Goal: Communication & Community: Answer question/provide support

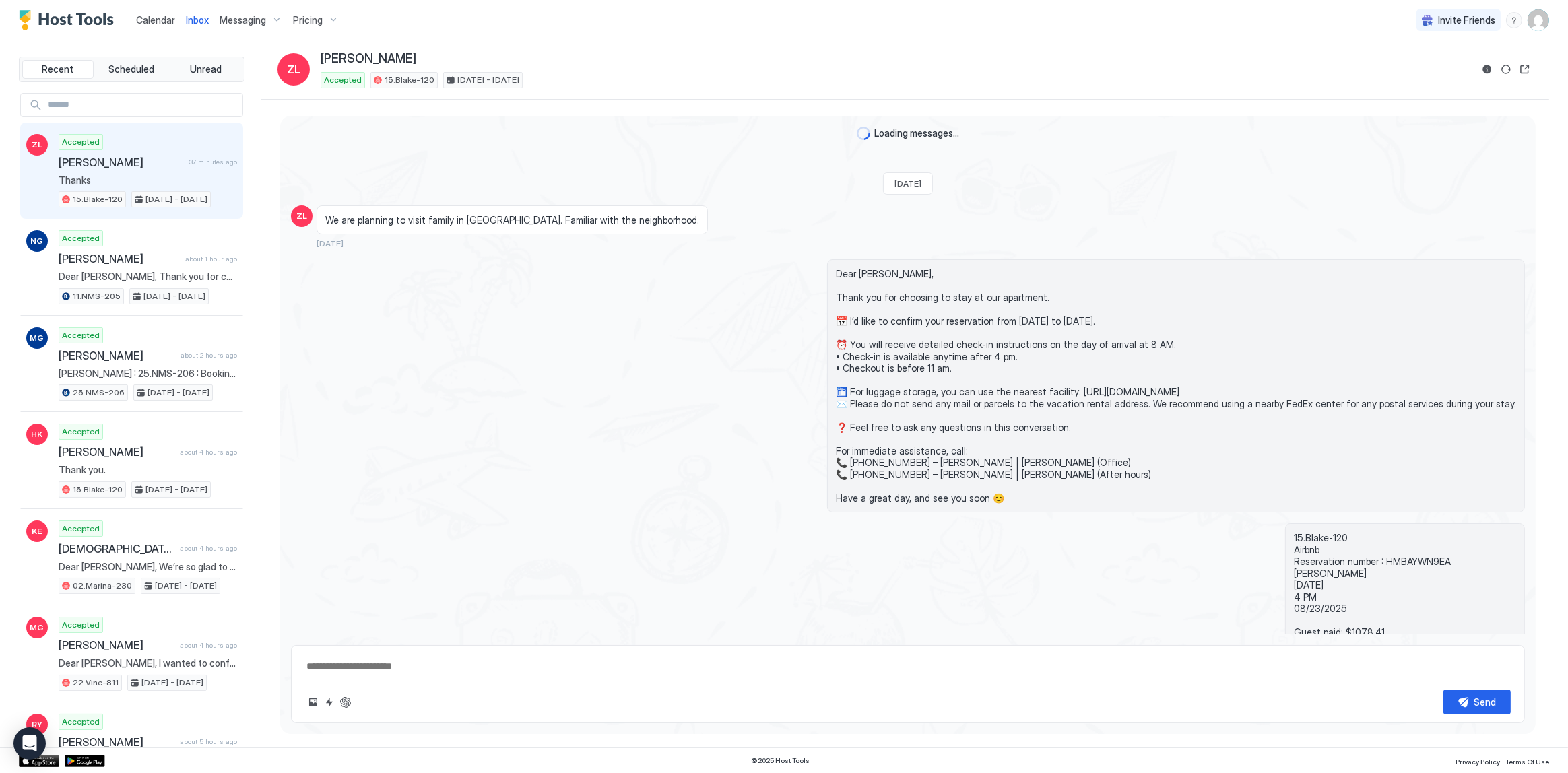
scroll to position [1074, 0]
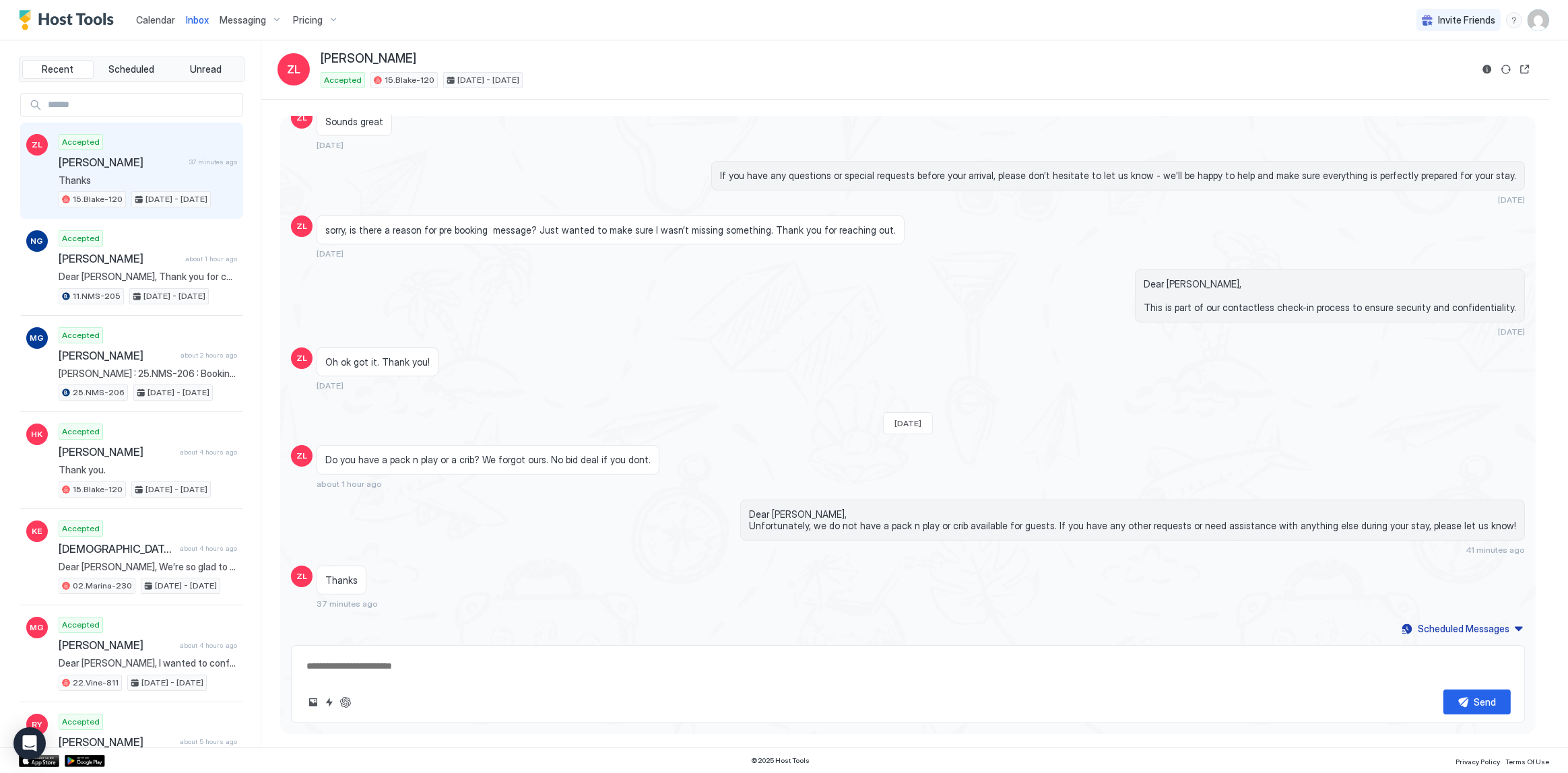
click at [796, 105] on div "Loading messages... Last Monday ZL We are planning to visit family in West Holl…" at bounding box center [905, 424] width 1288 height 648
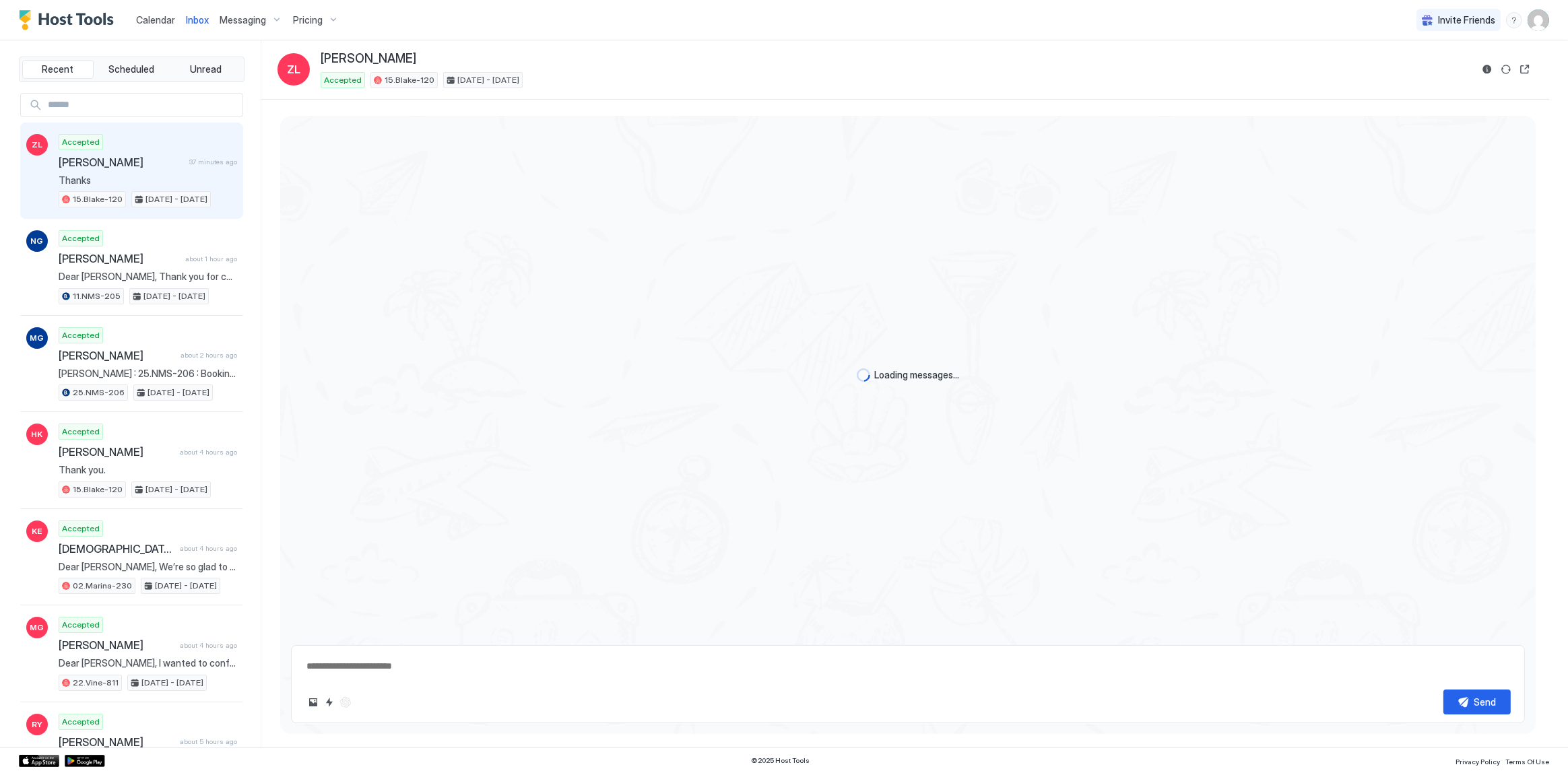
type textarea "*"
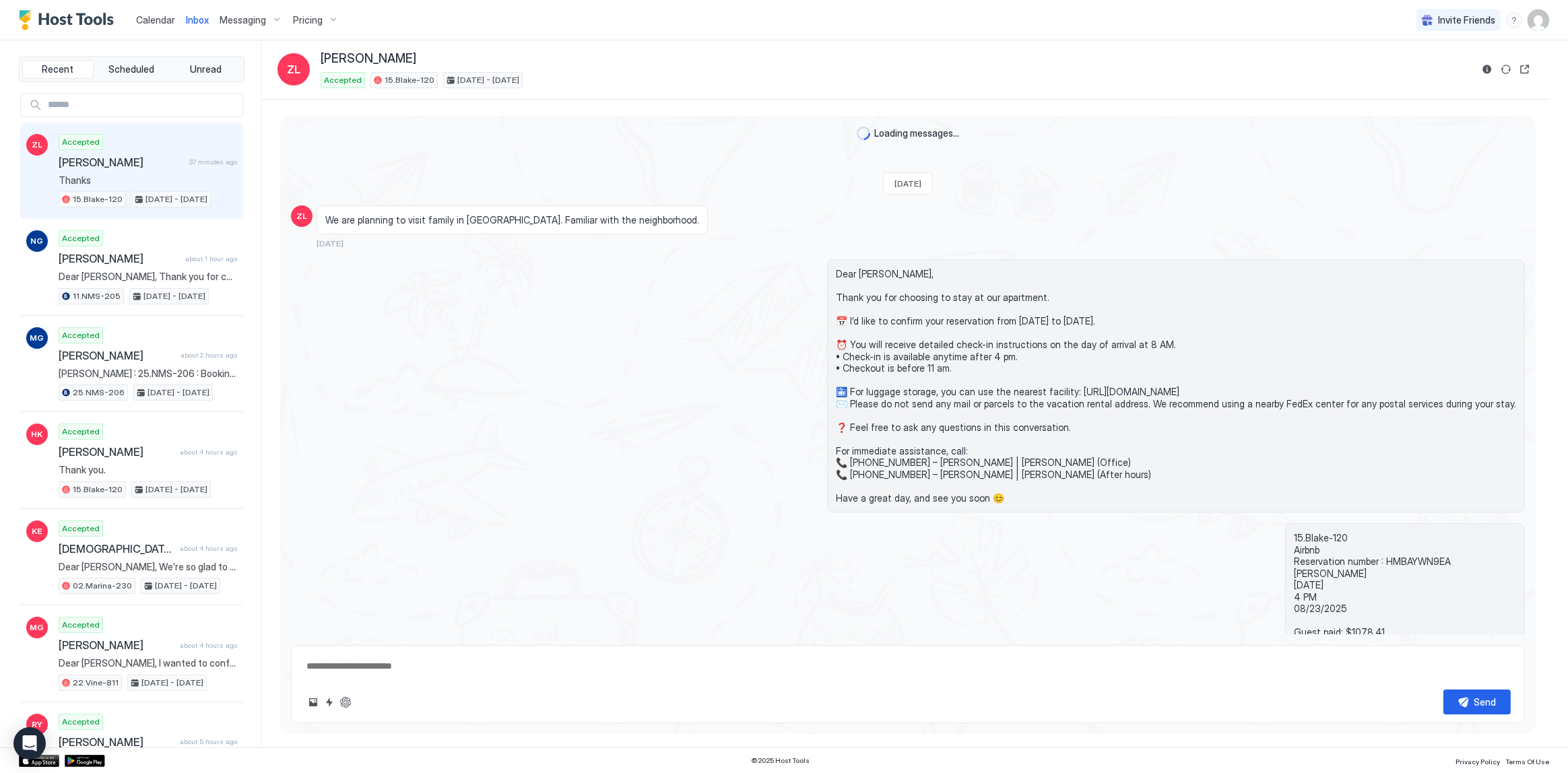
scroll to position [1074, 0]
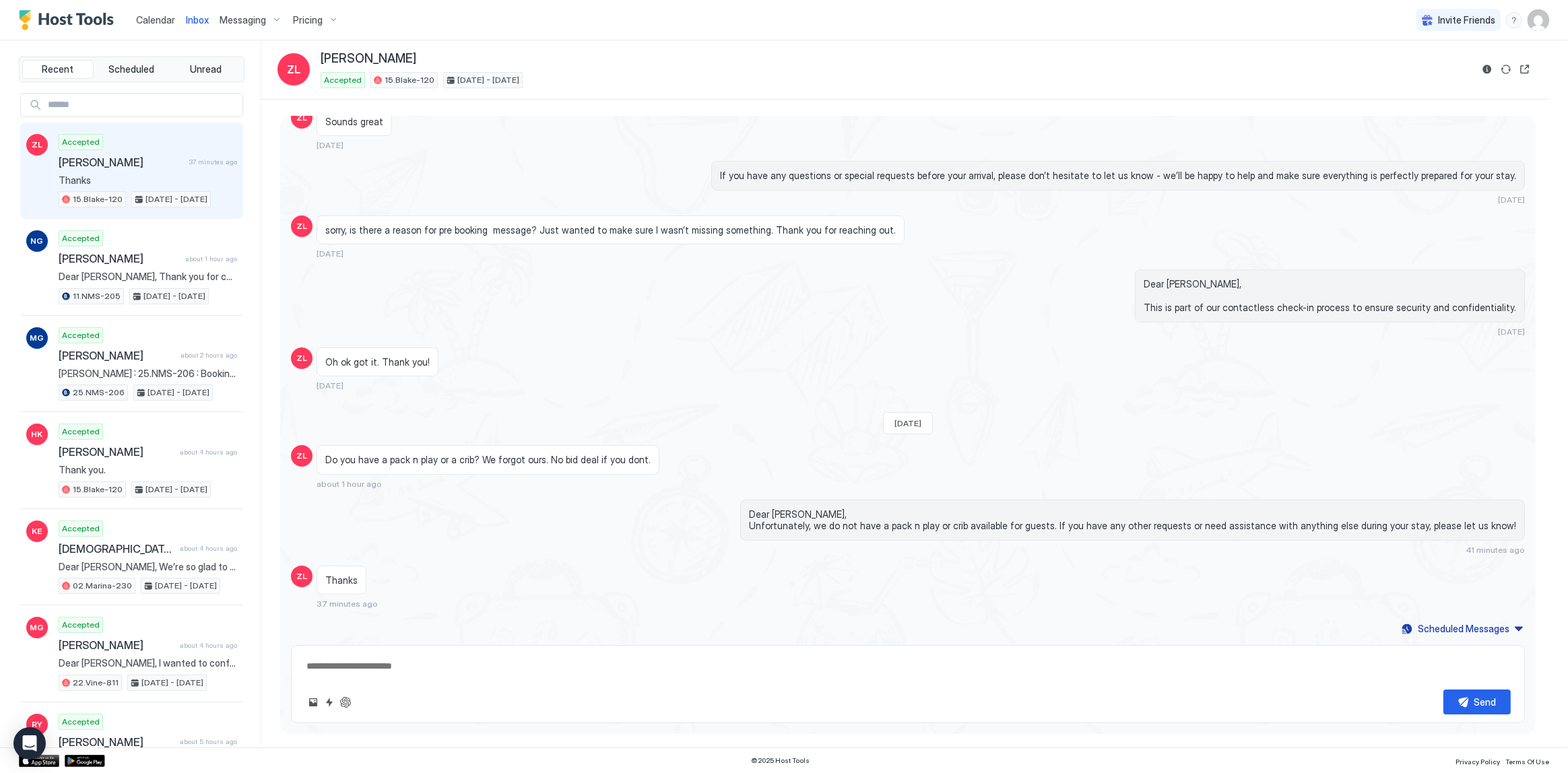
click at [640, 134] on div "Sounds great 6 days ago" at bounding box center [748, 129] width 863 height 44
click at [154, 23] on span "Calendar" at bounding box center [155, 20] width 39 height 11
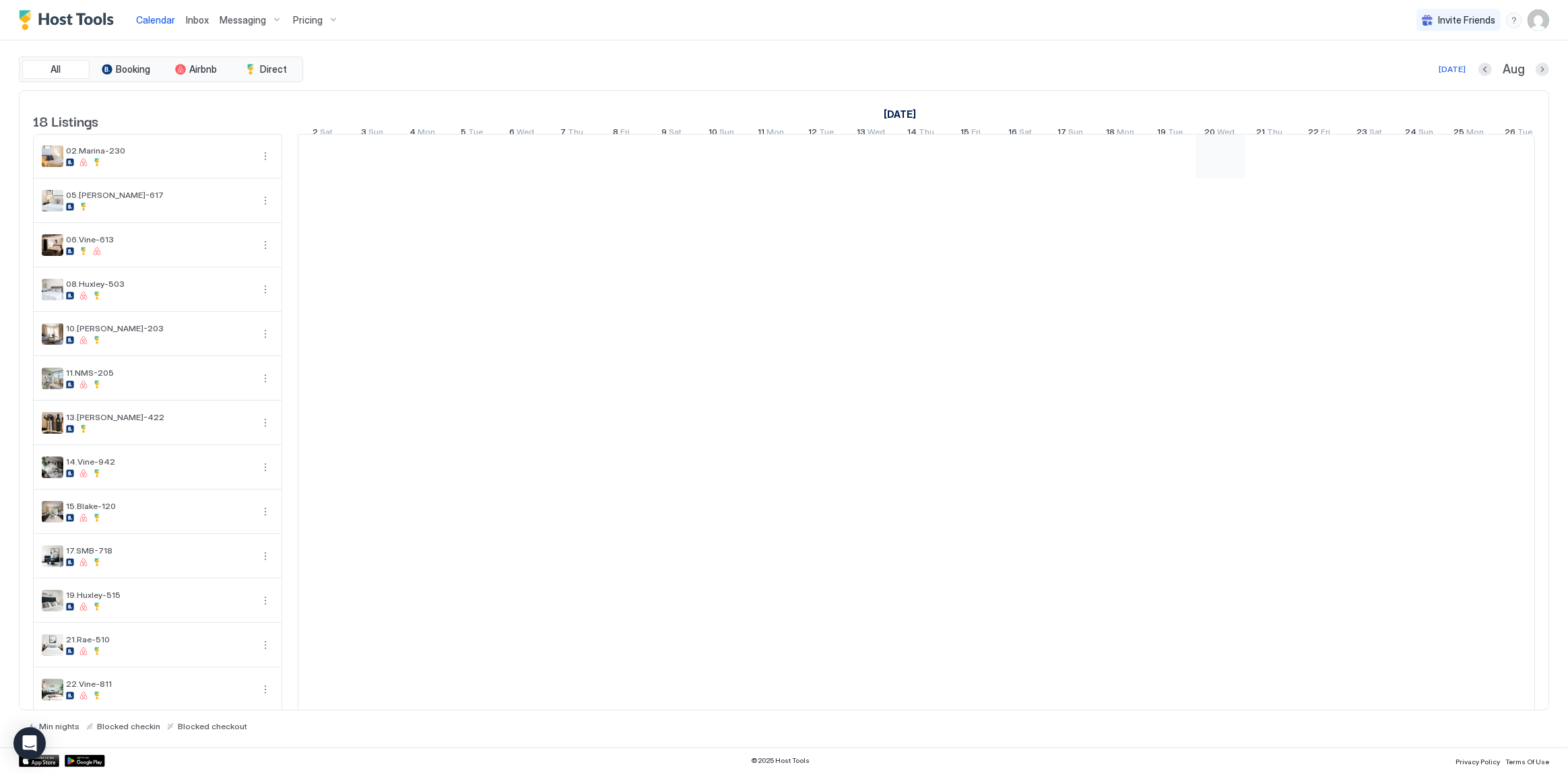
scroll to position [0, 748]
click at [531, 84] on div "All Booking Airbnb Direct [DATE] [DATE] Listings [DATE] [DATE] [DATE] 2 Sat 3 S…" at bounding box center [784, 394] width 1530 height 675
click at [96, 29] on img "Host Tools Logo" at bounding box center [69, 20] width 101 height 21
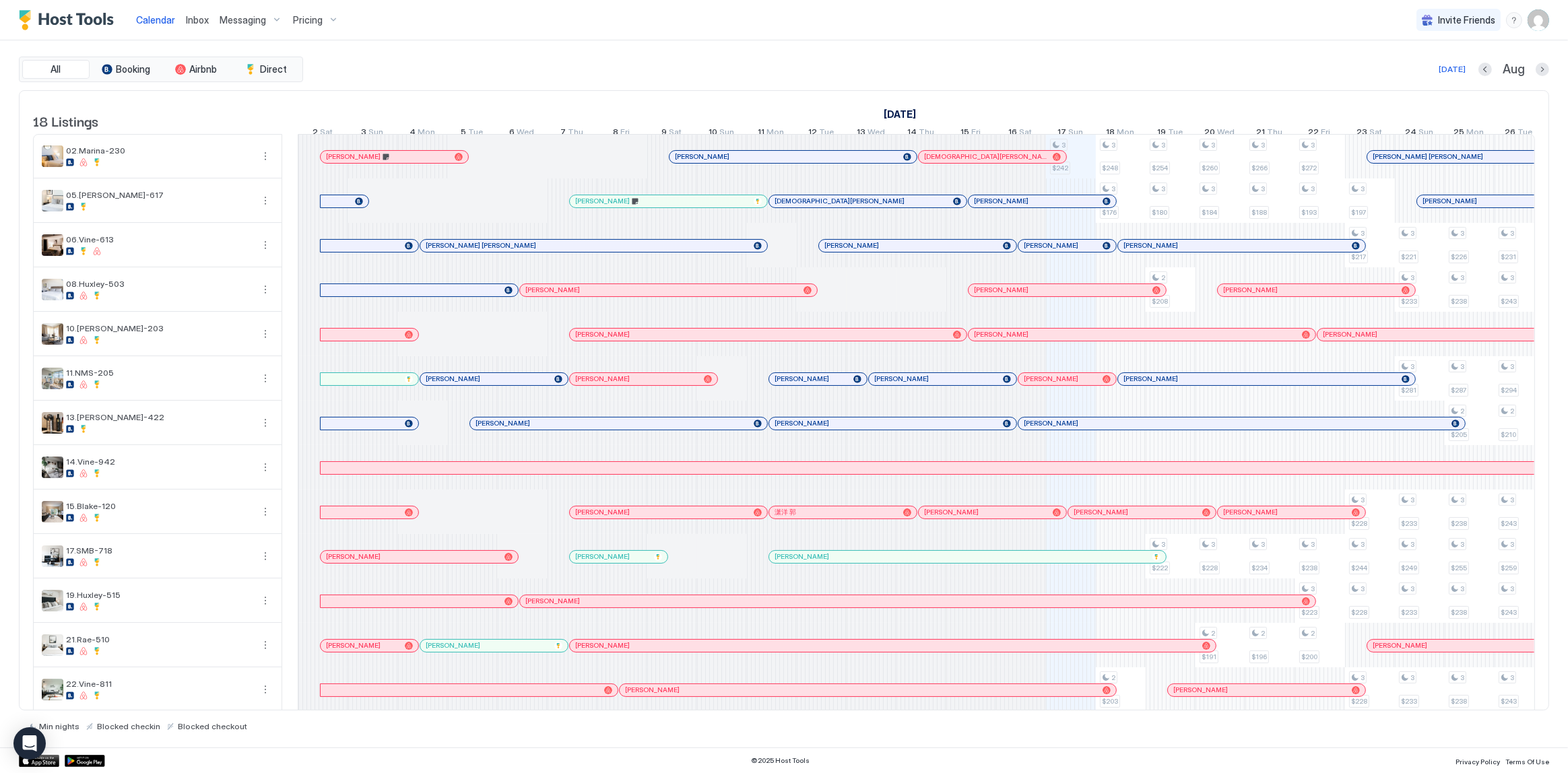
scroll to position [0, 748]
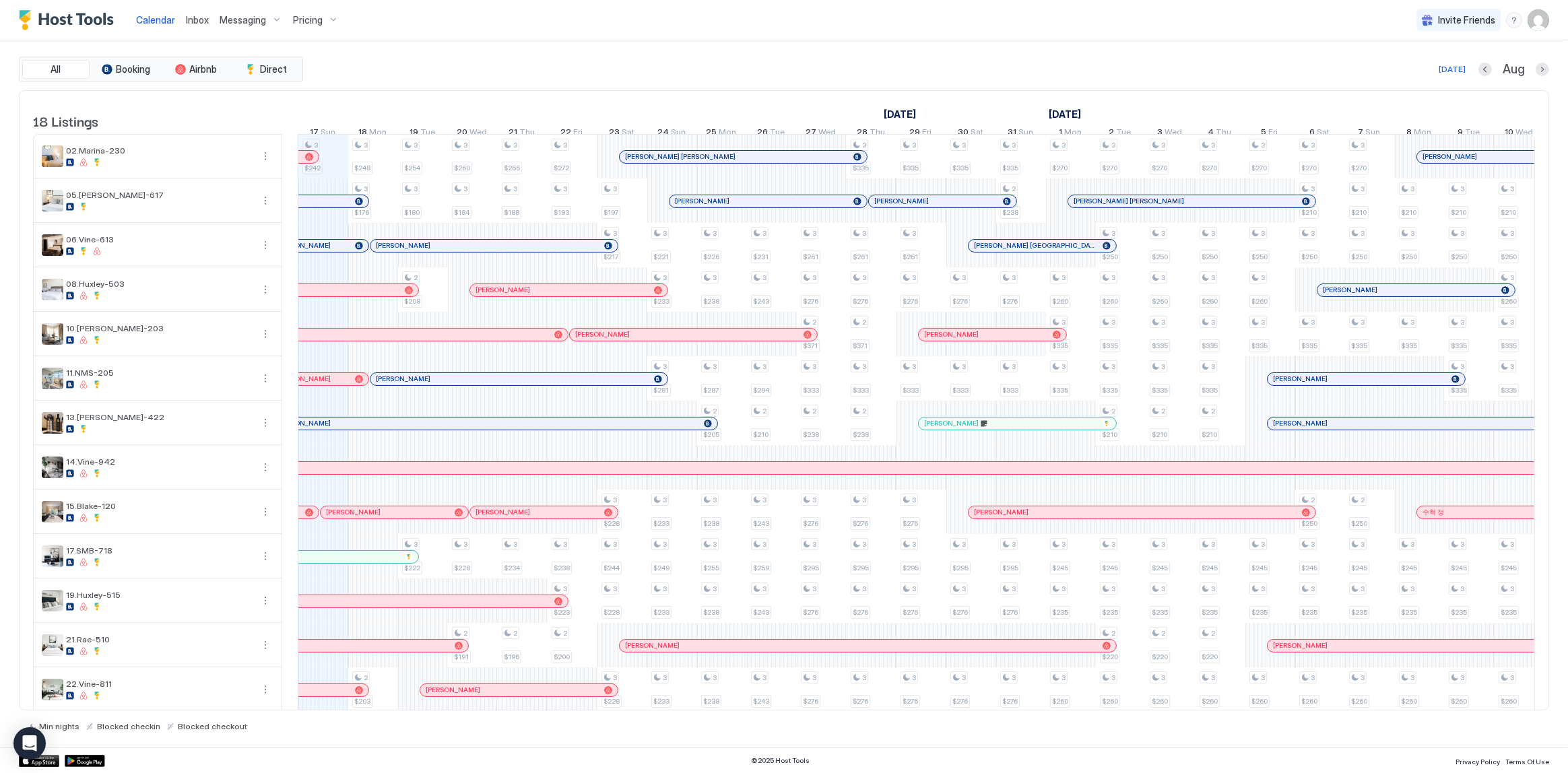
click at [421, 41] on div "All Booking Airbnb Direct Today Aug 18 Listings August 2025 September 2025 Octo…" at bounding box center [784, 394] width 1530 height 707
click at [190, 16] on span "Inbox" at bounding box center [198, 20] width 23 height 11
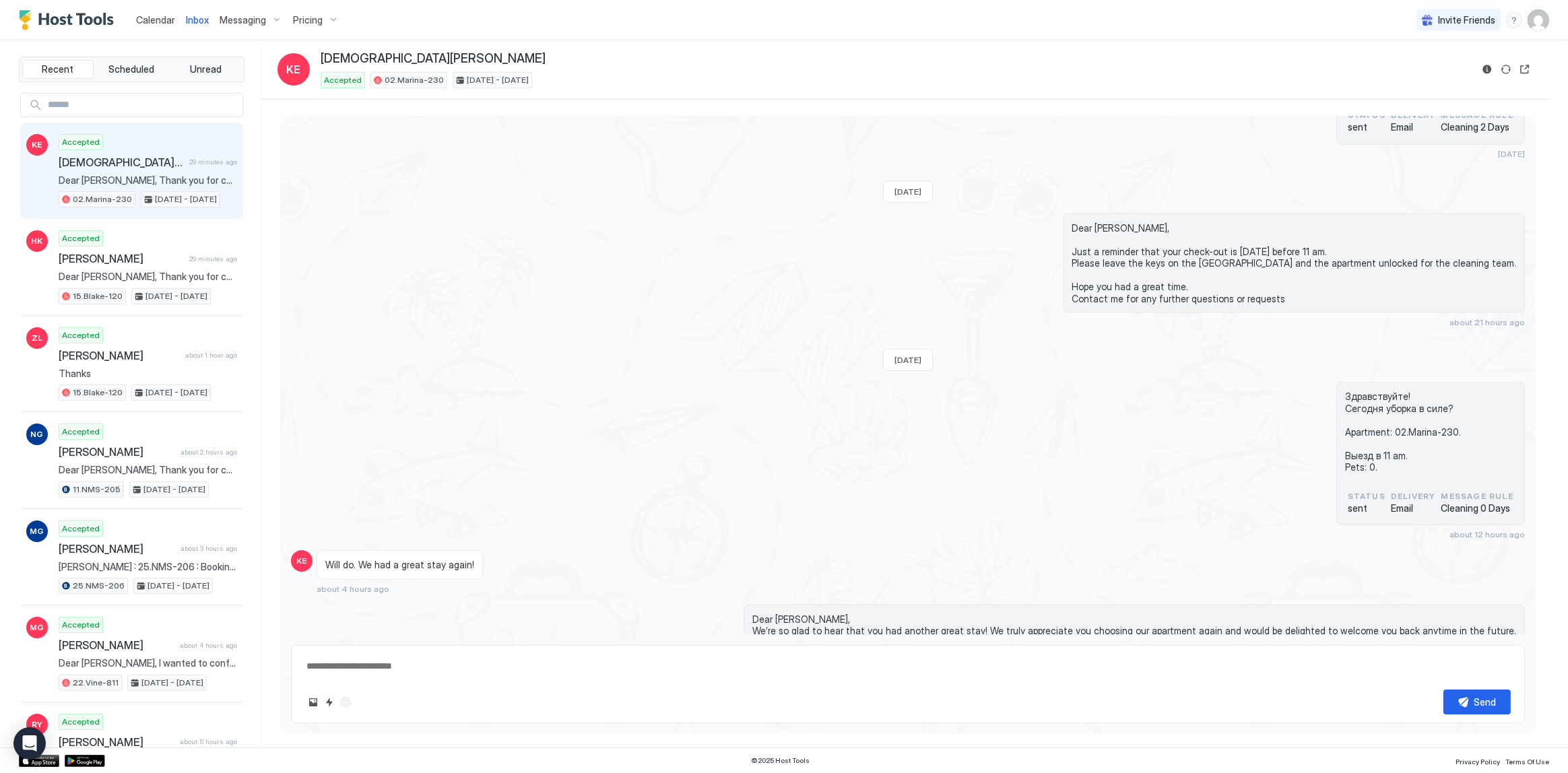
scroll to position [2581, 0]
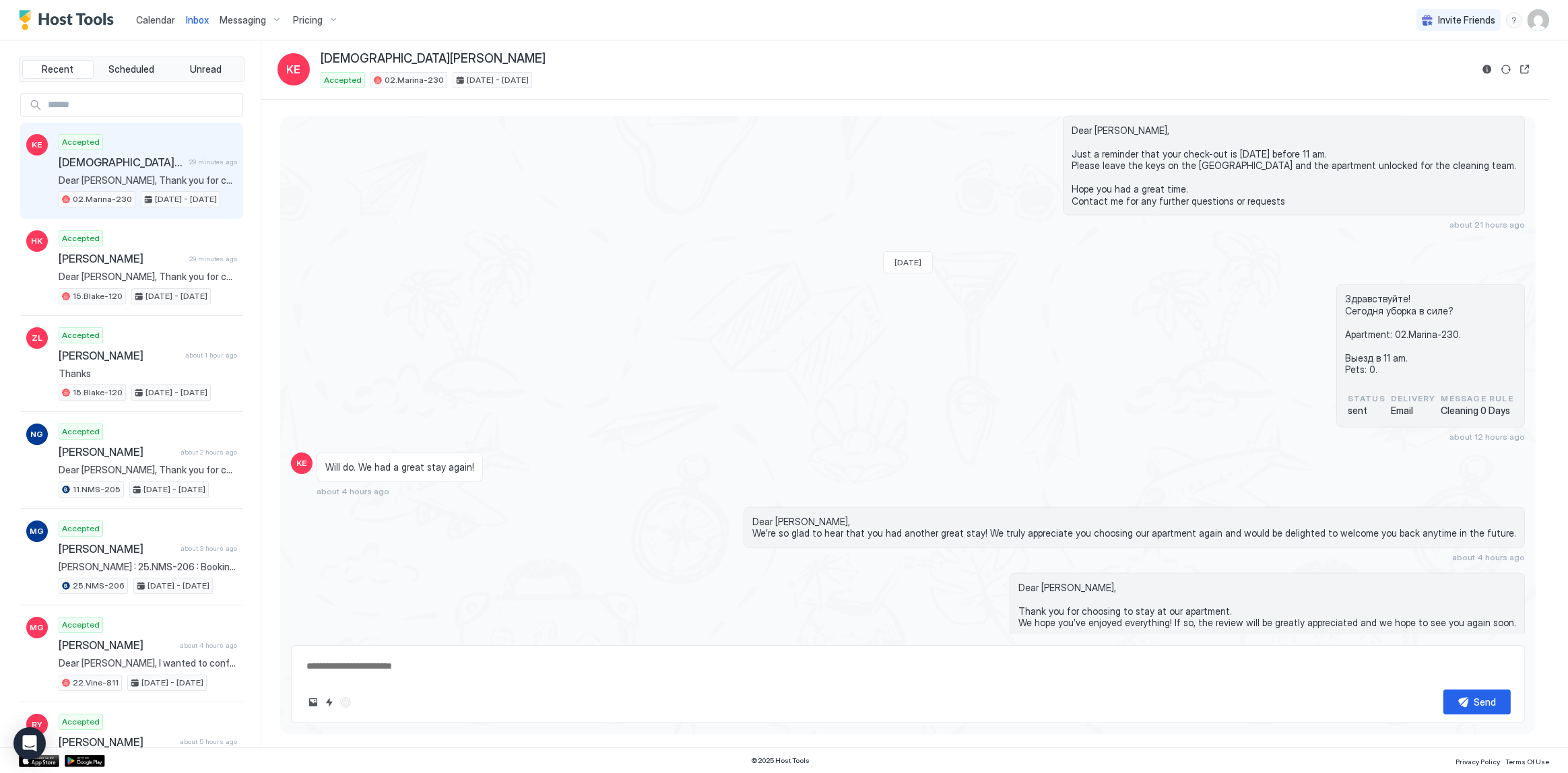
click at [160, 14] on span "Calendar" at bounding box center [155, 20] width 39 height 11
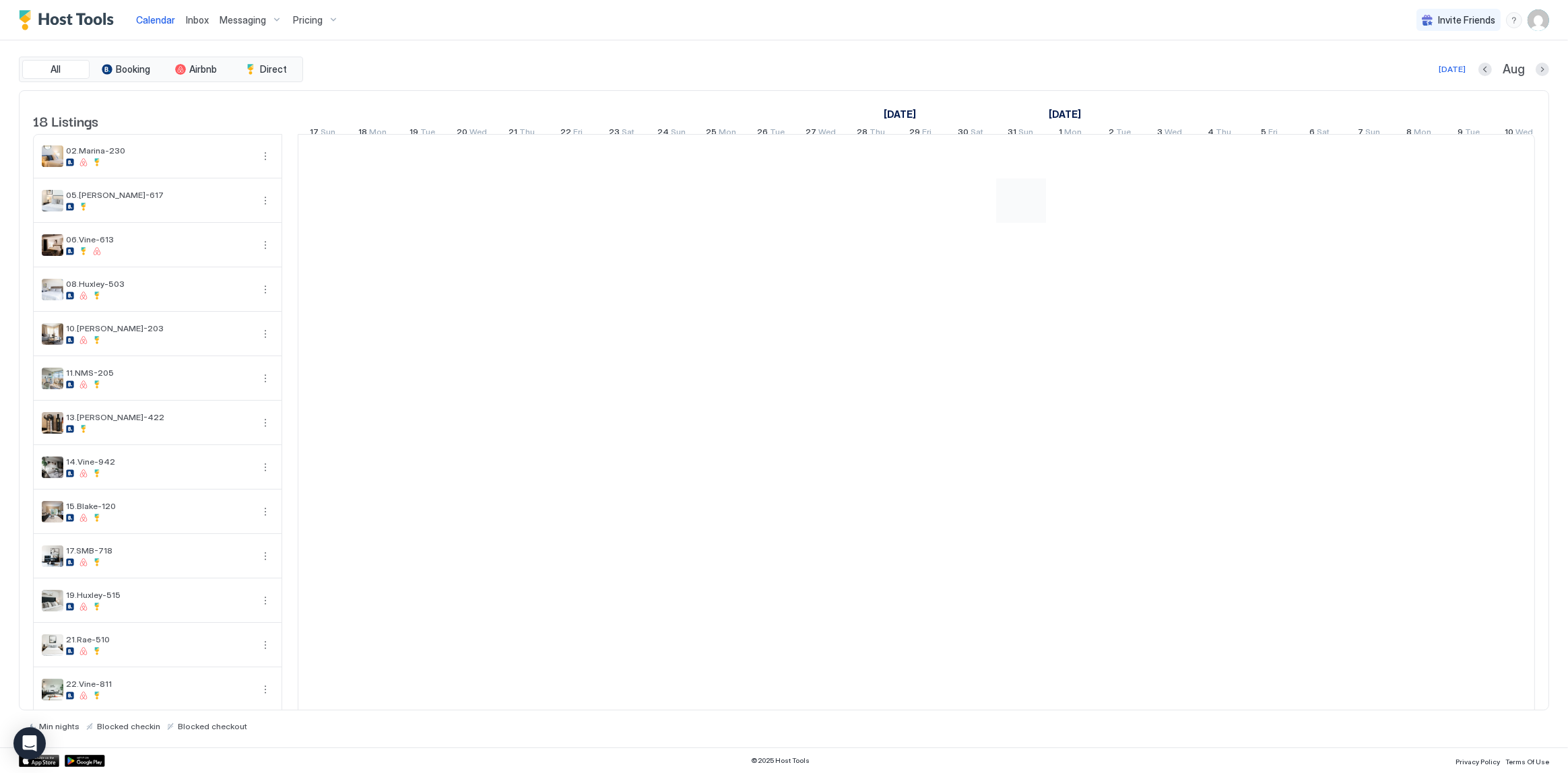
scroll to position [0, 748]
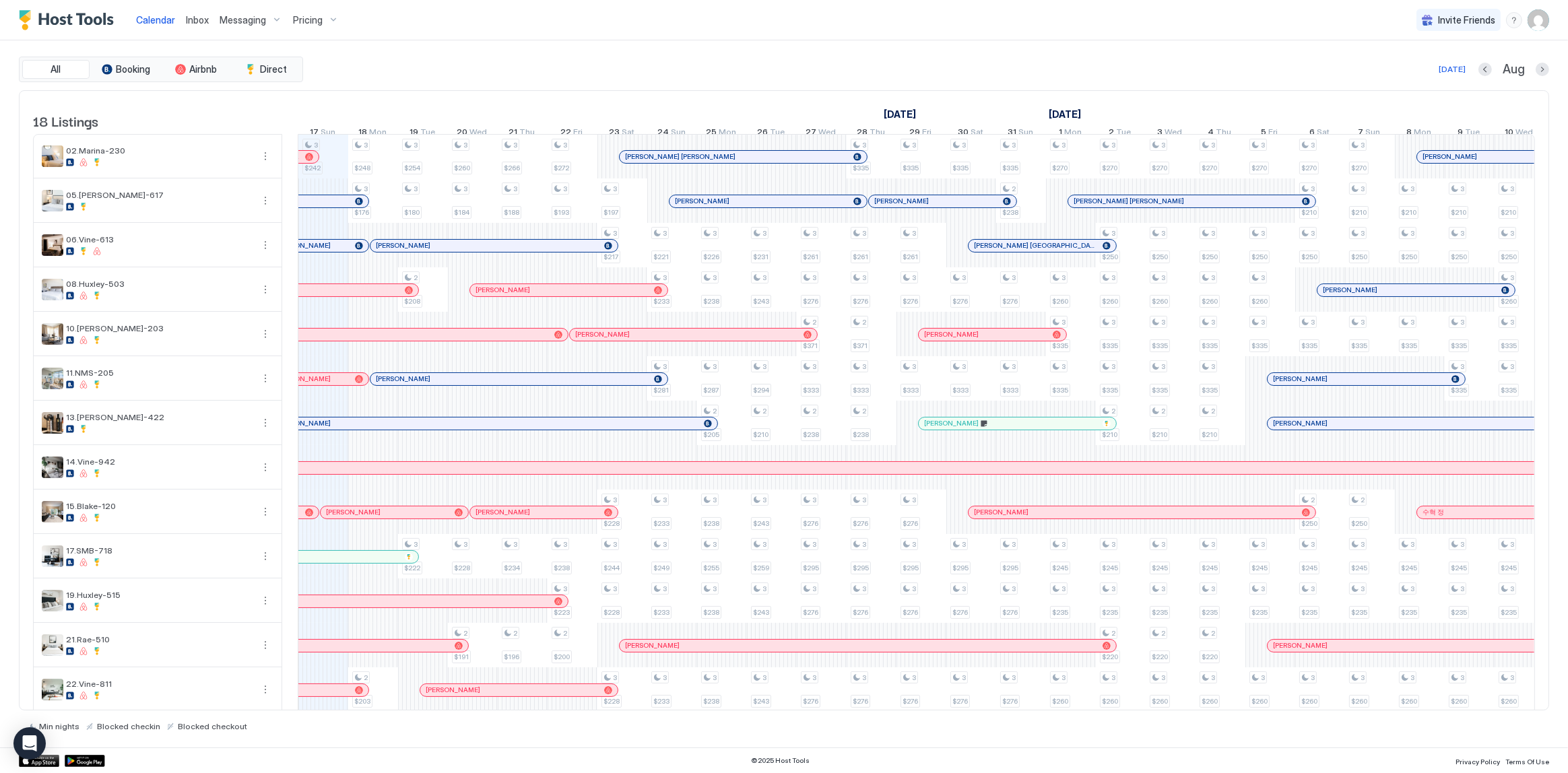
click at [191, 14] on span "Inbox" at bounding box center [198, 20] width 23 height 11
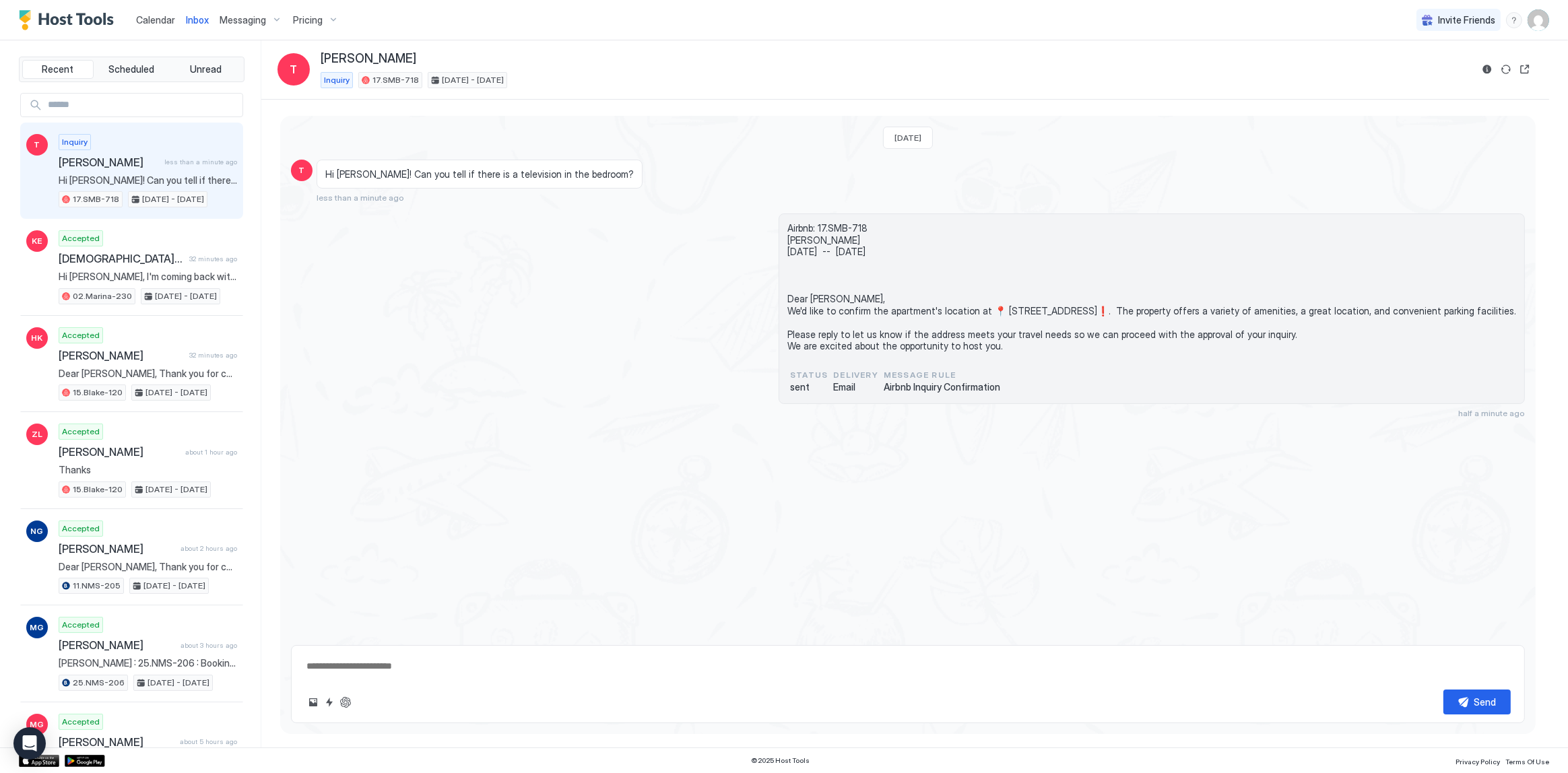
click at [450, 672] on textarea at bounding box center [908, 666] width 1206 height 25
paste textarea "**********"
type textarea "*"
type textarea "**********"
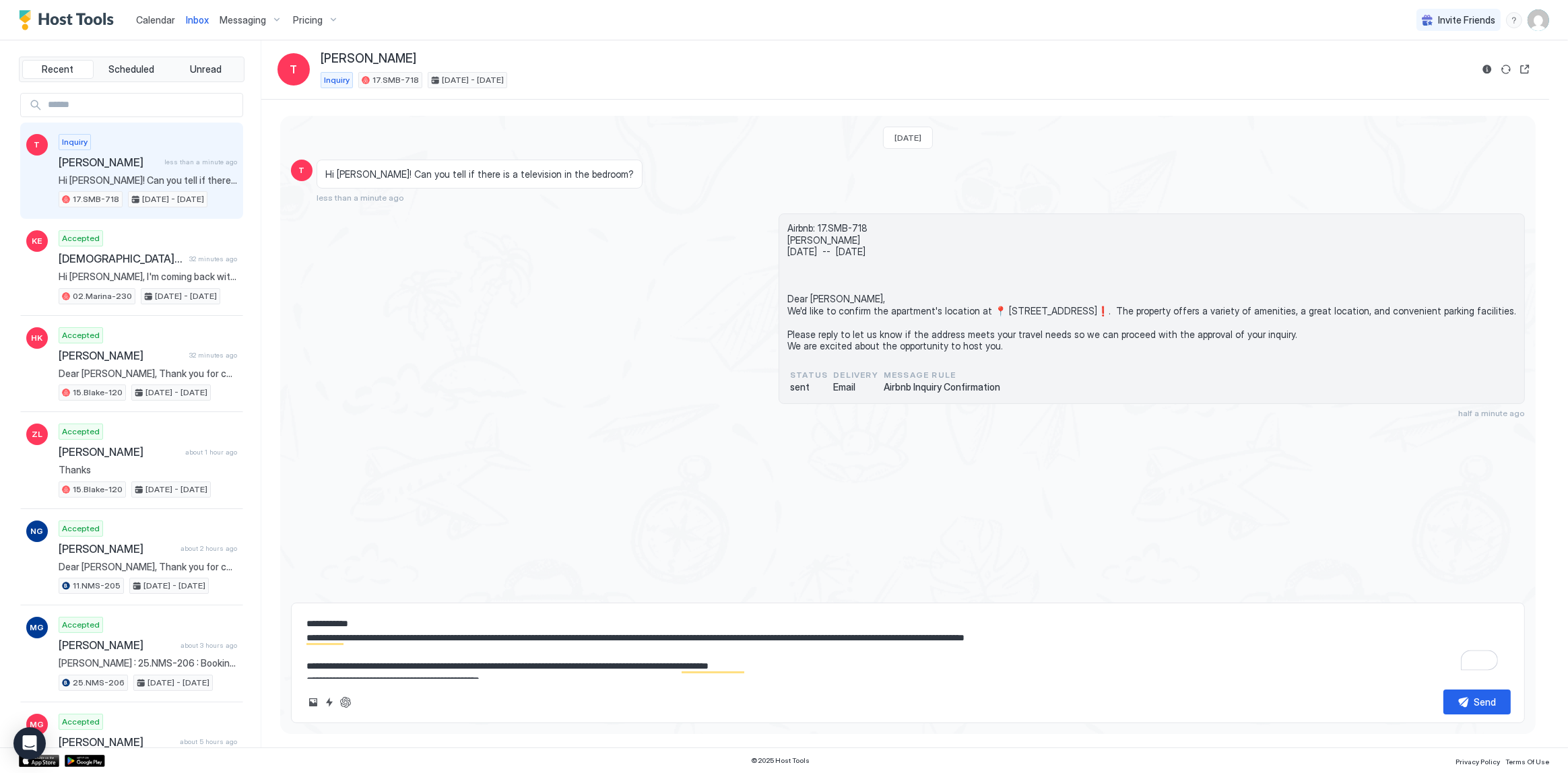
type textarea "*"
type textarea "**********"
click at [599, 440] on div "Today T Hi Tony! Can you tell if there is a television in the bedroom? 2 minute…" at bounding box center [908, 354] width 1256 height 476
click at [533, 622] on textarea "**********" at bounding box center [908, 645] width 1206 height 67
type textarea "*"
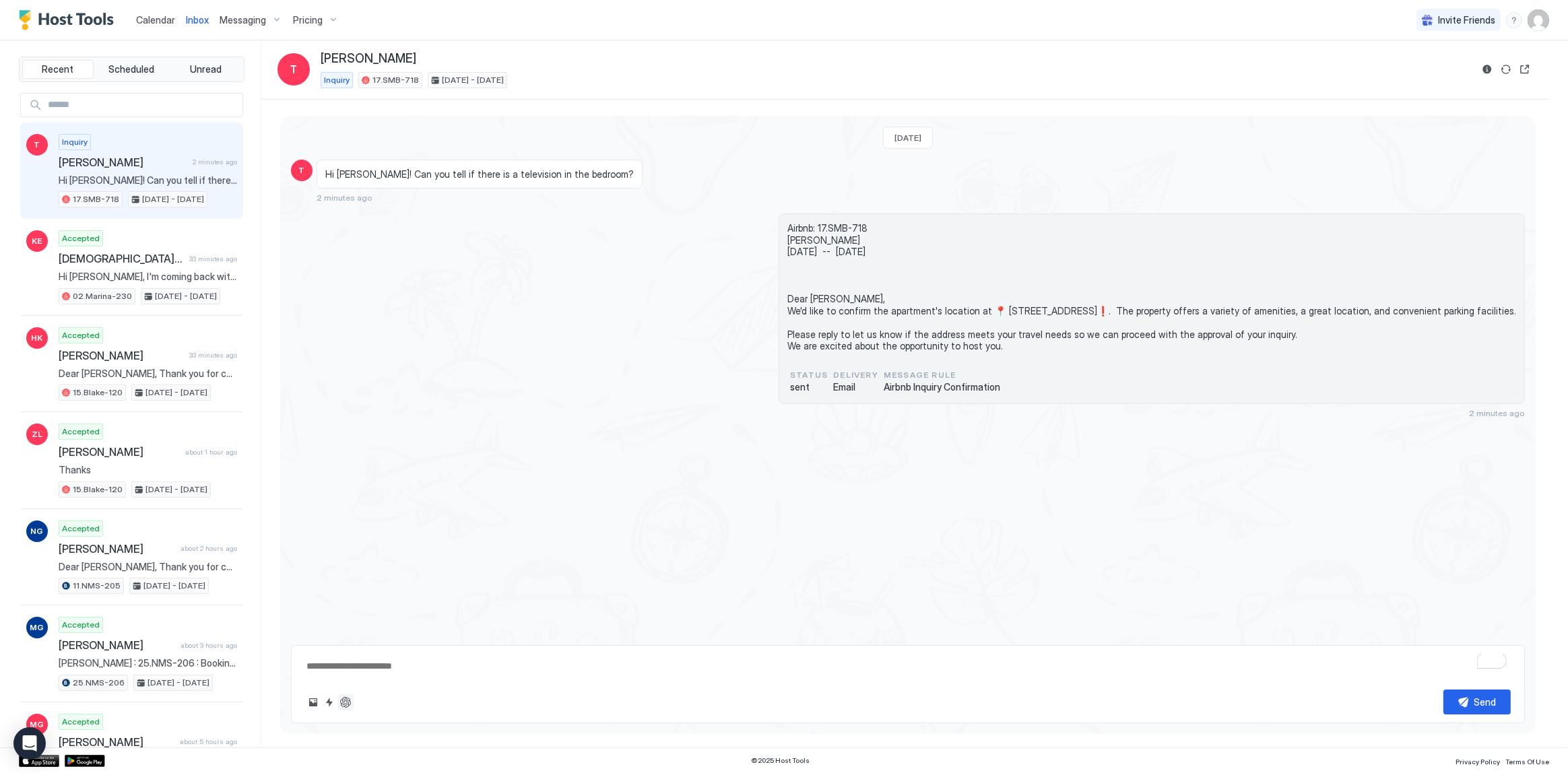
click at [351, 702] on button "ChatGPT Auto Reply" at bounding box center [346, 702] width 16 height 16
type textarea "*"
type textarea "**********"
click at [640, 445] on div "Today T Hi Tony! Can you tell if there is a television in the bedroom? 2 minute…" at bounding box center [908, 375] width 1256 height 519
click at [336, 706] on button "Quick reply" at bounding box center [329, 702] width 16 height 16
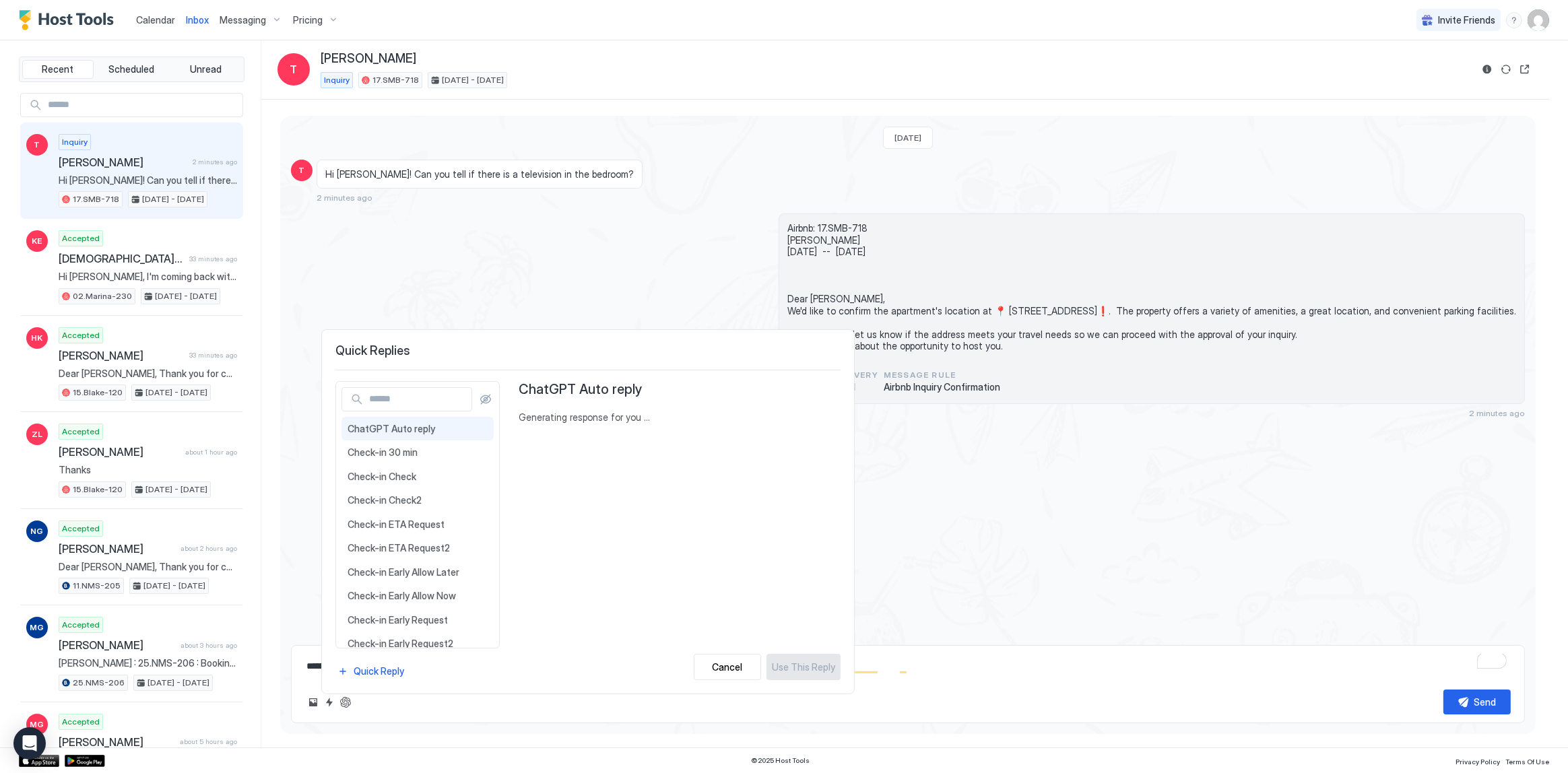
click at [343, 705] on div at bounding box center [784, 386] width 1568 height 773
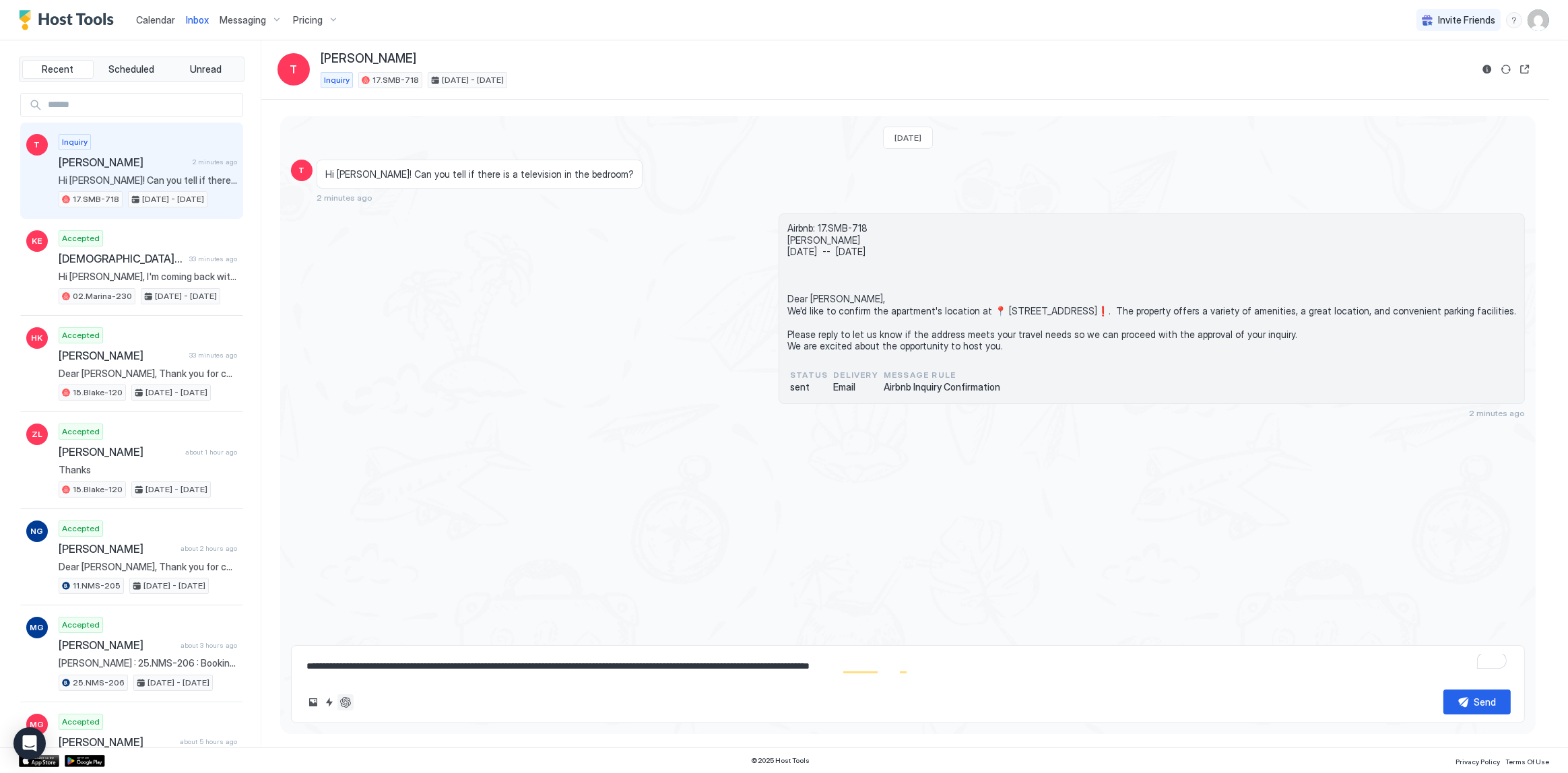
click at [343, 703] on button "ChatGPT Auto Reply" at bounding box center [346, 702] width 16 height 16
click at [785, 655] on textarea "**********" at bounding box center [908, 666] width 1206 height 25
type textarea "*"
type textarea "**********"
click at [336, 700] on button "Quick reply" at bounding box center [329, 702] width 16 height 16
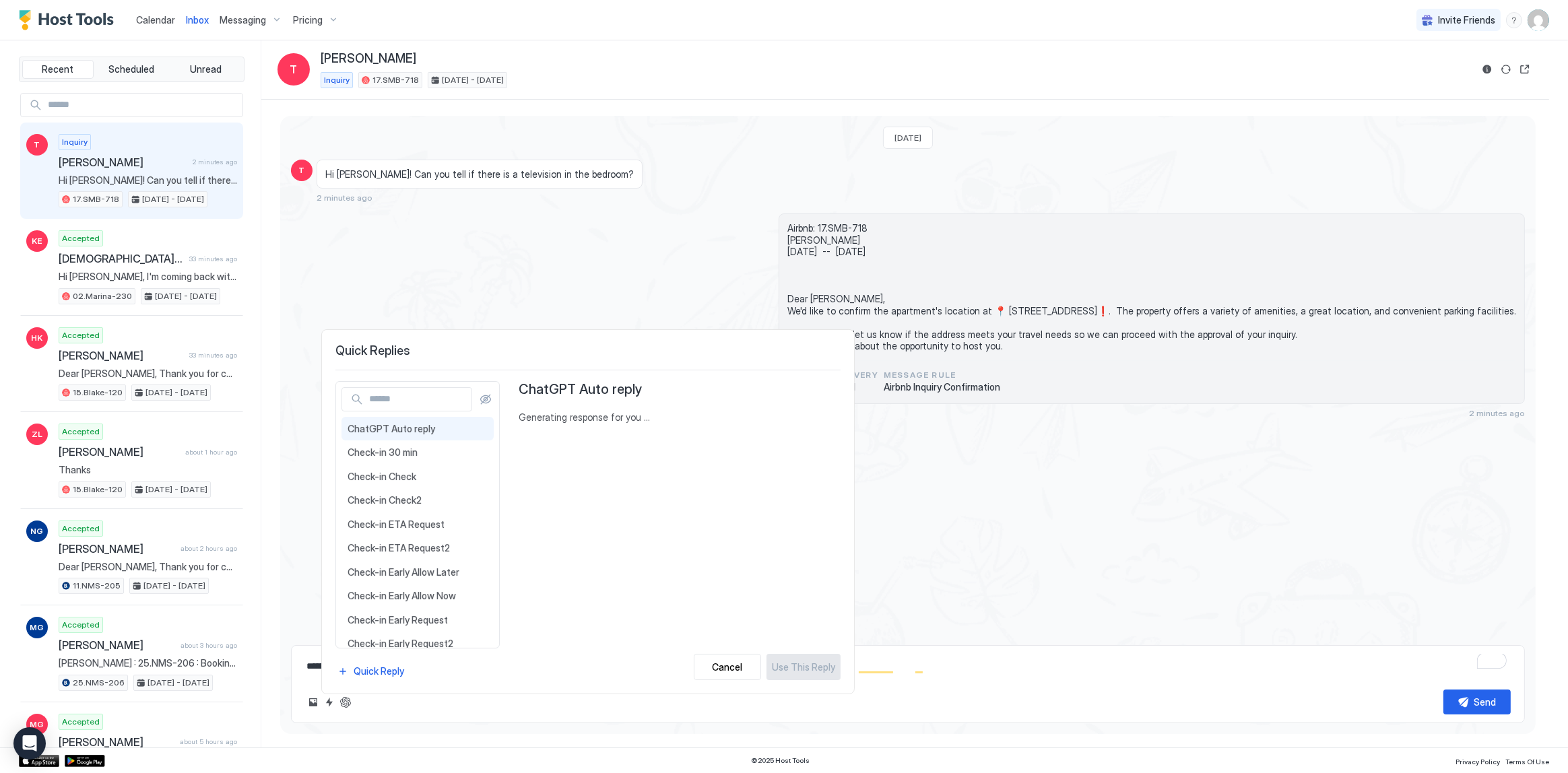
click at [341, 702] on div at bounding box center [784, 386] width 1568 height 773
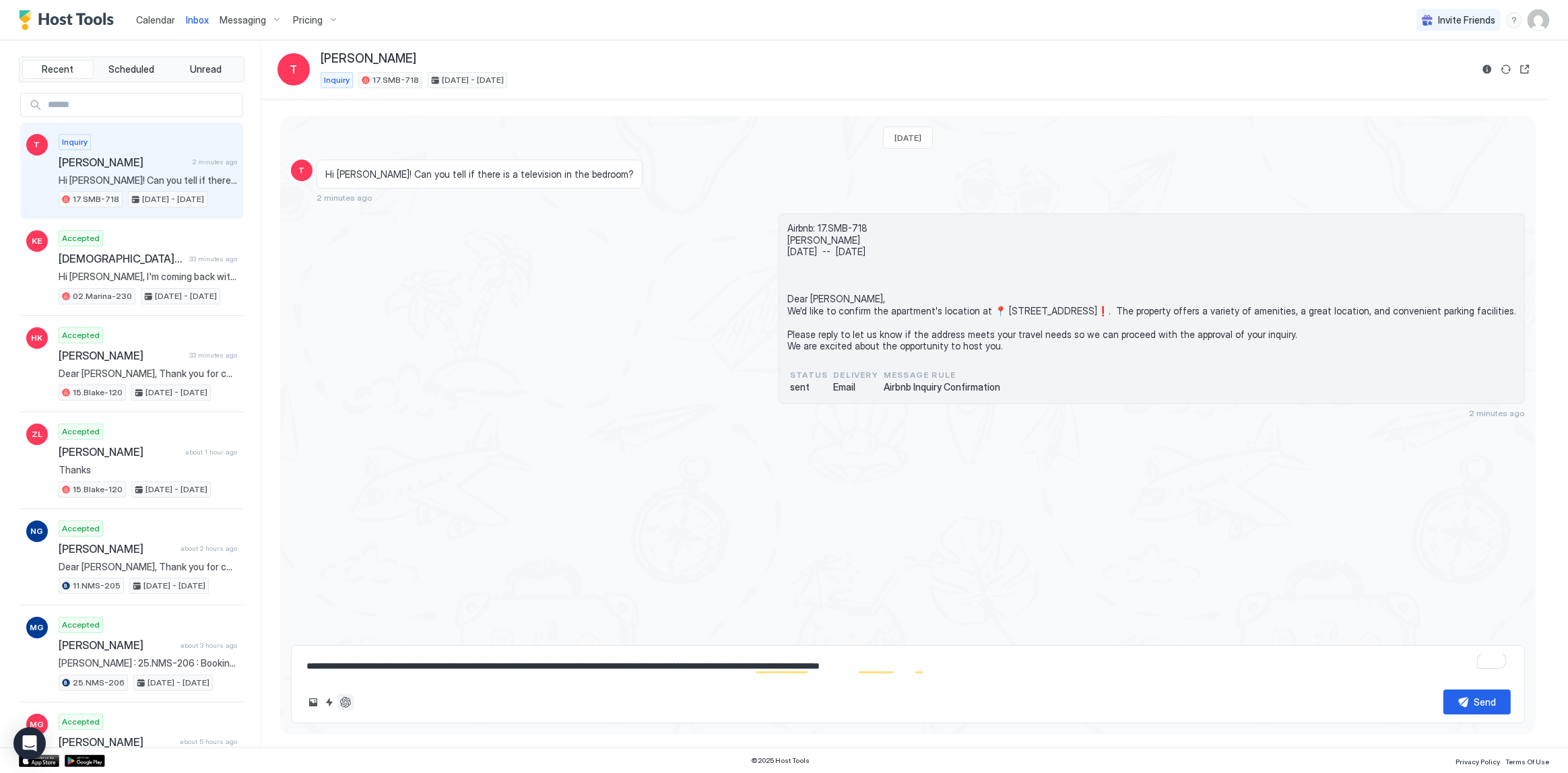
click at [343, 704] on button "ChatGPT Auto Reply" at bounding box center [346, 702] width 16 height 16
type textarea "*"
type textarea "**********"
click at [351, 704] on button "ChatGPT Auto Reply" at bounding box center [346, 702] width 16 height 16
type textarea "*"
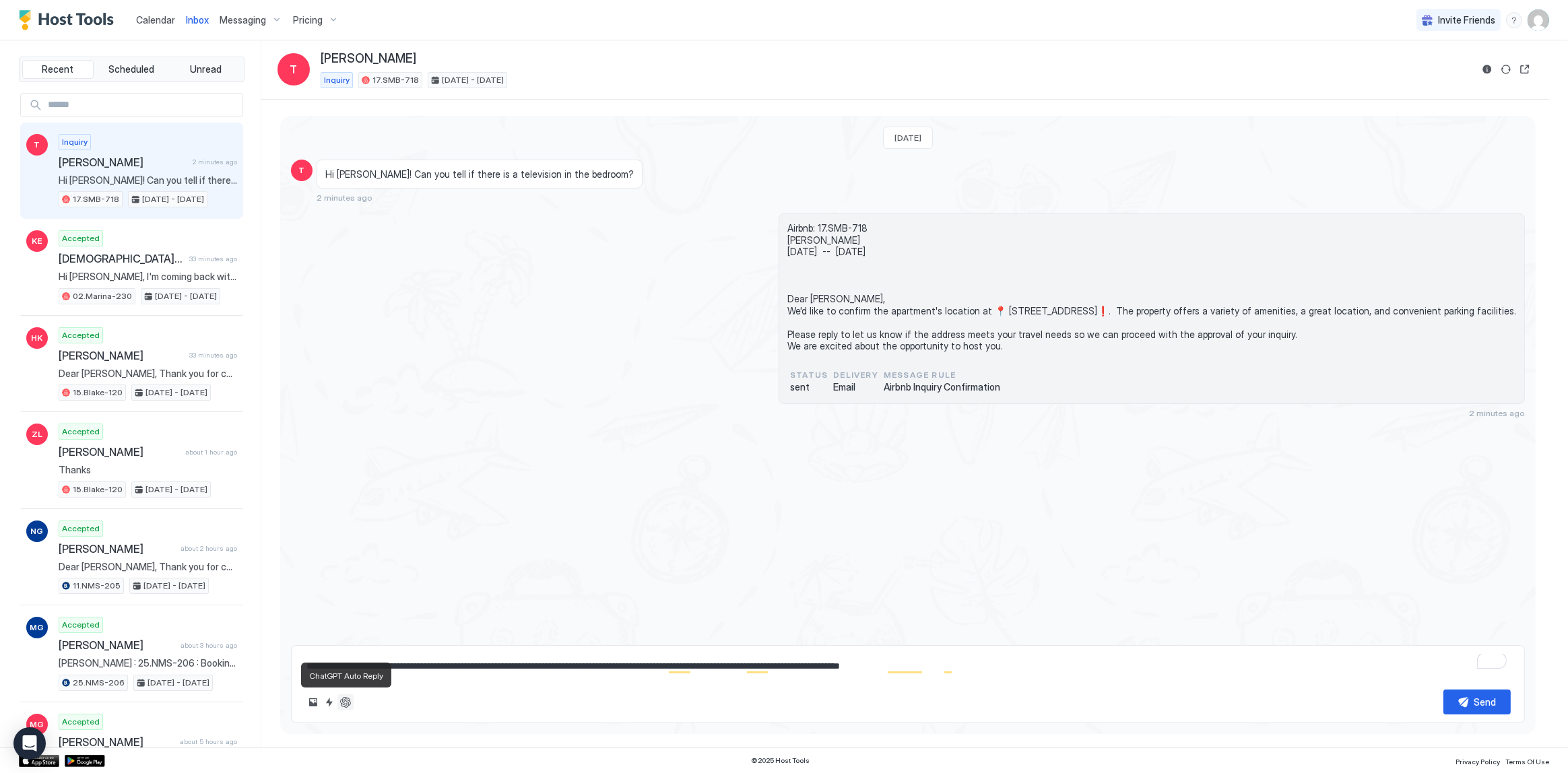
type textarea "**********"
click at [351, 704] on button "ChatGPT Auto Reply" at bounding box center [346, 702] width 16 height 16
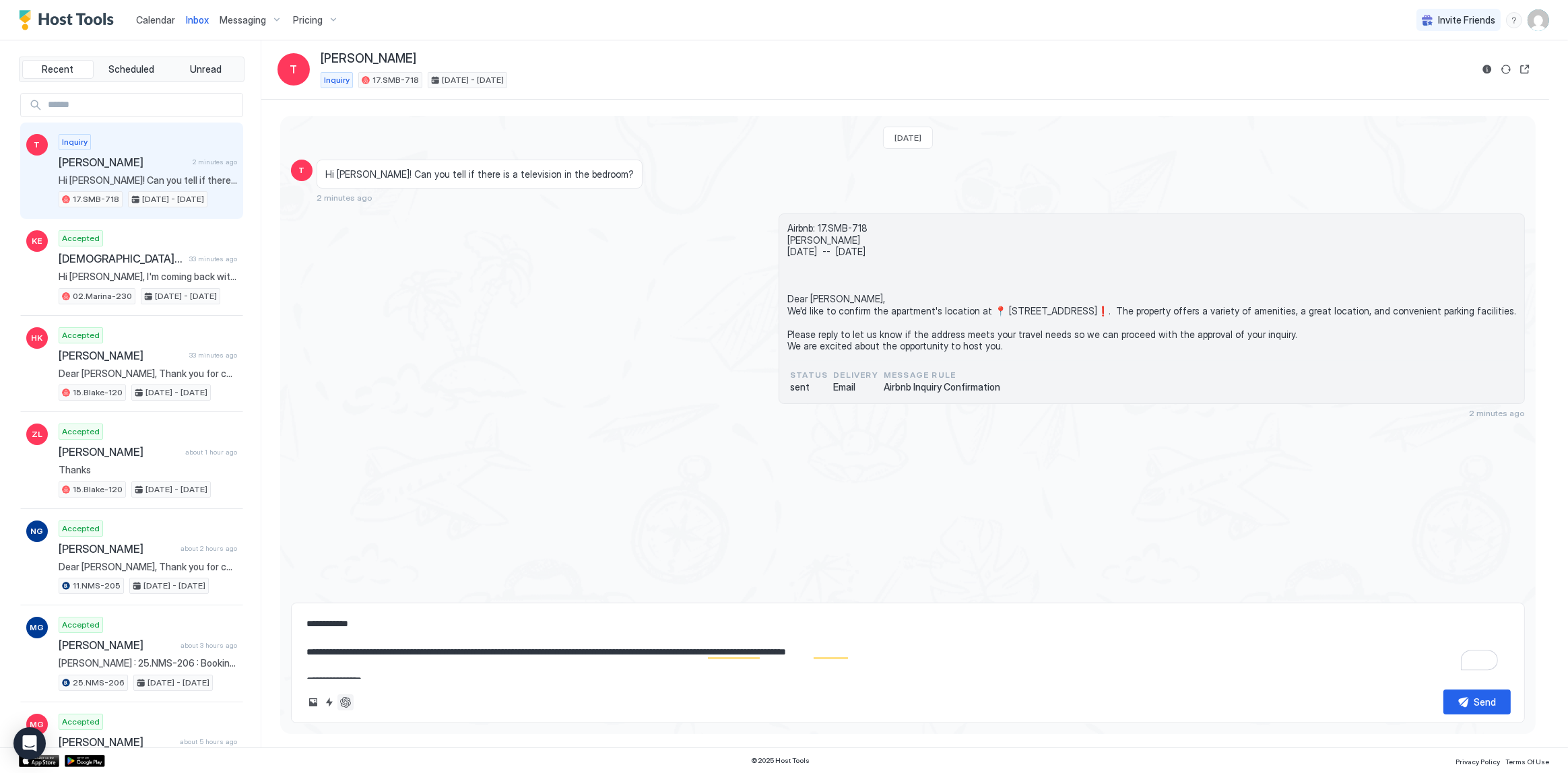
type textarea "*"
type textarea "**********"
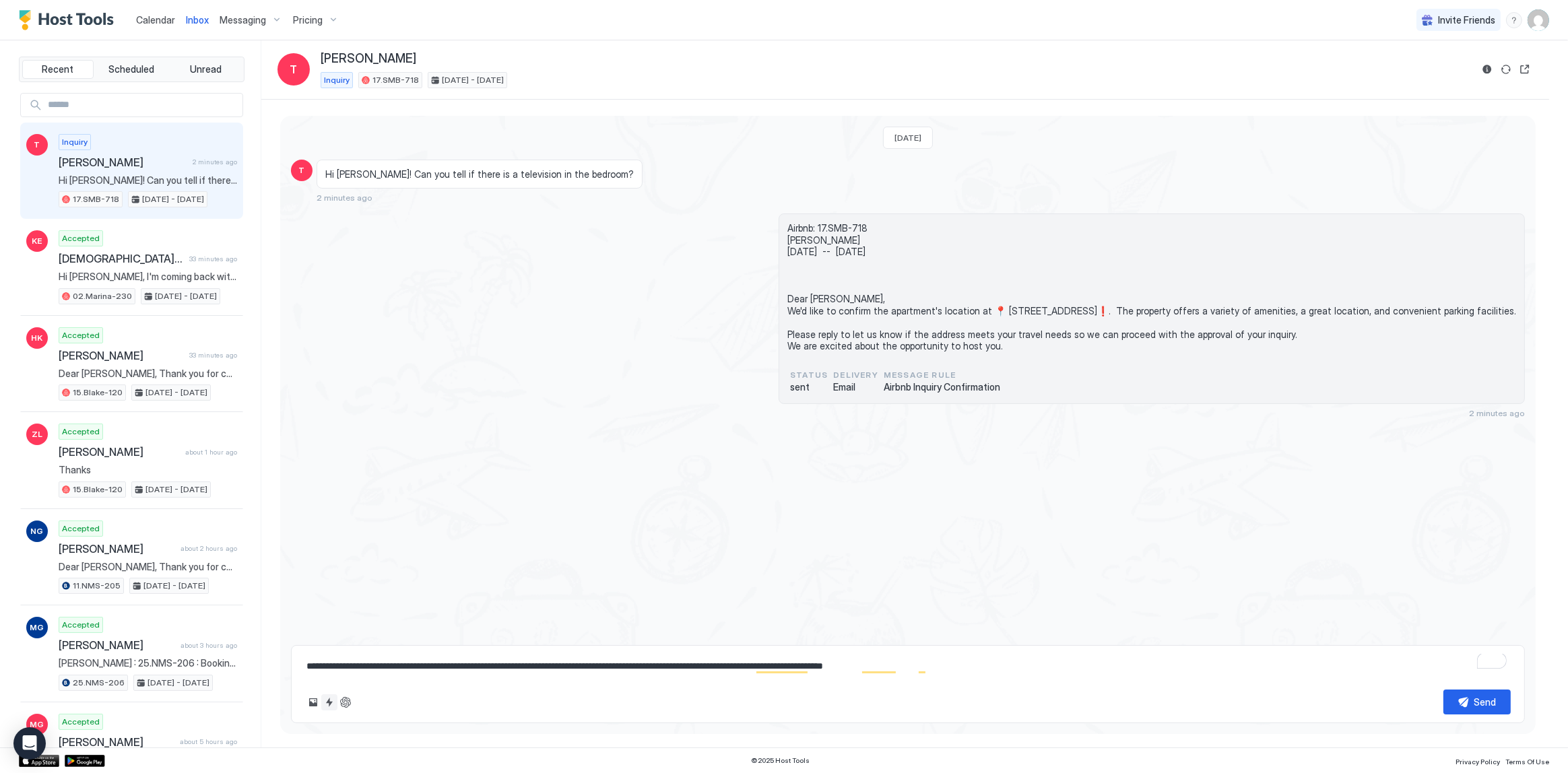
click at [334, 702] on button "Quick reply" at bounding box center [329, 702] width 16 height 16
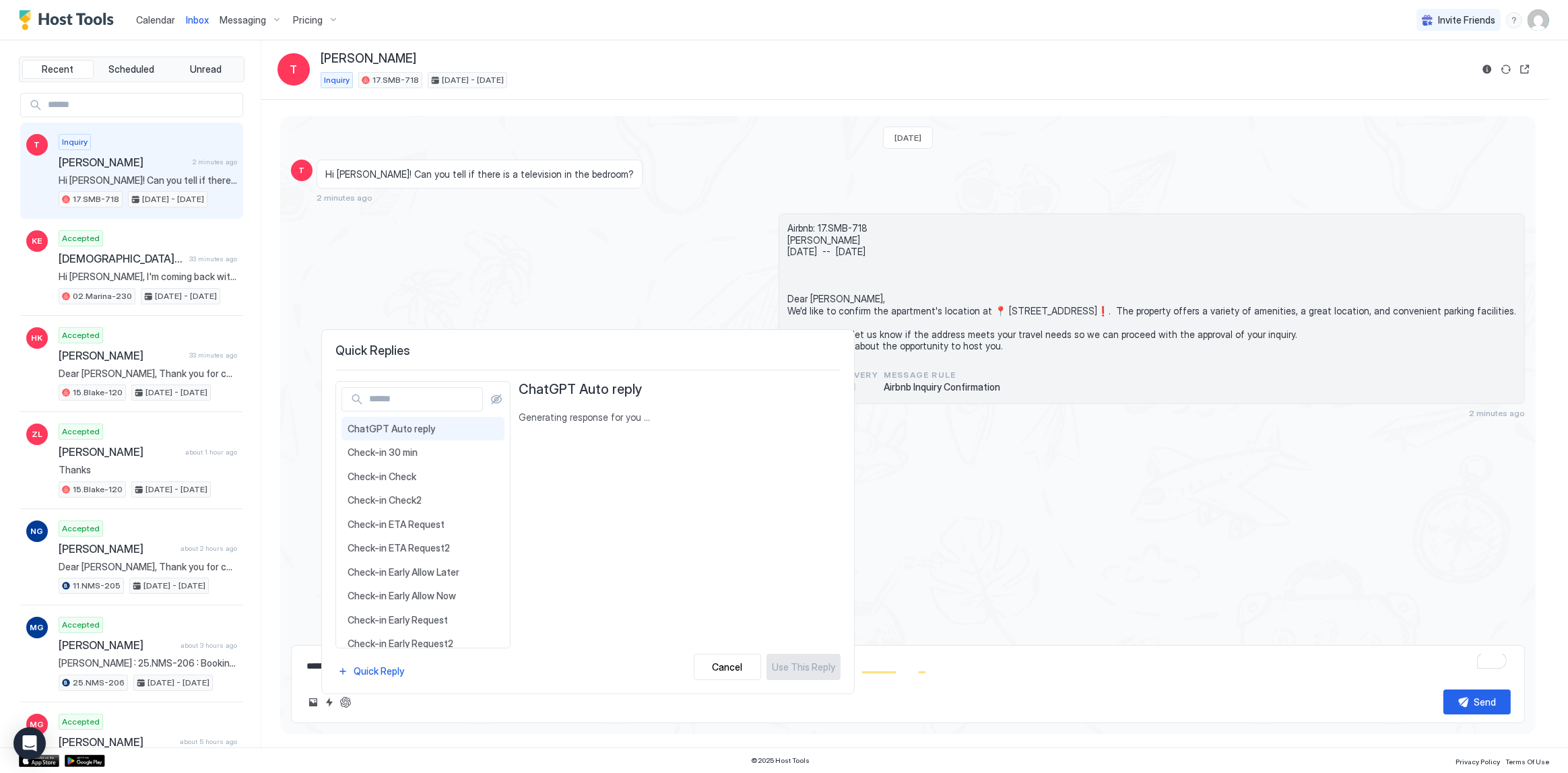
click at [343, 702] on div at bounding box center [784, 386] width 1568 height 773
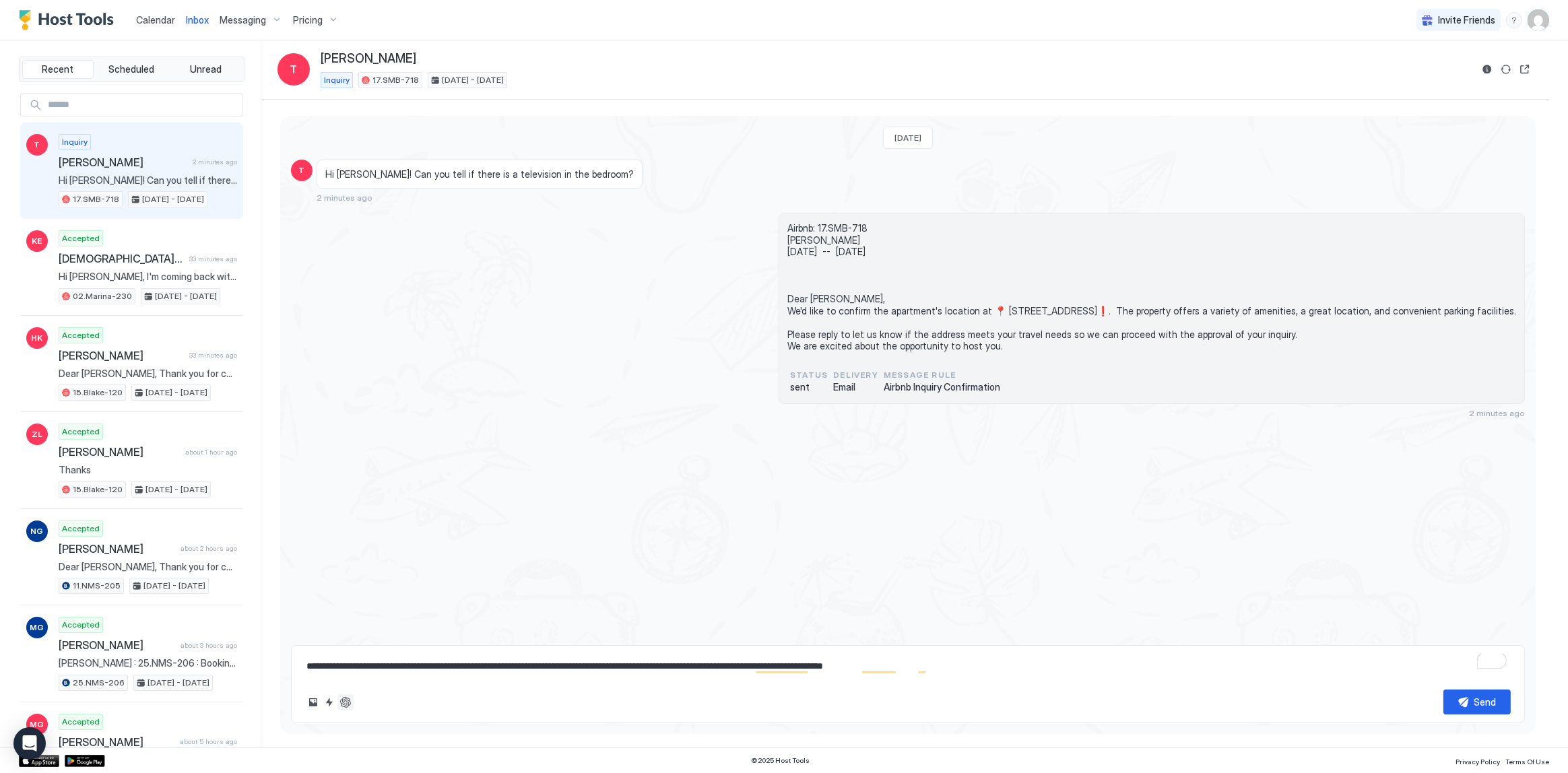
click at [343, 702] on button "ChatGPT Auto Reply" at bounding box center [346, 702] width 16 height 16
type textarea "*"
type textarea "**********"
click at [346, 707] on button "ChatGPT Auto Reply" at bounding box center [346, 702] width 16 height 16
click at [342, 707] on button "ChatGPT Auto Reply" at bounding box center [346, 702] width 16 height 16
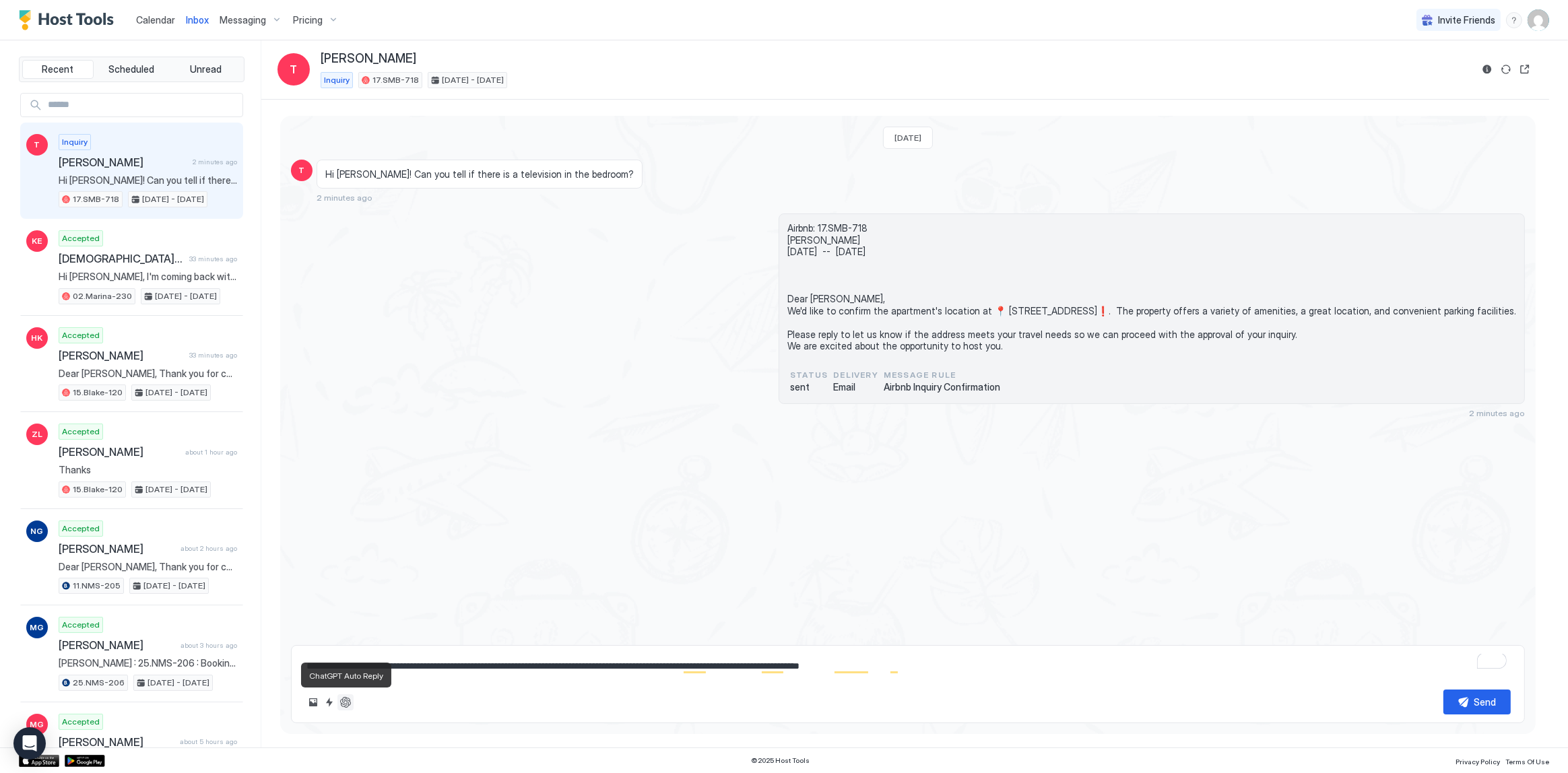
type textarea "*"
type textarea "**********"
type textarea "*"
type textarea "**********"
click at [437, 653] on textarea "**********" at bounding box center [908, 652] width 1206 height 53
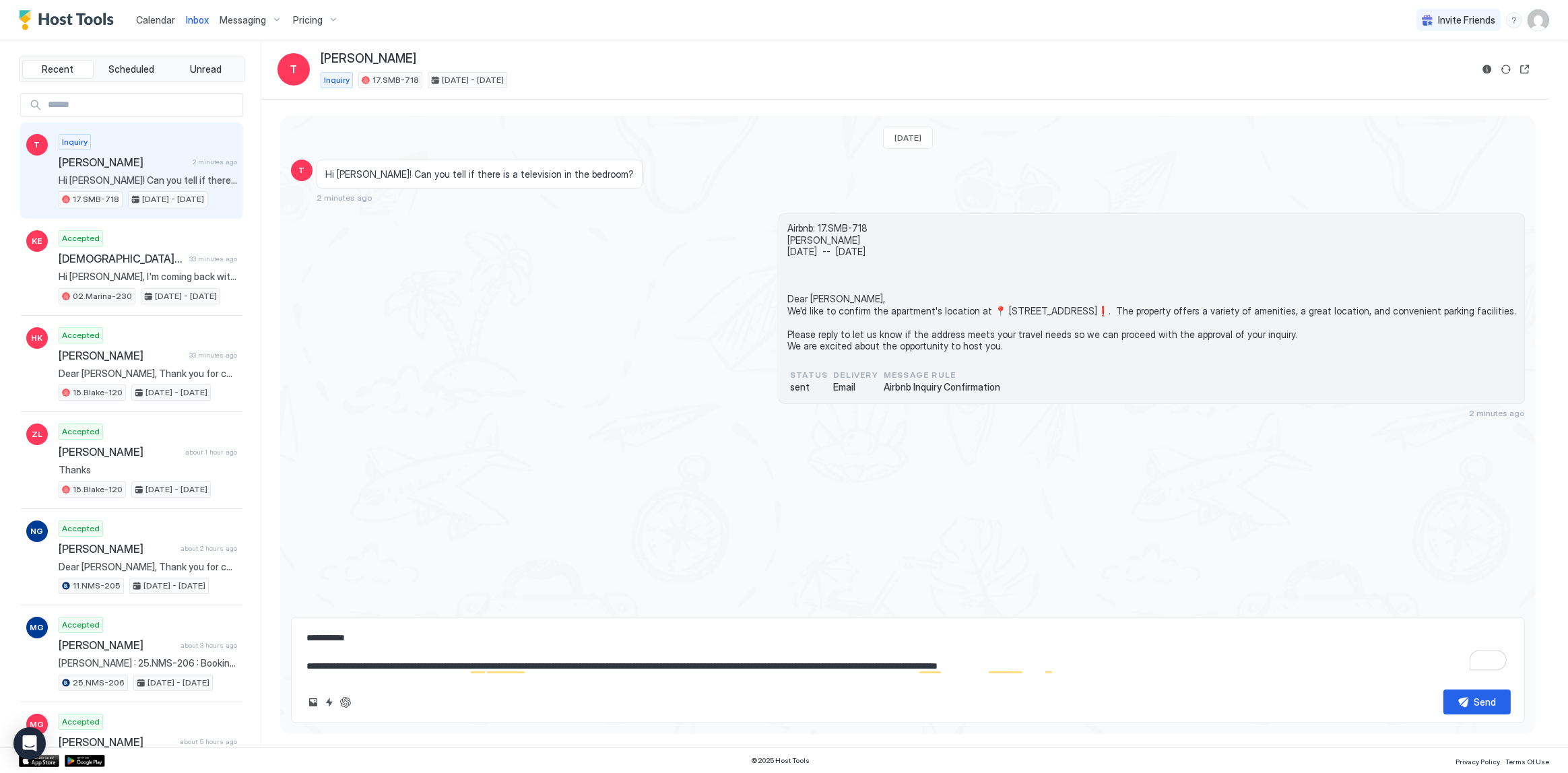
type textarea "*"
click at [539, 675] on textarea "To enrich screen reader interactions, please activate Accessibility in Grammarl…" at bounding box center [908, 666] width 1206 height 25
paste textarea "**********"
type textarea "*"
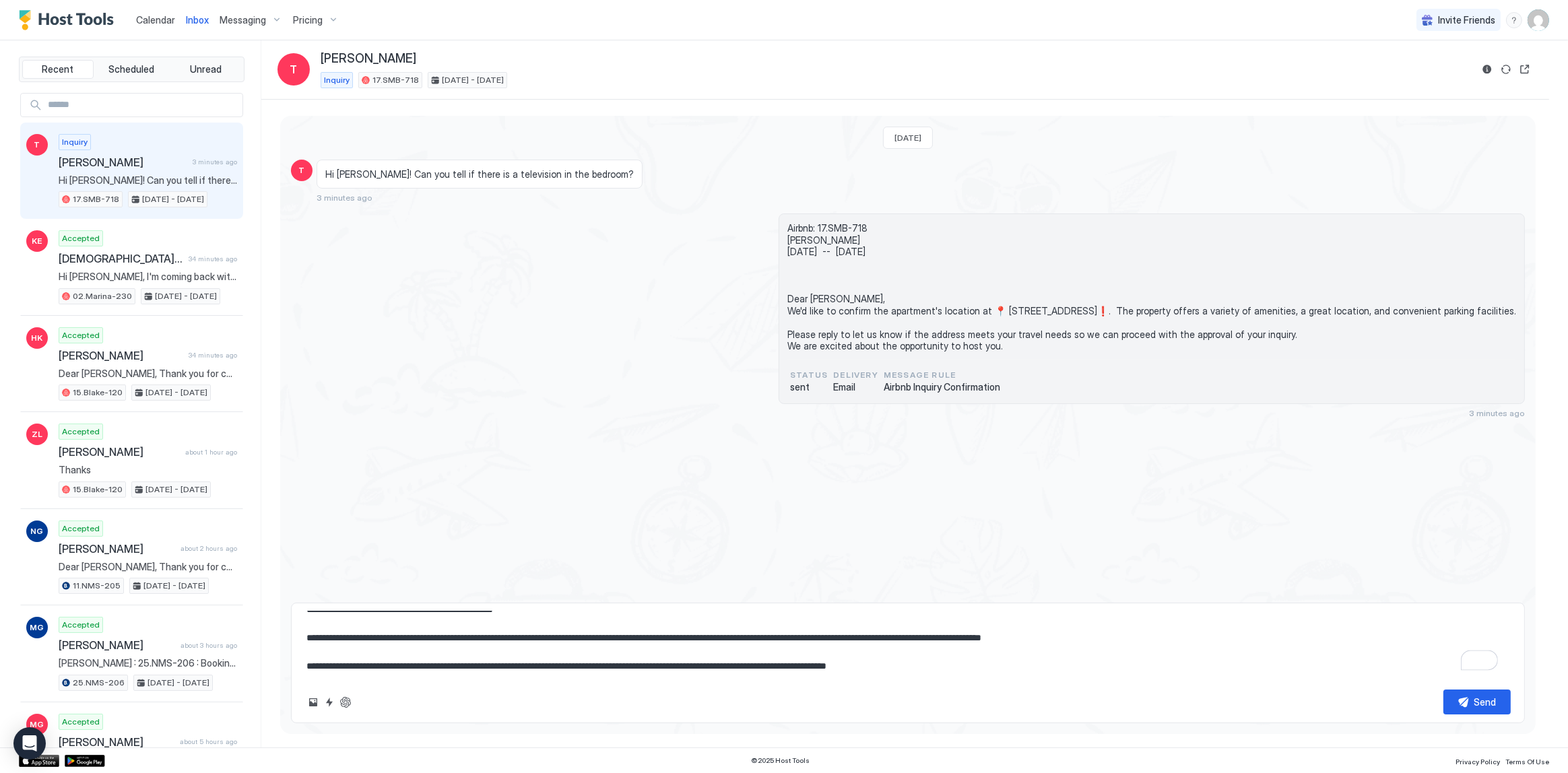
click at [1095, 665] on textarea "**********" at bounding box center [908, 645] width 1206 height 67
type textarea "**********"
click at [1487, 697] on div "Send" at bounding box center [1485, 702] width 22 height 14
type textarea "*"
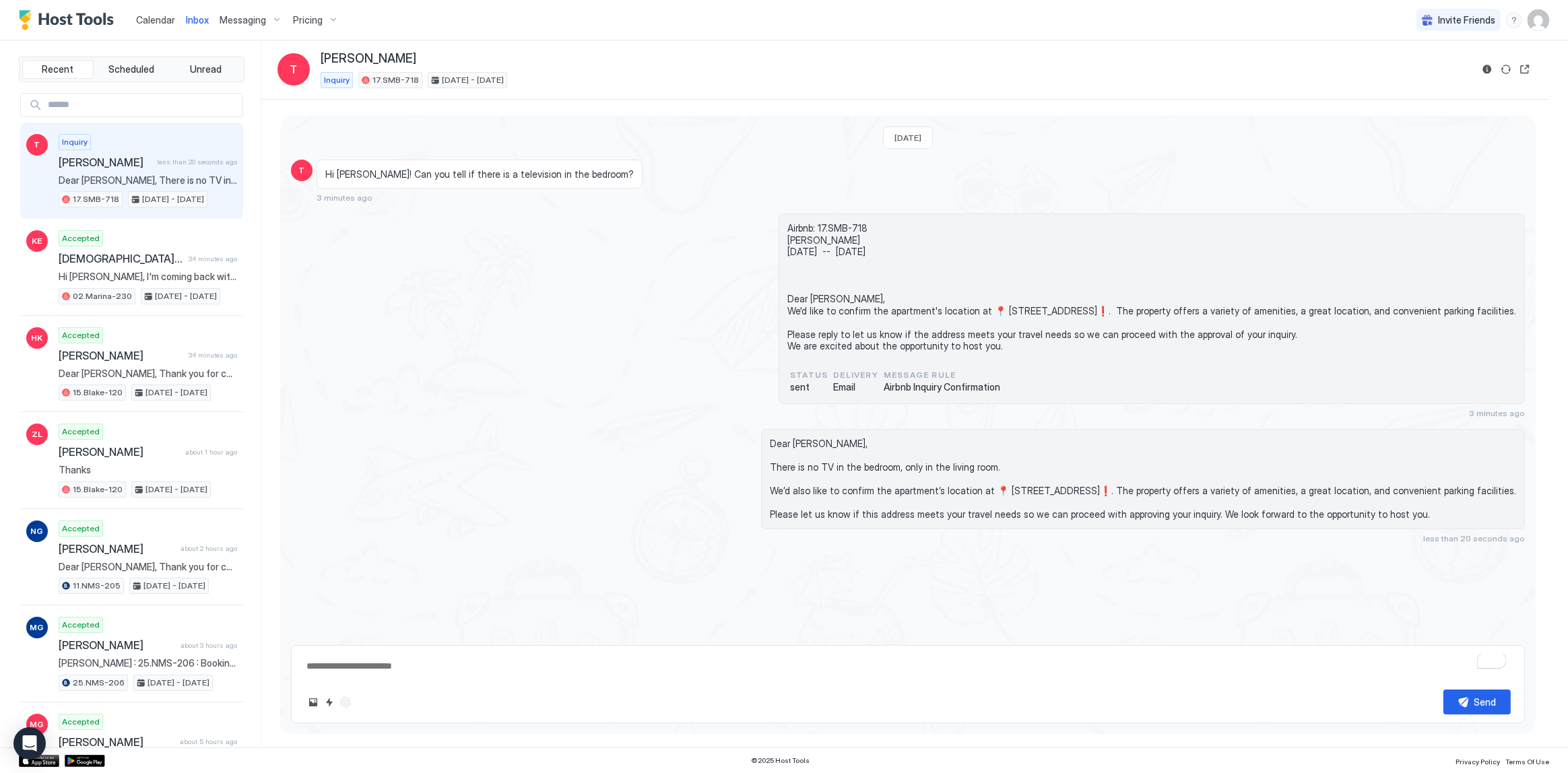
type textarea "*"
drag, startPoint x: 701, startPoint y: 370, endPoint x: 686, endPoint y: 353, distance: 22.7
click at [694, 364] on div "Airbnb: 17.SMB-718 Tameca Tue, August 19th -- Sat, August 23rd Dear Tameca, We'…" at bounding box center [908, 316] width 1234 height 205
click at [540, 485] on div "Dear Tameca, There is no TV in the bedroom, only in the living room. We’d also …" at bounding box center [908, 486] width 1234 height 115
click at [824, 118] on div "Today T Hi Tony! Can you tell if there is a television in the bedroom? 7 minute…" at bounding box center [908, 330] width 1256 height 428
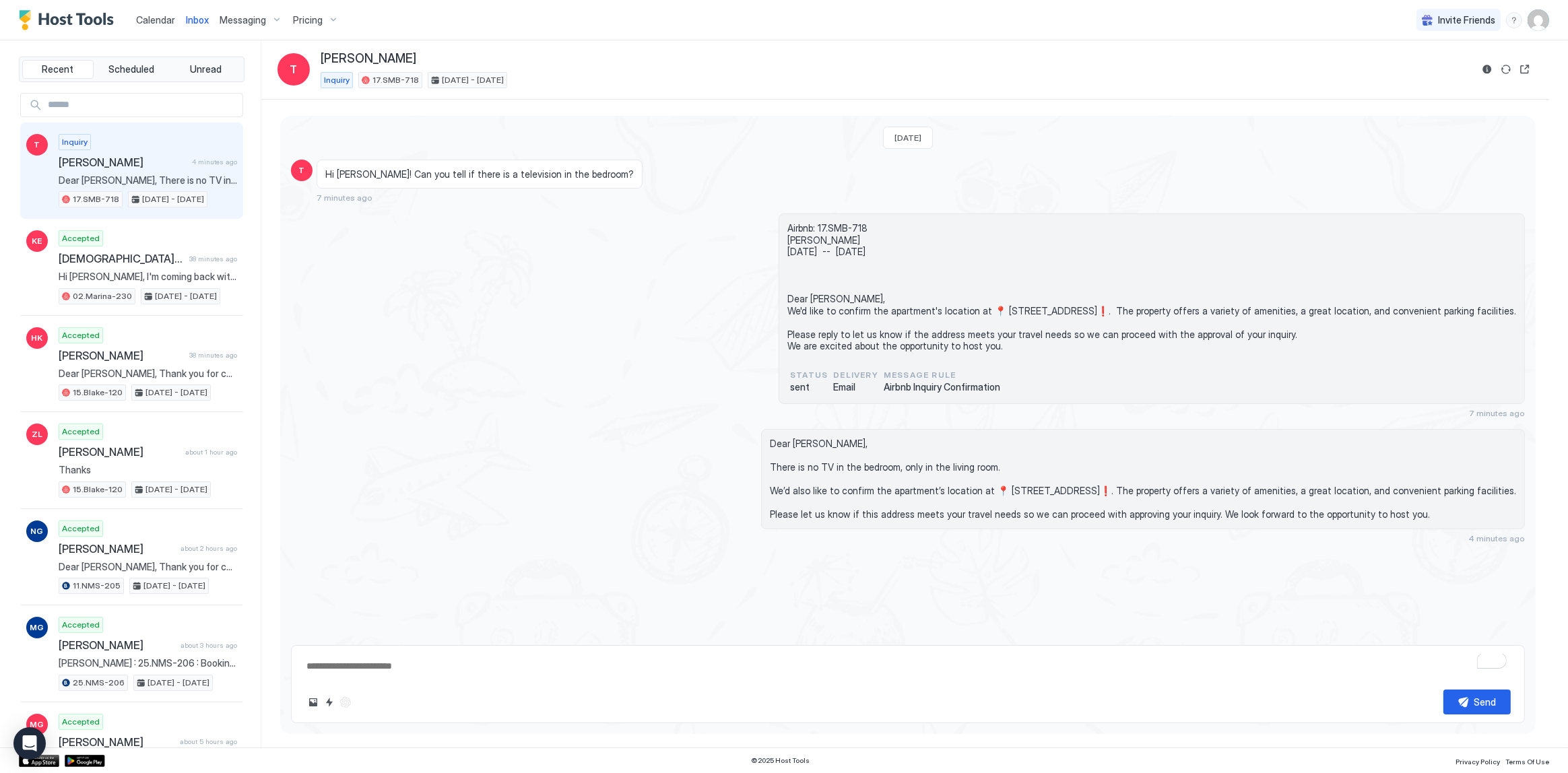
click at [171, 20] on span "Calendar" at bounding box center [155, 20] width 39 height 11
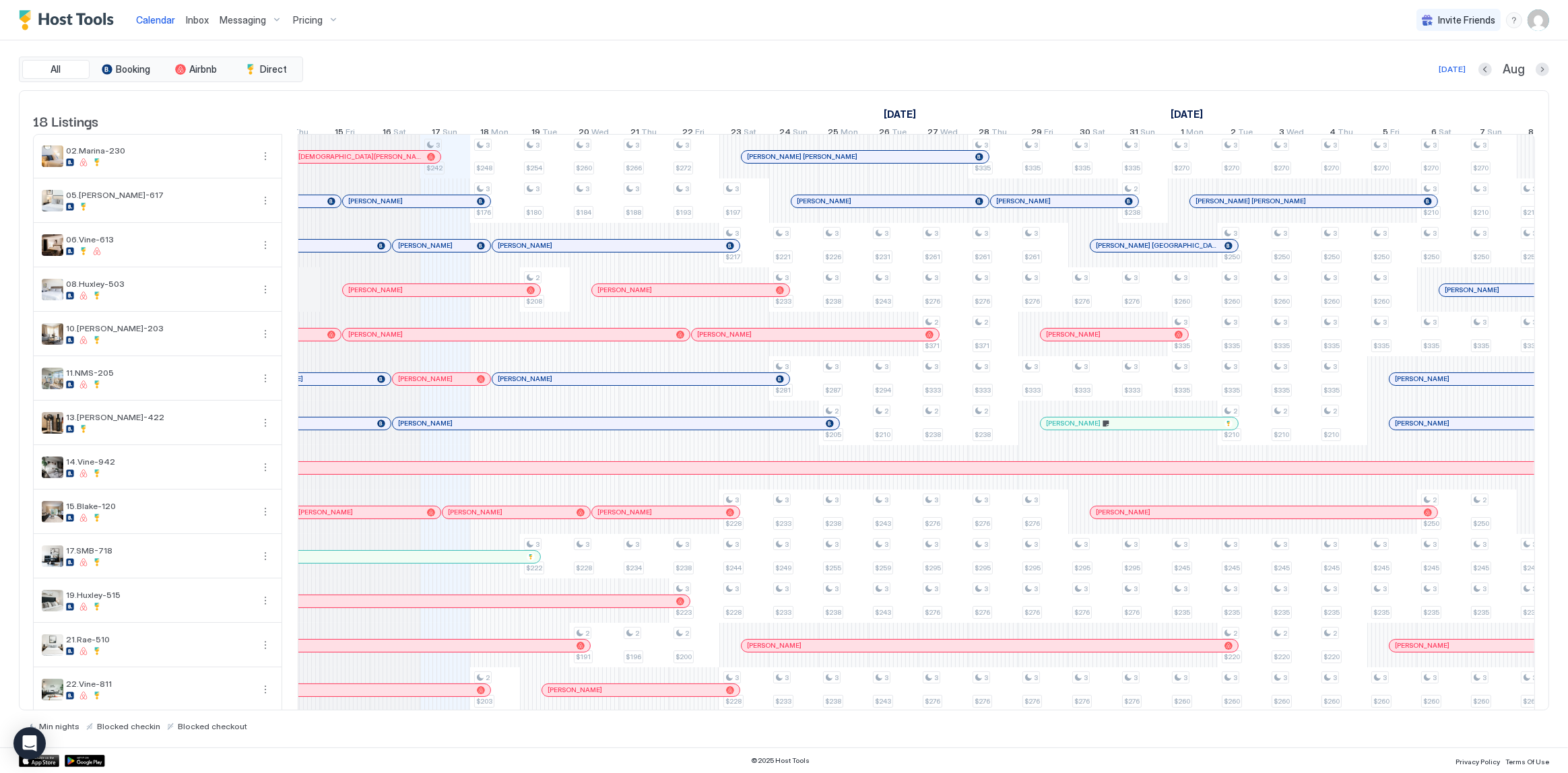
scroll to position [0, 504]
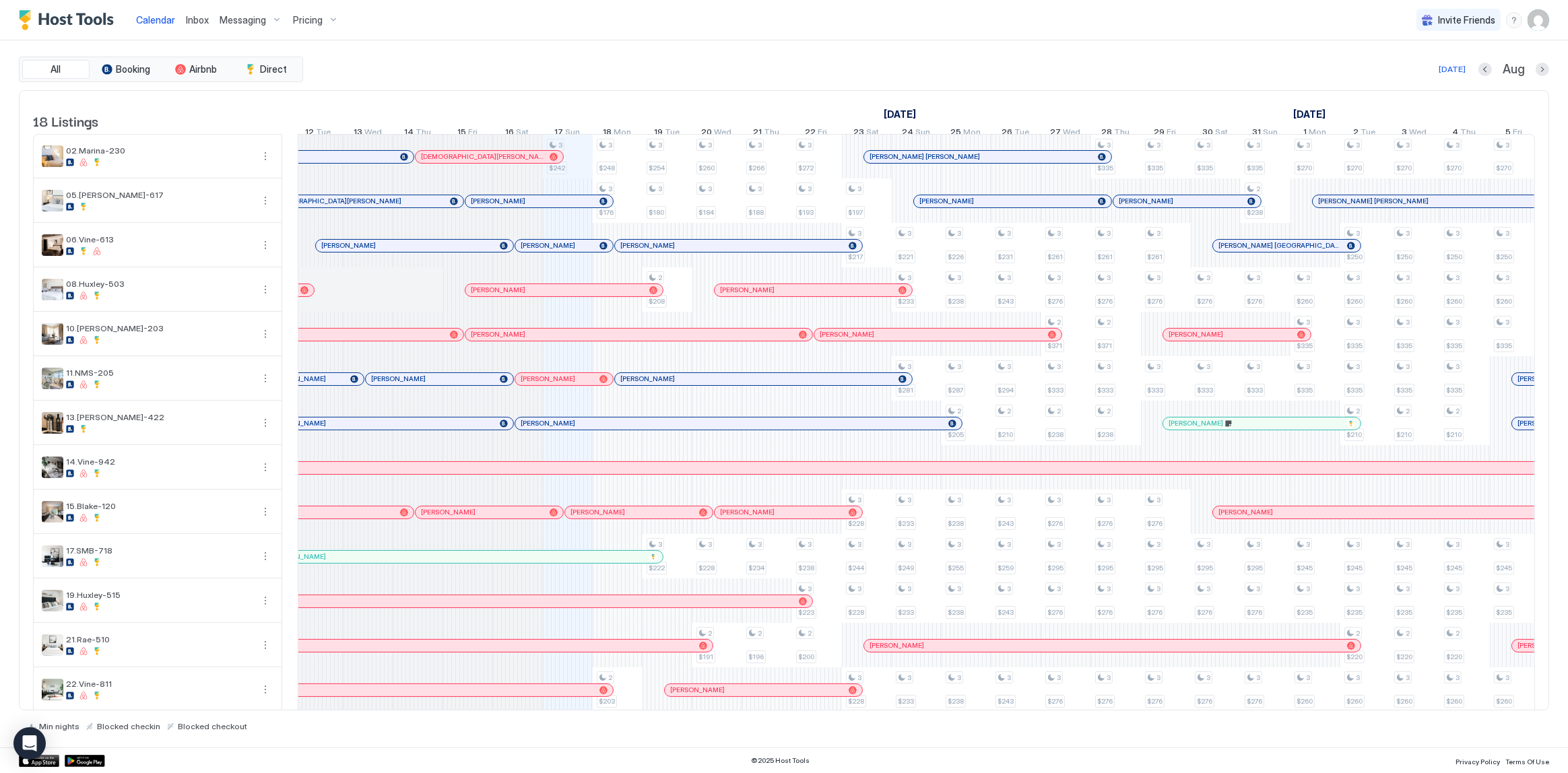
click at [754, 34] on div "Calendar Inbox Messaging Pricing Invite Friends SG" at bounding box center [784, 20] width 1568 height 40
click at [550, 340] on div at bounding box center [550, 334] width 11 height 11
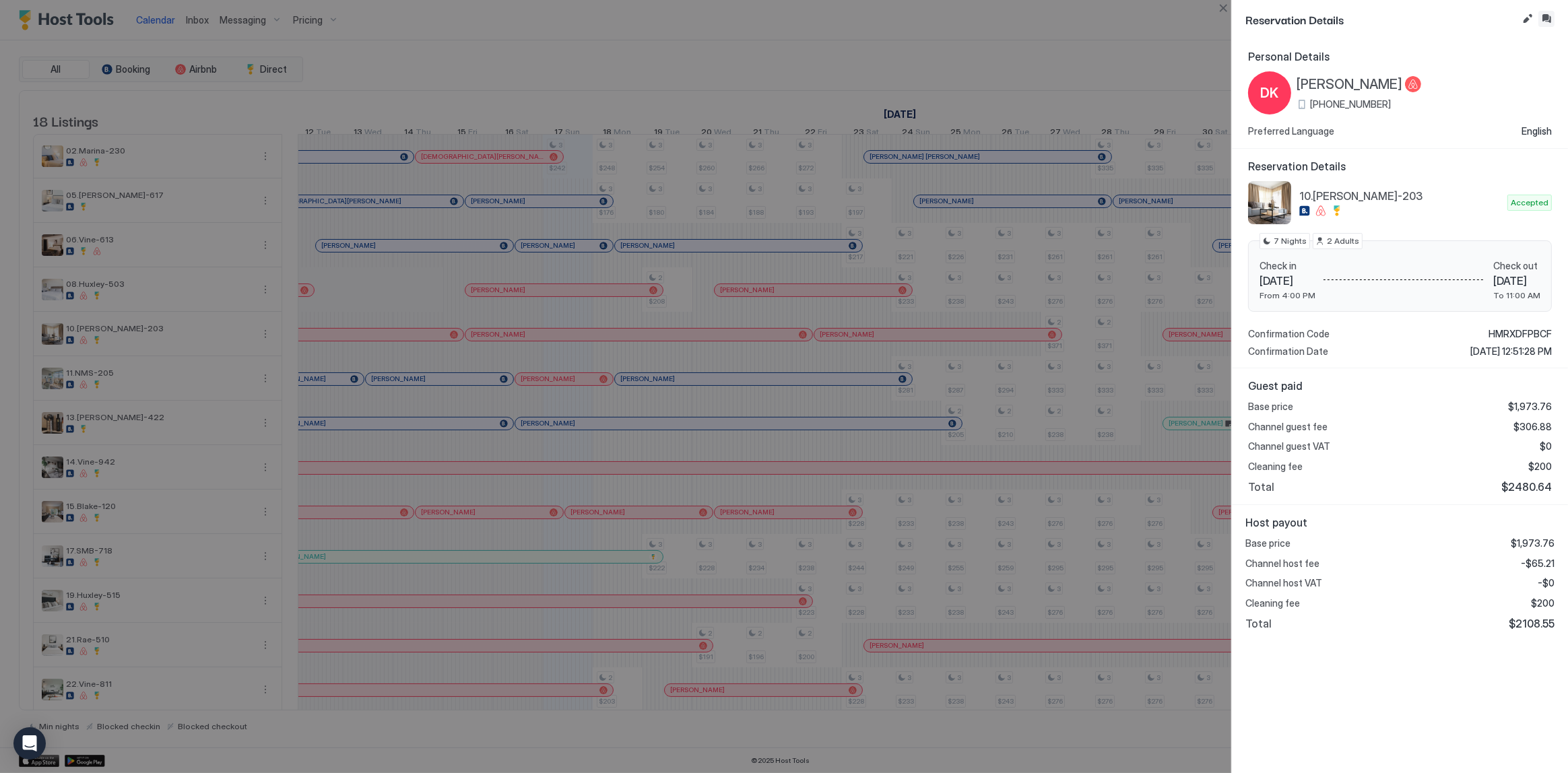
click at [1545, 14] on button "Inbox" at bounding box center [1546, 18] width 16 height 16
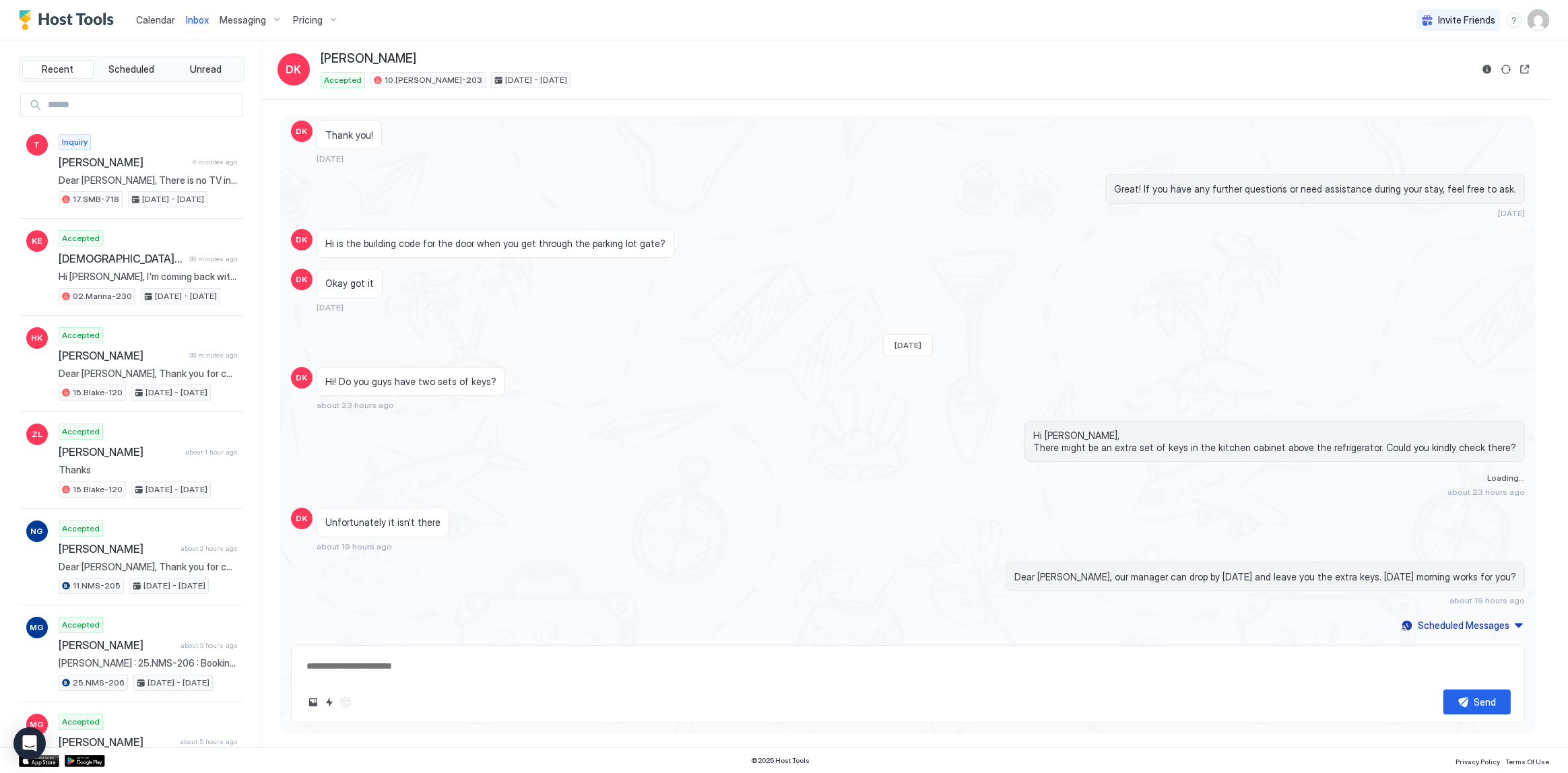
scroll to position [2655, 0]
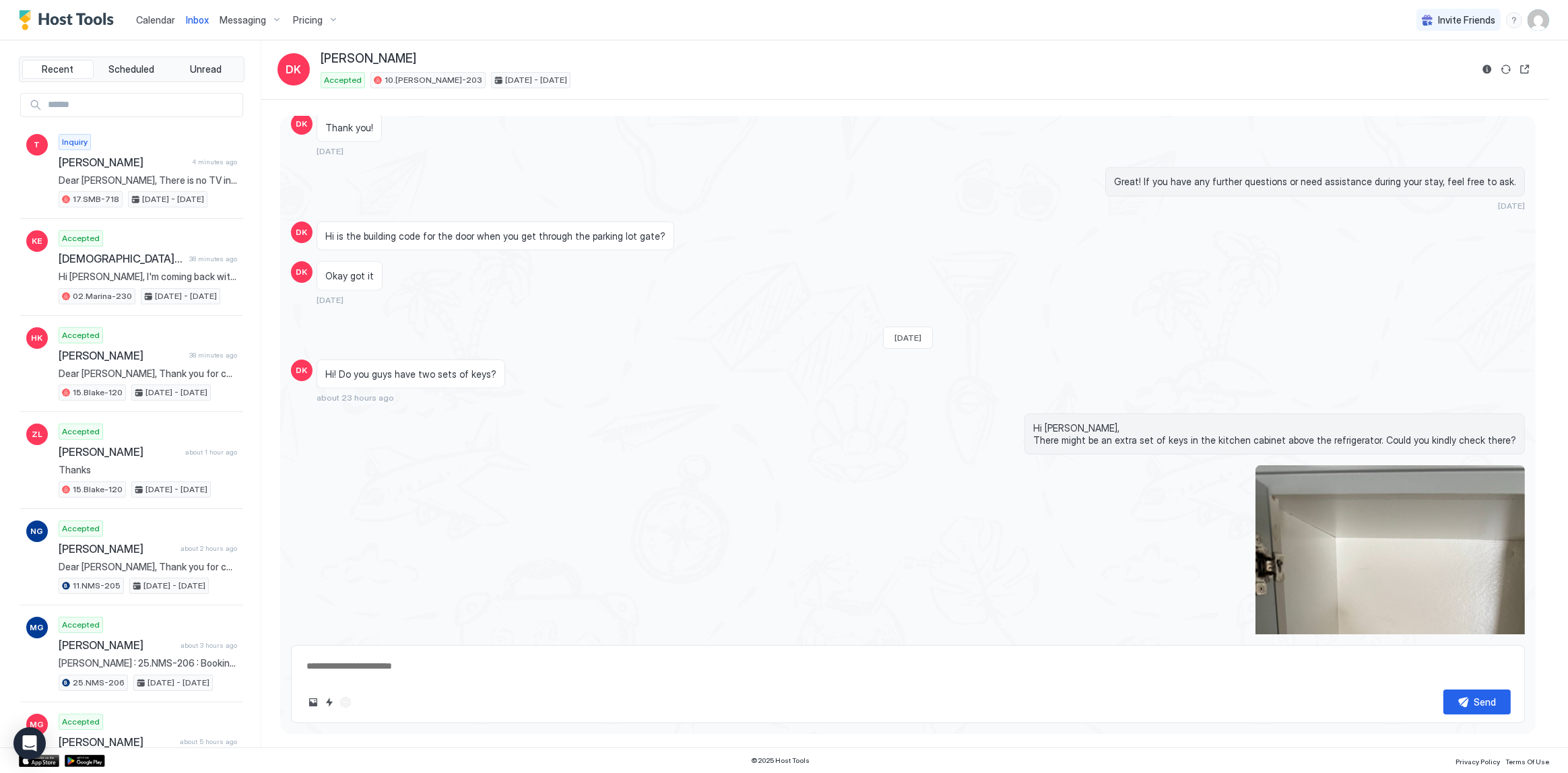
click at [147, 24] on span "Calendar" at bounding box center [155, 20] width 39 height 11
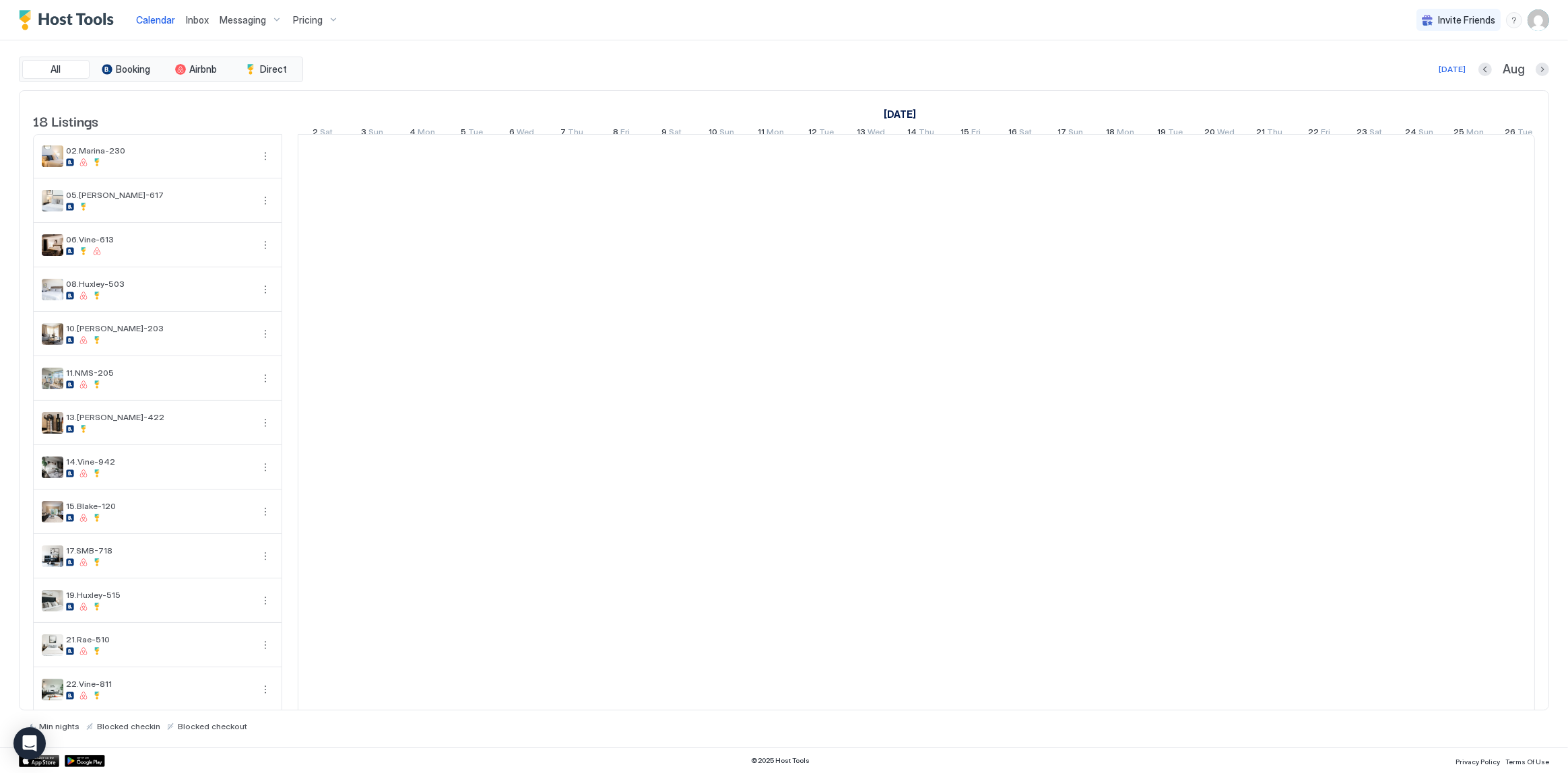
click at [147, 24] on span "Calendar" at bounding box center [155, 20] width 39 height 11
click at [424, 71] on div "Today Aug" at bounding box center [928, 69] width 1244 height 16
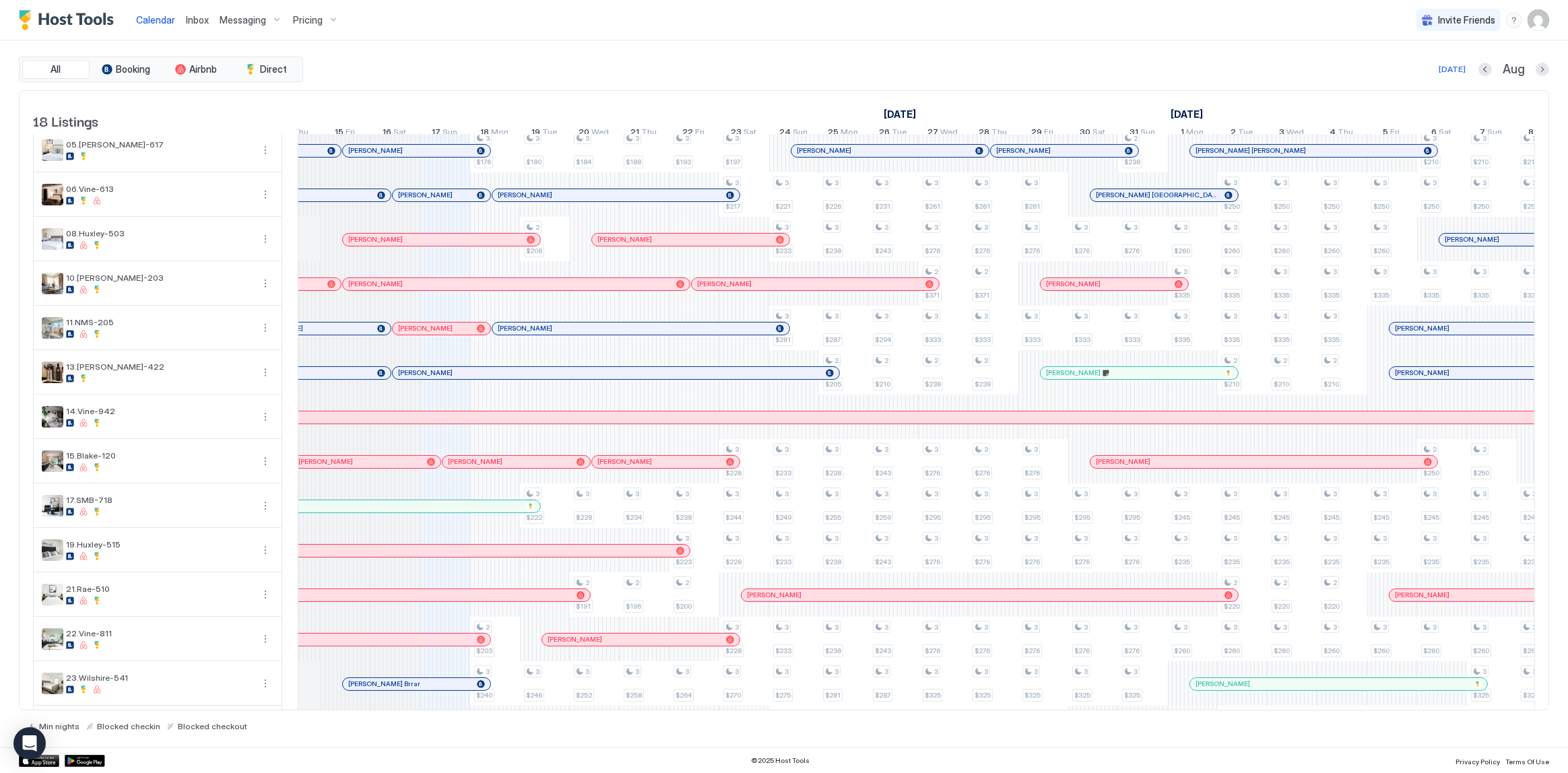
scroll to position [0, 0]
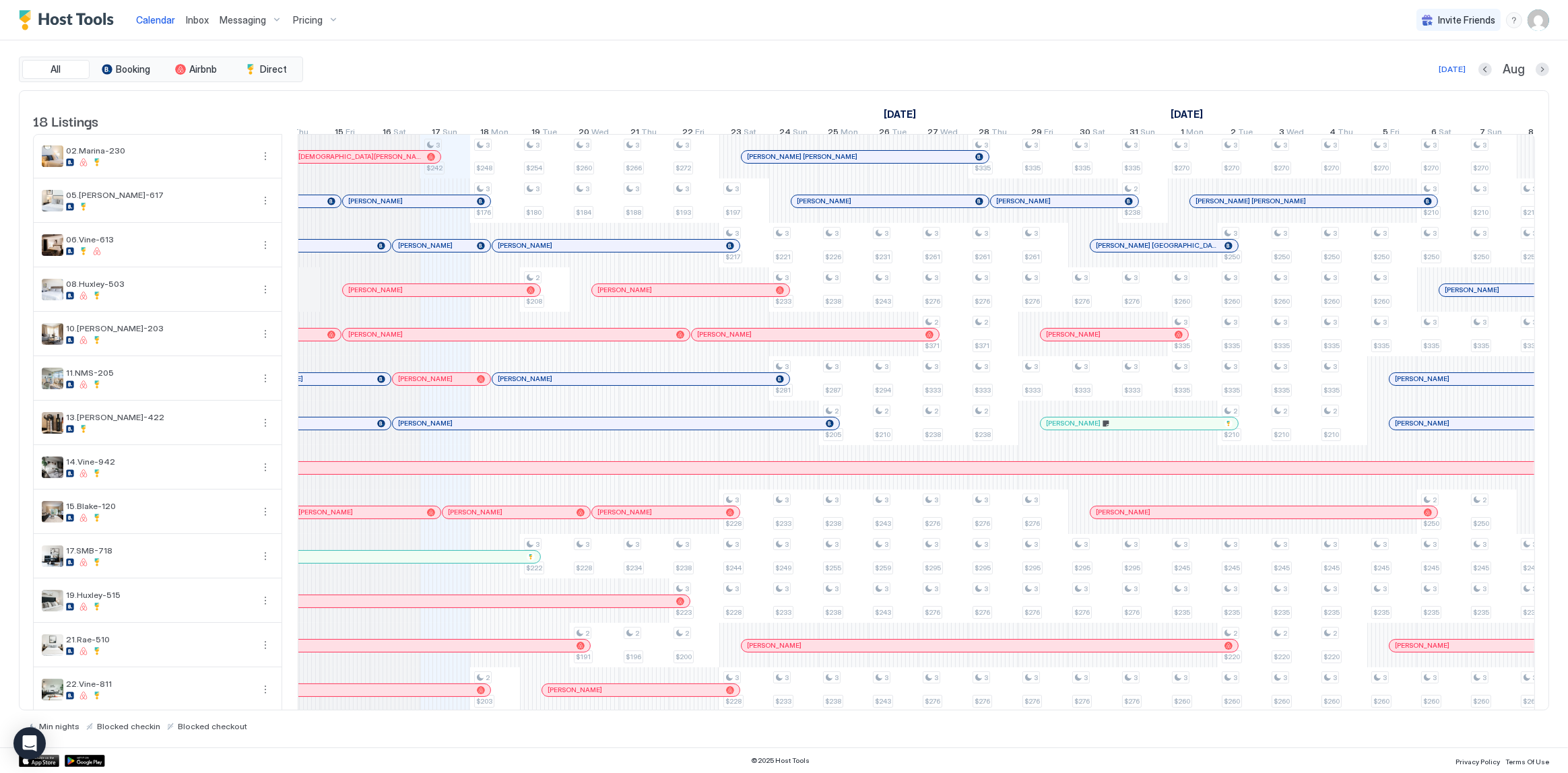
click at [573, 108] on div "August 2025" at bounding box center [420, 114] width 1496 height 20
click at [627, 76] on div "Today Aug" at bounding box center [928, 69] width 1244 height 16
click at [641, 66] on div "Today Aug" at bounding box center [928, 69] width 1244 height 16
click at [732, 67] on div "Today Aug" at bounding box center [928, 69] width 1244 height 16
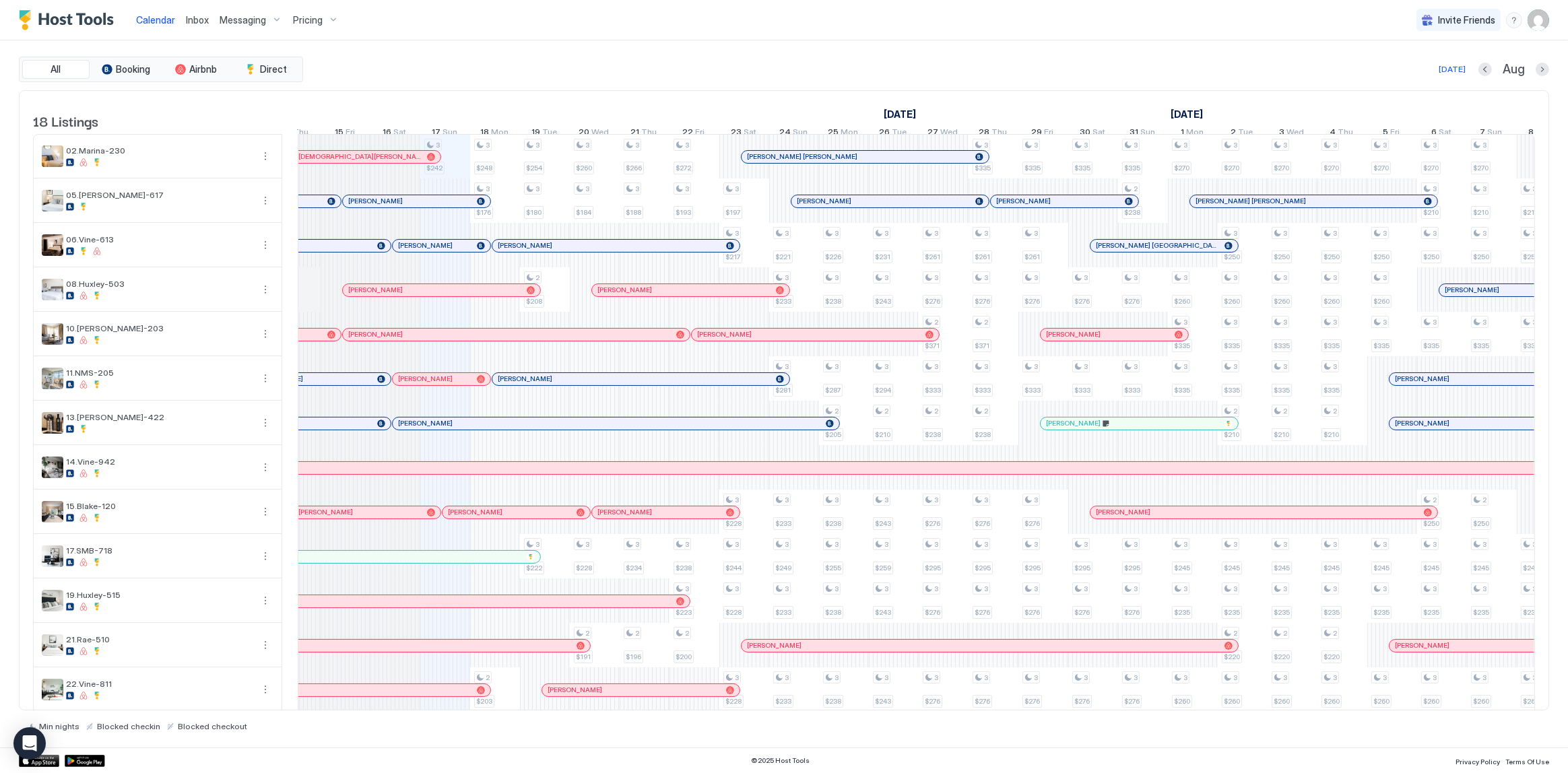
click at [613, 33] on div "Calendar Inbox Messaging Pricing Invite Friends SG" at bounding box center [784, 20] width 1568 height 40
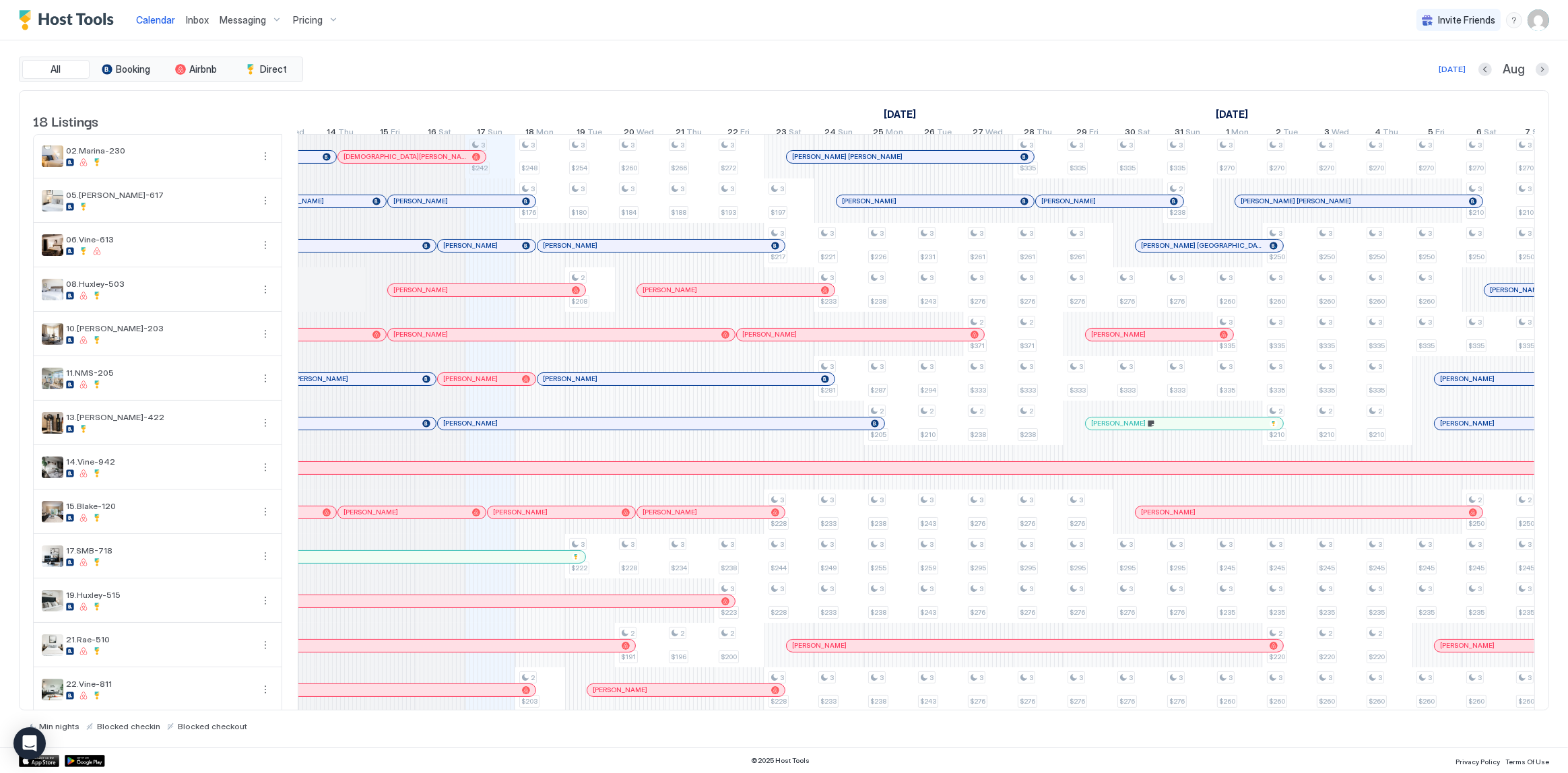
scroll to position [0, 520]
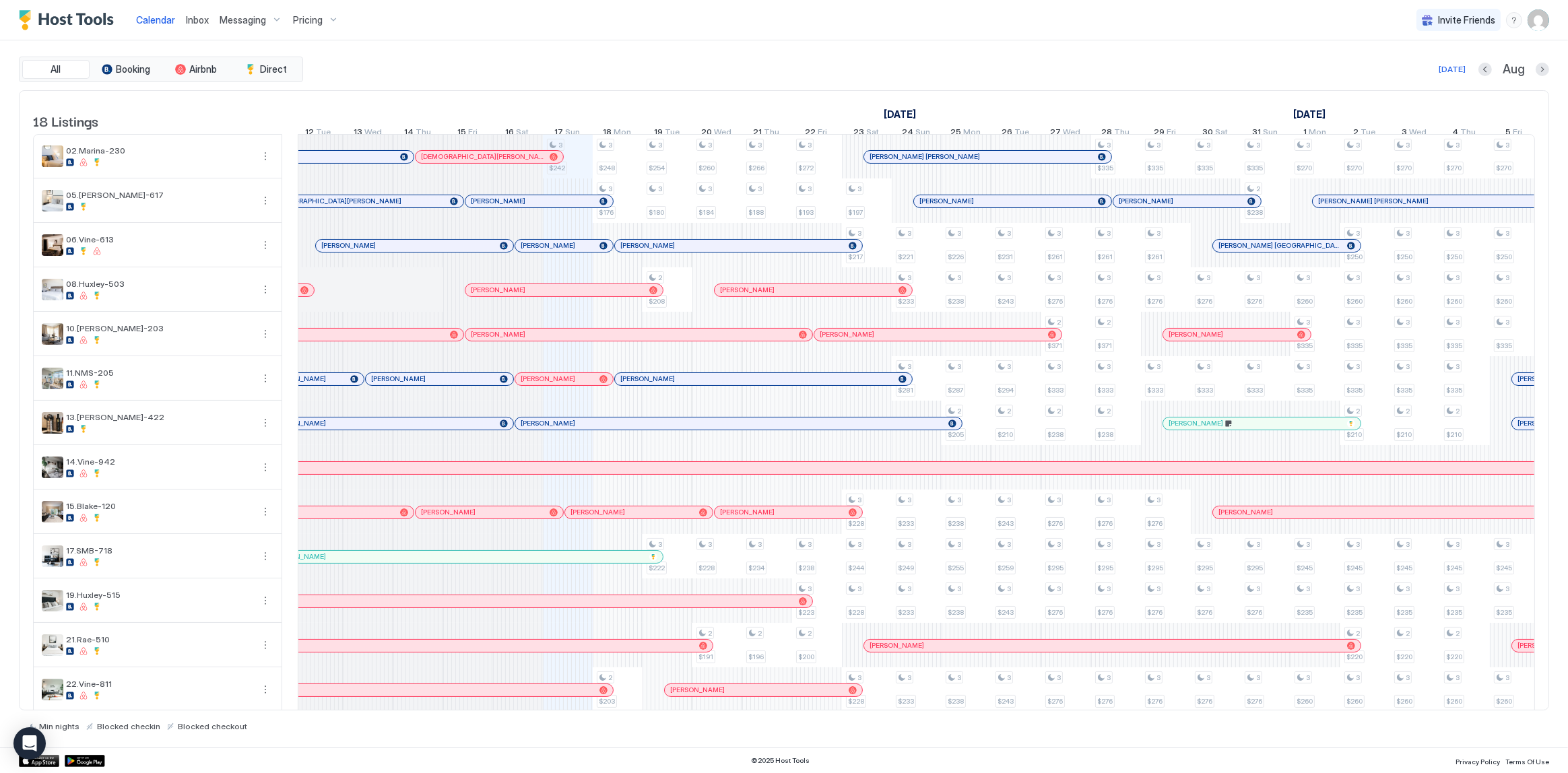
click at [766, 38] on div "Calendar Inbox Messaging Pricing Invite Friends SG" at bounding box center [784, 20] width 1568 height 40
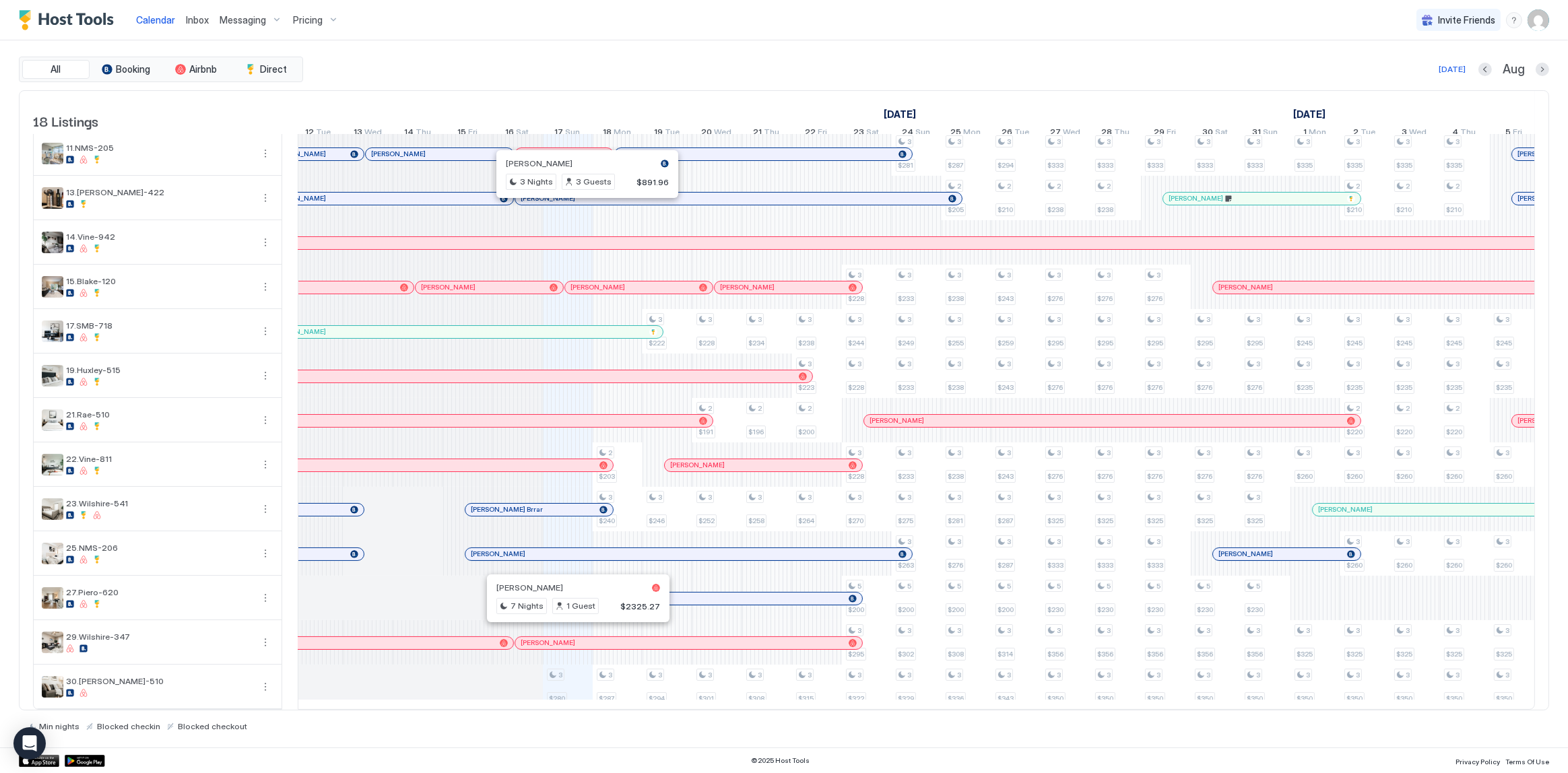
click at [572, 638] on div at bounding box center [572, 643] width 11 height 11
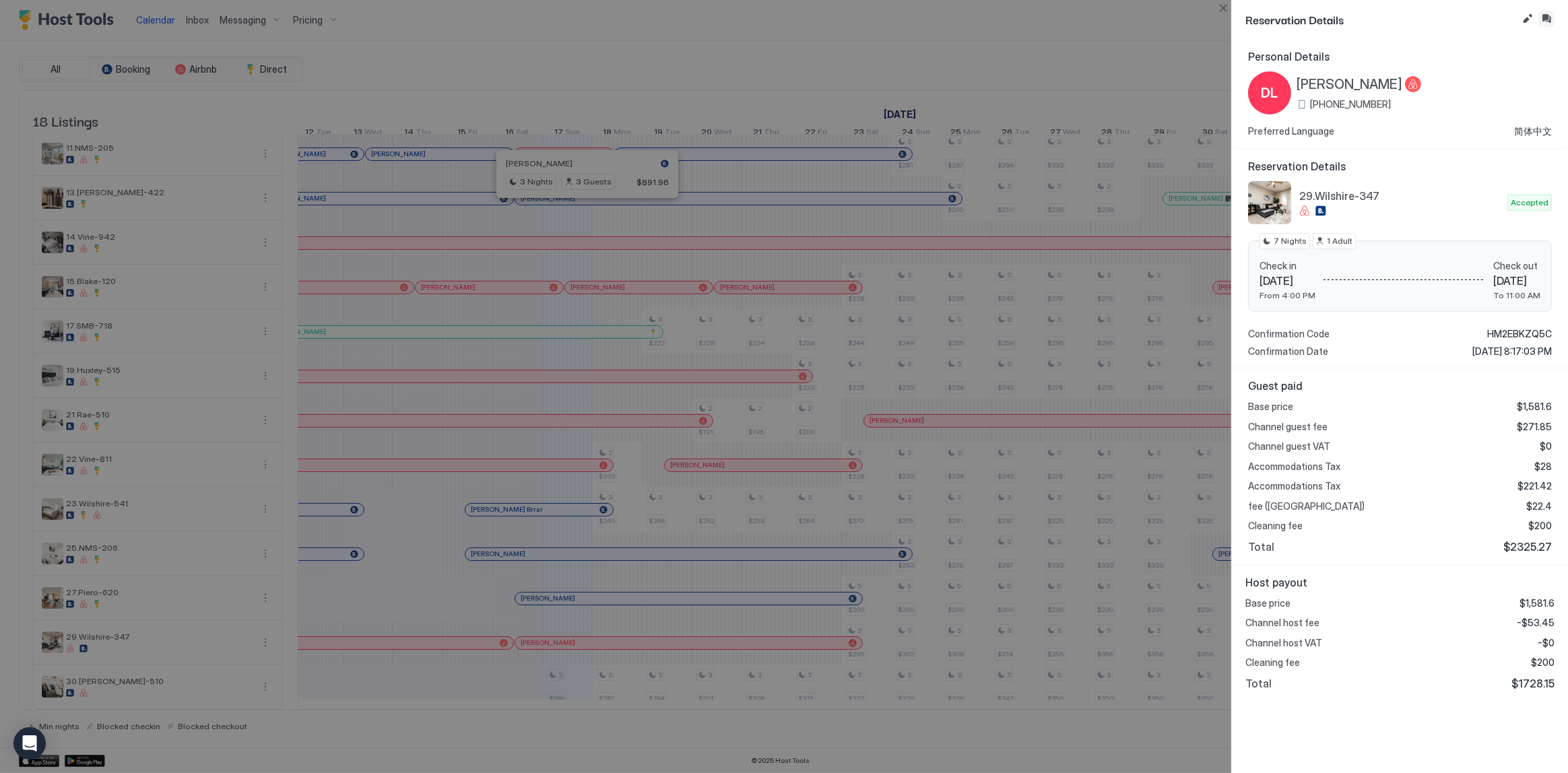
click at [1552, 22] on button "Inbox" at bounding box center [1546, 18] width 16 height 16
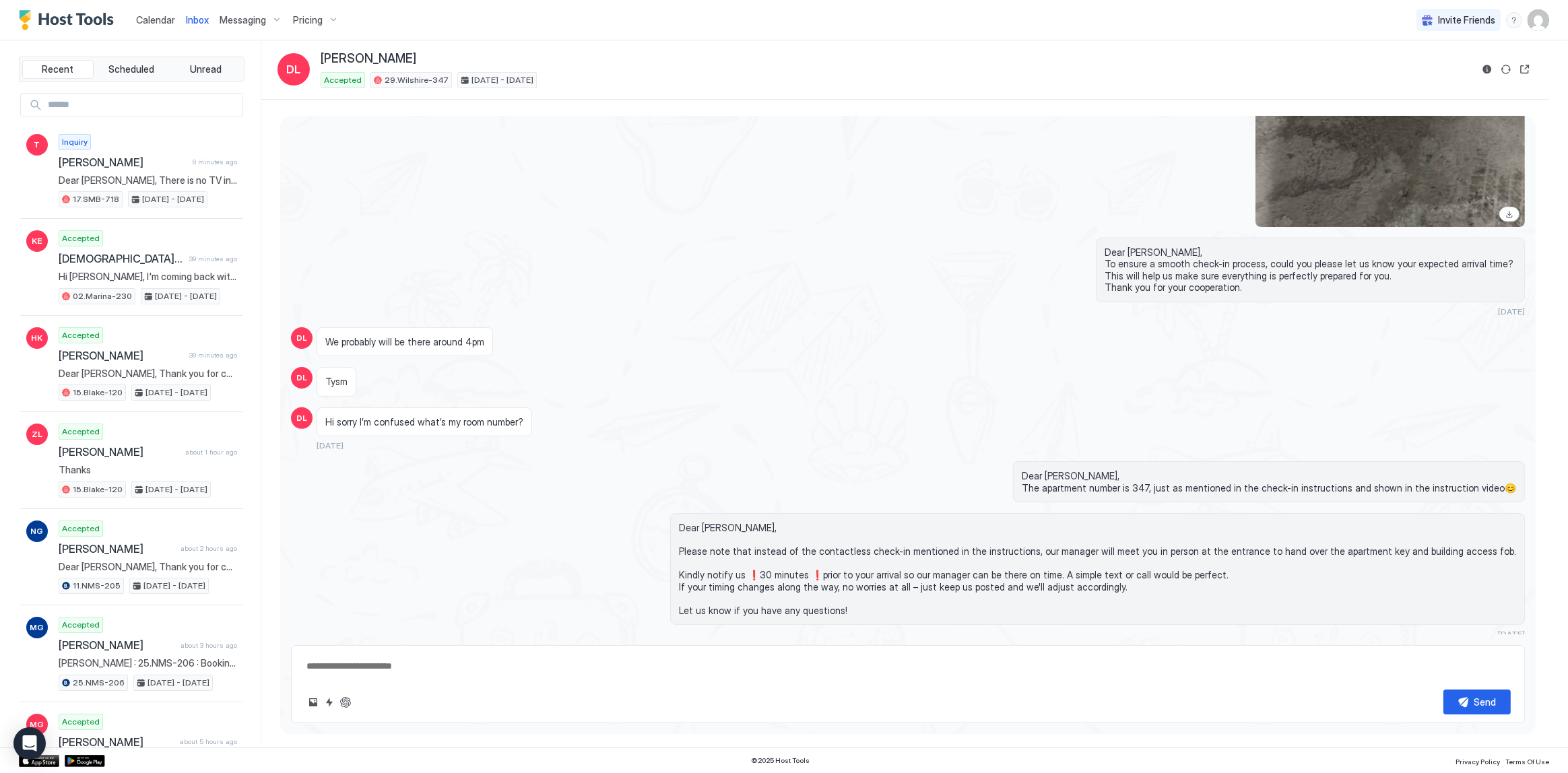
scroll to position [2319, 0]
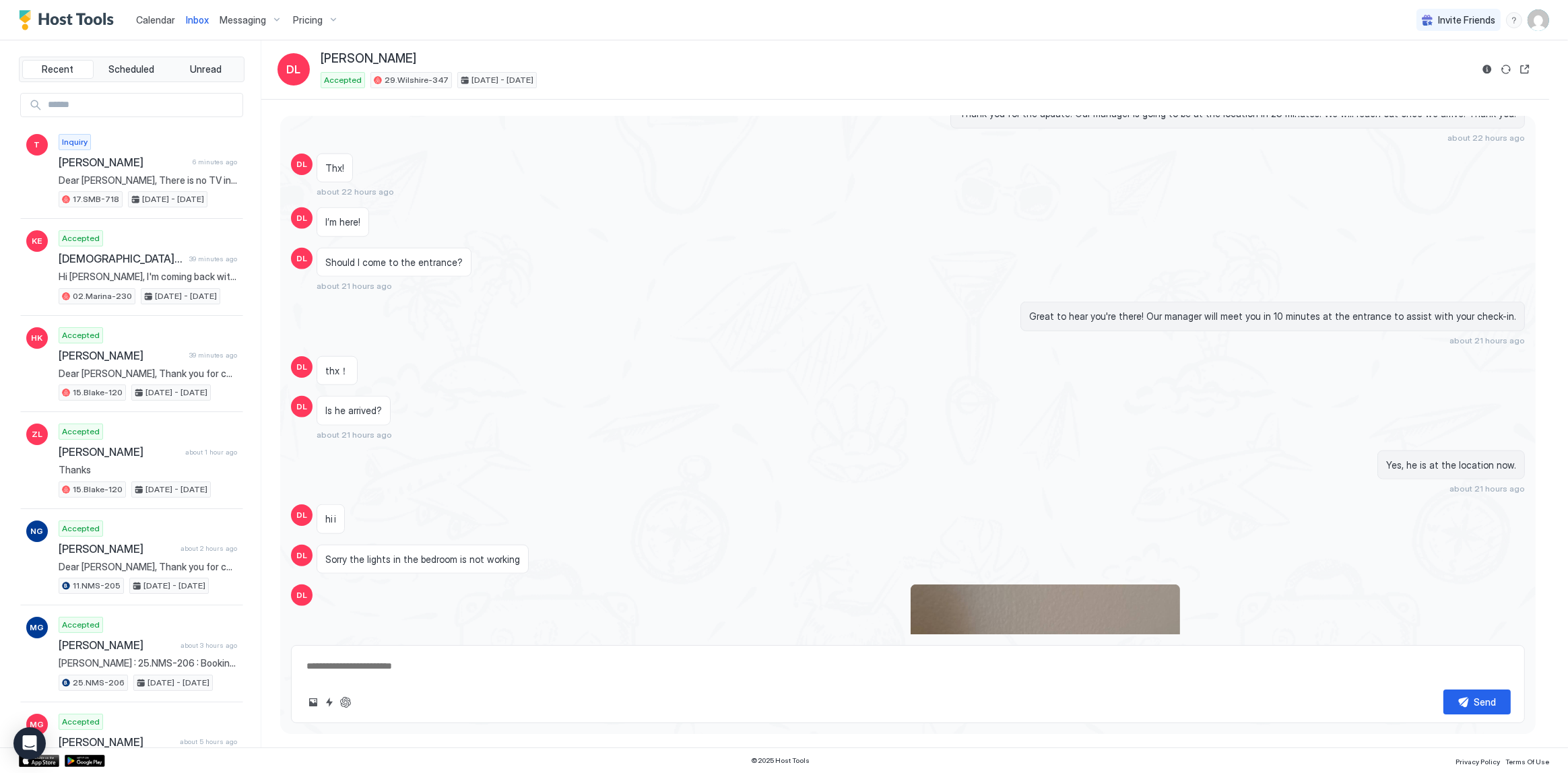
click at [191, 14] on span "Inbox" at bounding box center [198, 20] width 23 height 11
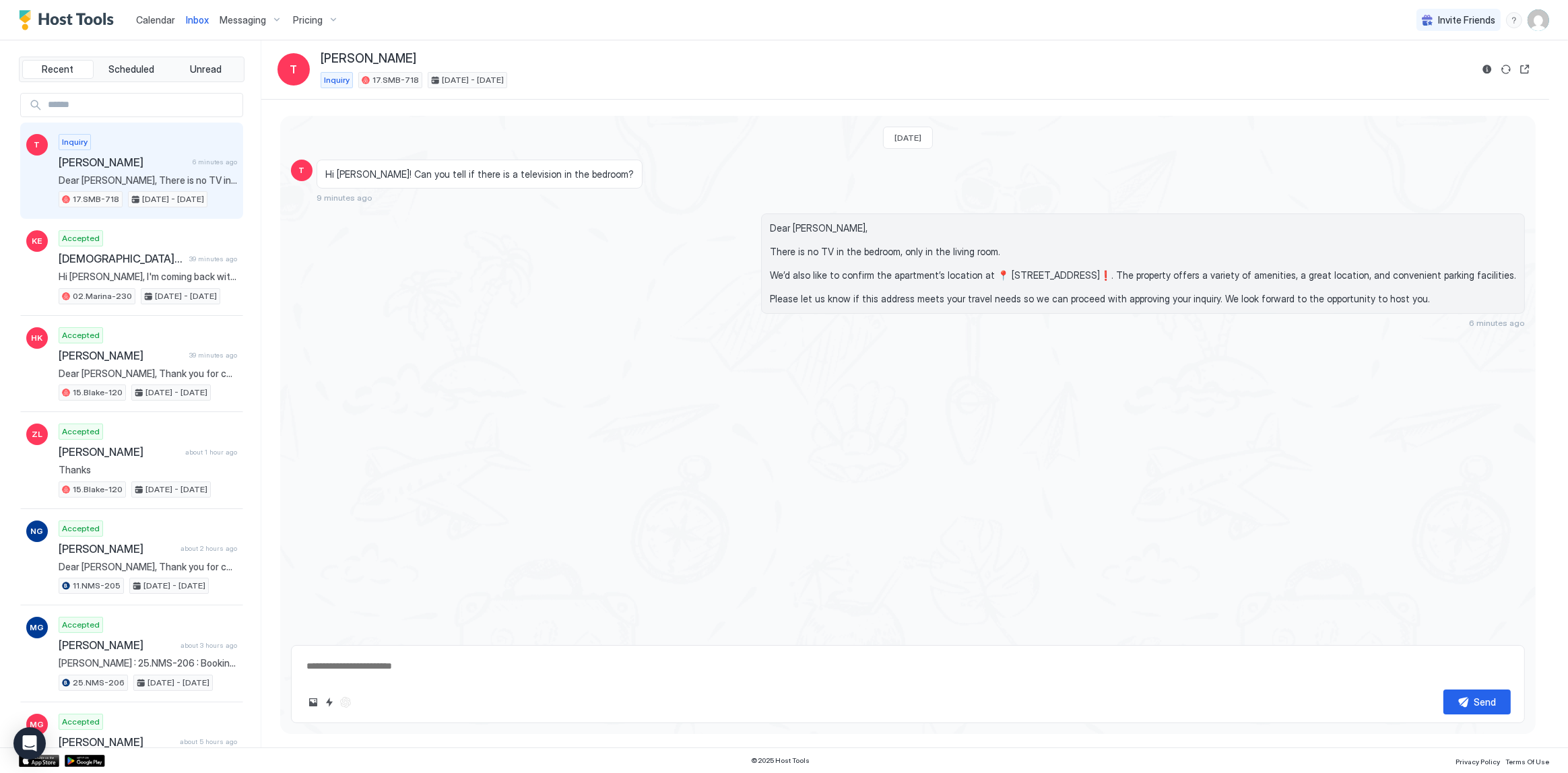
type textarea "*"
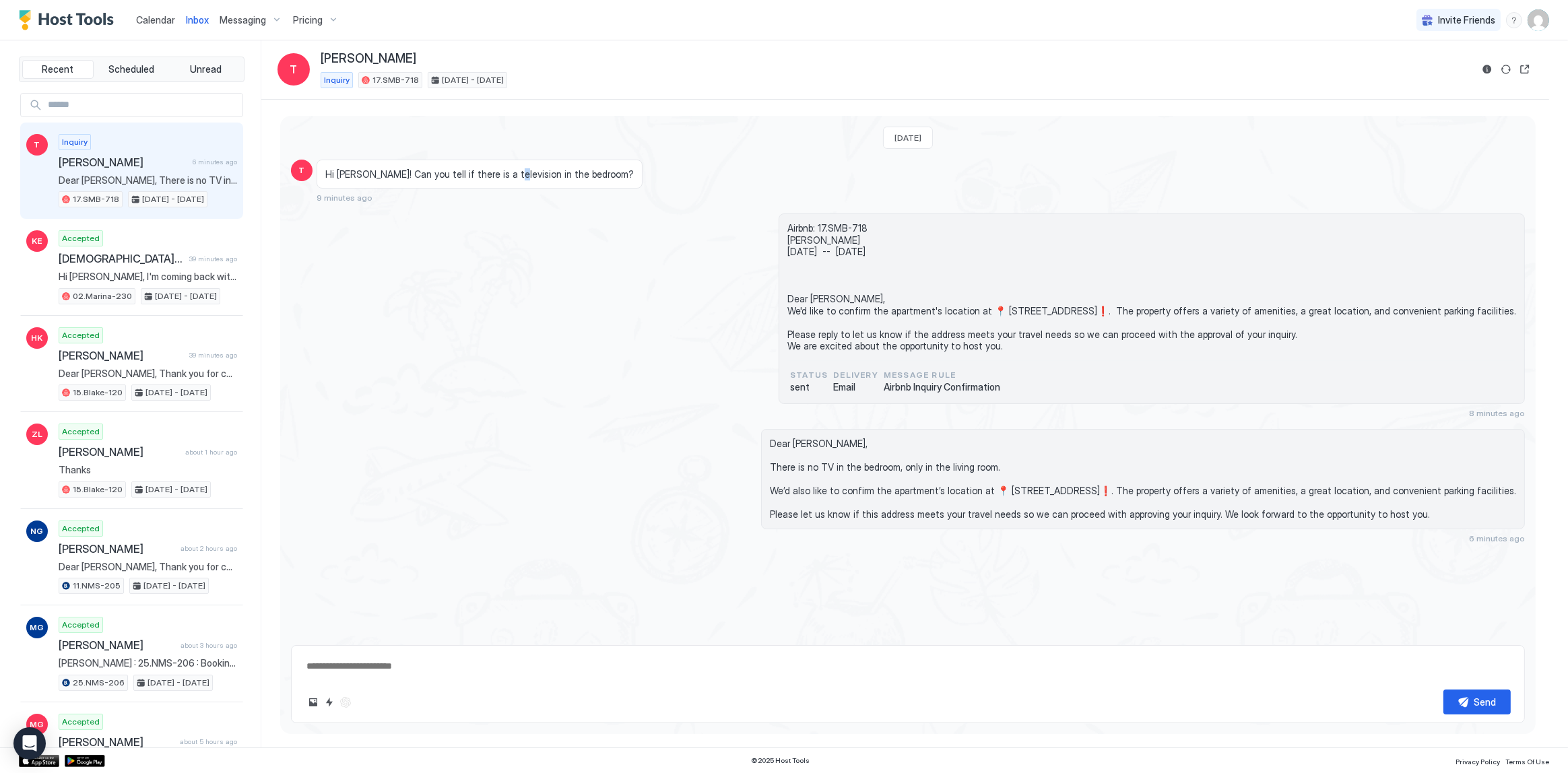
click at [499, 165] on div "Hi Tony! Can you tell if there is a television in the bedroom?" at bounding box center [479, 174] width 326 height 30
click at [489, 401] on div "Airbnb: 17.SMB-718 Tameca Tue, August 19th -- Sat, August 23rd Dear Tameca, We'…" at bounding box center [908, 316] width 1234 height 205
click at [525, 360] on div "Airbnb: 17.SMB-718 Tameca Tue, August 19th -- Sat, August 23rd Dear Tameca, We'…" at bounding box center [908, 316] width 1234 height 205
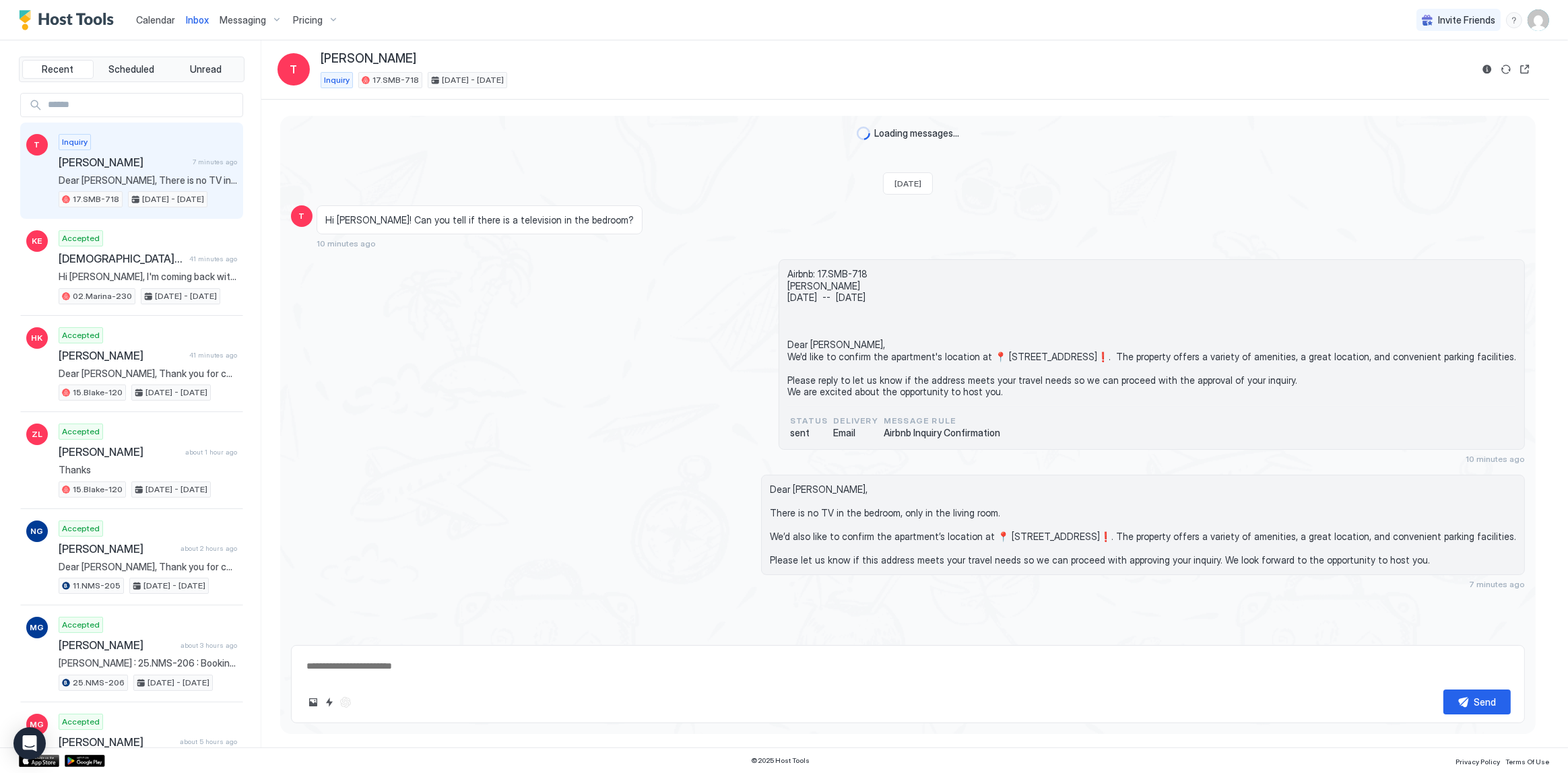
type textarea "*"
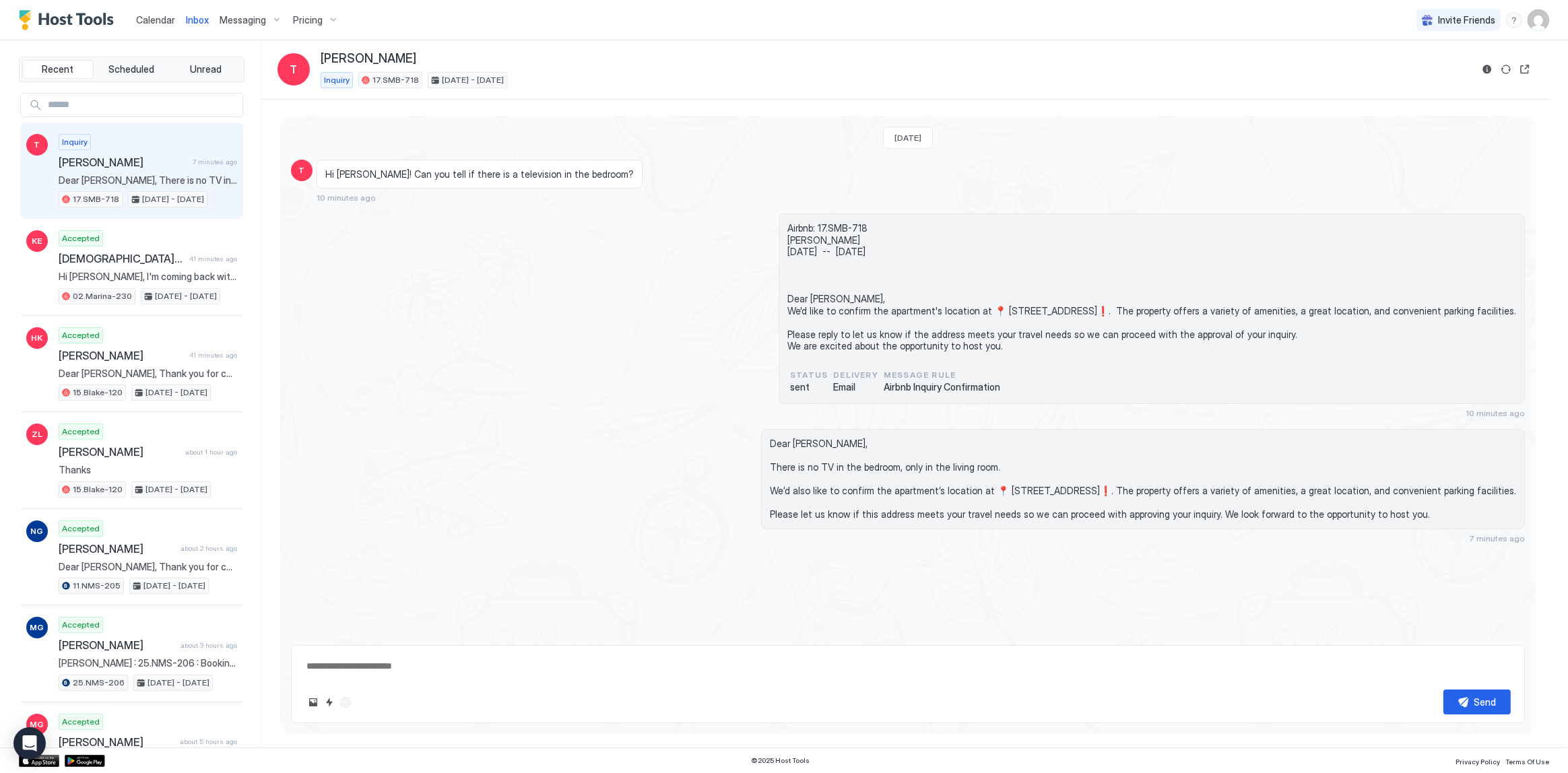
click at [490, 141] on div "Today T Hi Tony! Can you tell if there is a television in the bedroom? 10 minut…" at bounding box center [908, 330] width 1256 height 428
click at [156, 20] on span "Calendar" at bounding box center [155, 20] width 39 height 11
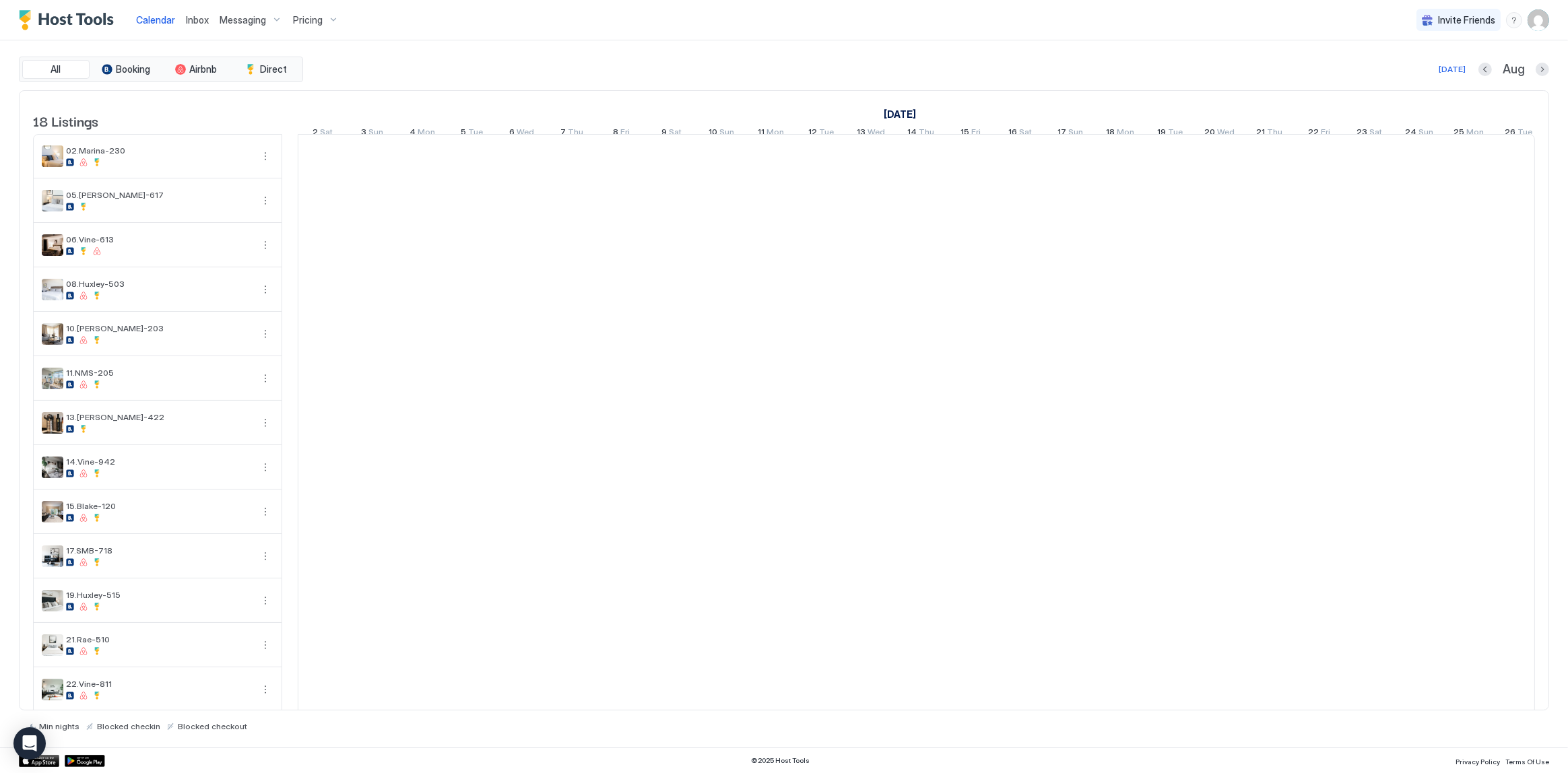
scroll to position [0, 748]
click at [159, 21] on span "Calendar" at bounding box center [155, 20] width 39 height 11
click at [513, 59] on div "All Booking Airbnb Direct [DATE] Aug" at bounding box center [784, 69] width 1530 height 25
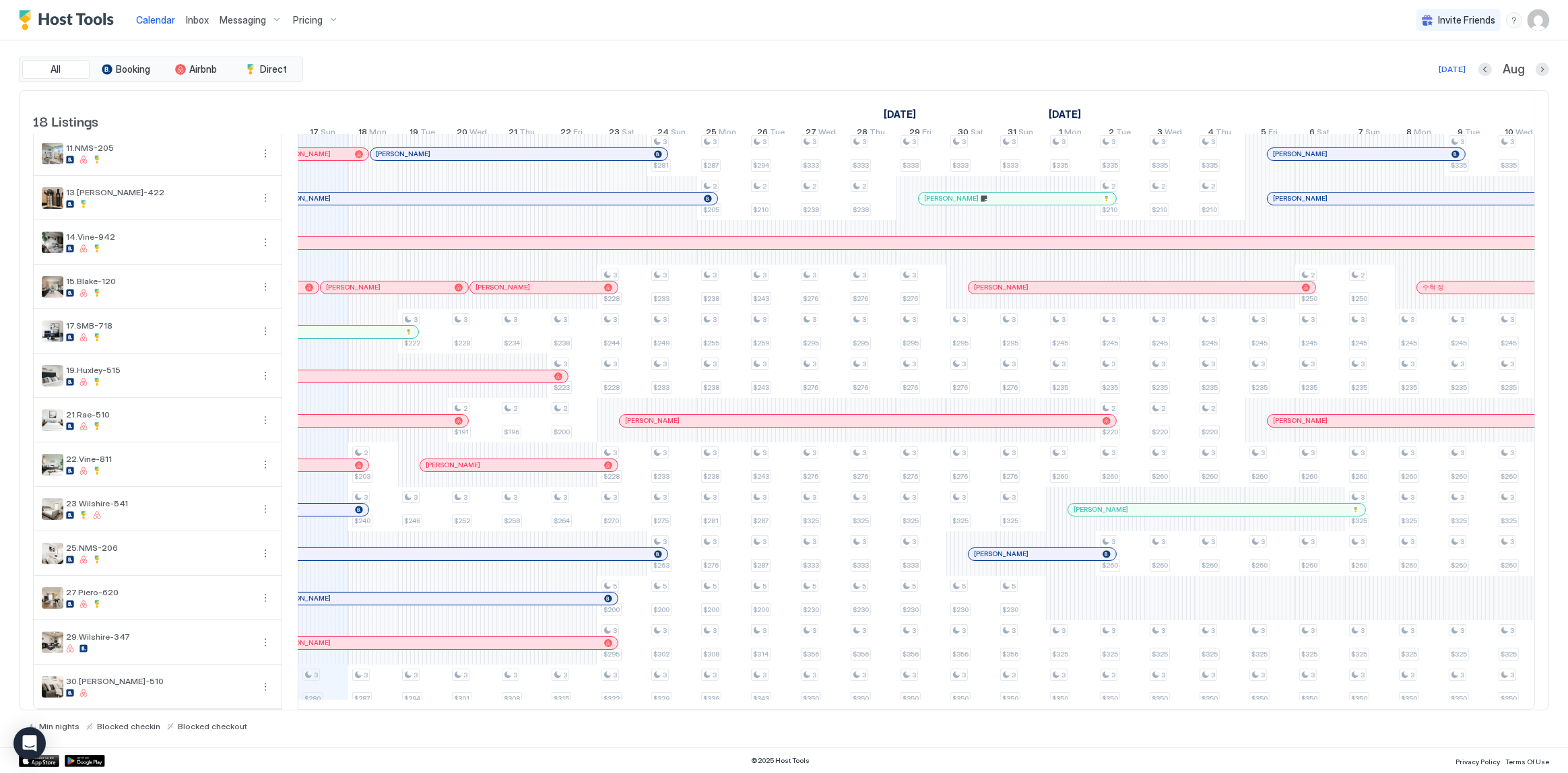
scroll to position [0, 0]
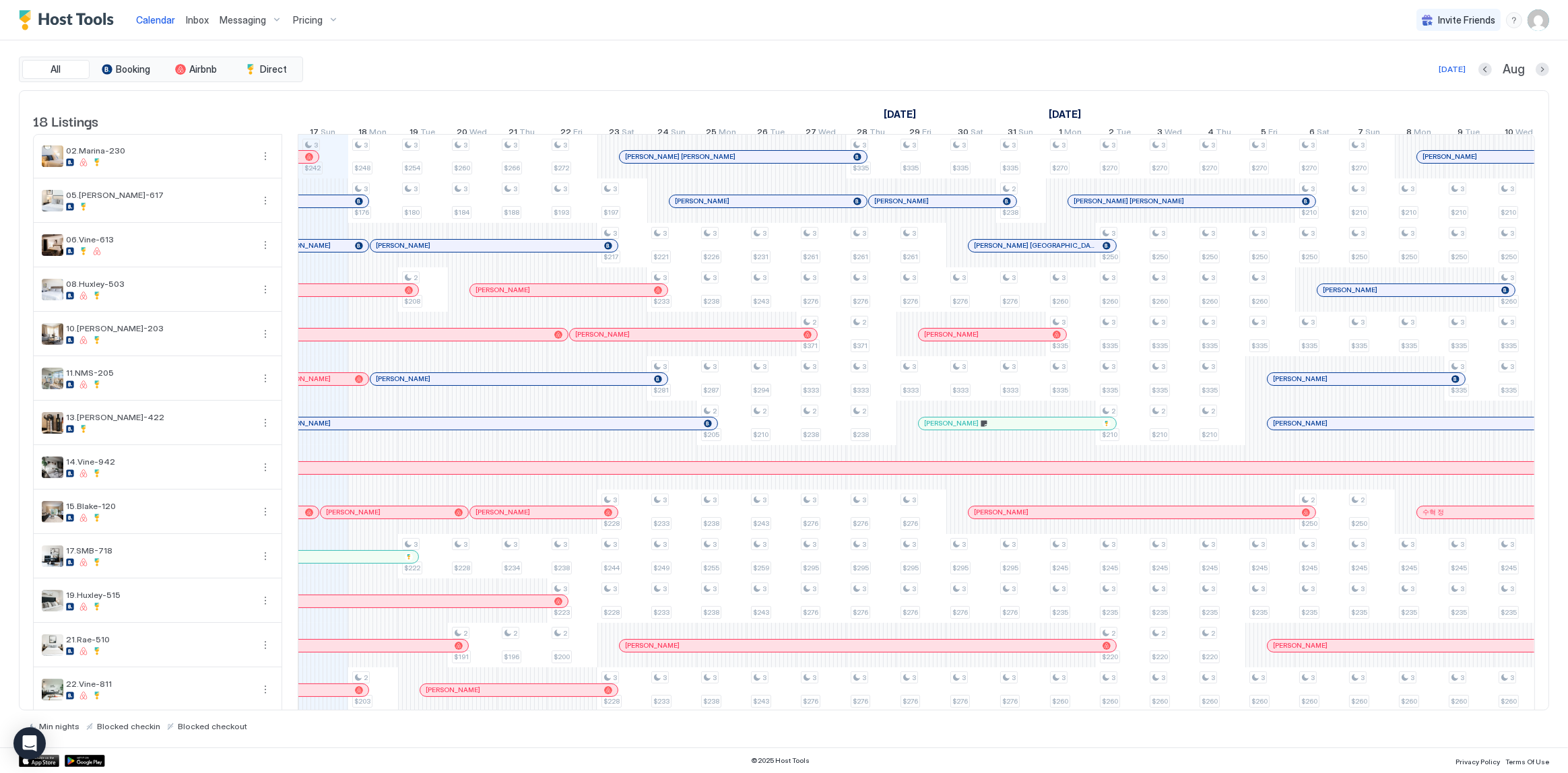
click at [569, 96] on div "August 2025 September 2025 October 2025 2 Sat 3 Sun 4 Mon 5 Tue 6 Wed 7 Thu 8 F…" at bounding box center [169, 117] width 1237 height 52
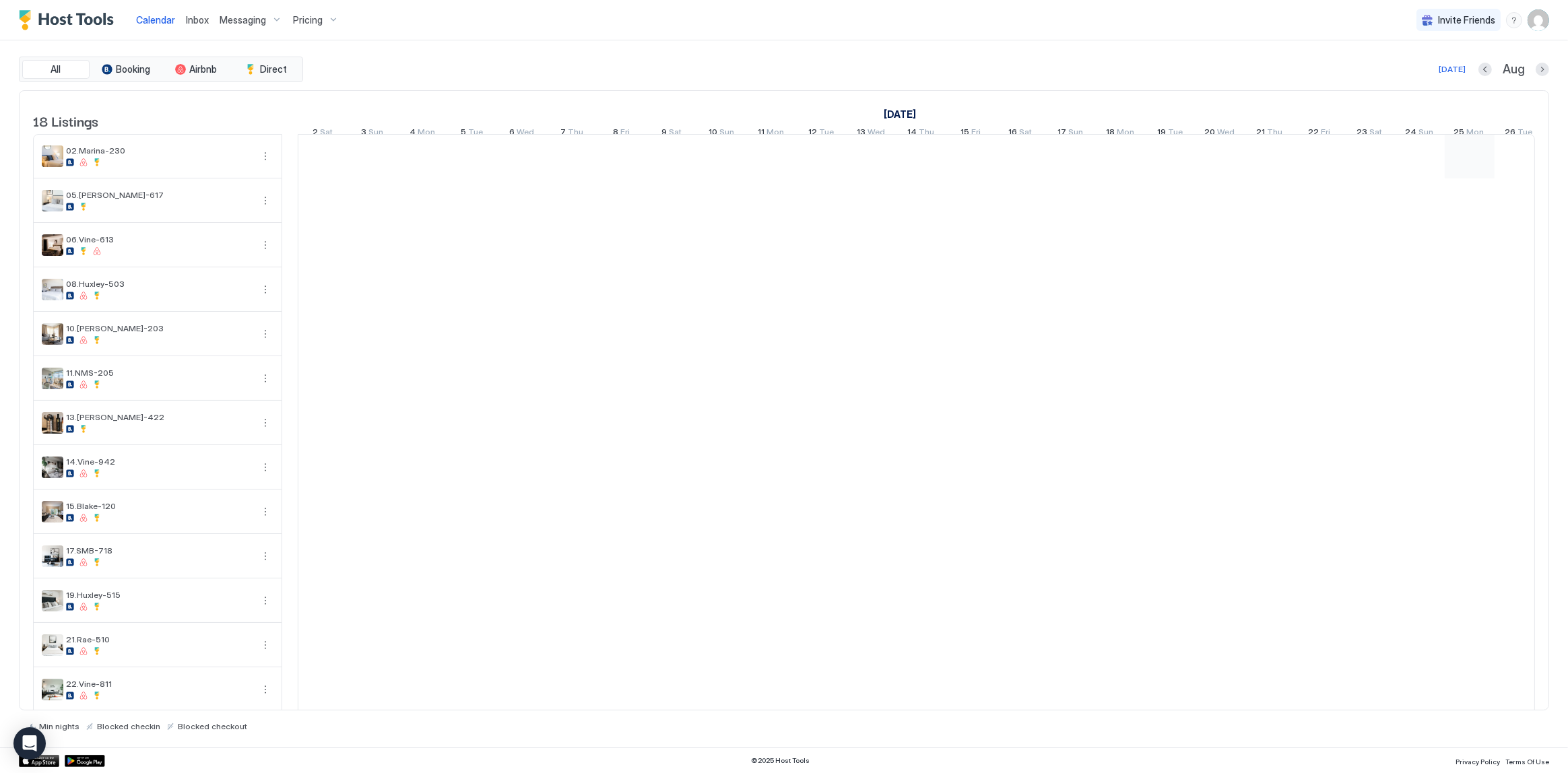
scroll to position [0, 748]
click at [644, 59] on div "All Booking Airbnb Direct [DATE] Aug" at bounding box center [784, 69] width 1530 height 25
click at [962, 48] on div "All Booking Airbnb Direct [DATE] [DATE] Listings [DATE] [DATE] [DATE] 2 Sat 3 S…" at bounding box center [784, 394] width 1530 height 707
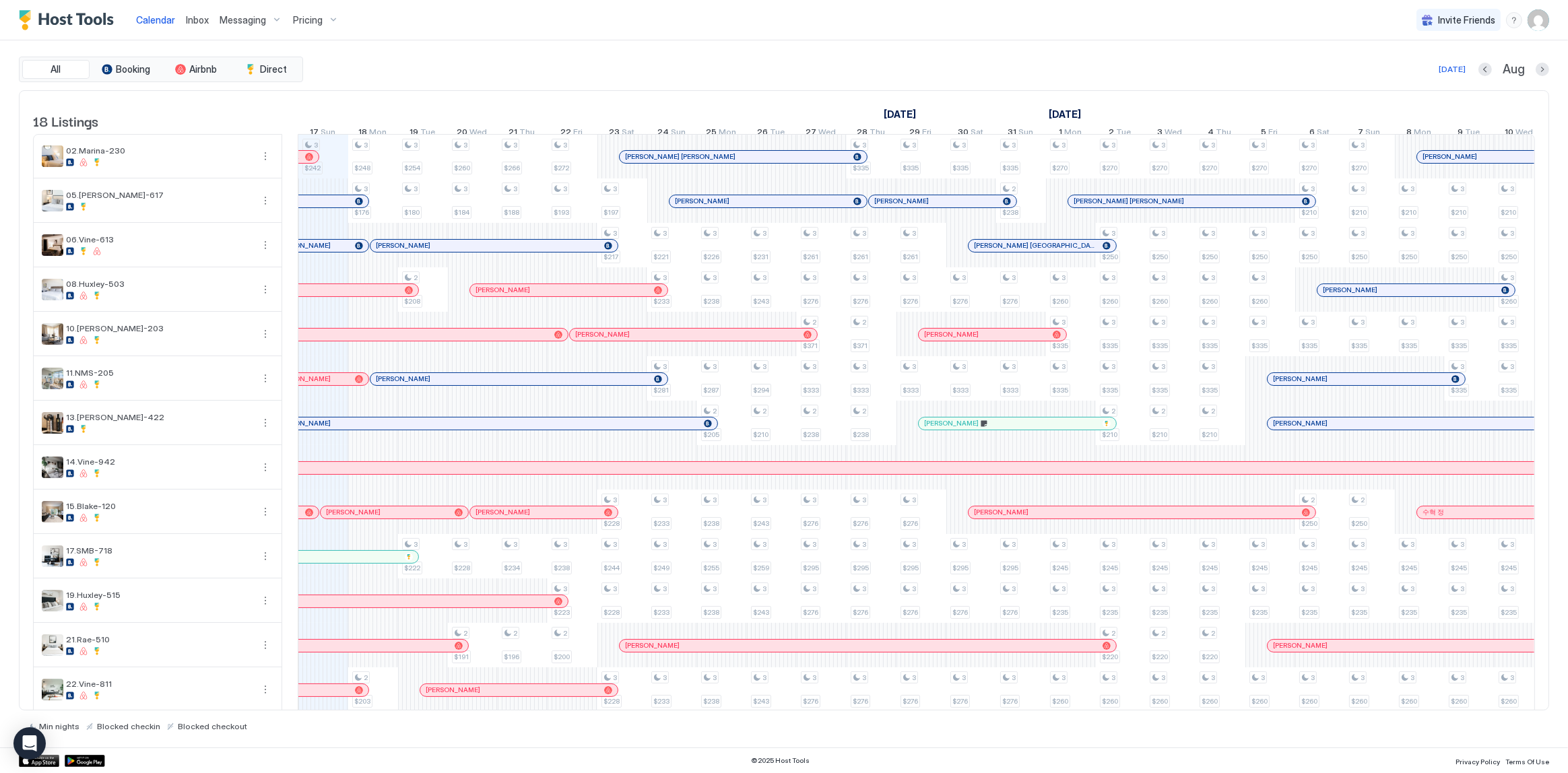
click at [856, 76] on div "Today Aug" at bounding box center [928, 69] width 1244 height 16
click at [761, 66] on div "[DATE] Aug" at bounding box center [928, 69] width 1244 height 16
click at [183, 20] on div "Inbox" at bounding box center [198, 19] width 34 height 25
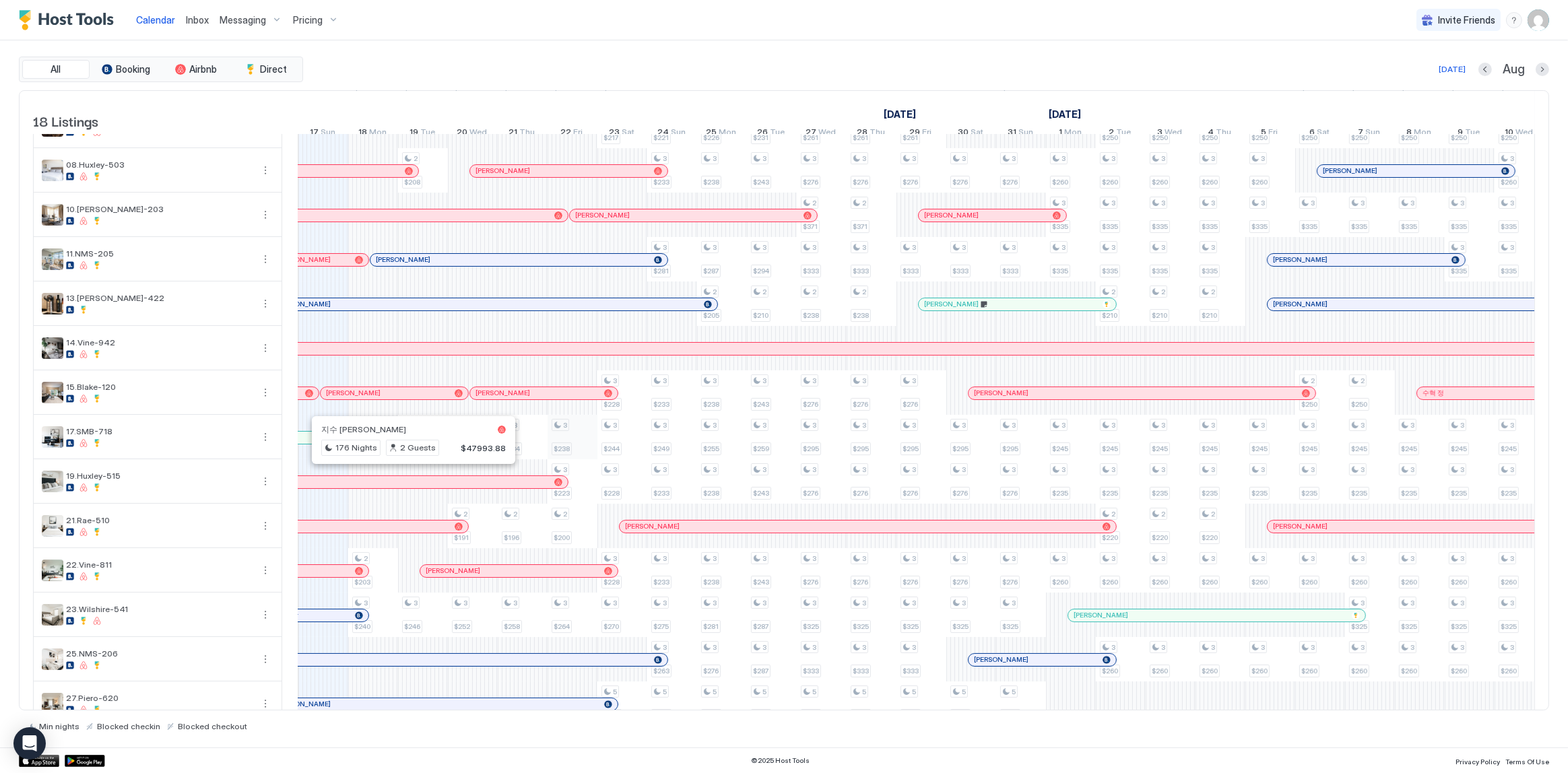
scroll to position [241, 0]
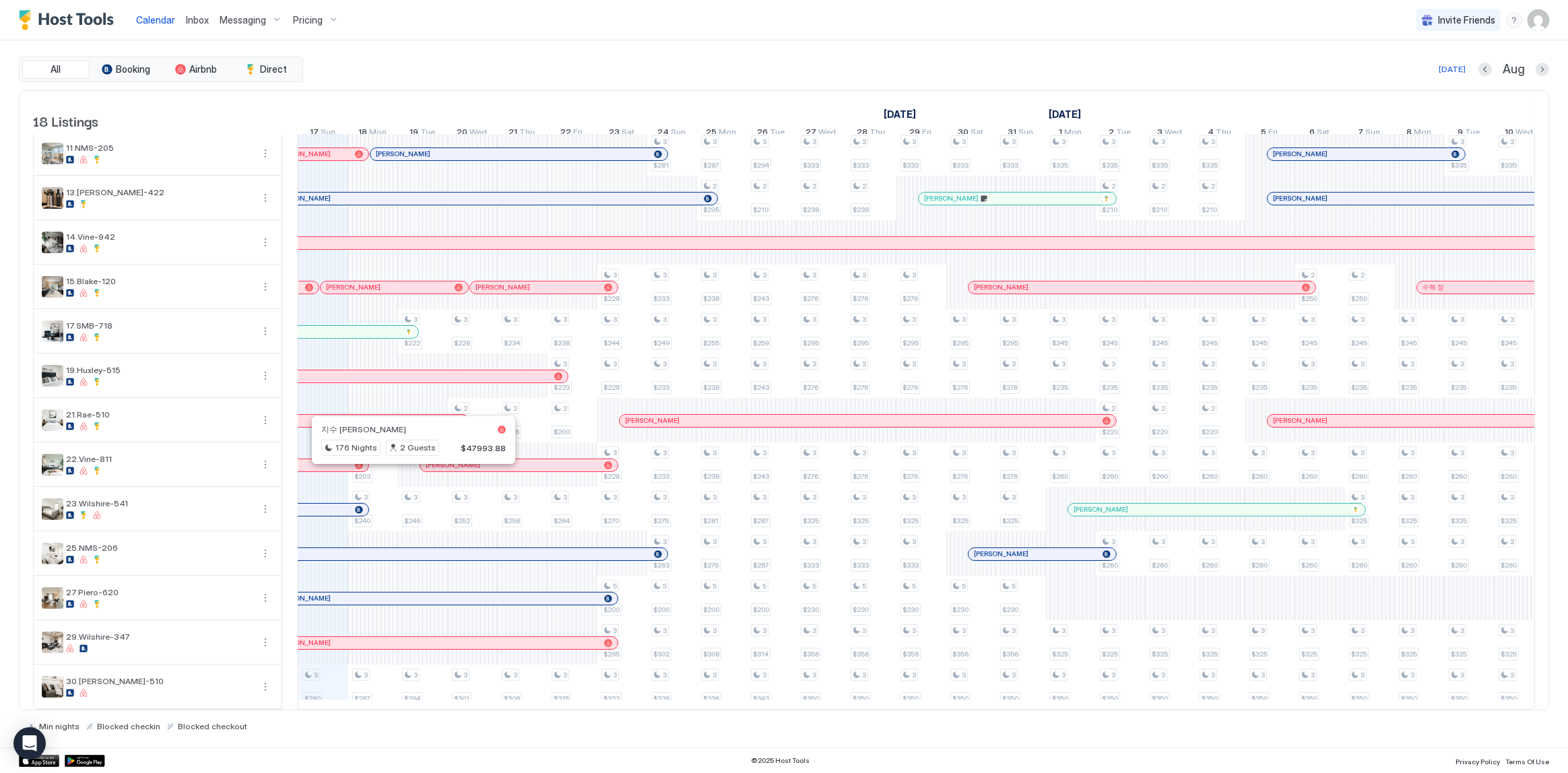
click at [518, 94] on div "August 2025 September 2025 October 2025 2 Sat 3 Sun 4 Mon 5 Tue 6 Wed 7 Thu 8 F…" at bounding box center [169, 117] width 1237 height 52
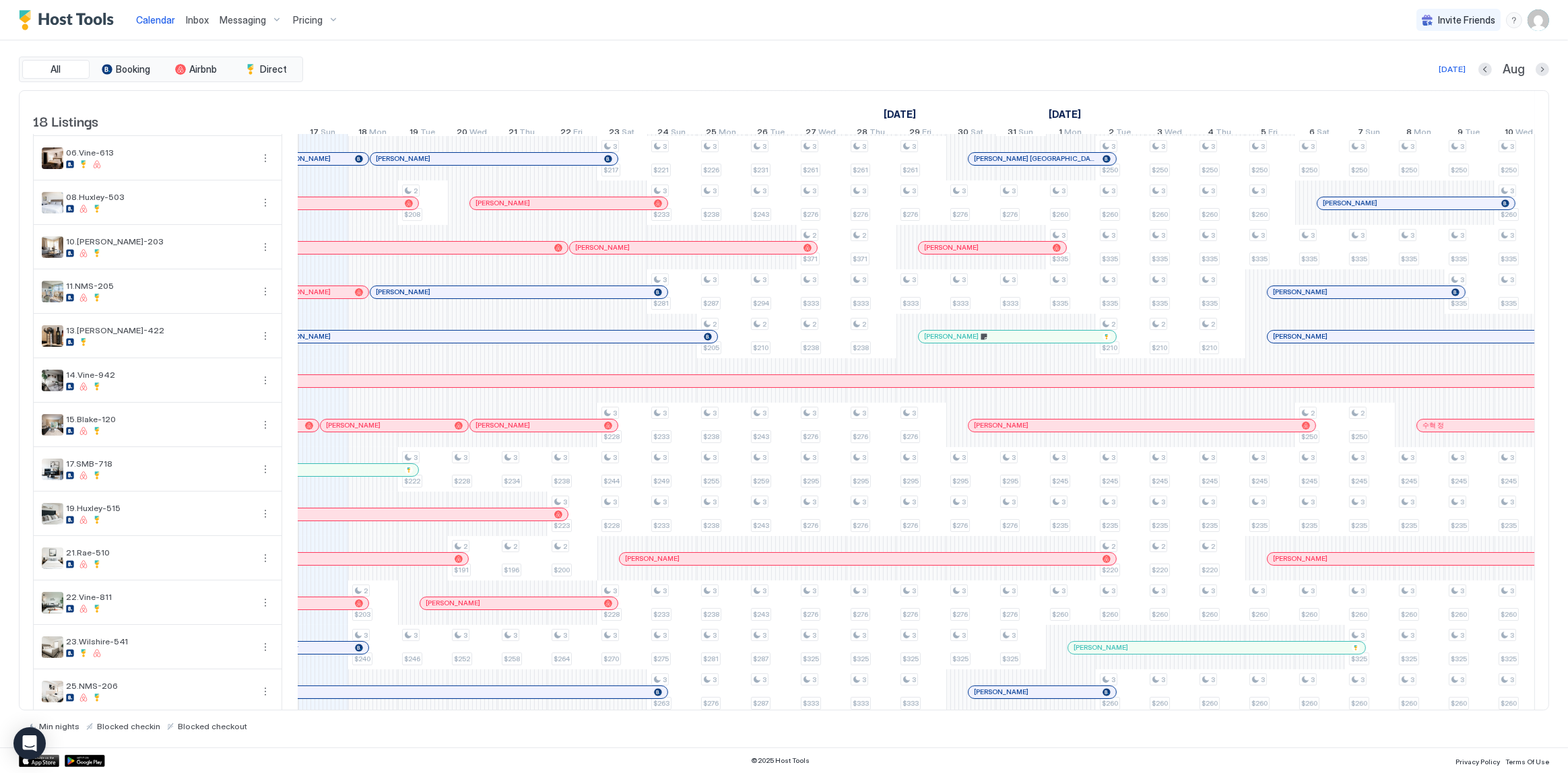
scroll to position [0, 0]
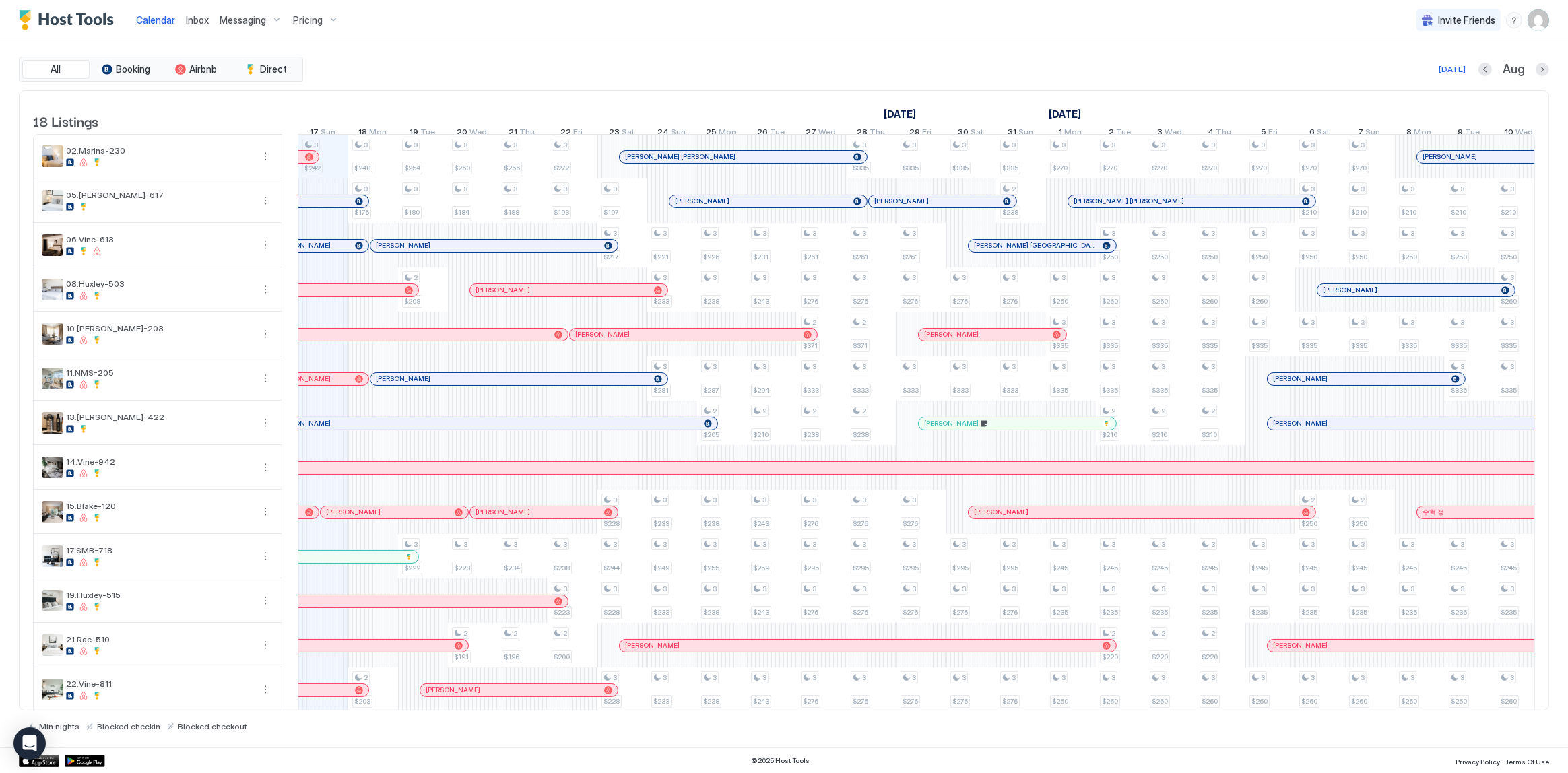
click at [497, 107] on div "[DATE]" at bounding box center [298, 114] width 1496 height 20
click at [188, 26] on link "Inbox" at bounding box center [198, 20] width 23 height 14
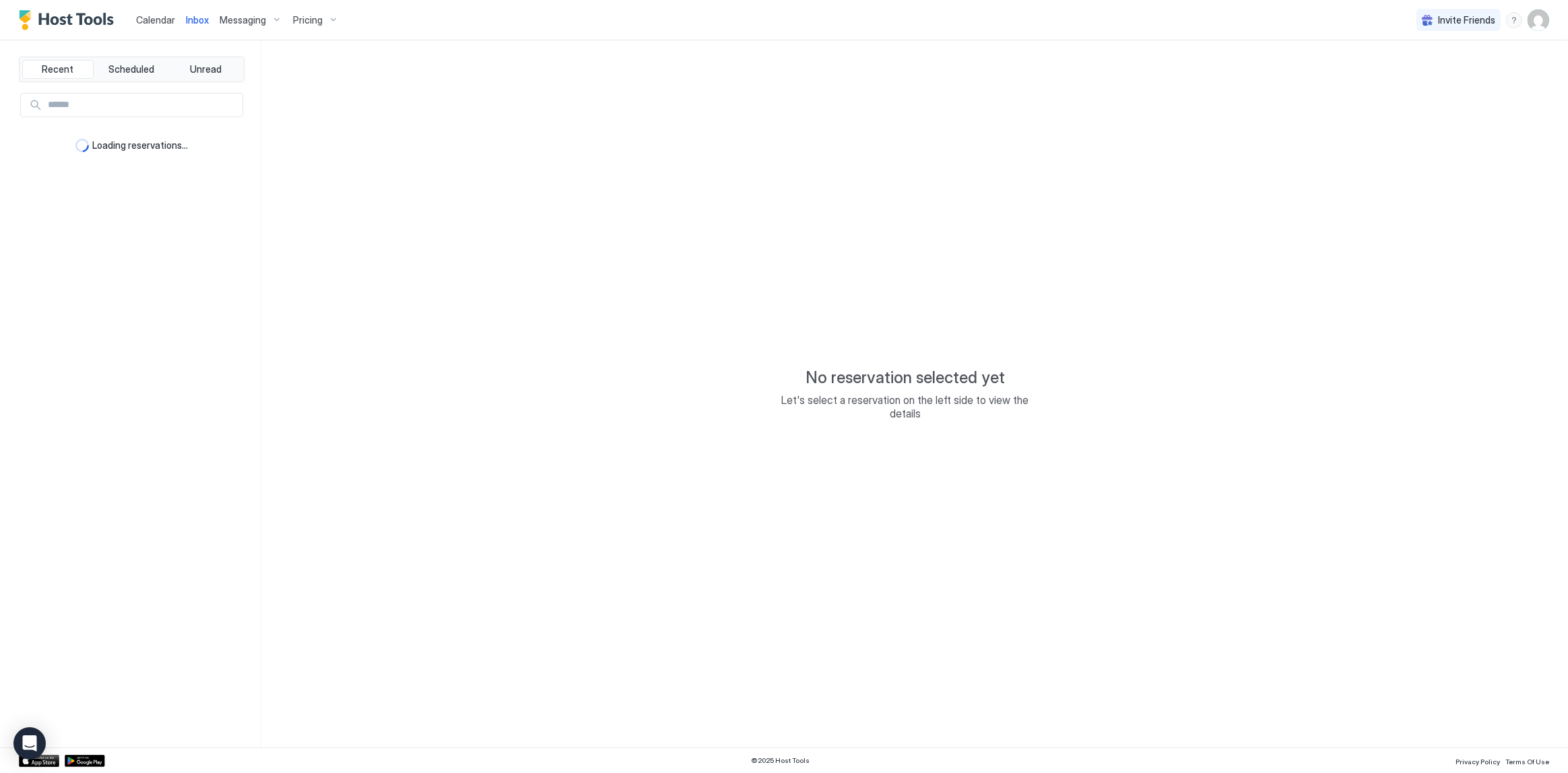
click at [188, 26] on link "Inbox" at bounding box center [198, 20] width 23 height 14
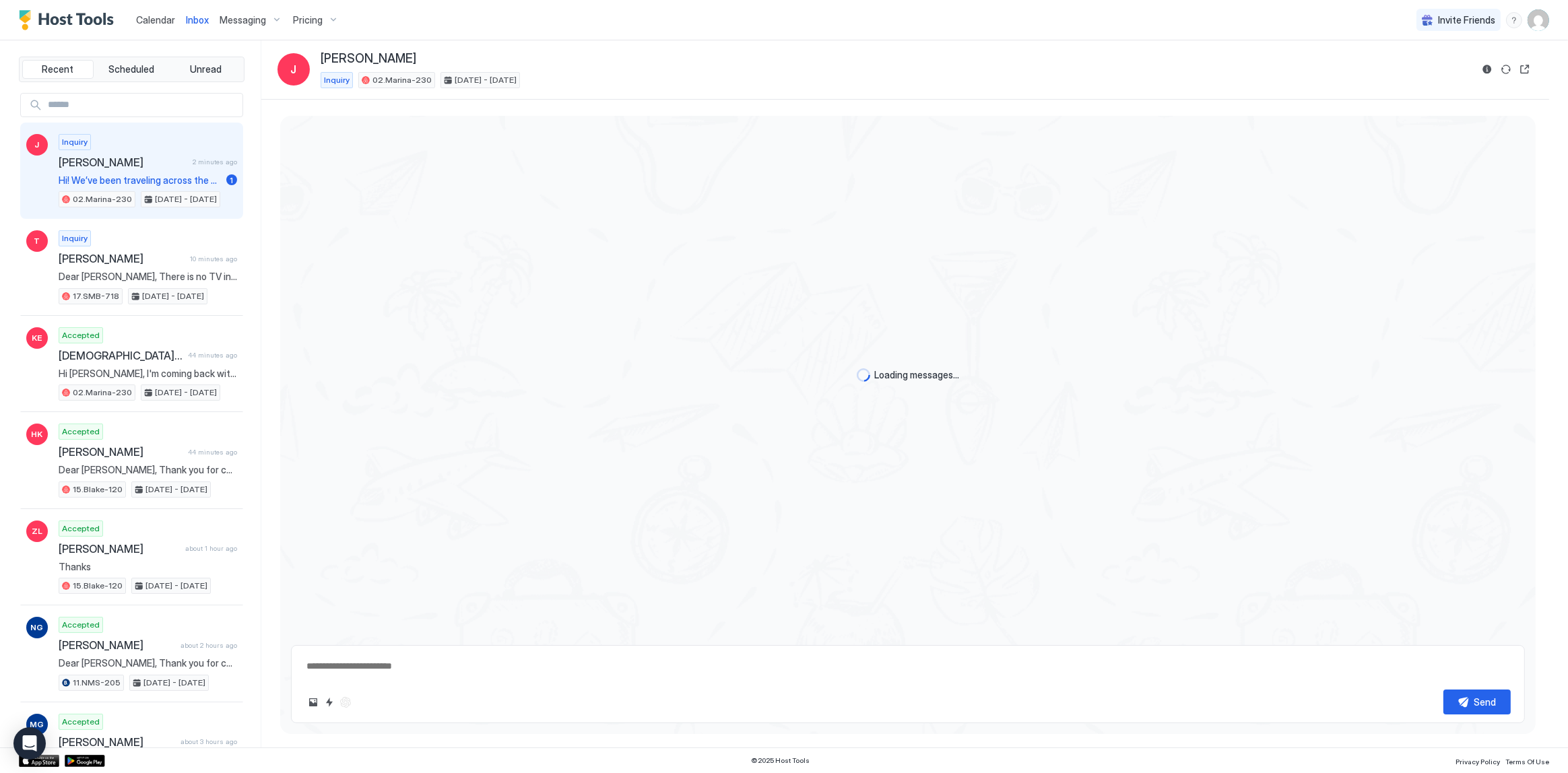
click at [188, 25] on link "Inbox" at bounding box center [198, 20] width 23 height 14
click at [152, 180] on span "Hi! We’ve been traveling across the country in a small camper and are looking f…" at bounding box center [148, 180] width 178 height 12
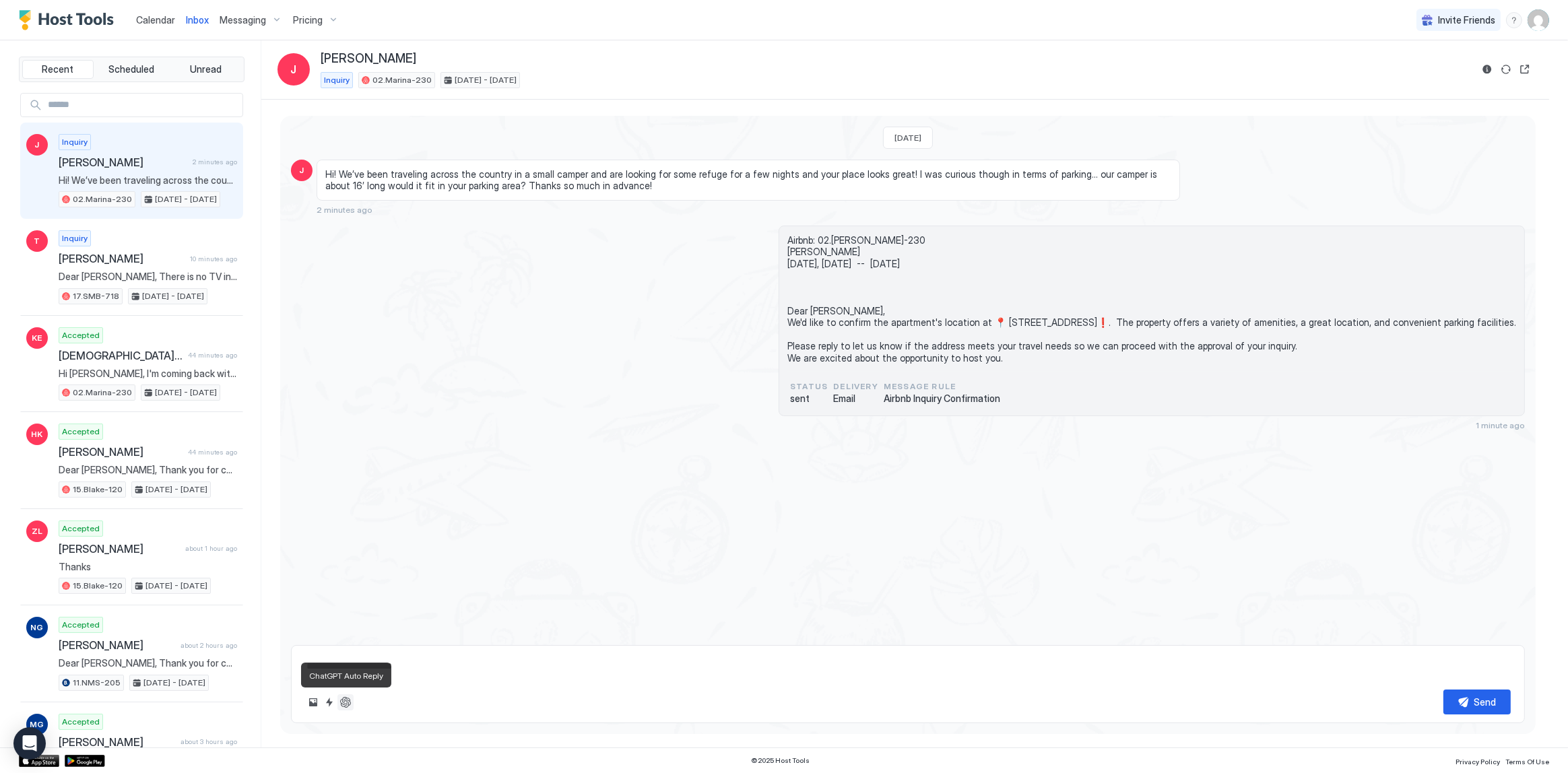
click at [349, 704] on button "ChatGPT Auto Reply" at bounding box center [346, 702] width 16 height 16
type textarea "*"
type textarea "**********"
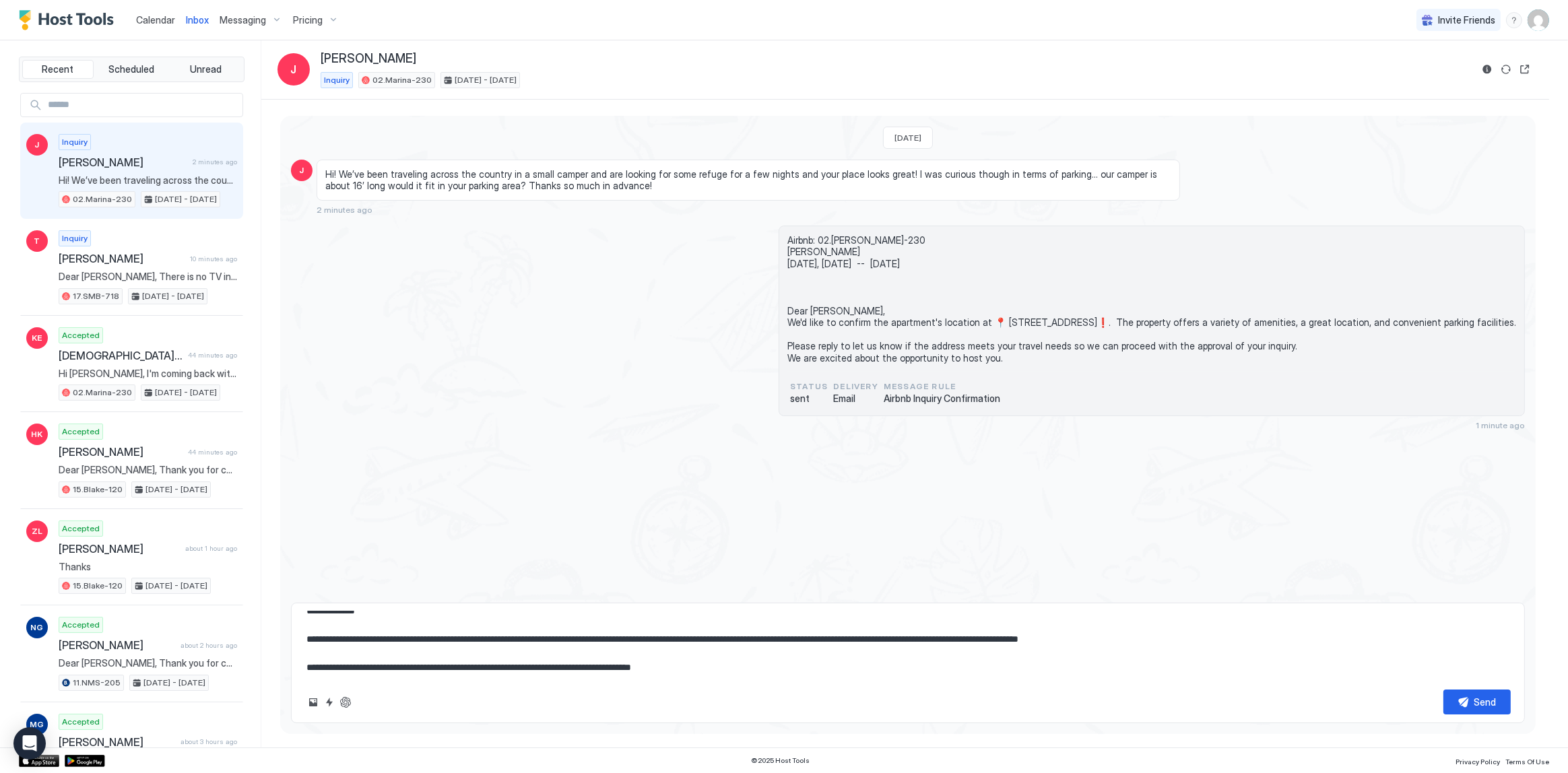
scroll to position [42, 0]
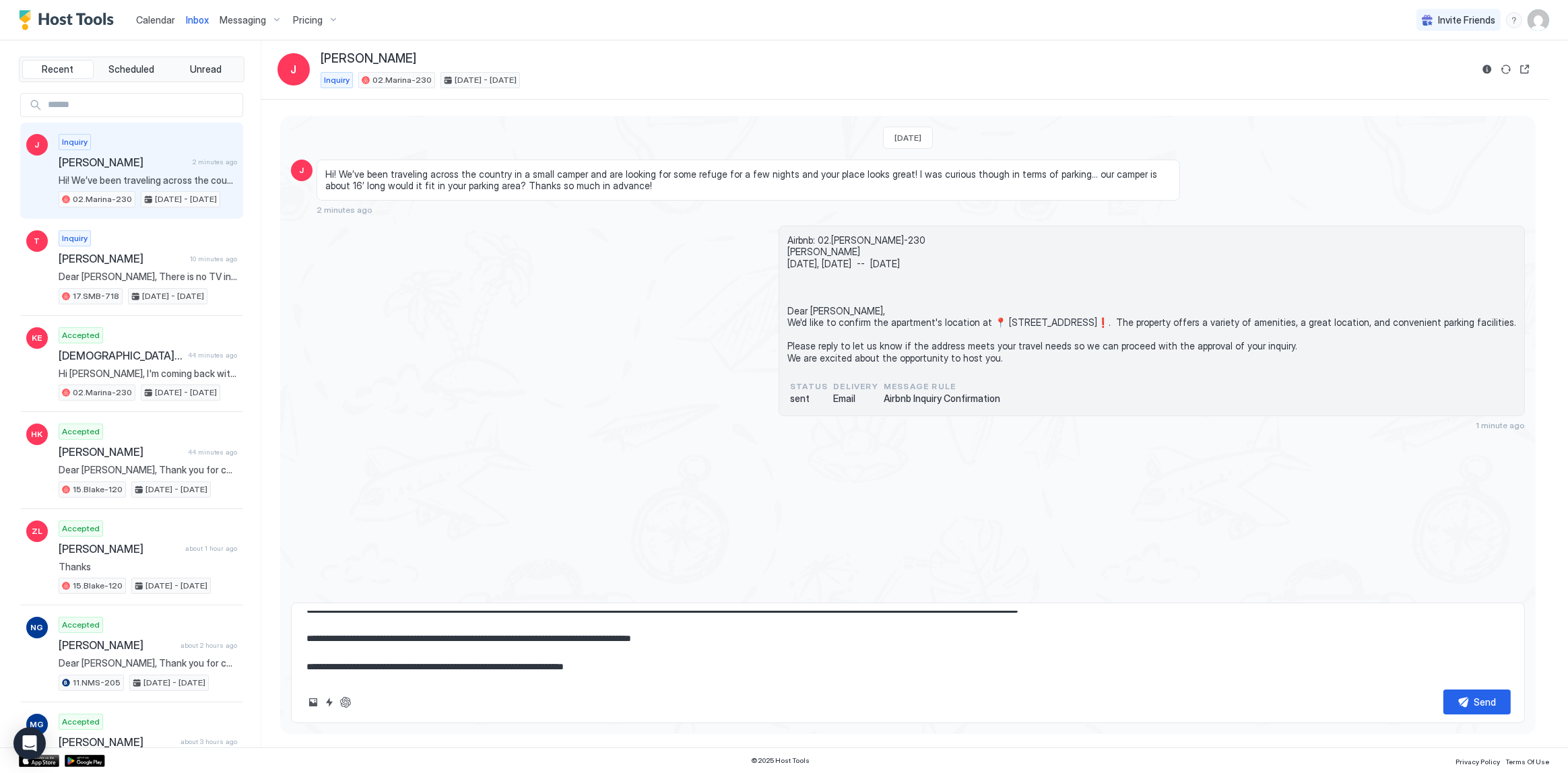
click at [466, 629] on textarea "**********" at bounding box center [908, 645] width 1206 height 67
type textarea "*"
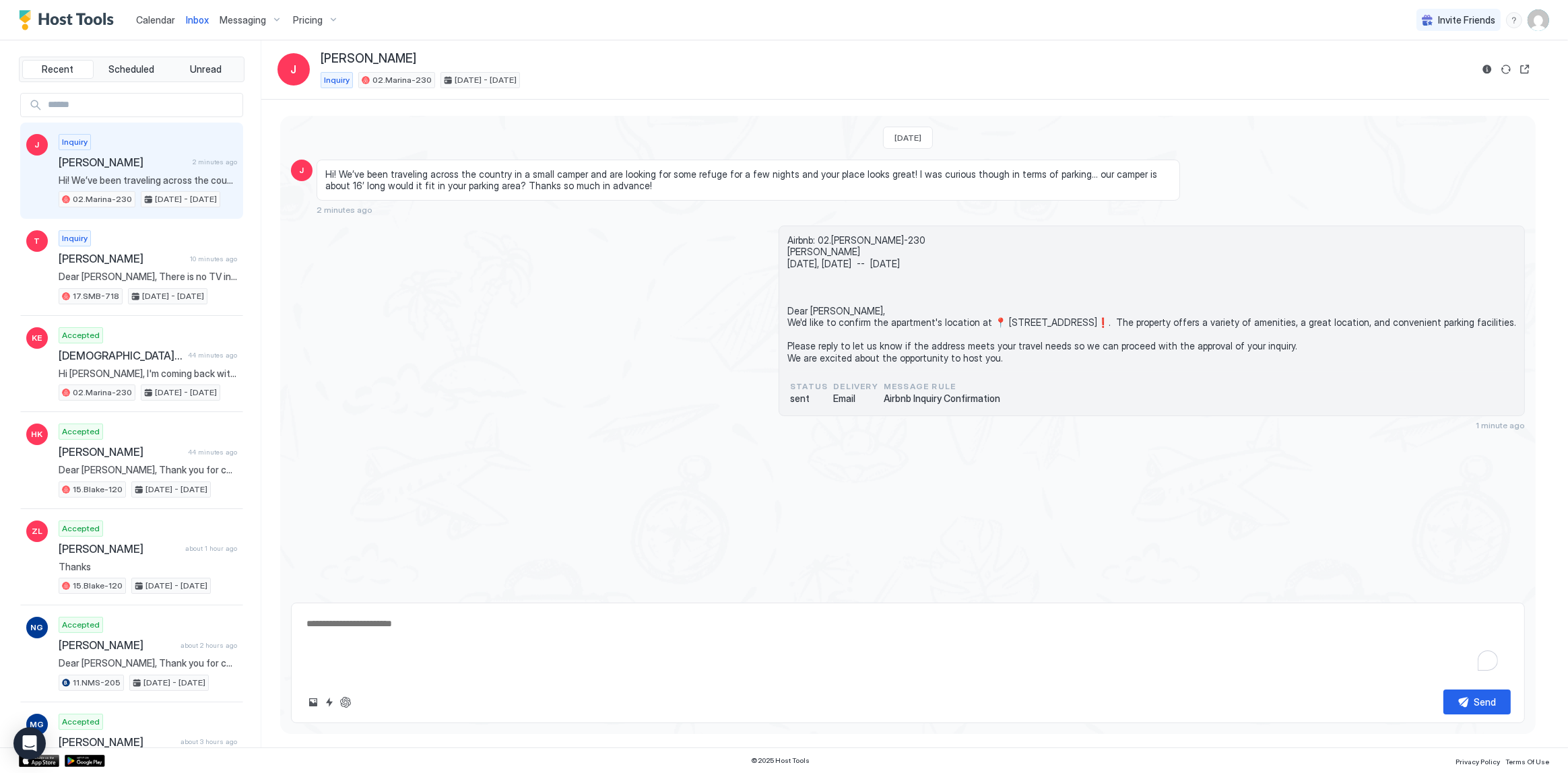
scroll to position [0, 0]
click at [635, 651] on div "Send" at bounding box center [908, 684] width 1234 height 78
click at [636, 658] on textarea "To enrich screen reader interactions, please activate Accessibility in Grammarl…" at bounding box center [908, 666] width 1206 height 25
paste textarea "**********"
type textarea "*"
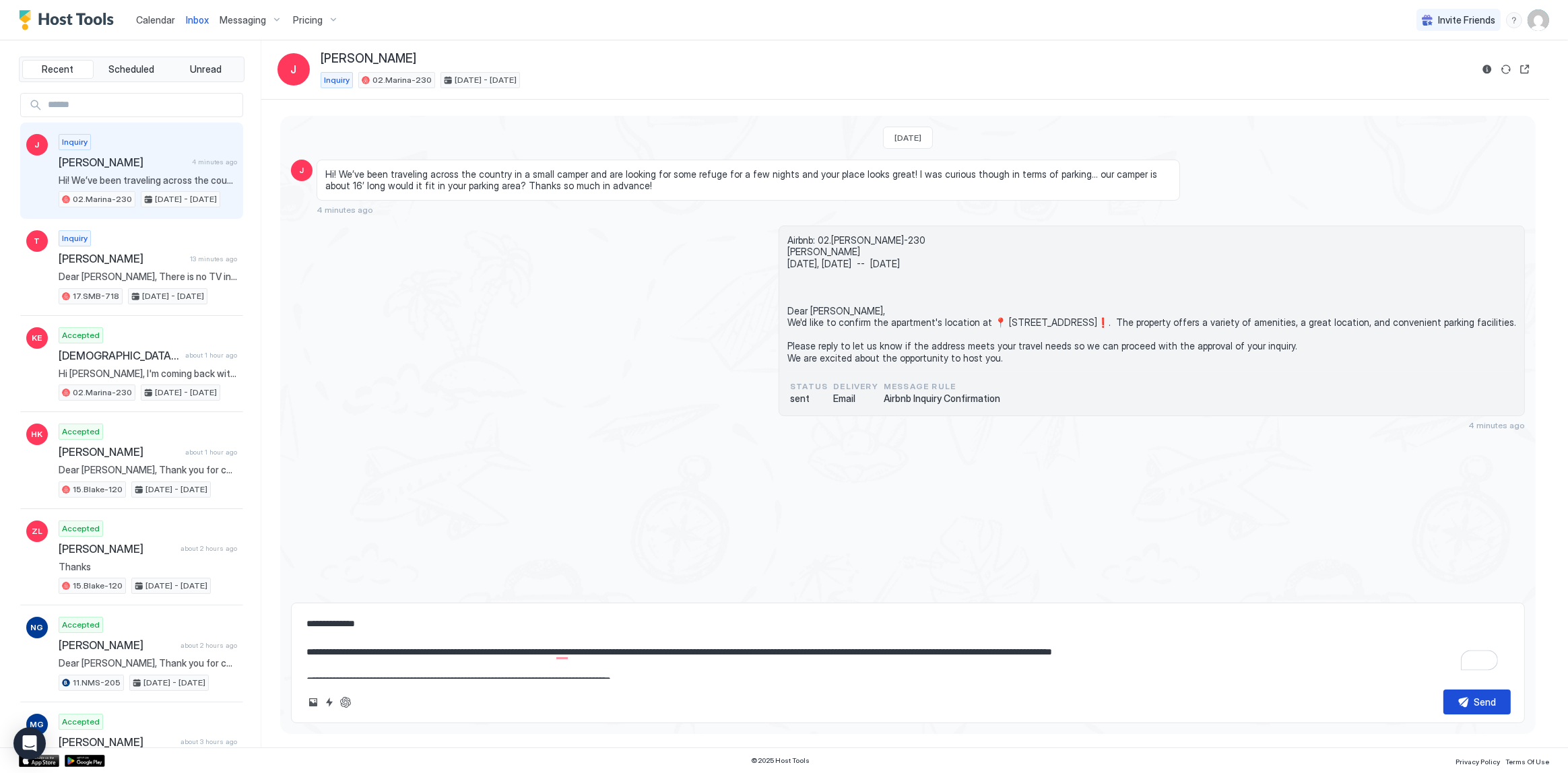
type textarea "**********"
click at [1461, 702] on button "Send" at bounding box center [1477, 702] width 67 height 25
type textarea "*"
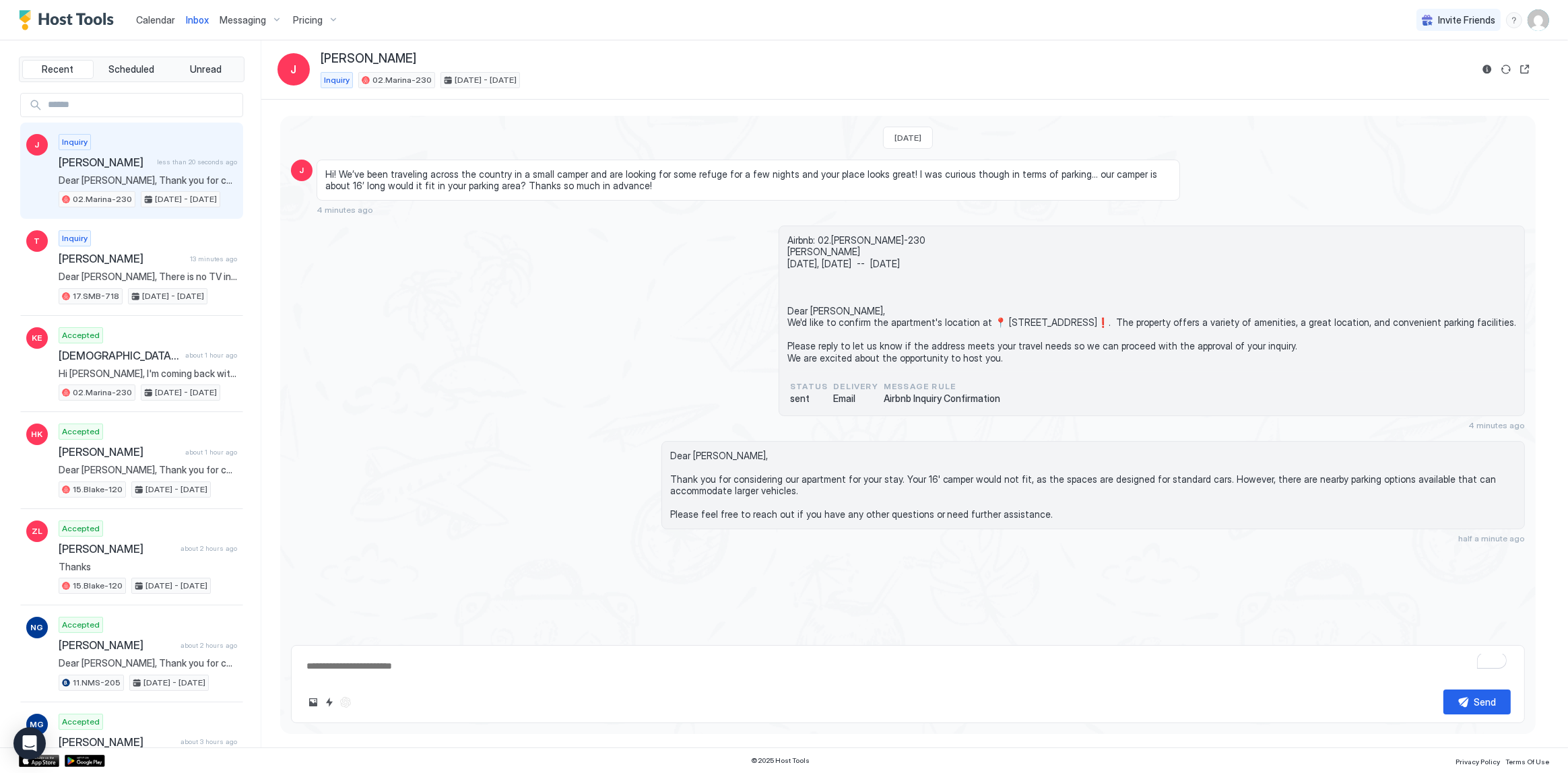
type textarea "*"
click at [438, 360] on div "Airbnb: 02.Marina-230 Jennifer today, August 17th -- Wed, August 20th Dear Jenn…" at bounding box center [908, 328] width 1234 height 205
click at [547, 251] on div "Airbnb: 02.Marina-230 Jennifer today, August 17th -- Wed, August 20th Dear Jenn…" at bounding box center [908, 328] width 1234 height 205
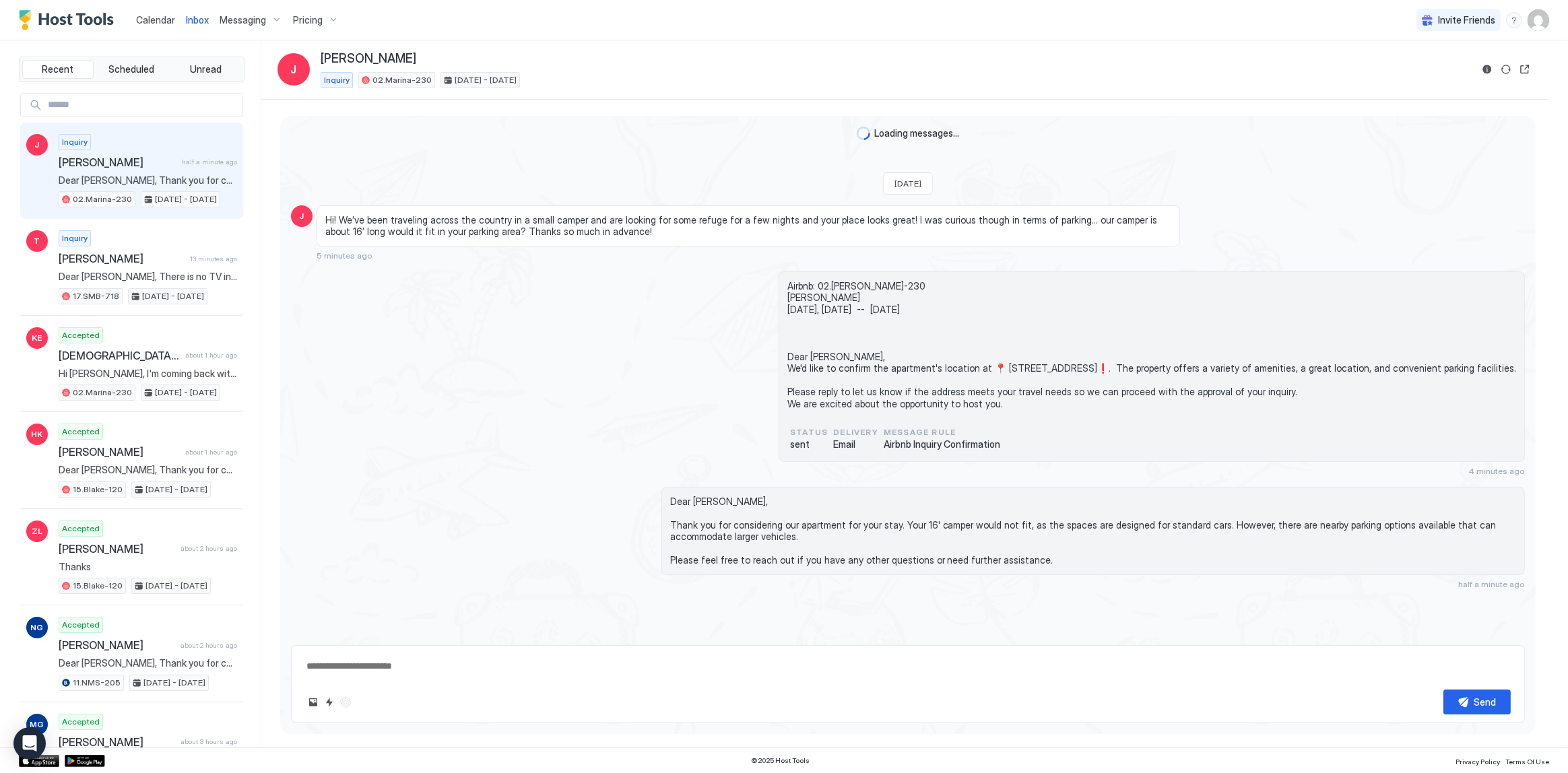
type textarea "*"
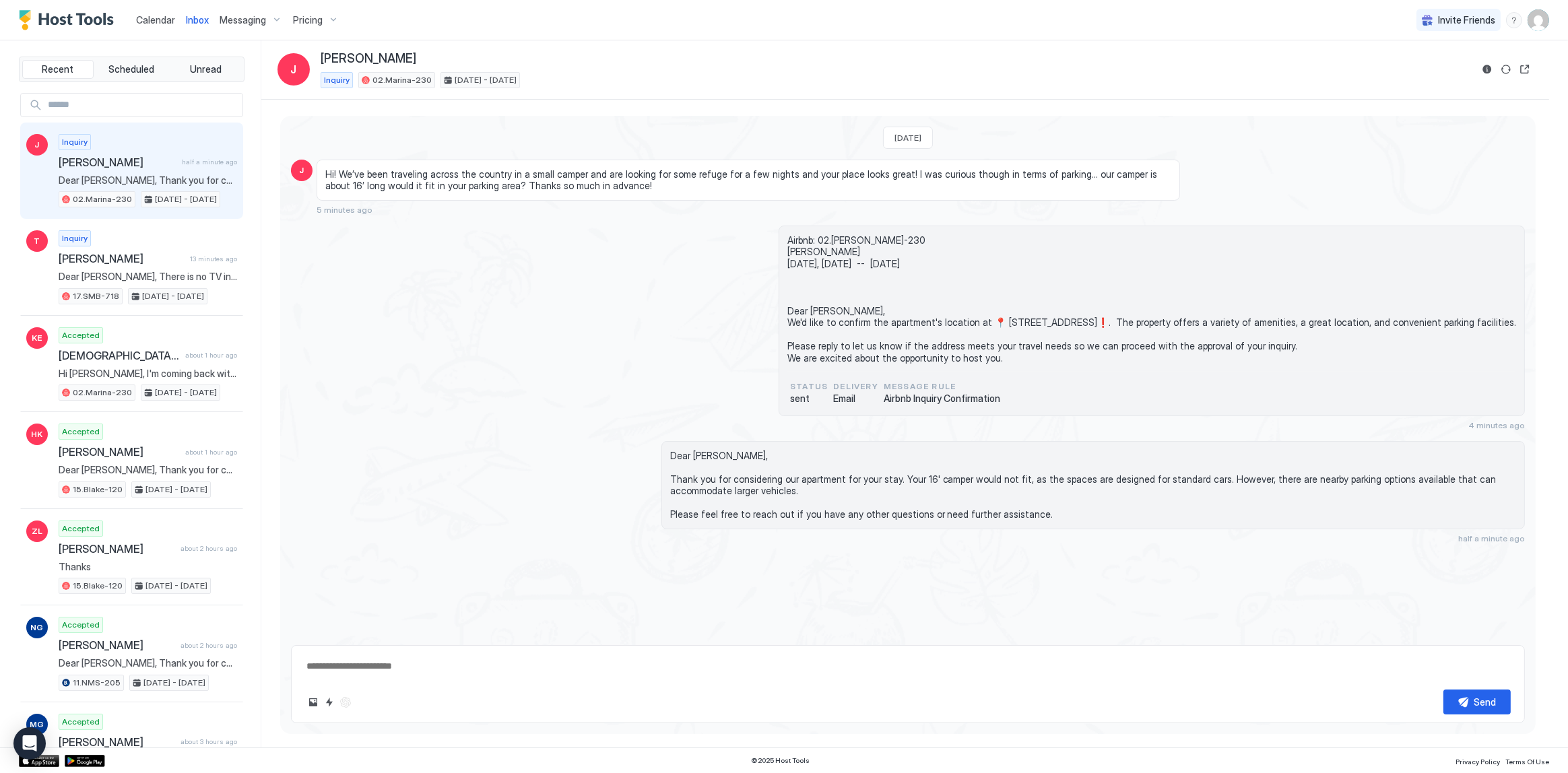
click at [805, 53] on div "[PERSON_NAME]" at bounding box center [896, 59] width 1151 height 16
drag, startPoint x: 461, startPoint y: 163, endPoint x: 444, endPoint y: 159, distance: 17.5
click at [458, 162] on div "Hi! We’ve been traveling across the country in a small camper and are looking f…" at bounding box center [748, 180] width 863 height 41
click at [200, 24] on span "Inbox" at bounding box center [198, 20] width 23 height 11
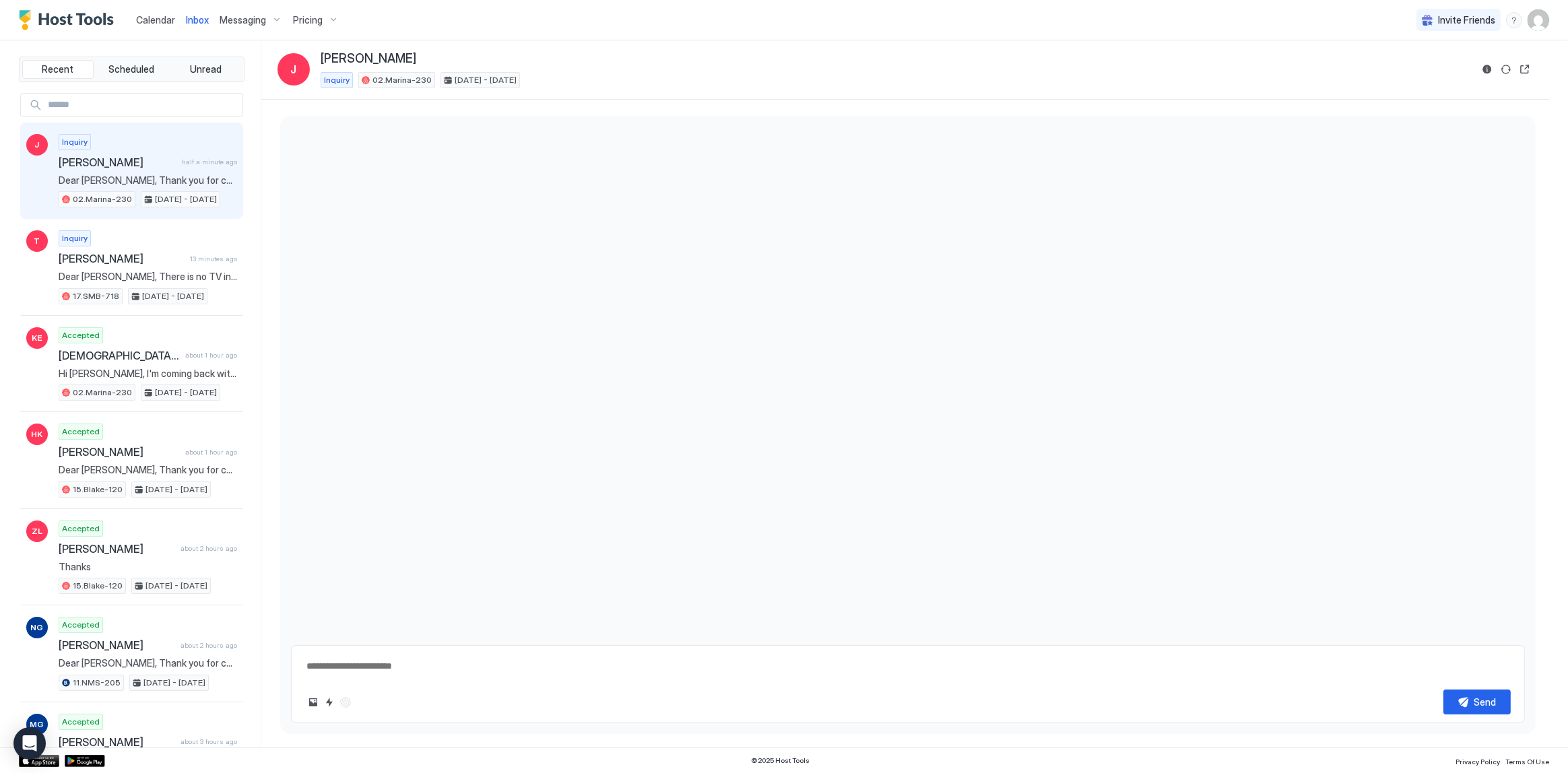
click at [200, 24] on span "Inbox" at bounding box center [198, 20] width 23 height 11
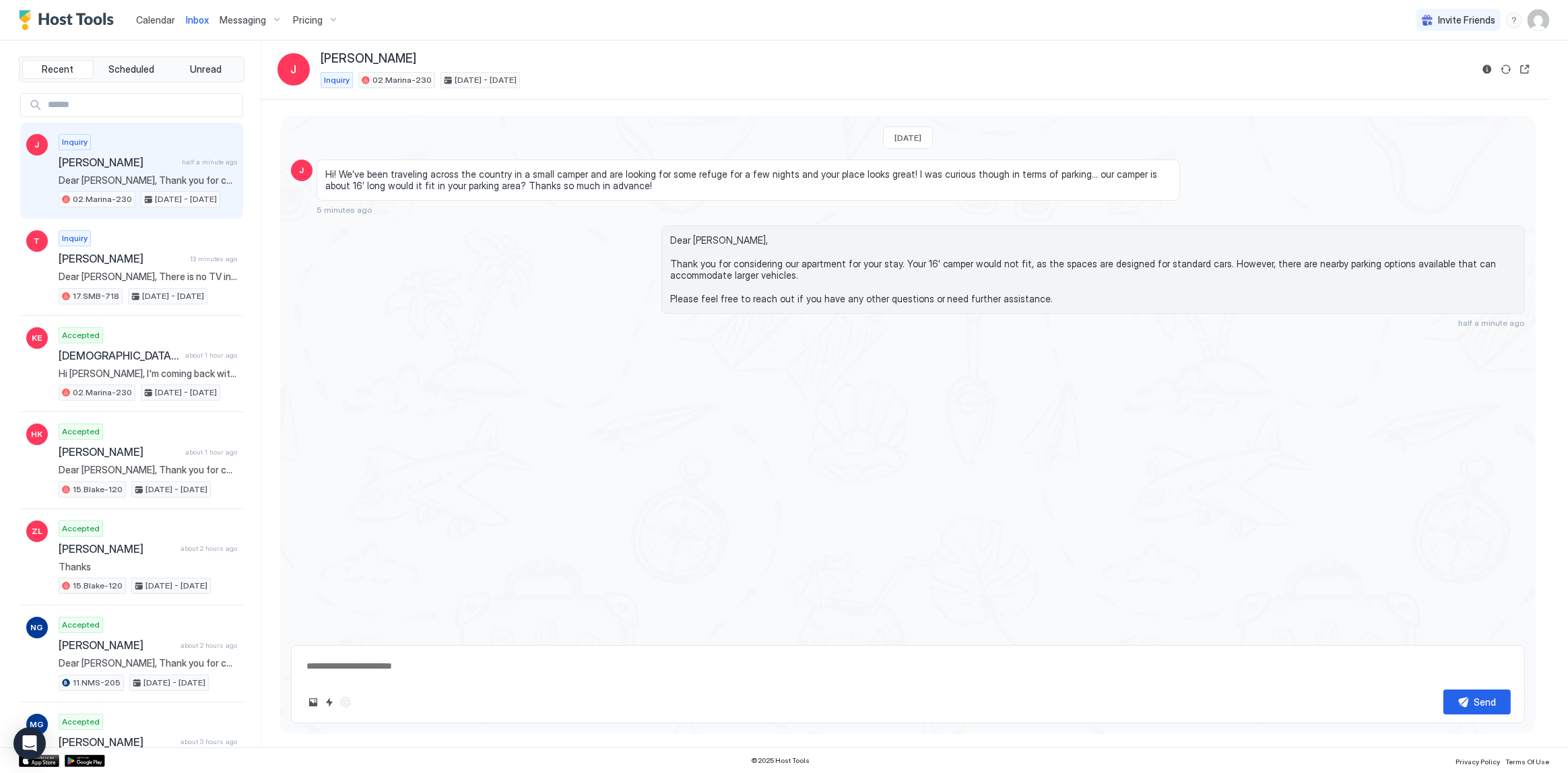
click at [200, 24] on span "Inbox" at bounding box center [198, 20] width 23 height 11
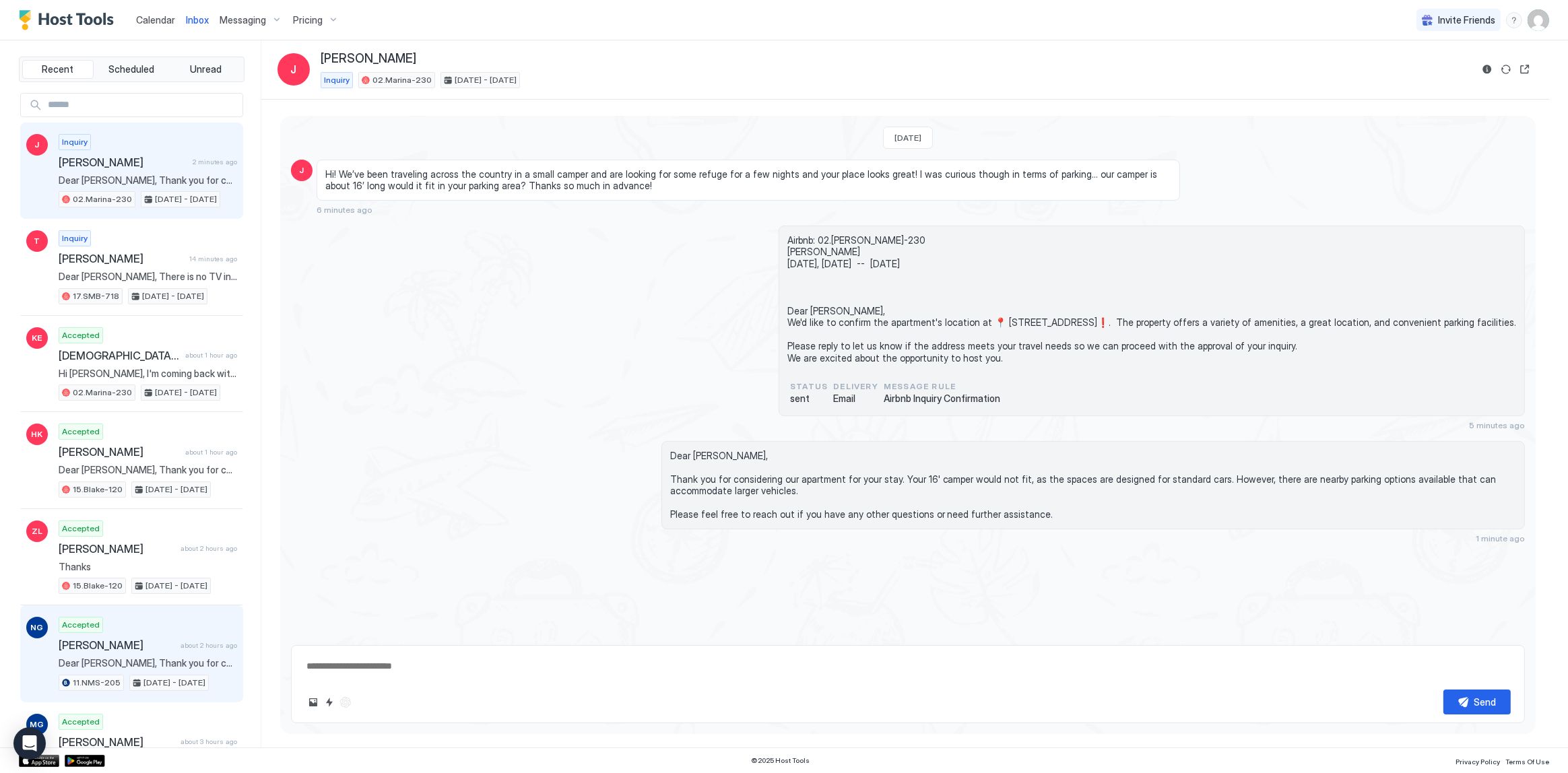
click at [148, 628] on div "Accepted [PERSON_NAME] about 2 hours ago Dear [PERSON_NAME], Thank you for choo…" at bounding box center [148, 653] width 178 height 74
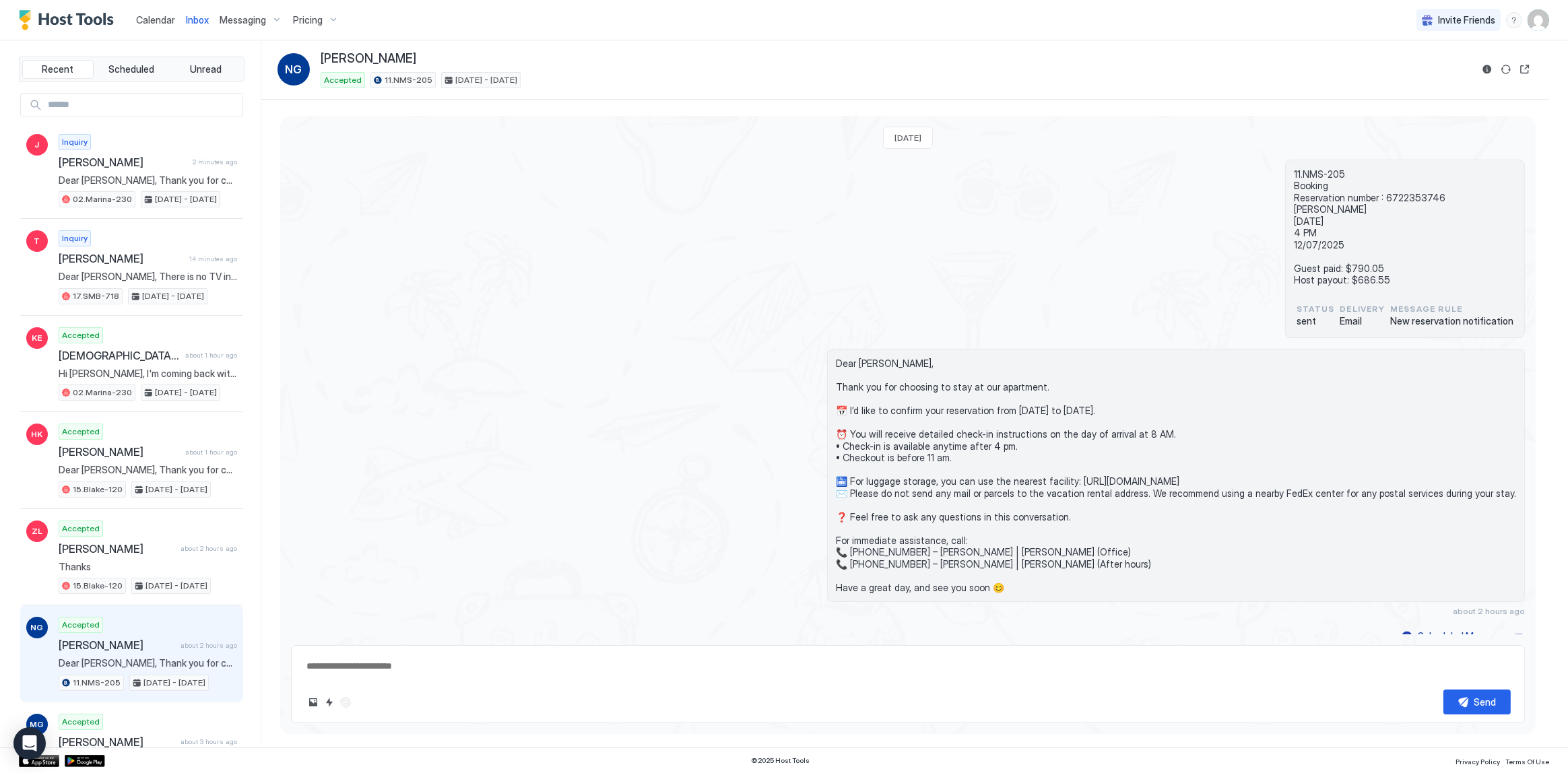
scroll to position [9, 0]
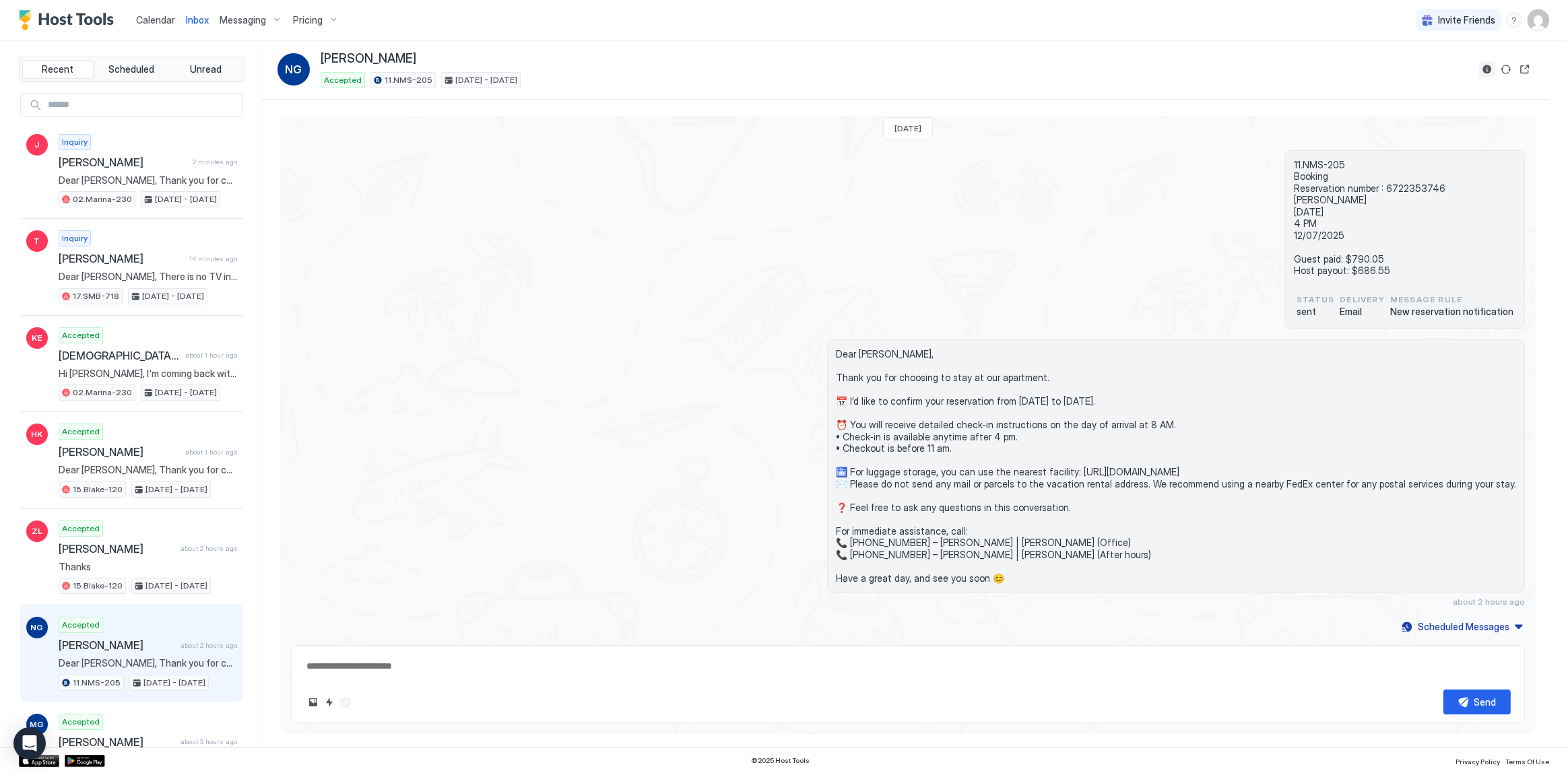
click at [1486, 67] on button "Reservation information" at bounding box center [1487, 69] width 16 height 16
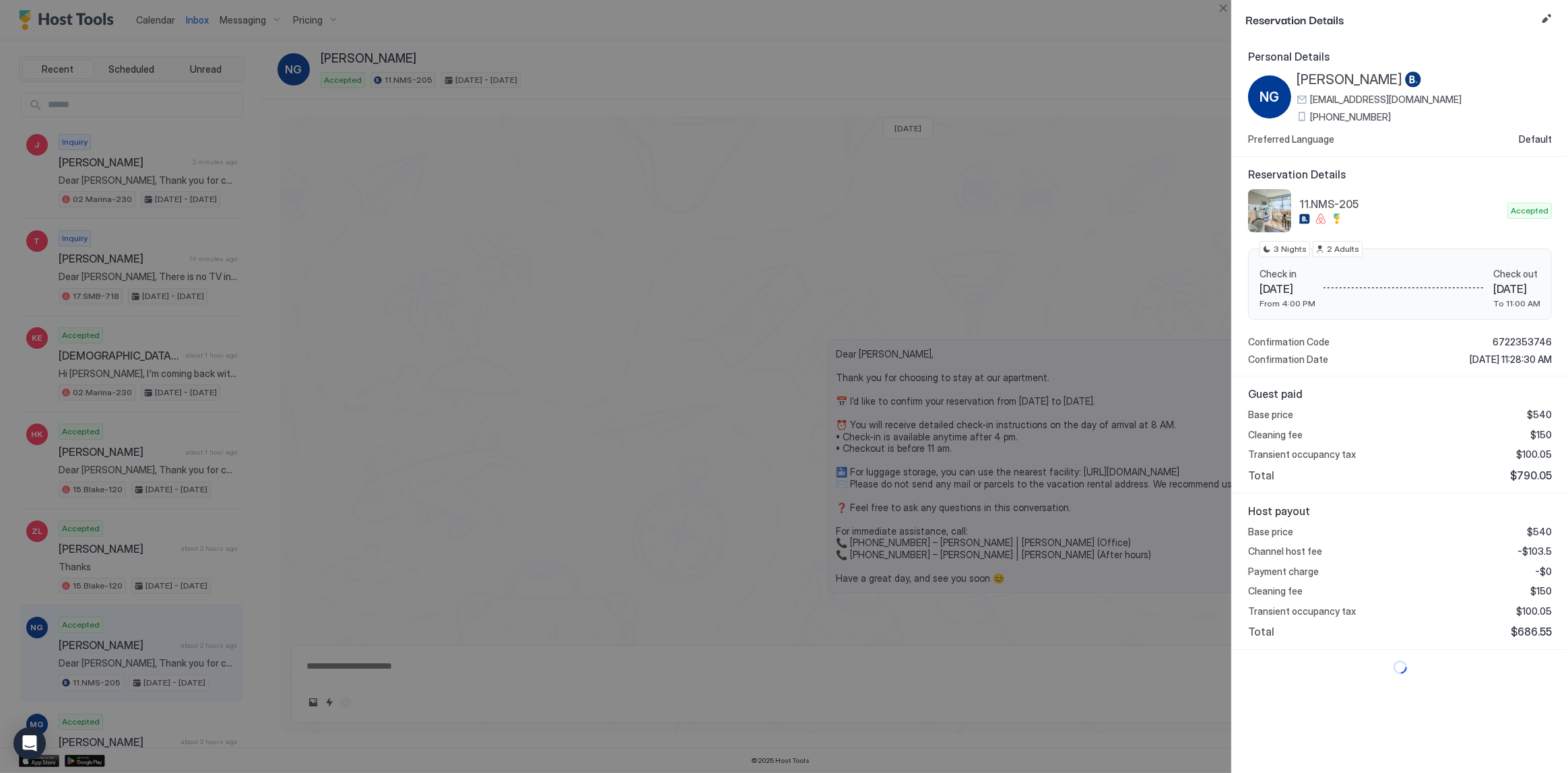
click at [1535, 475] on span "$790.05" at bounding box center [1530, 475] width 42 height 13
copy span "790.05"
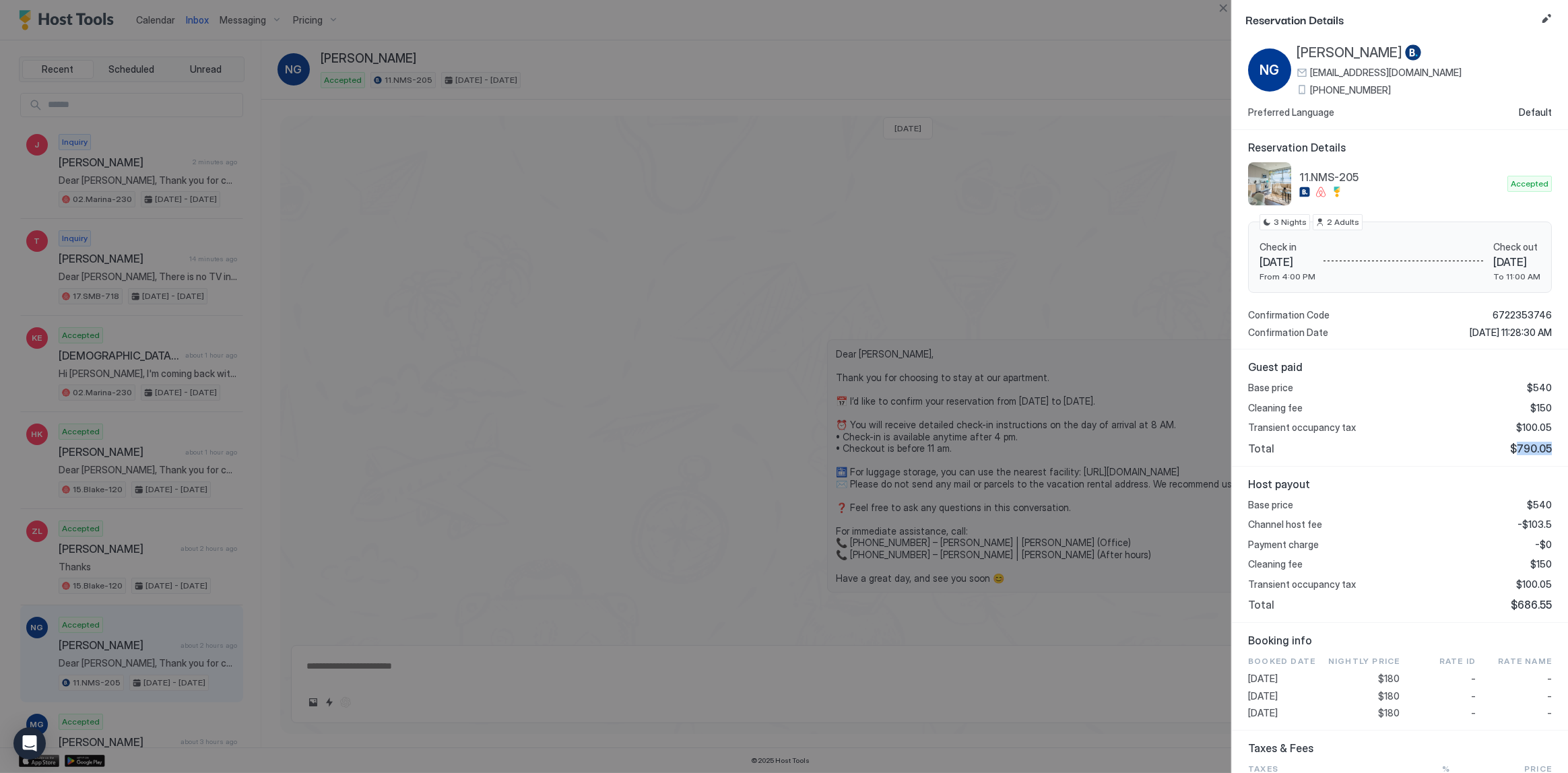
scroll to position [122, 0]
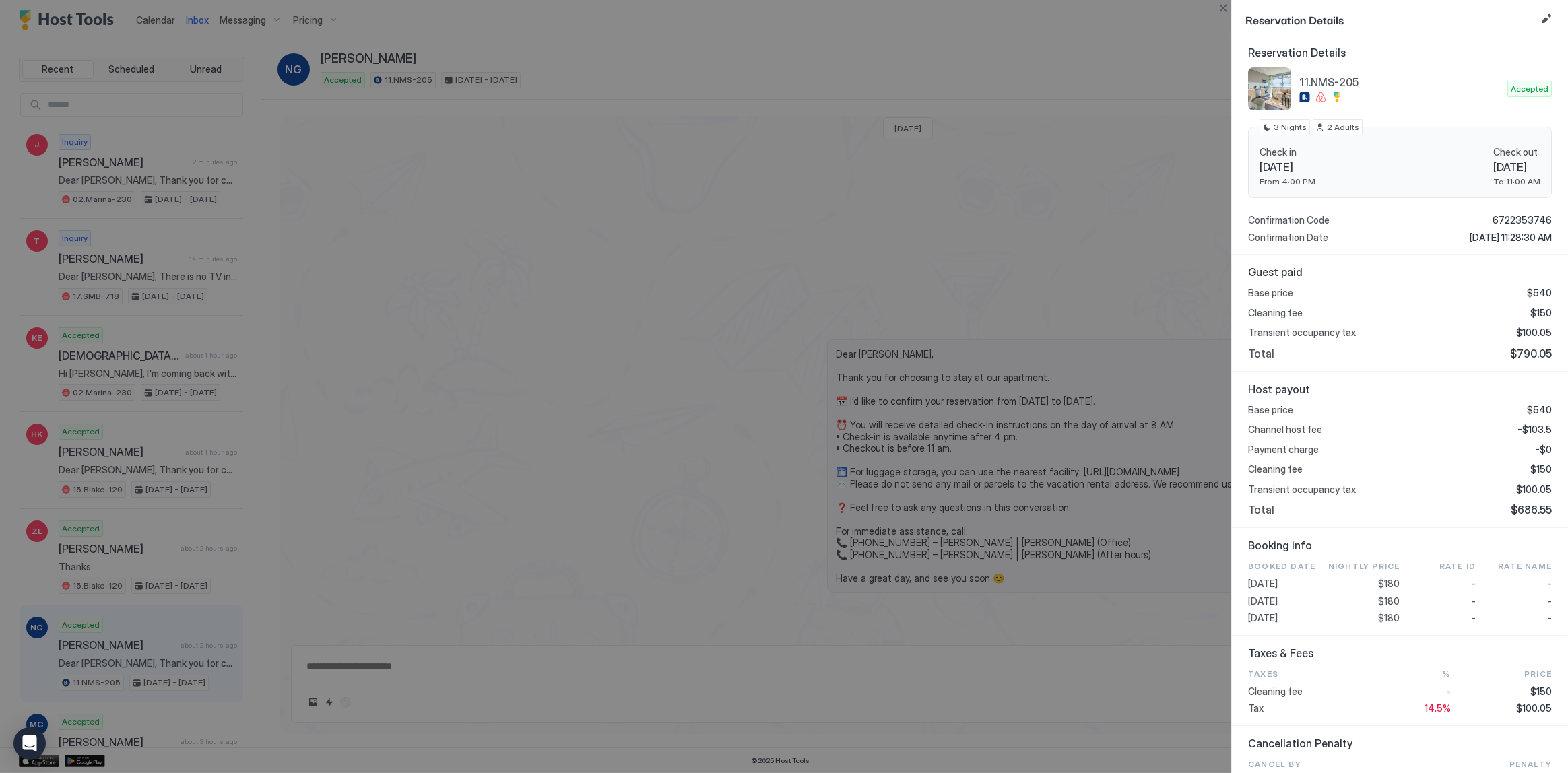
click at [1523, 423] on span "-$103.5" at bounding box center [1535, 429] width 35 height 12
copy span "103.5"
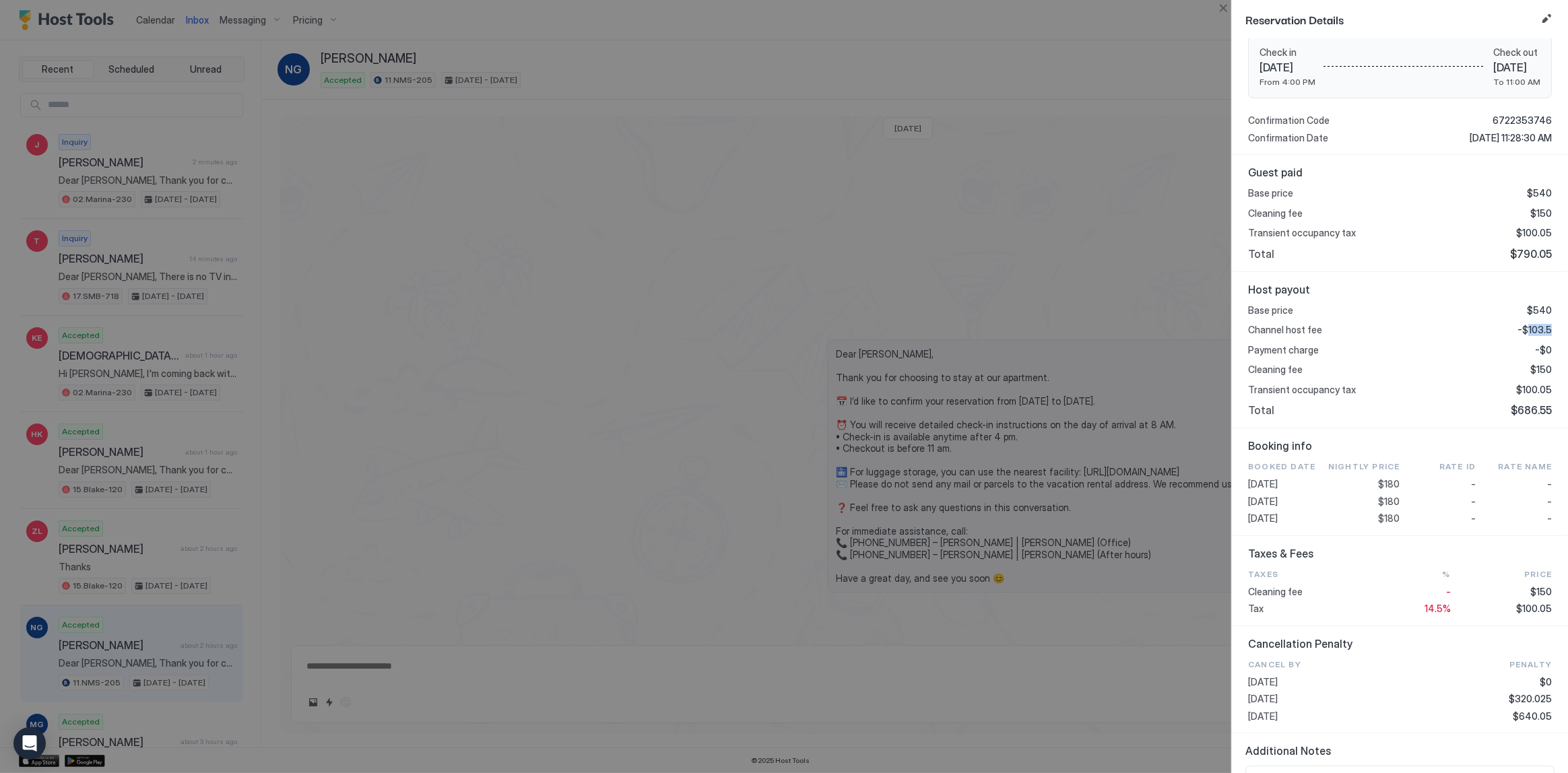
scroll to position [244, 0]
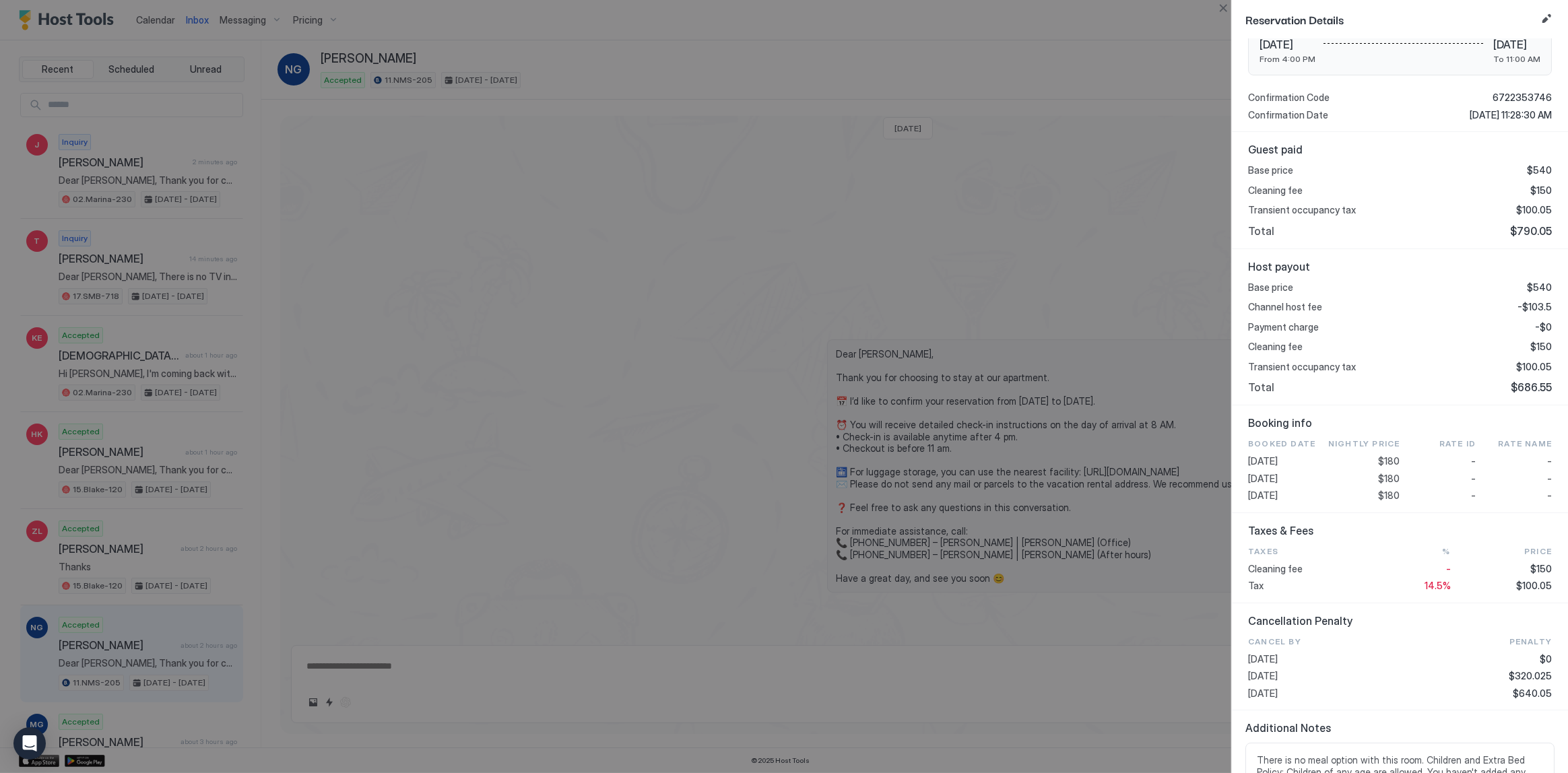
click at [1385, 473] on span "$180" at bounding box center [1390, 479] width 21 height 12
copy span "180"
click at [1535, 364] on span "$100.05" at bounding box center [1534, 367] width 35 height 12
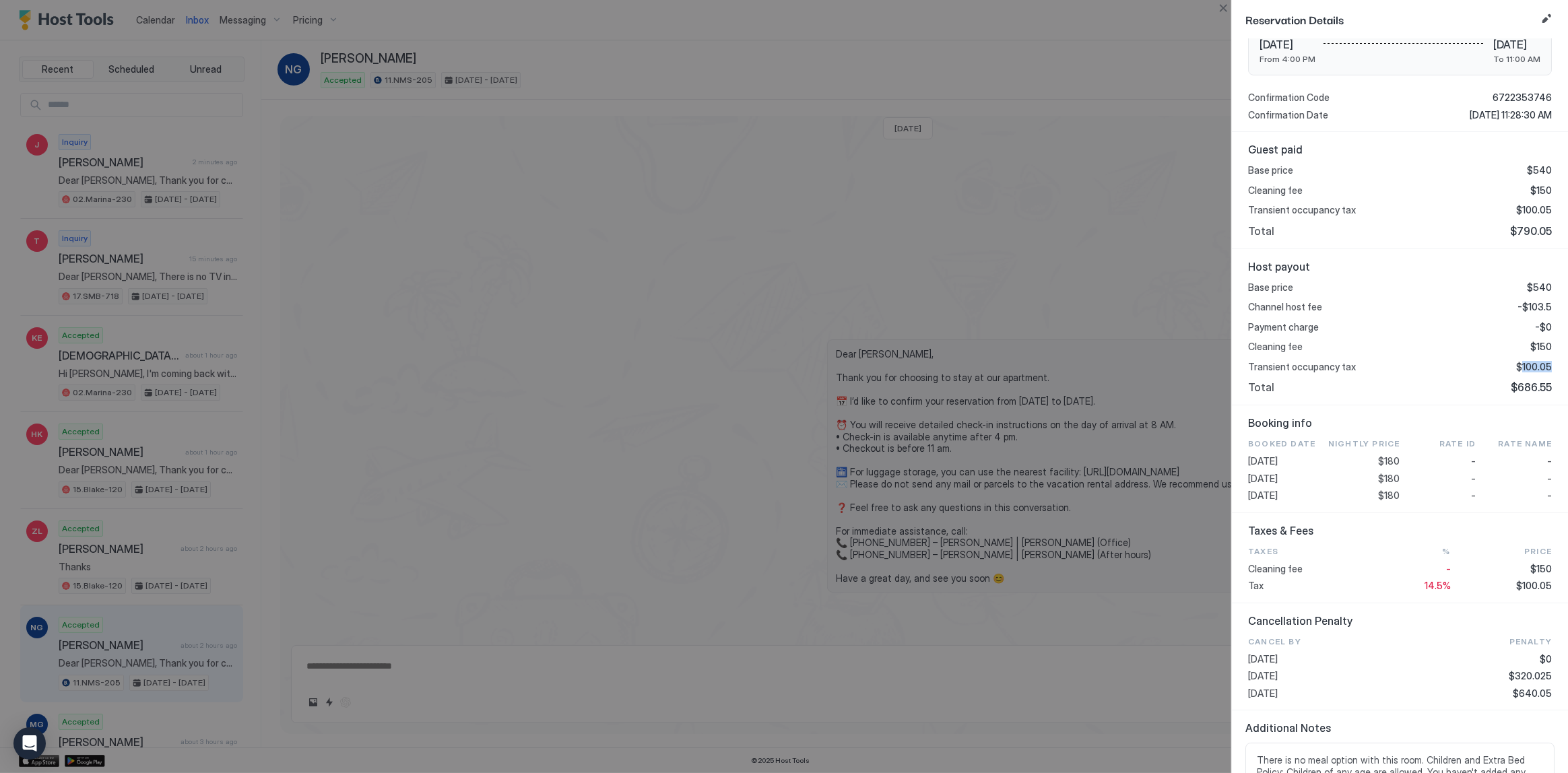
copy span "100.05"
click at [1091, 359] on div at bounding box center [784, 386] width 1568 height 773
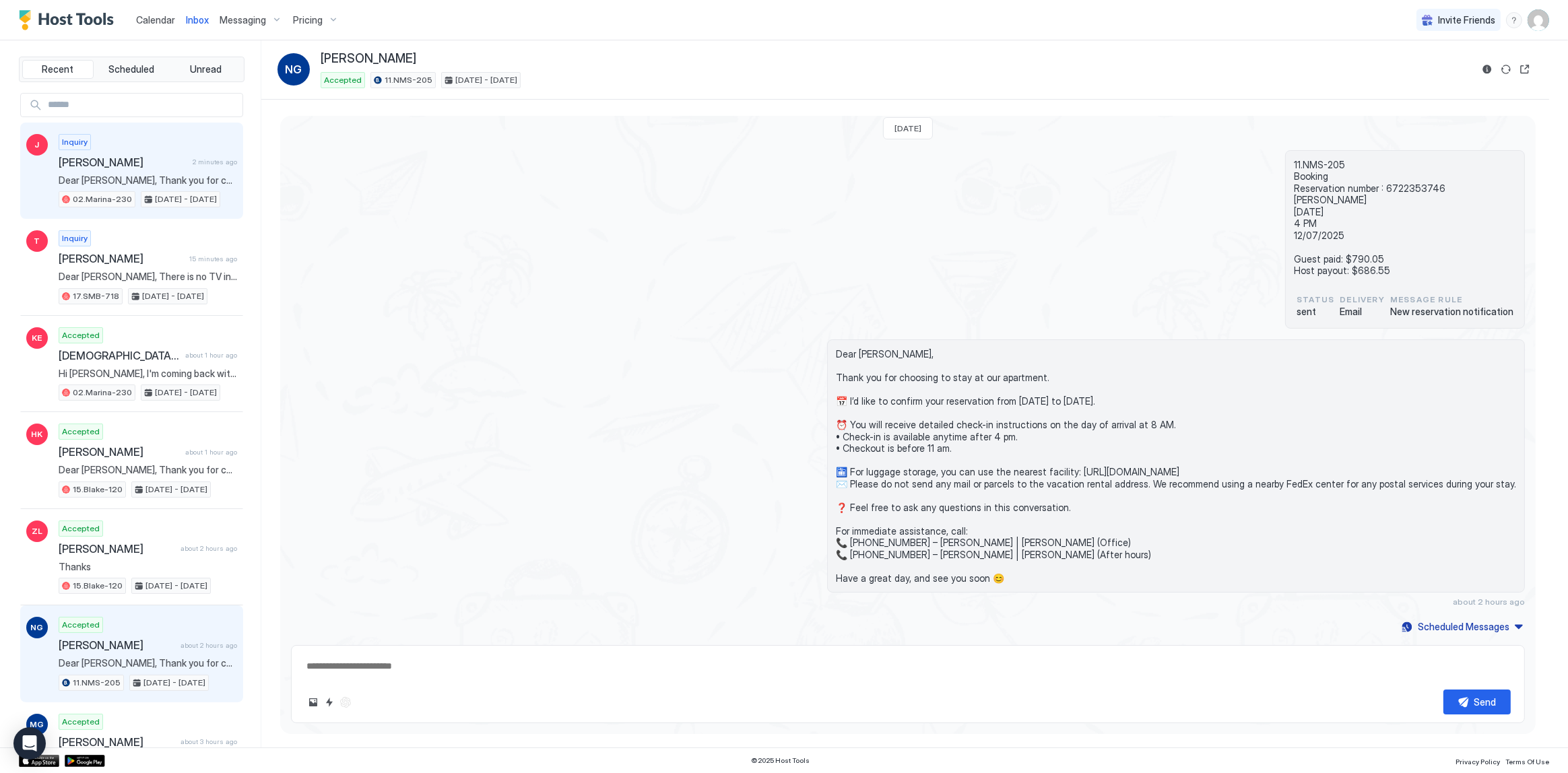
click at [167, 167] on span "[PERSON_NAME]" at bounding box center [123, 162] width 129 height 13
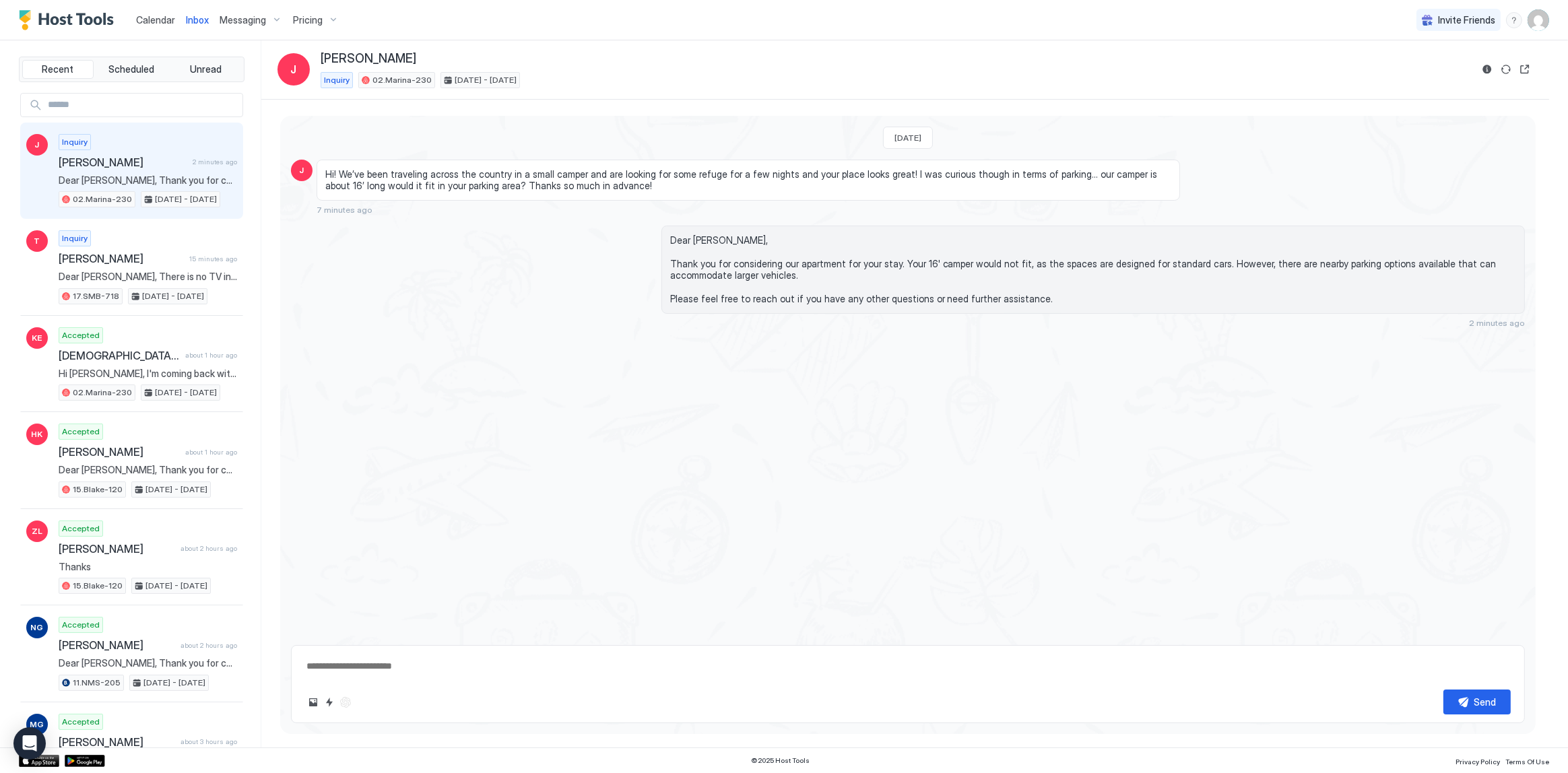
type textarea "*"
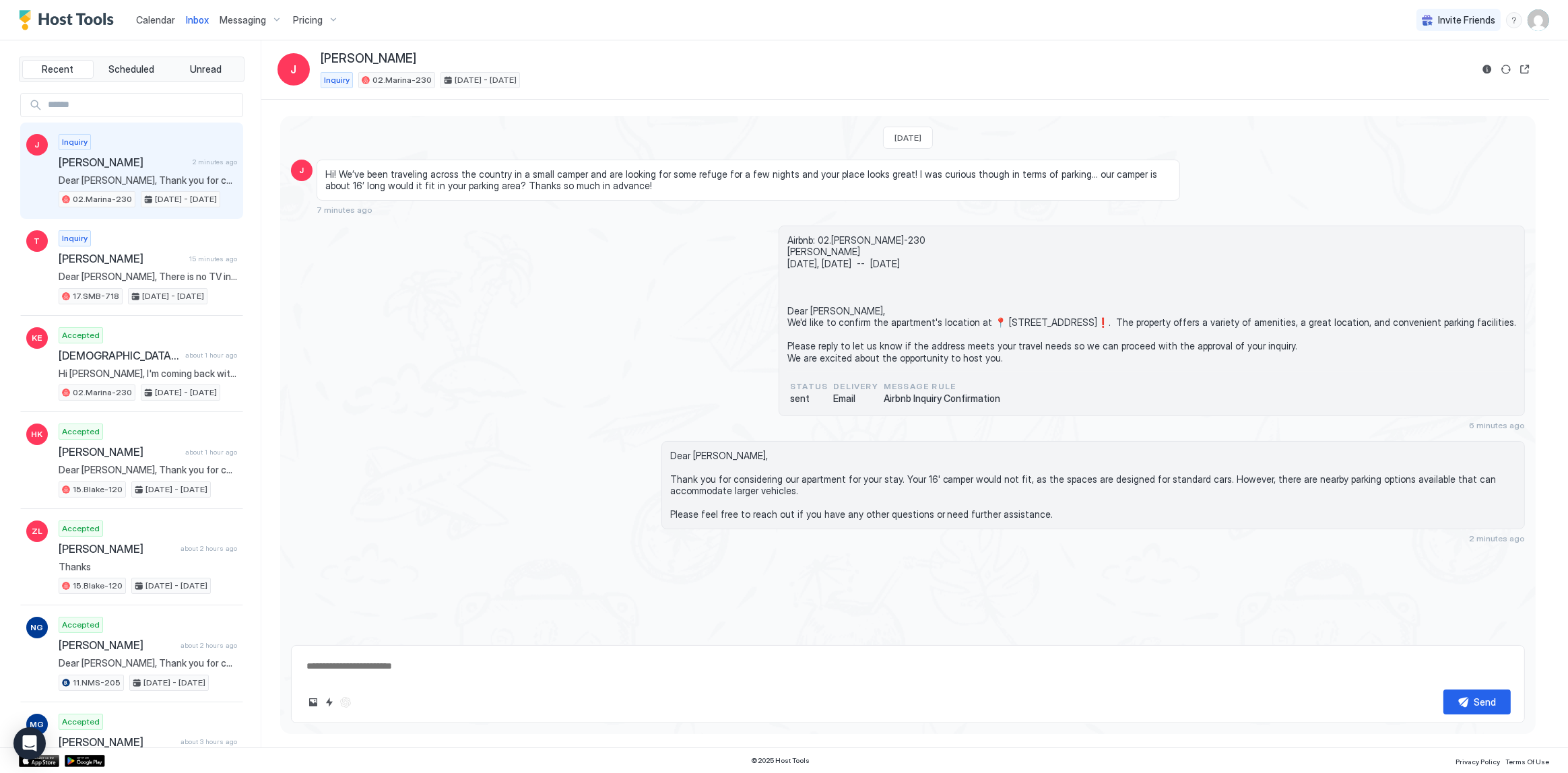
click at [846, 230] on div "Airbnb: 02.[PERSON_NAME]-230 [PERSON_NAME] [DATE], [DATE] -- [DATE] Dear [PERSO…" at bounding box center [1152, 321] width 746 height 190
click at [142, 19] on span "Calendar" at bounding box center [155, 20] width 39 height 11
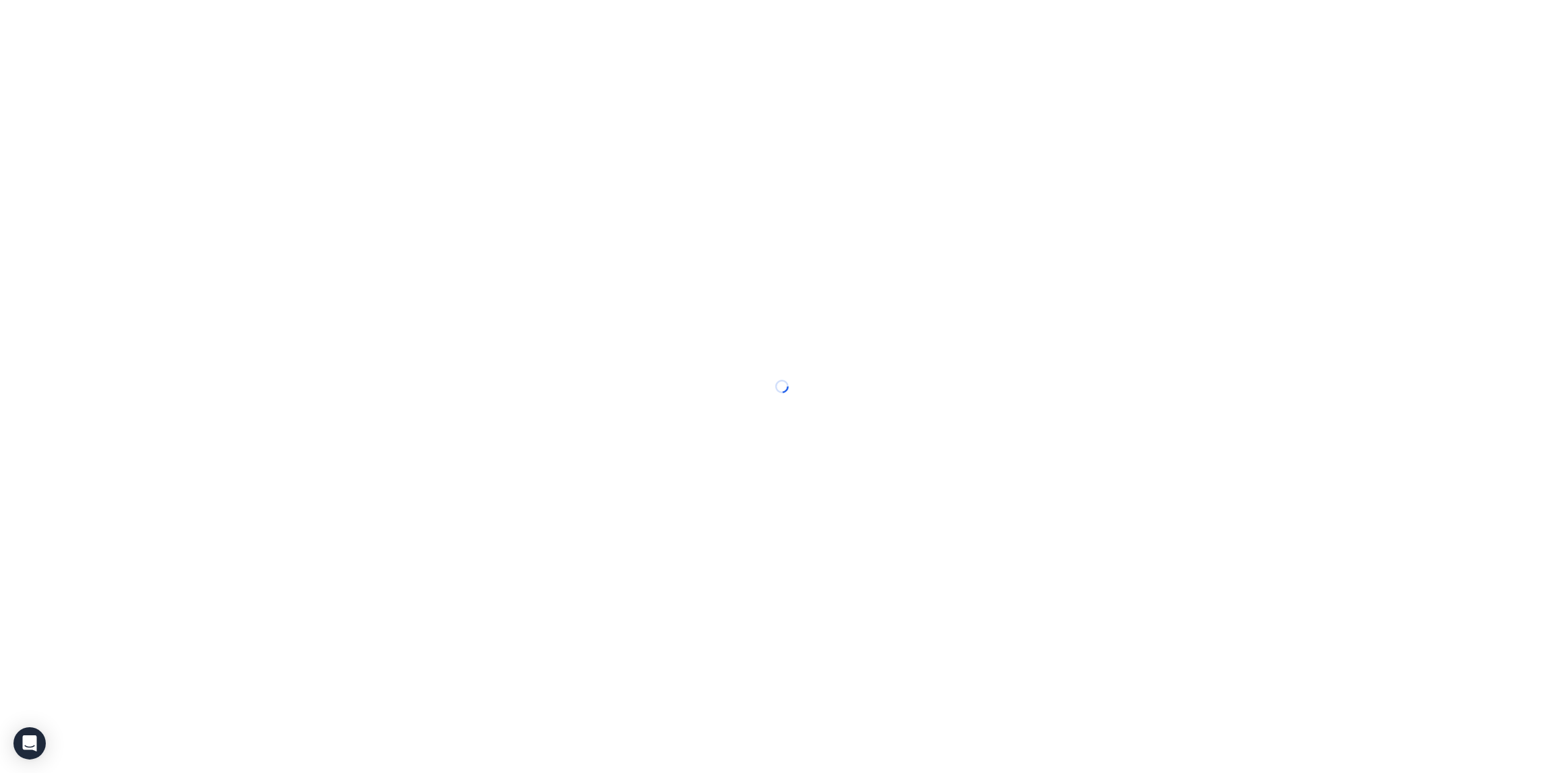
drag, startPoint x: 142, startPoint y: 19, endPoint x: 215, endPoint y: 13, distance: 73.2
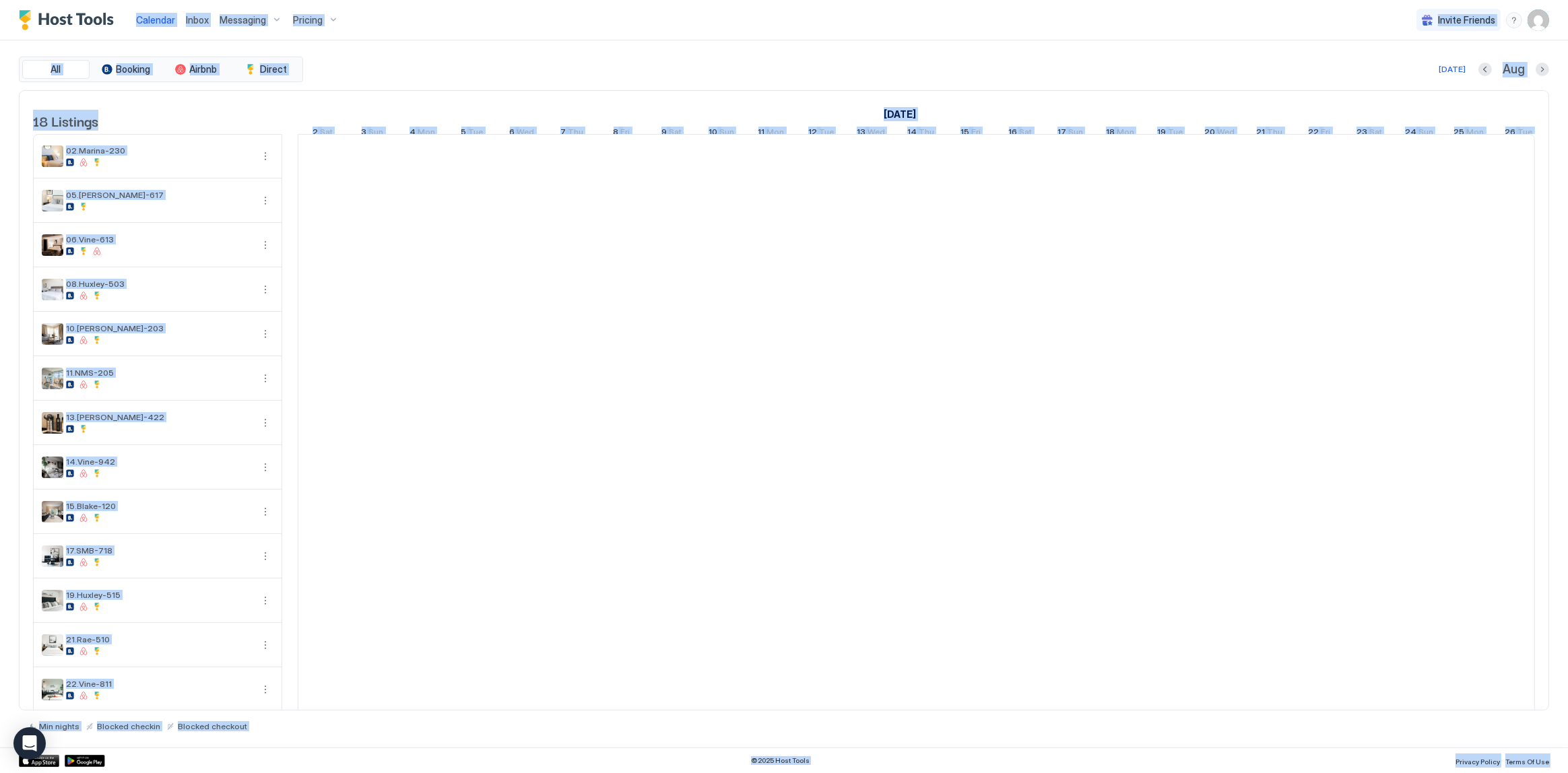
scroll to position [0, 748]
click at [216, 18] on div "Messaging" at bounding box center [251, 20] width 74 height 23
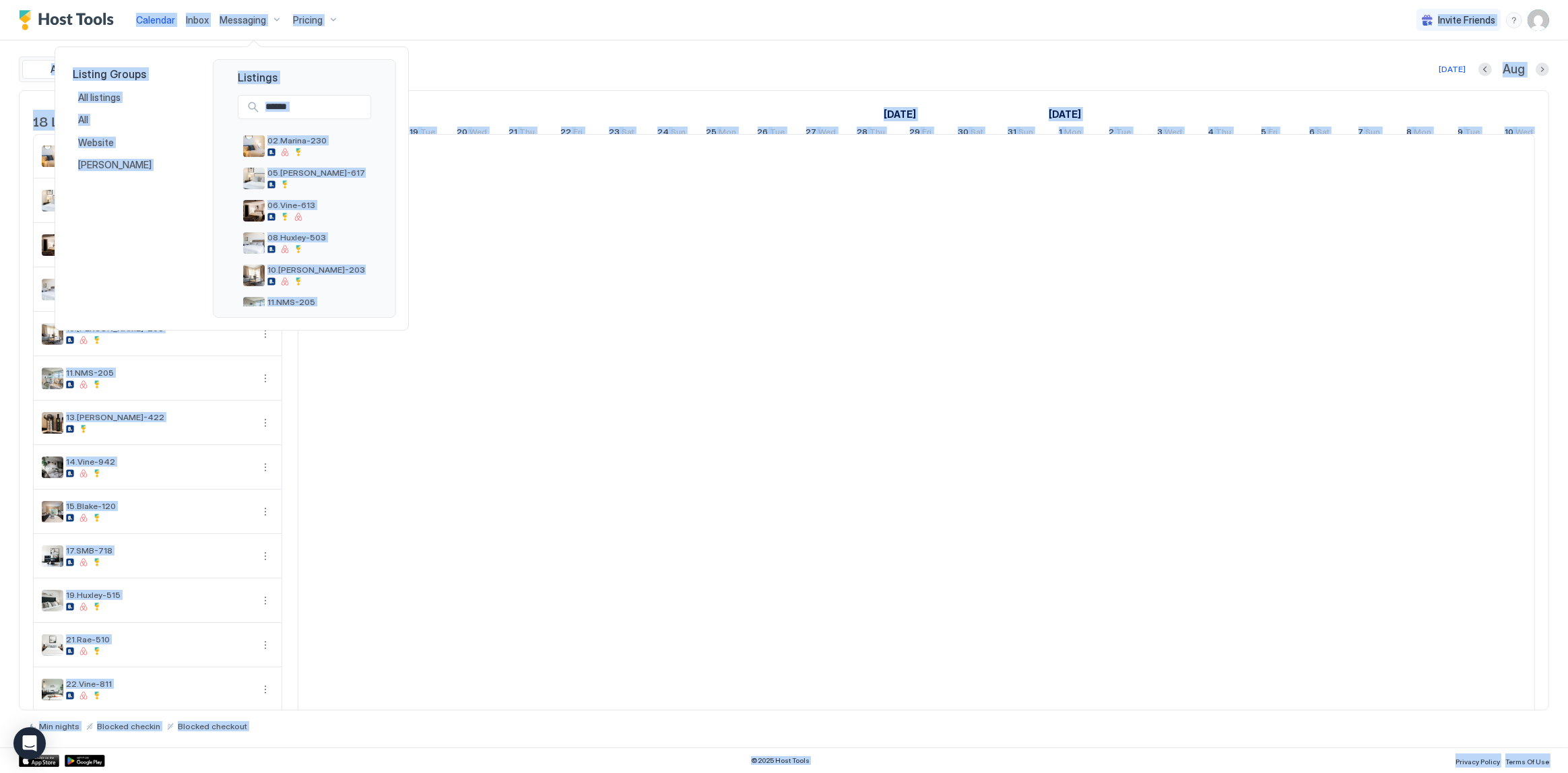
click at [200, 24] on div at bounding box center [784, 386] width 1568 height 773
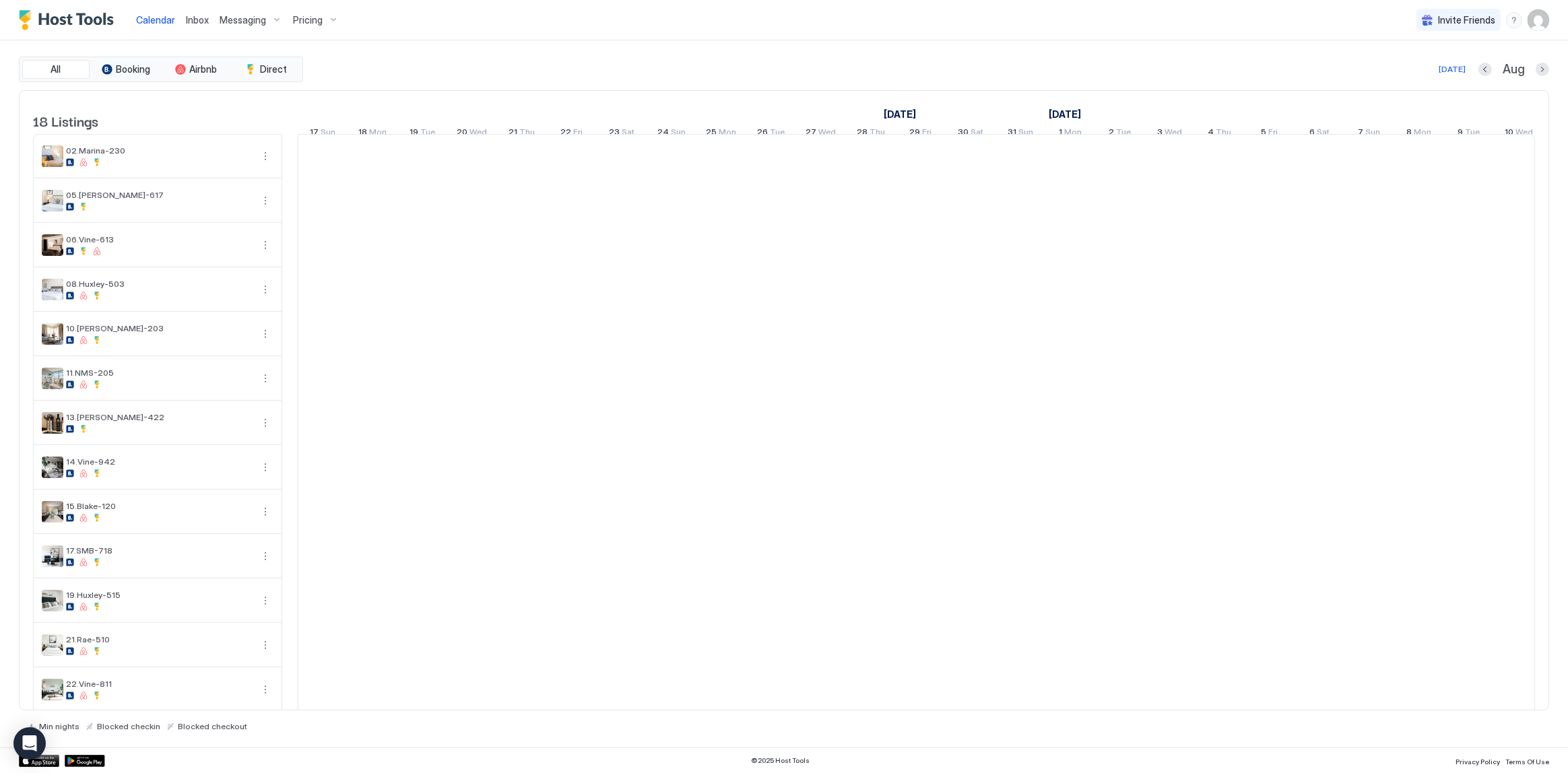
click at [606, 47] on div "All Booking Airbnb Direct [DATE] [DATE] Listings [DATE] [DATE] [DATE] 2 Sat 3 S…" at bounding box center [784, 394] width 1530 height 707
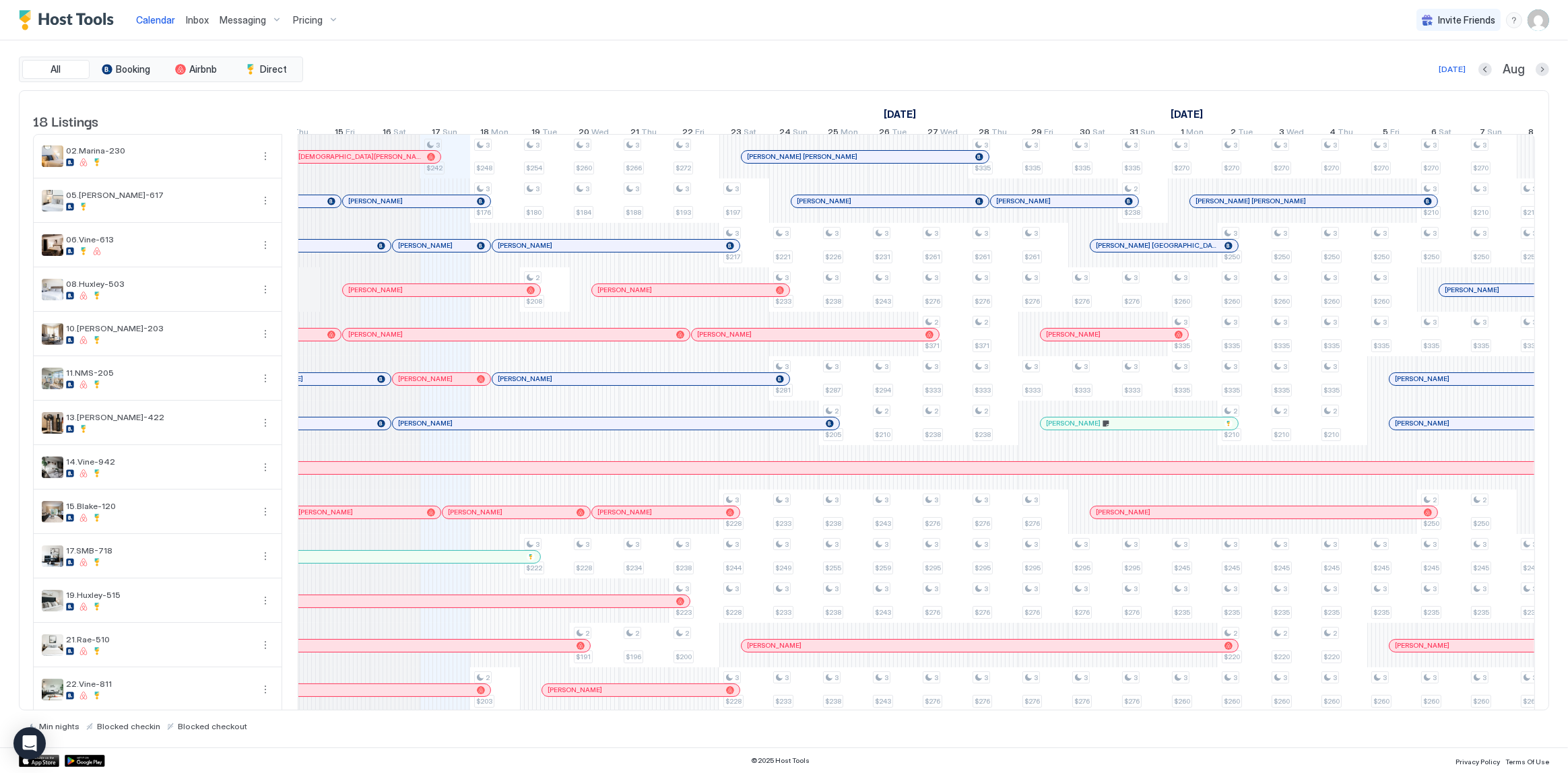
click at [787, 12] on div "Calendar Inbox Messaging Pricing Invite Friends SG" at bounding box center [784, 20] width 1568 height 40
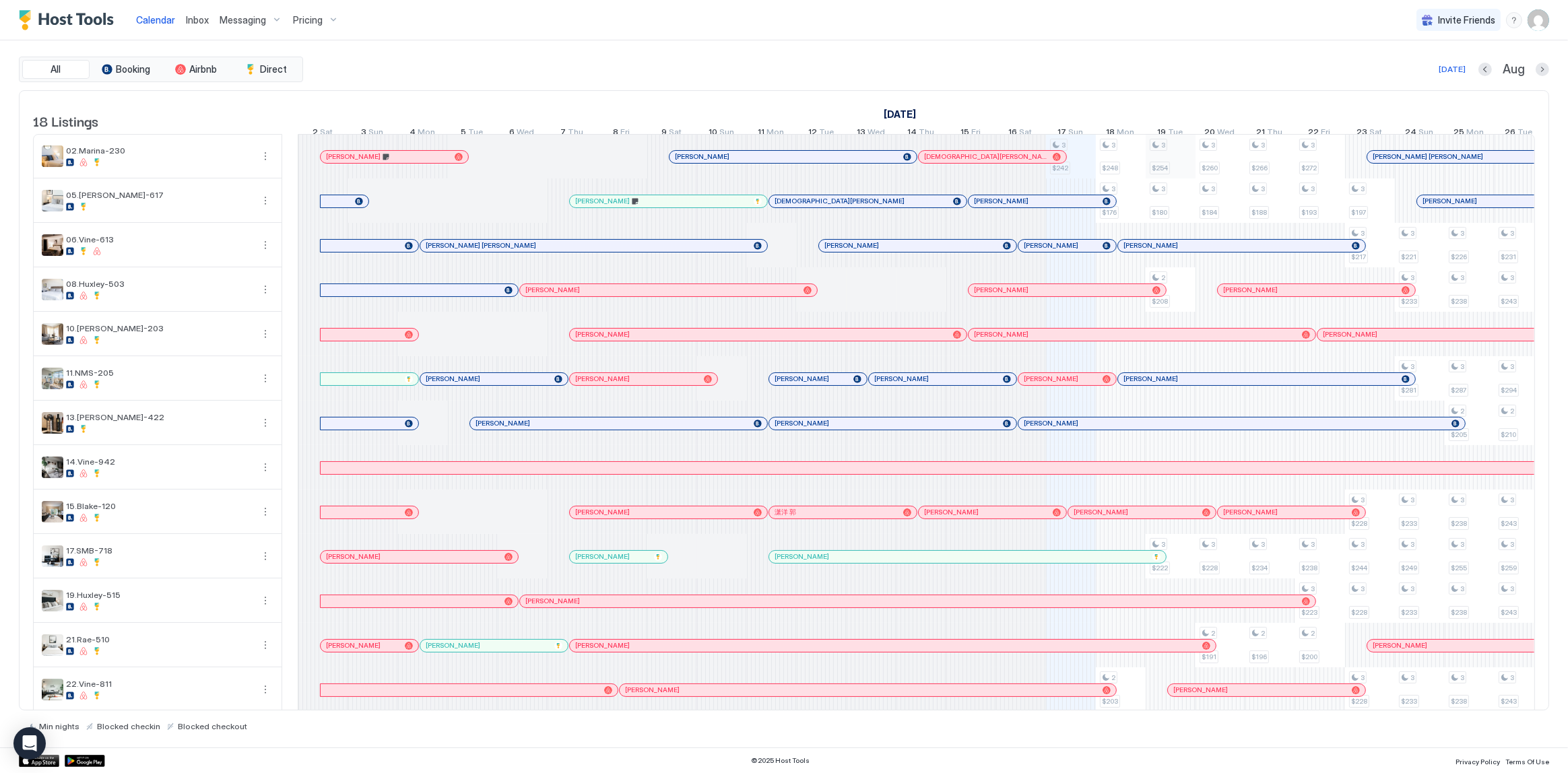
scroll to position [0, 748]
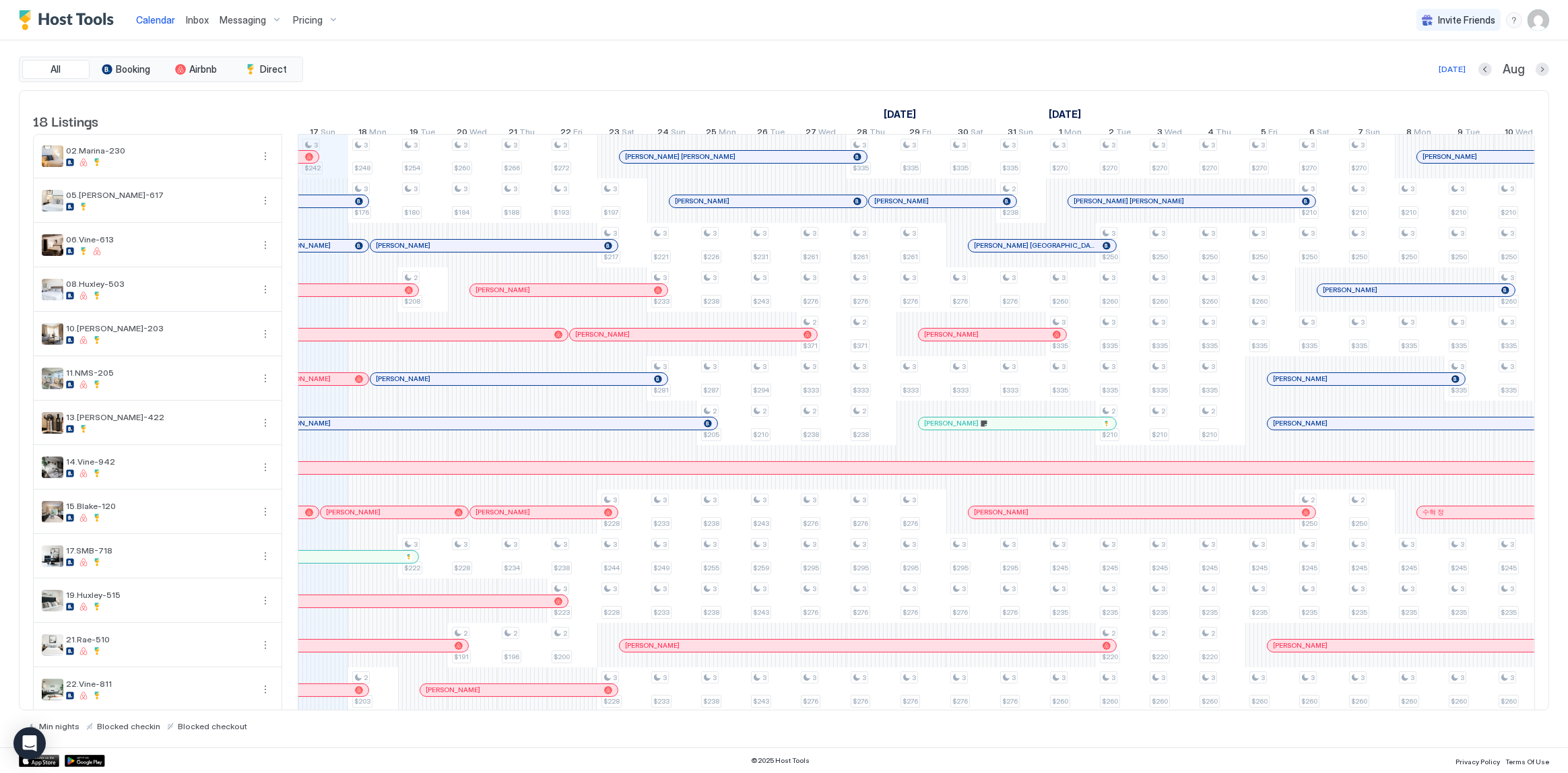
click at [433, 62] on div "[DATE] Aug" at bounding box center [928, 69] width 1244 height 16
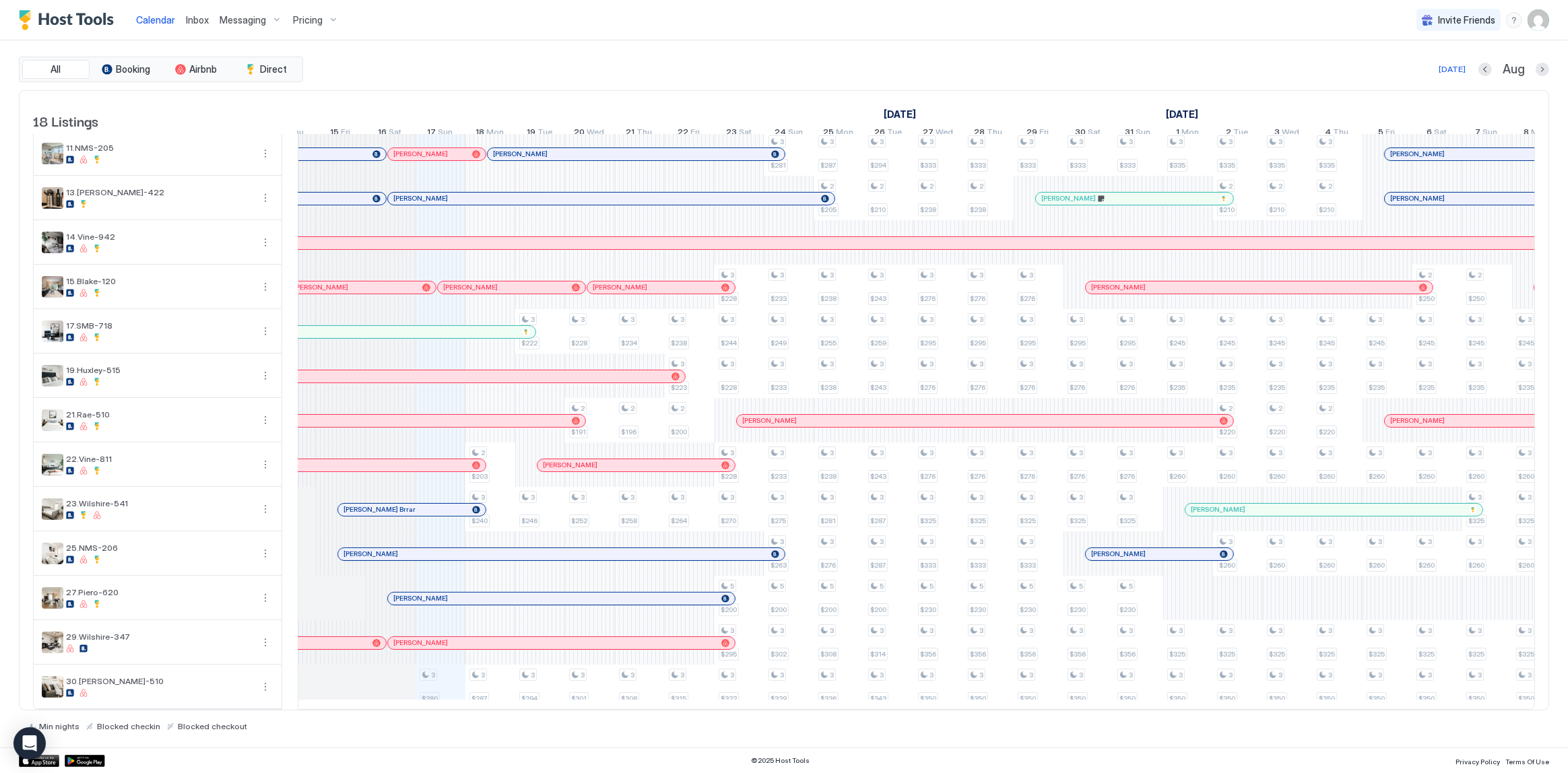
scroll to position [0, 626]
click at [509, 639] on div "[PERSON_NAME]" at bounding box center [559, 643] width 323 height 8
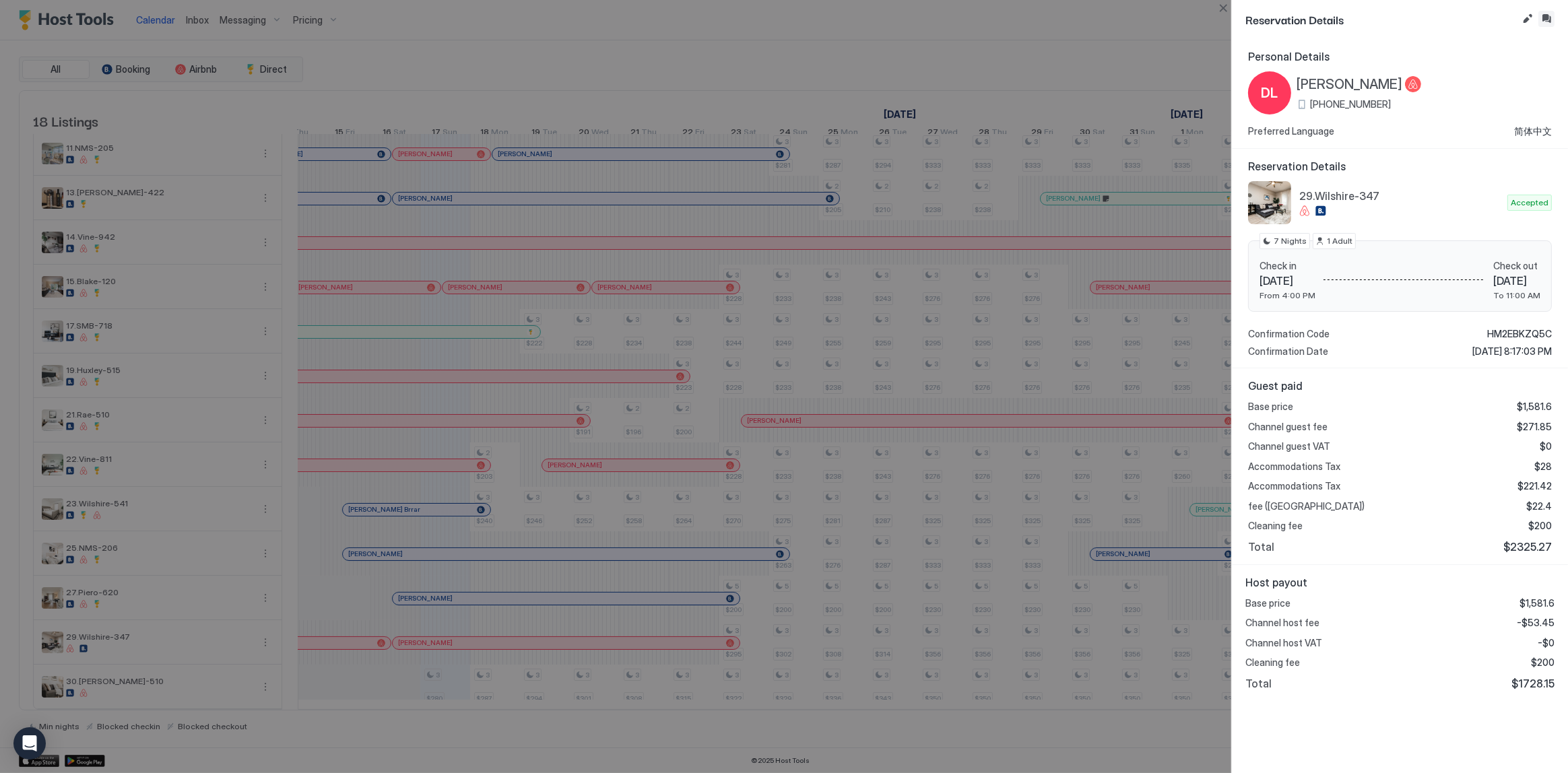
click at [1551, 19] on button "Inbox" at bounding box center [1546, 18] width 16 height 16
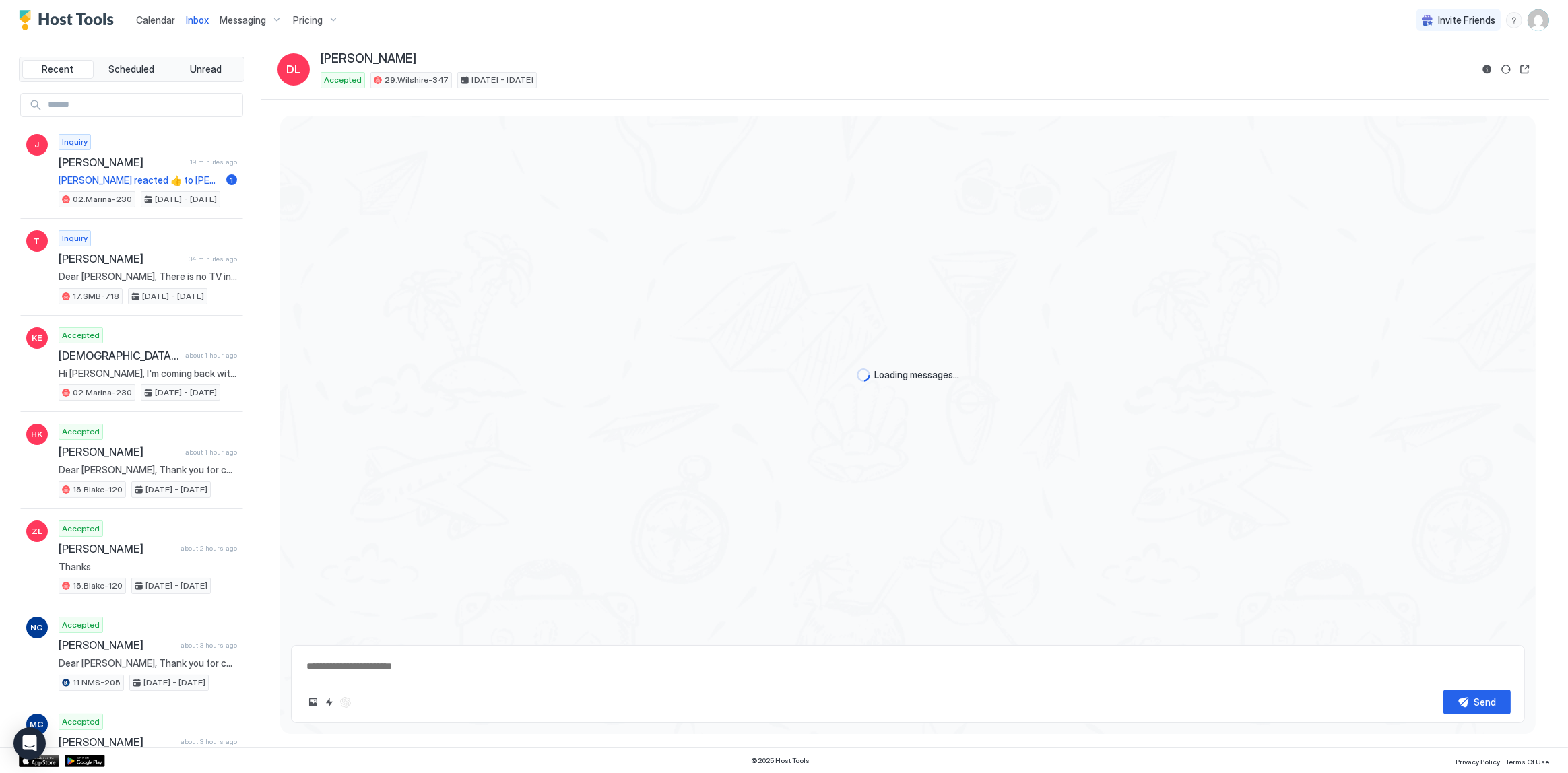
scroll to position [914, 0]
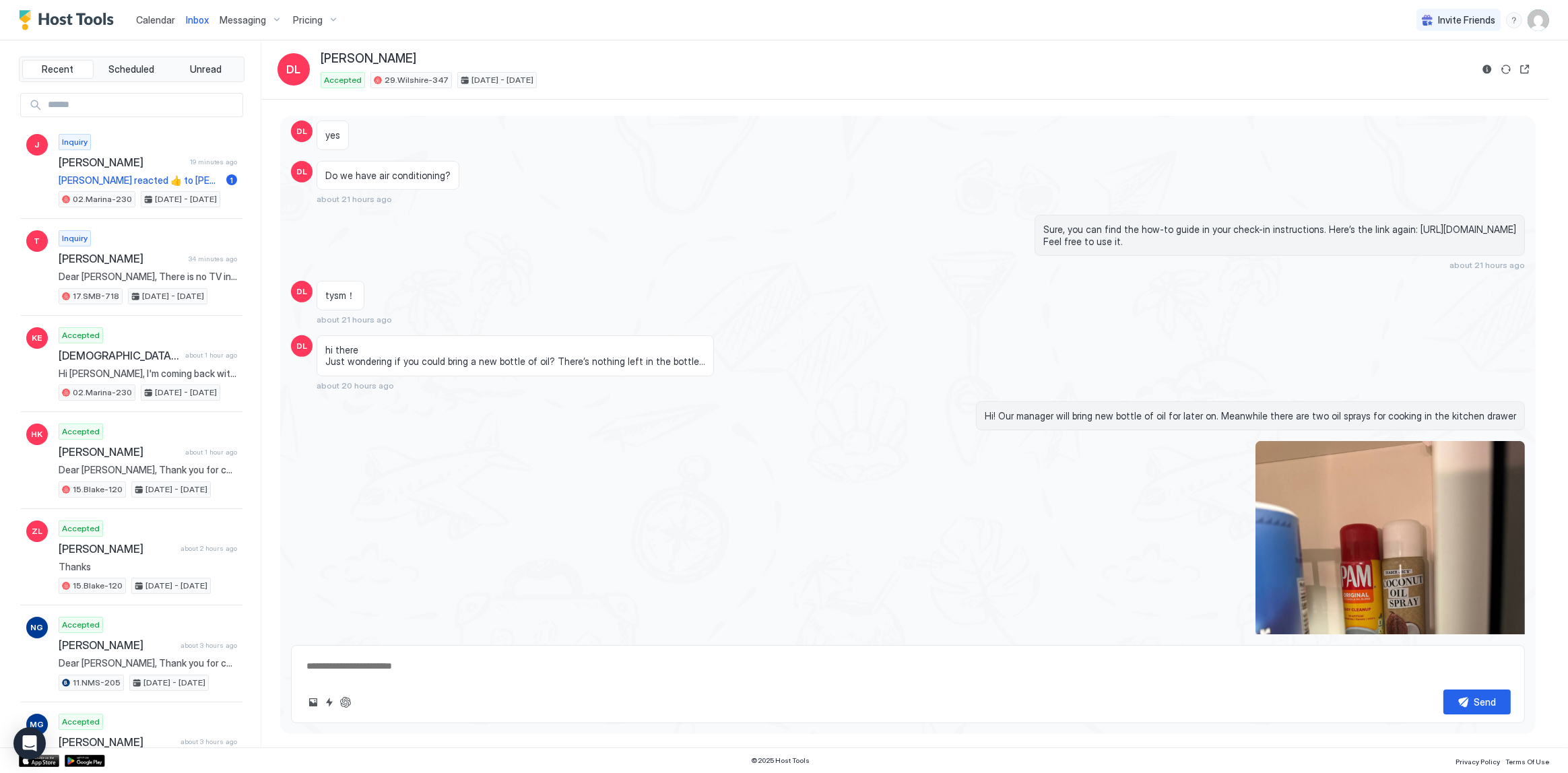
click at [518, 358] on span "hi there Just wondering if you could bring a new bottle of oil? There’s nothing…" at bounding box center [515, 355] width 380 height 23
drag, startPoint x: 518, startPoint y: 358, endPoint x: 453, endPoint y: 391, distance: 72.9
click at [453, 391] on div "Loading messages... Yesterday DL I’m here! DL Should I come to the entrance? ab…" at bounding box center [908, 269] width 1256 height 2134
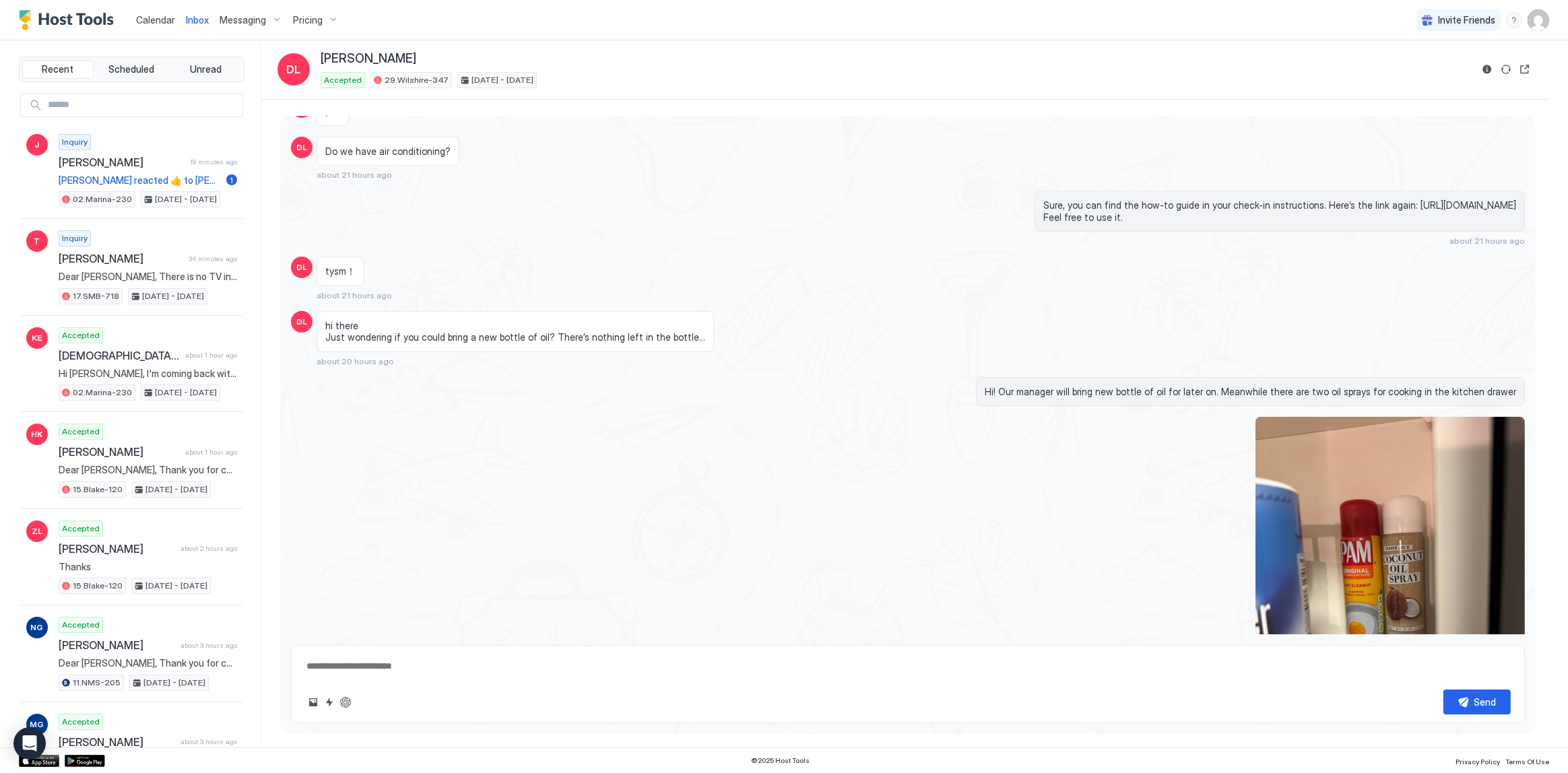
scroll to position [937, 0]
click at [505, 331] on span "hi there Just wondering if you could bring a new bottle of oil? There’s nothing…" at bounding box center [515, 332] width 380 height 23
click at [525, 334] on span "hi there Just wondering if you could bring a new bottle of oil? There’s nothing…" at bounding box center [515, 332] width 380 height 23
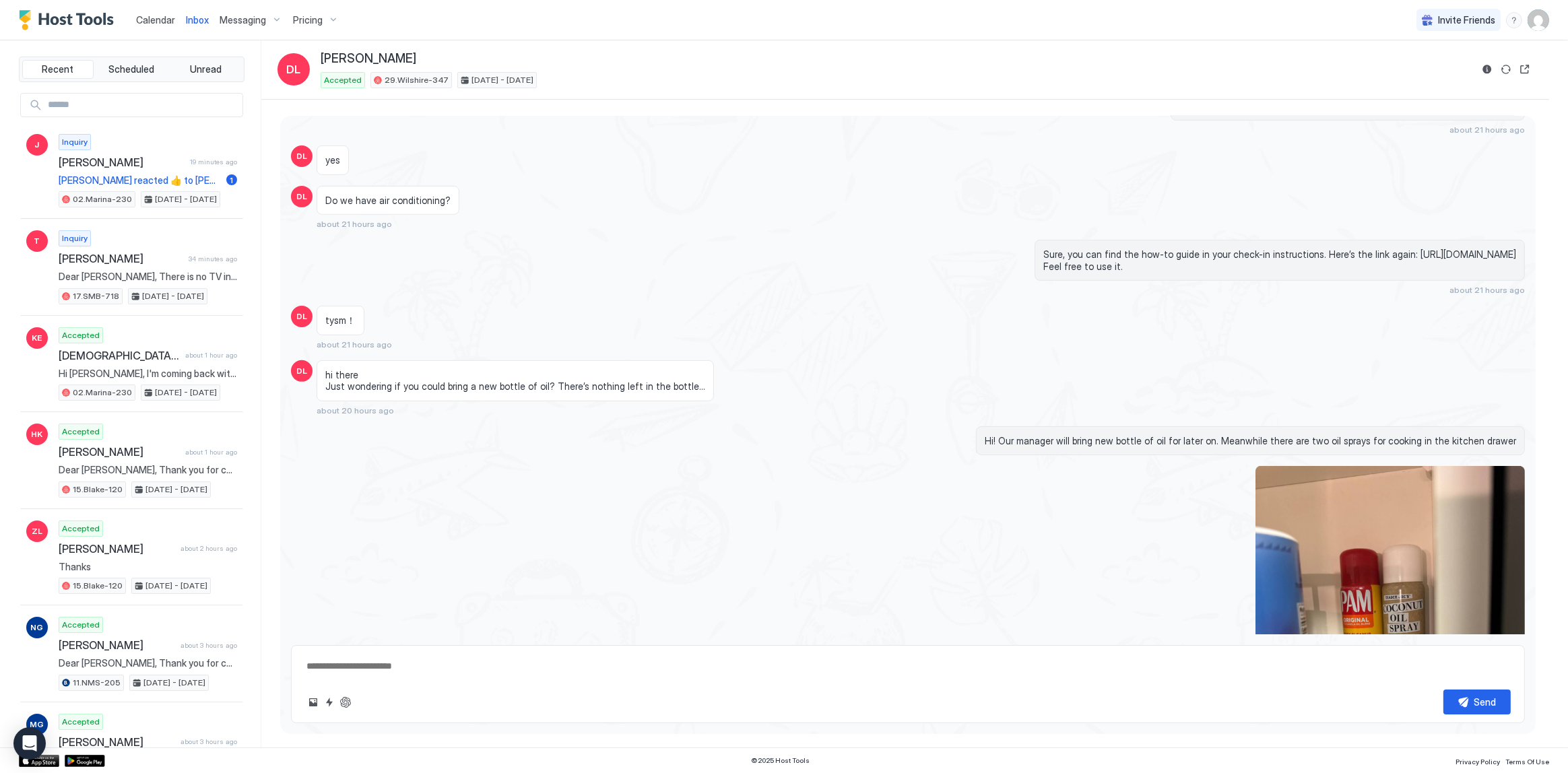
scroll to position [876, 0]
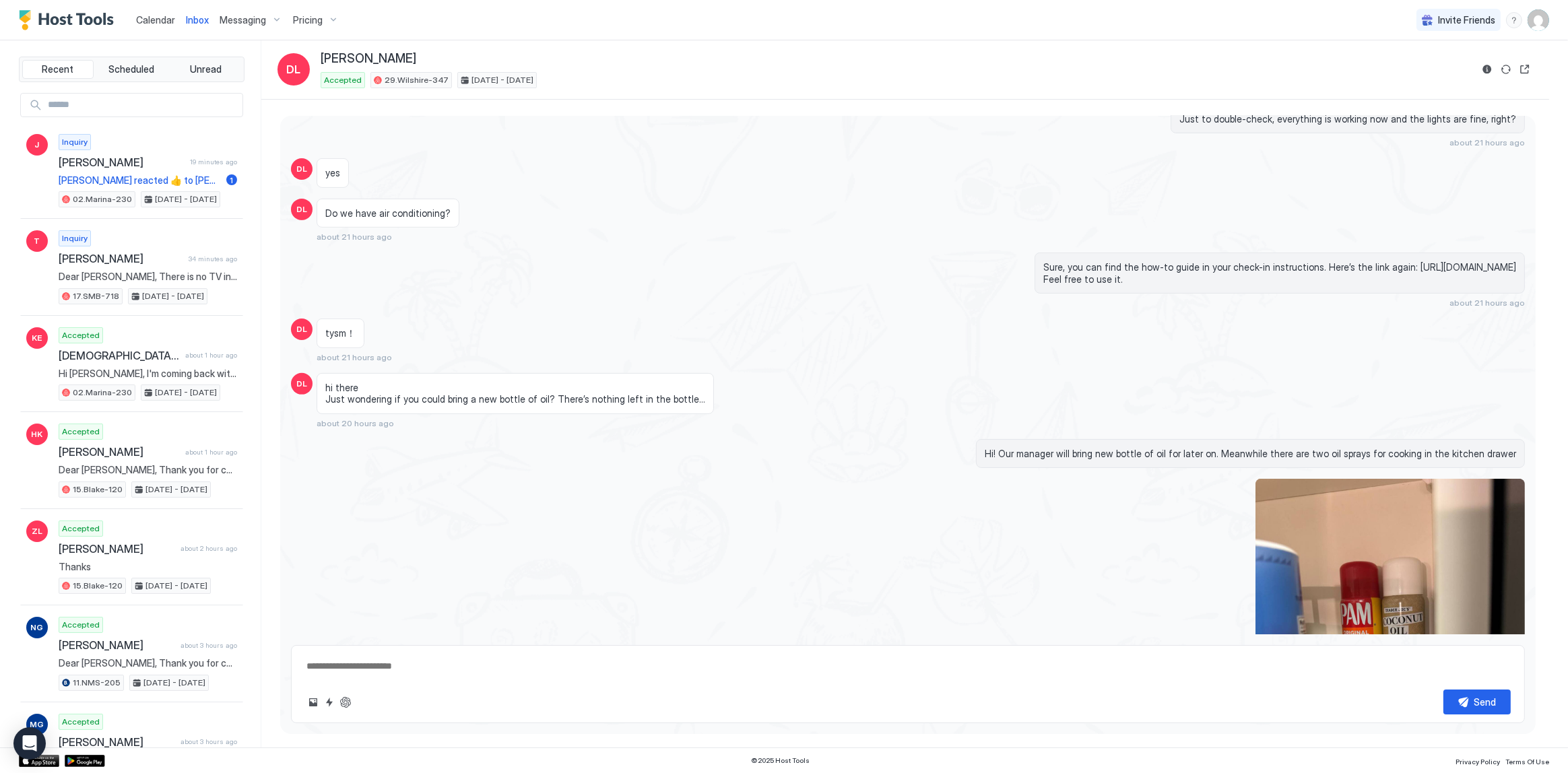
click at [582, 385] on span "hi there Just wondering if you could bring a new bottle of oil? There’s nothing…" at bounding box center [515, 393] width 380 height 23
click at [579, 394] on span "hi there Just wondering if you could bring a new bottle of oil? There’s nothing…" at bounding box center [515, 393] width 380 height 23
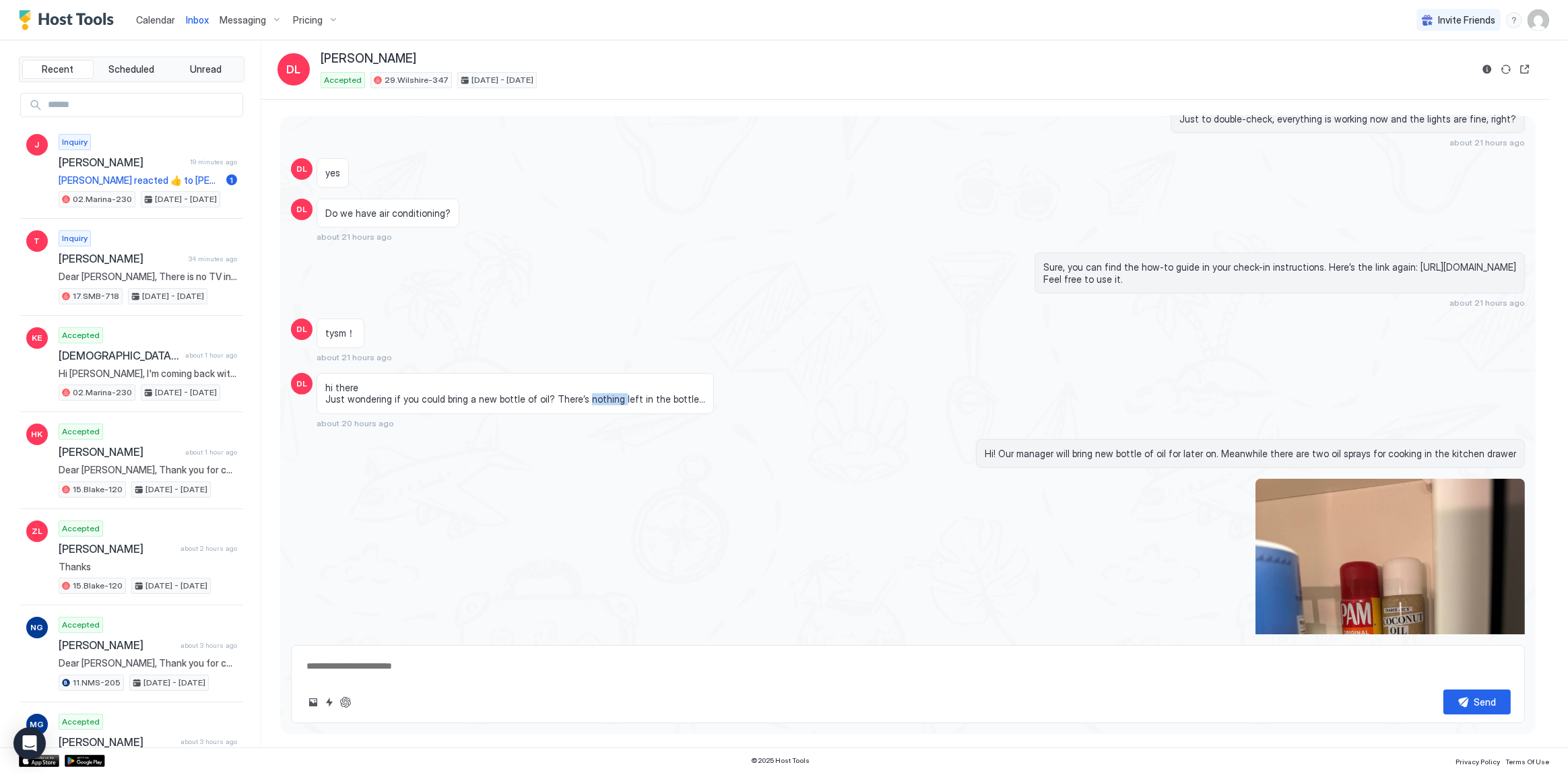
click at [579, 394] on span "hi there Just wondering if you could bring a new bottle of oil? There’s nothing…" at bounding box center [515, 393] width 380 height 23
click at [502, 319] on div "tysm！ about 21 hours ago" at bounding box center [748, 340] width 863 height 44
click at [462, 401] on span "hi there Just wondering if you could bring a new bottle of oil? There’s nothing…" at bounding box center [515, 393] width 380 height 23
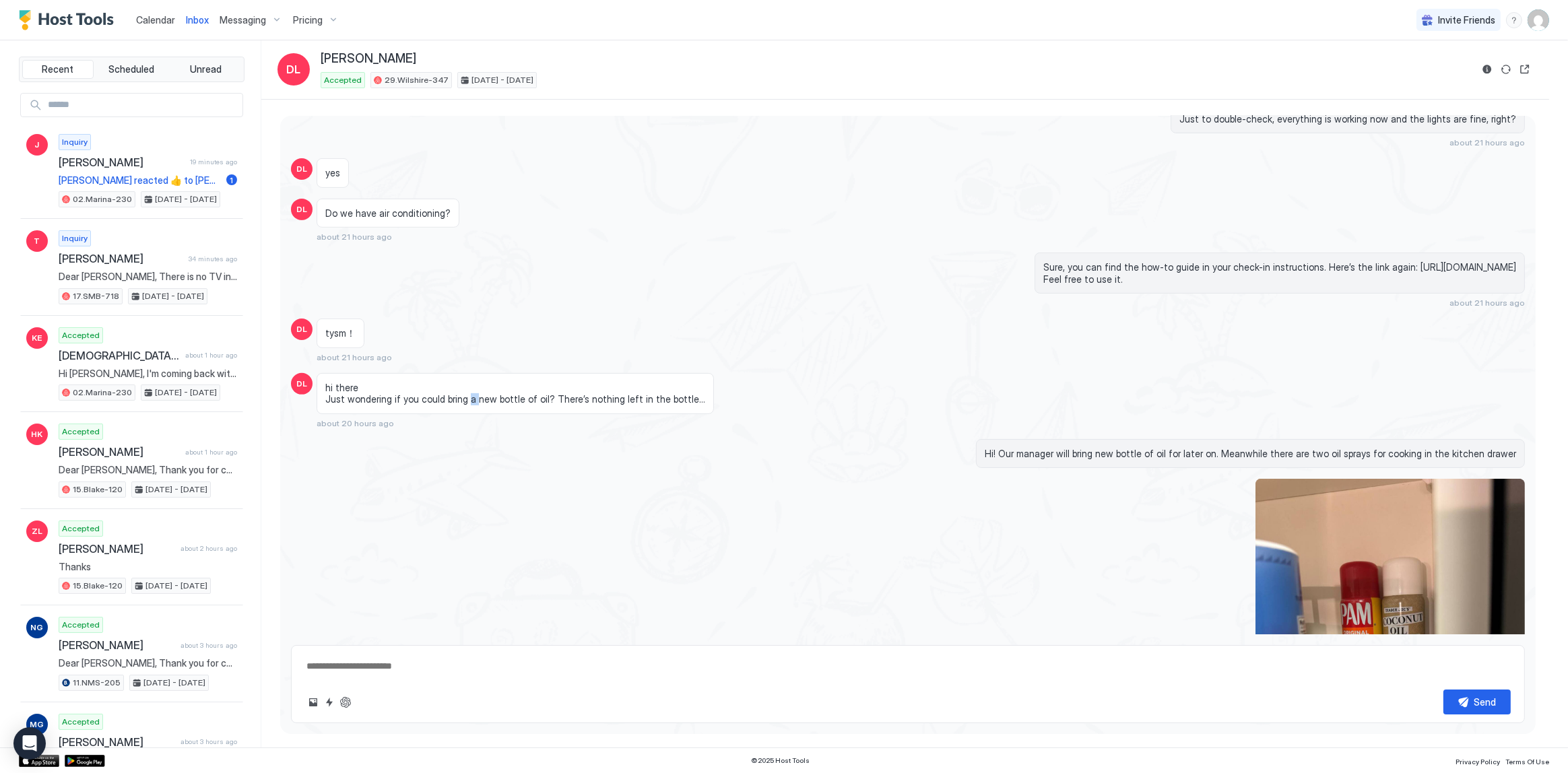
click at [462, 401] on span "hi there Just wondering if you could bring a new bottle of oil? There’s nothing…" at bounding box center [515, 393] width 380 height 23
drag, startPoint x: 462, startPoint y: 401, endPoint x: 470, endPoint y: 384, distance: 18.8
click at [470, 384] on span "hi there Just wondering if you could bring a new bottle of oil? There’s nothing…" at bounding box center [515, 393] width 380 height 23
click at [341, 382] on span "hi there Just wondering if you could bring a new bottle of oil? There’s nothing…" at bounding box center [515, 393] width 380 height 23
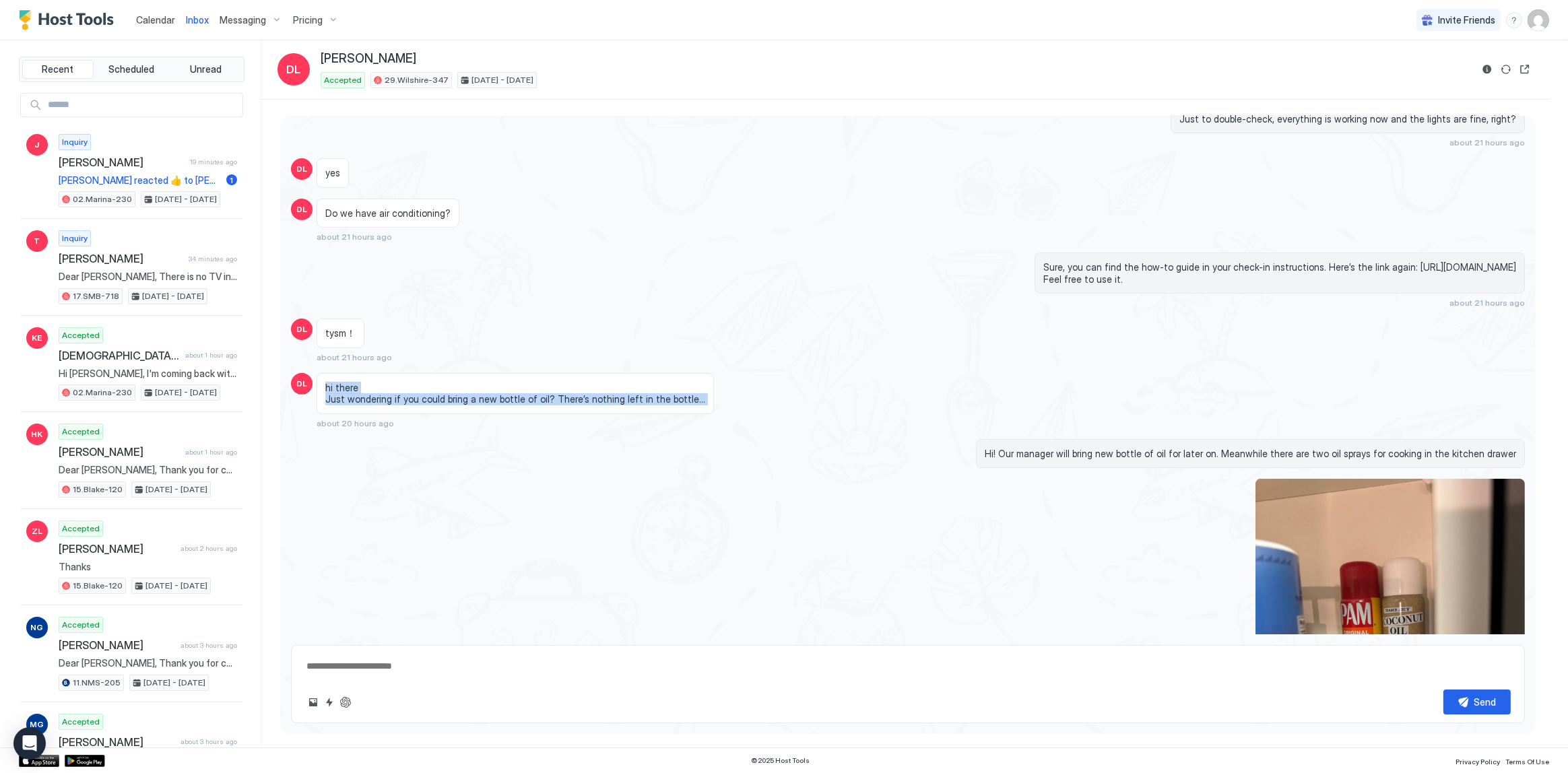
drag, startPoint x: 341, startPoint y: 379, endPoint x: 360, endPoint y: 396, distance: 25.5
click at [360, 396] on span "hi there Just wondering if you could bring a new bottle of oil? There’s nothing…" at bounding box center [515, 393] width 380 height 23
drag, startPoint x: 360, startPoint y: 396, endPoint x: 360, endPoint y: 382, distance: 14.0
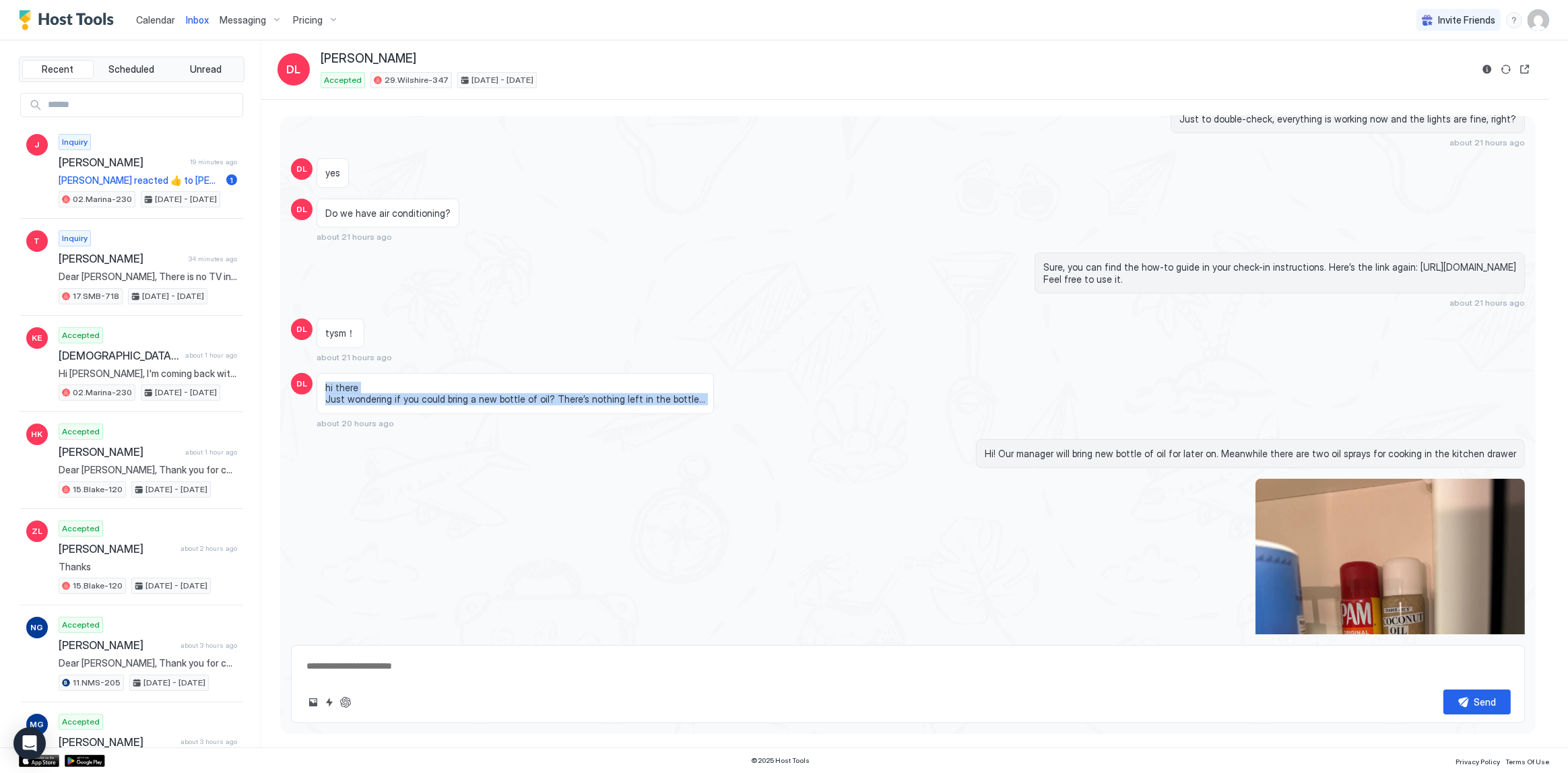
click at [360, 382] on span "hi there Just wondering if you could bring a new bottle of oil? There’s nothing…" at bounding box center [515, 393] width 380 height 23
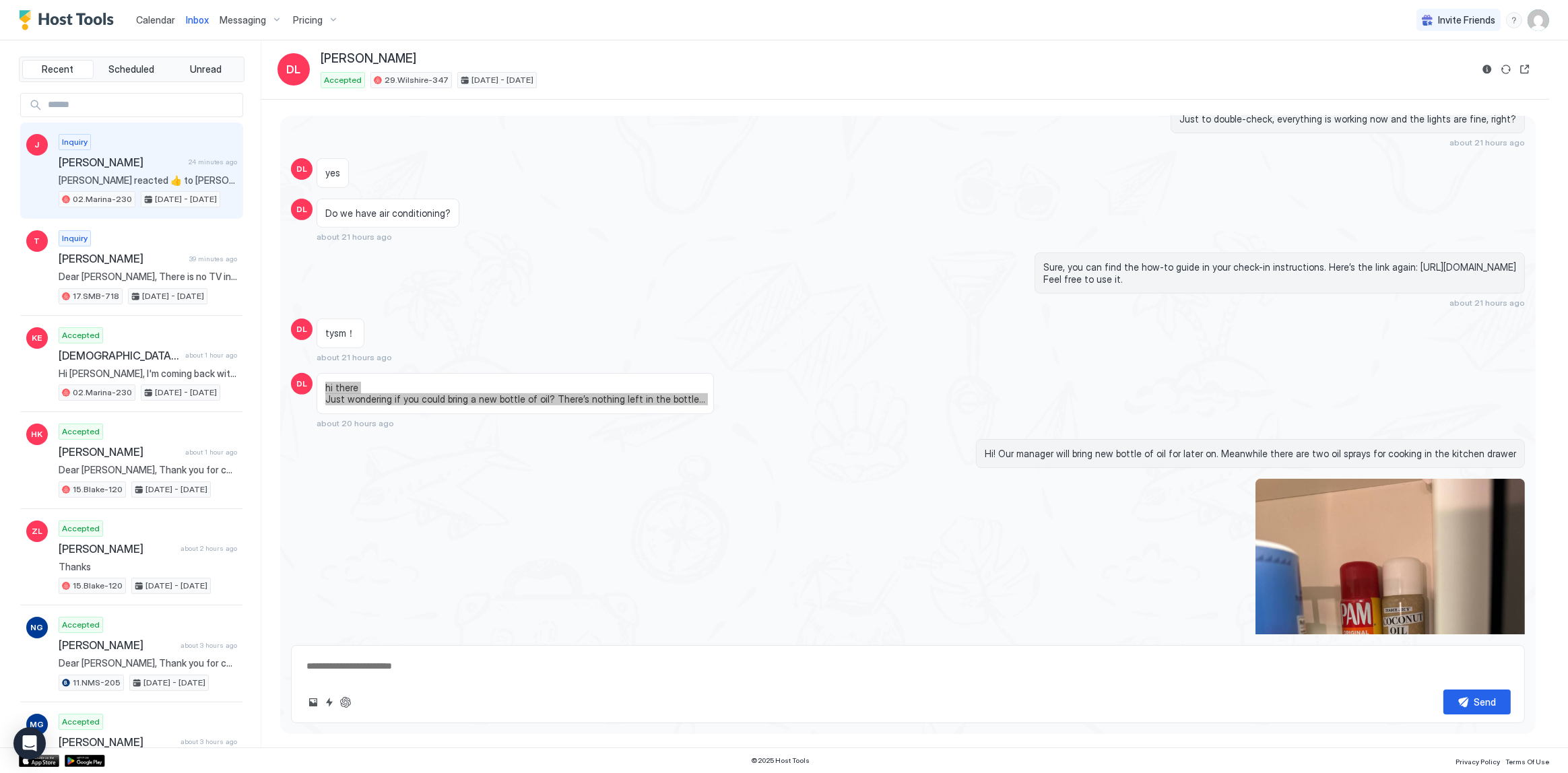
type textarea "*"
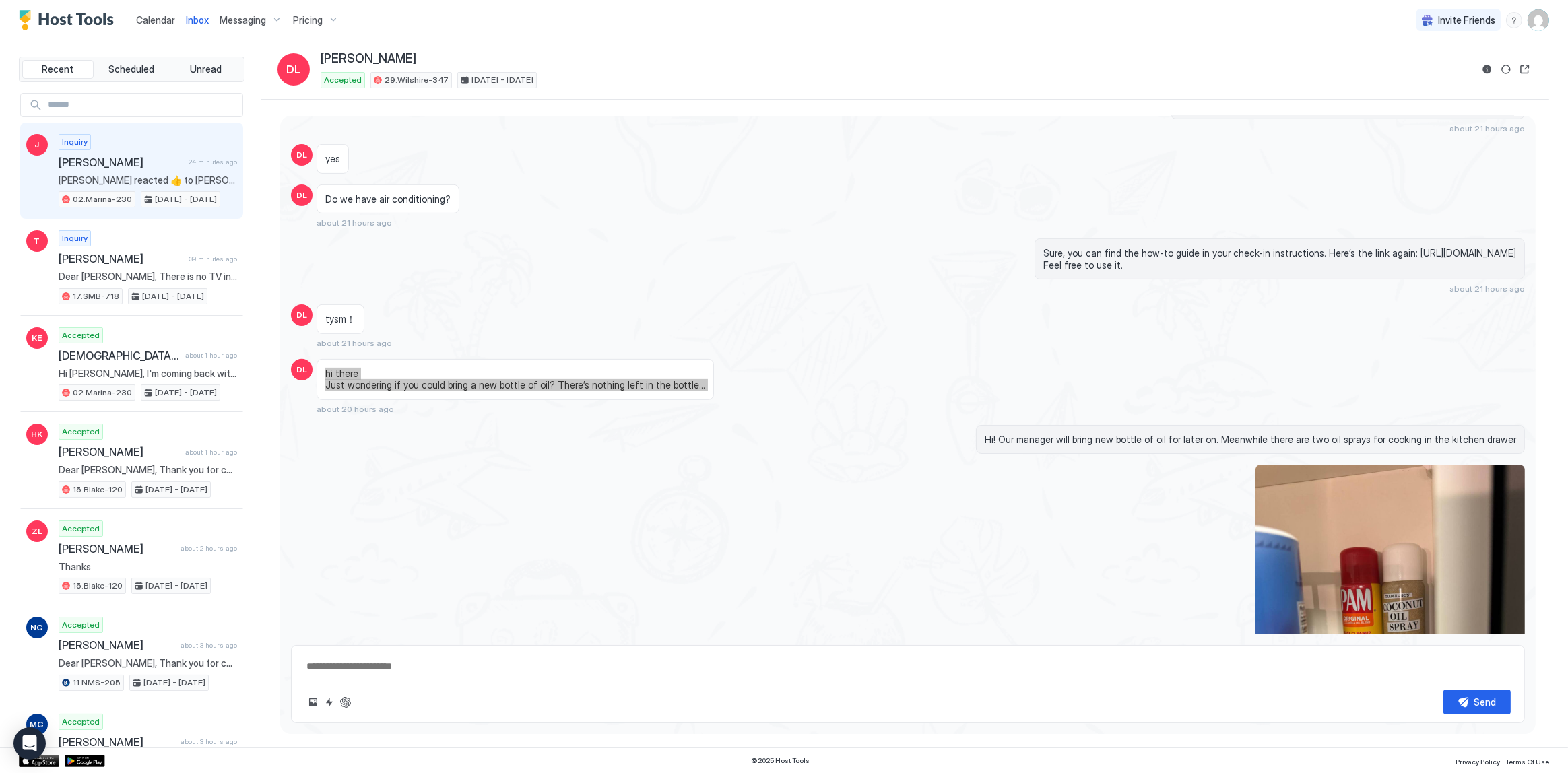
scroll to position [861, 0]
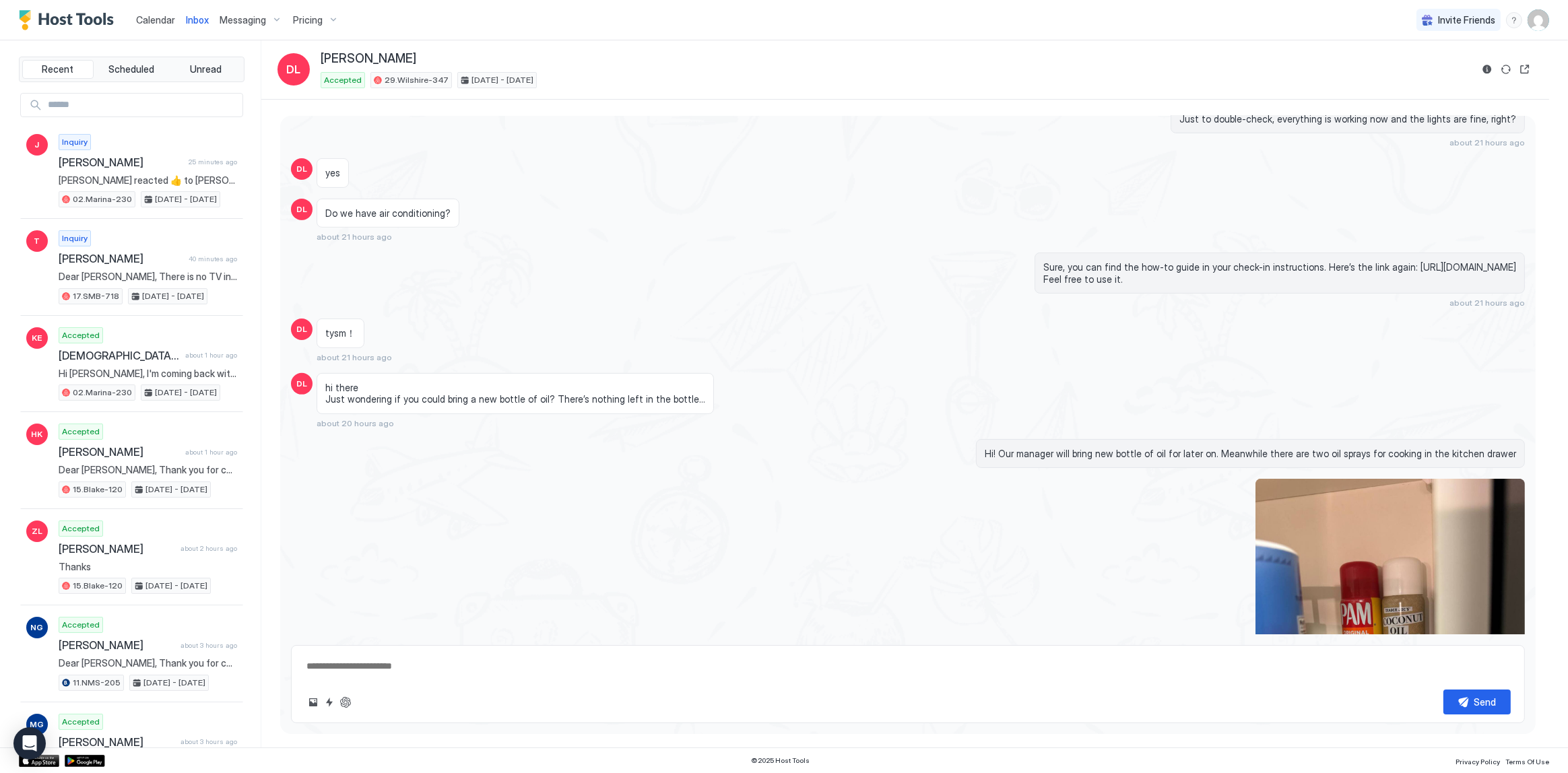
click at [696, 328] on div "tysm！ about 21 hours ago" at bounding box center [748, 340] width 863 height 44
drag, startPoint x: 560, startPoint y: 324, endPoint x: 557, endPoint y: 319, distance: 5.8
drag, startPoint x: 557, startPoint y: 319, endPoint x: 591, endPoint y: 216, distance: 108.5
click at [591, 216] on div "Do we have air conditioning? about 21 hours ago" at bounding box center [748, 221] width 863 height 44
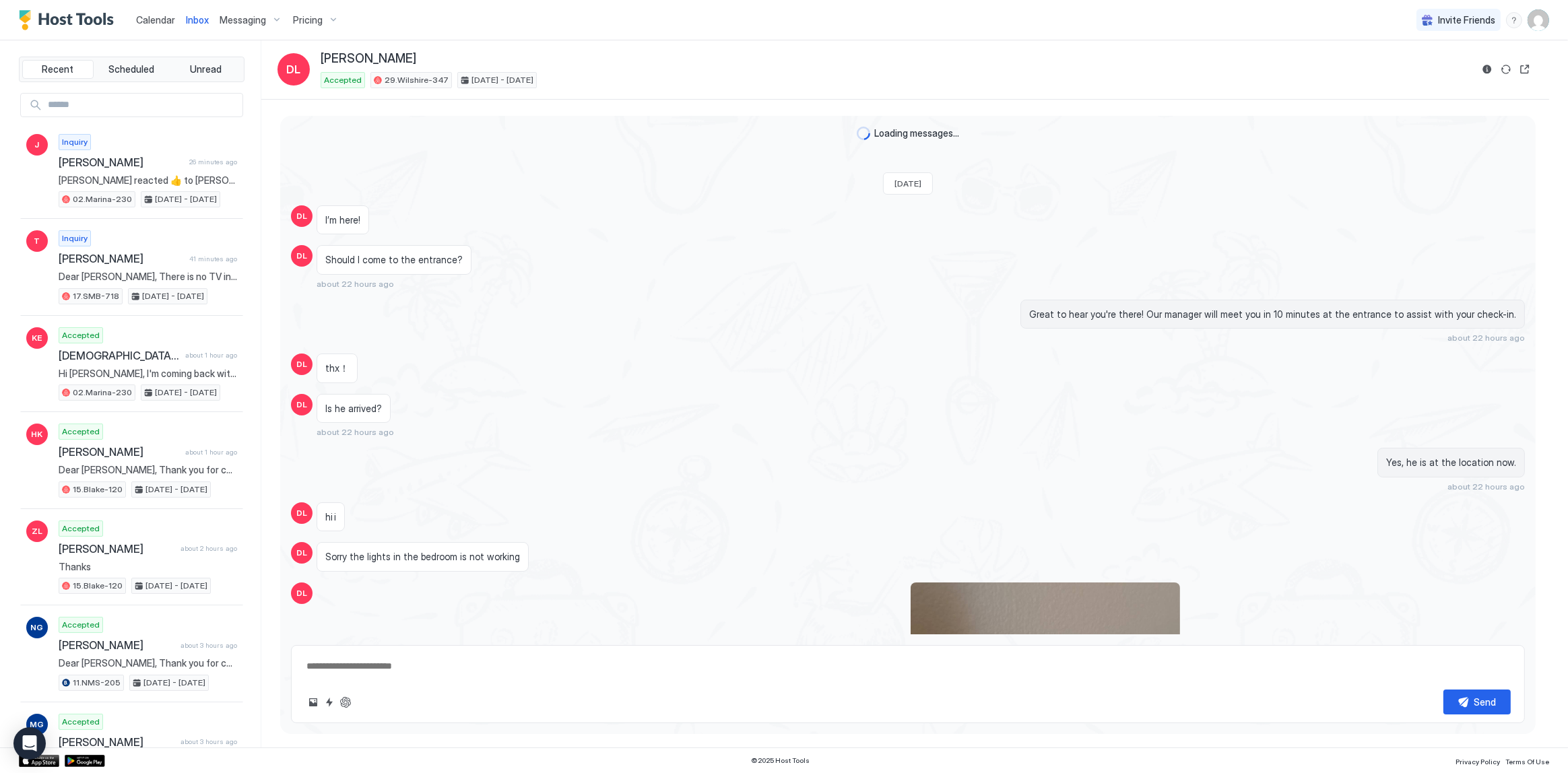
scroll to position [1597, 0]
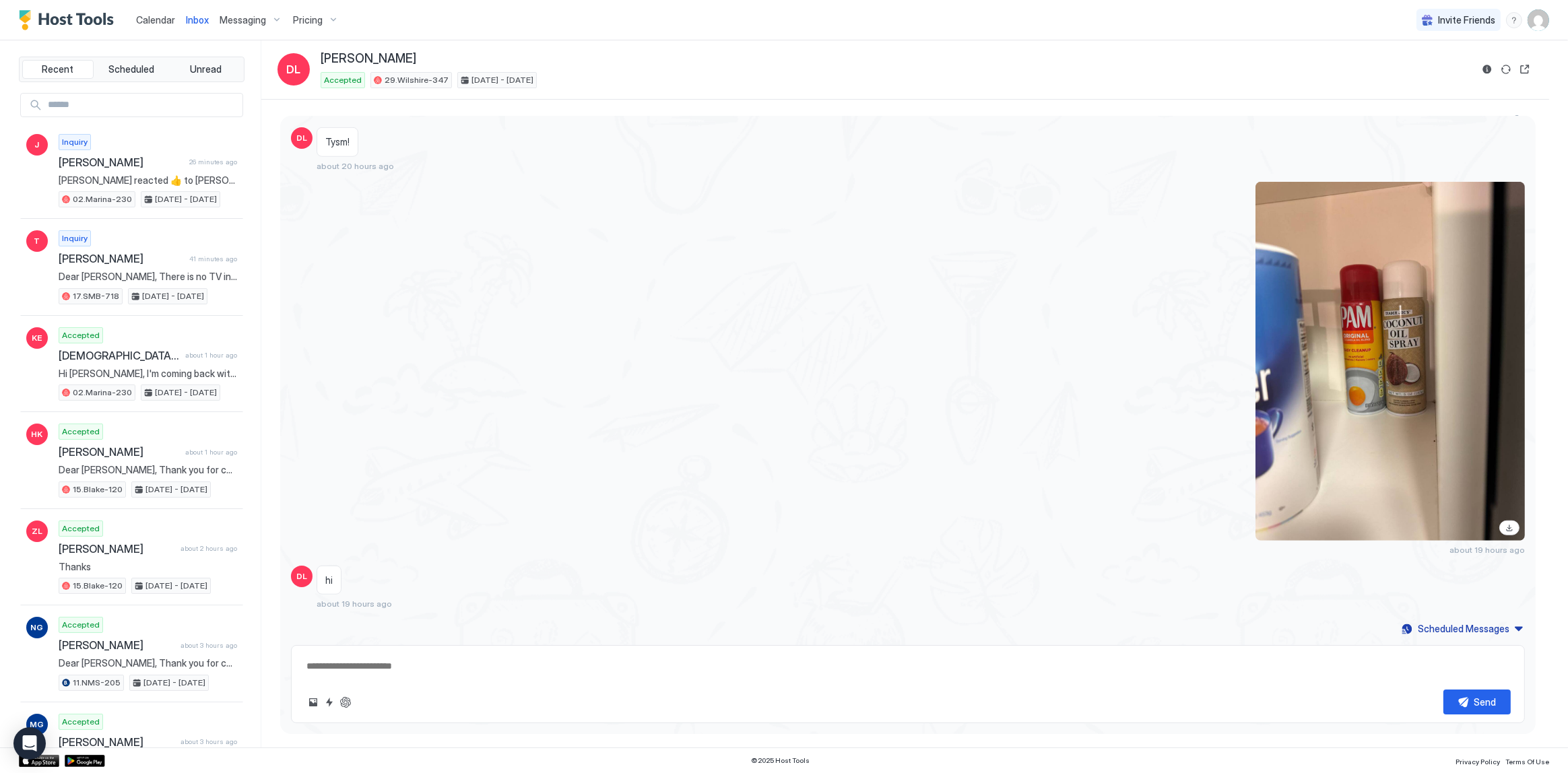
click at [591, 220] on div "about 19 hours ago" at bounding box center [908, 368] width 1234 height 373
click at [339, 57] on span "[PERSON_NAME]" at bounding box center [368, 59] width 96 height 16
click at [393, 51] on div "[PERSON_NAME]" at bounding box center [896, 59] width 1151 height 16
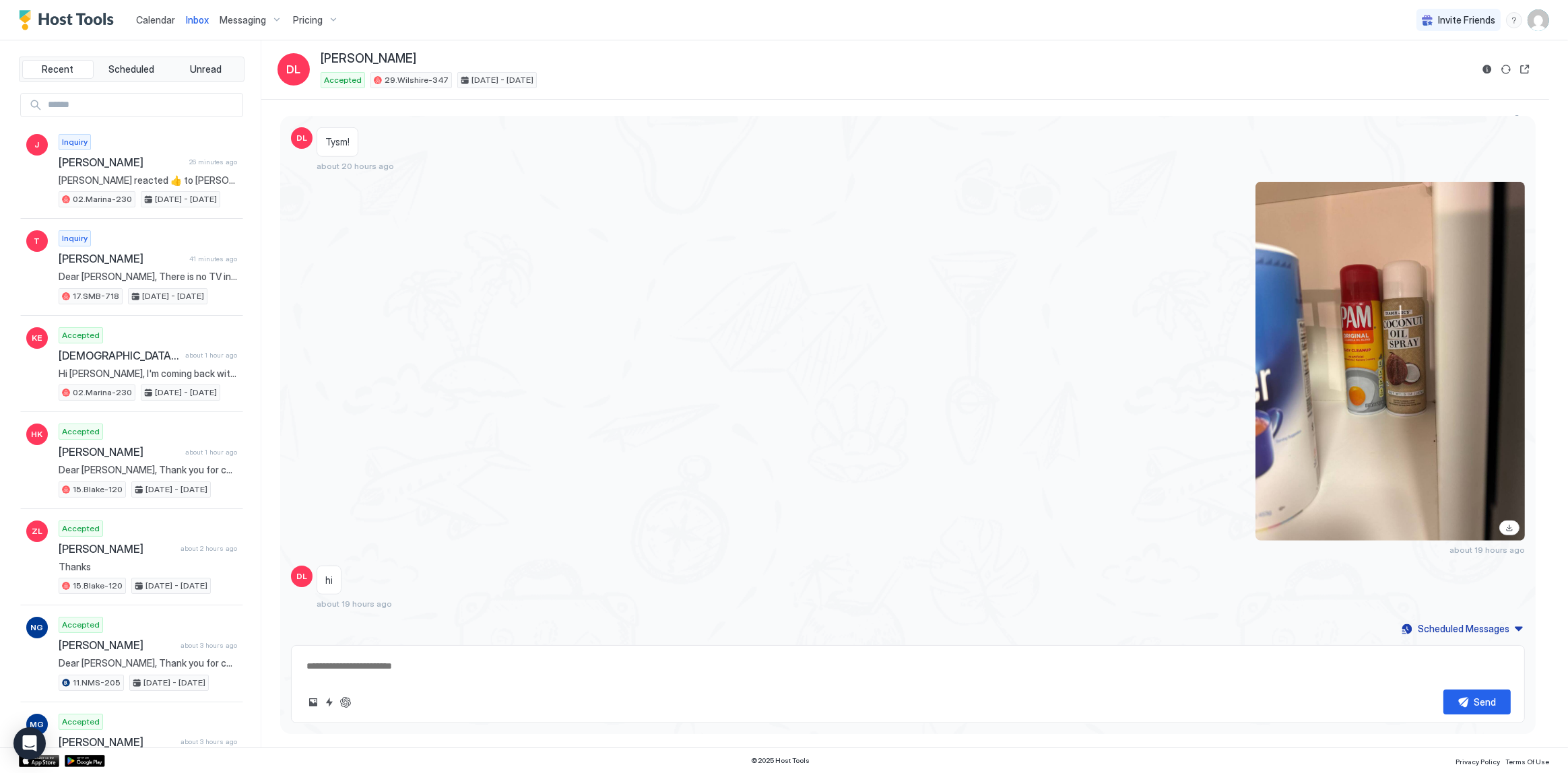
click at [348, 55] on span "[PERSON_NAME]" at bounding box center [368, 59] width 96 height 16
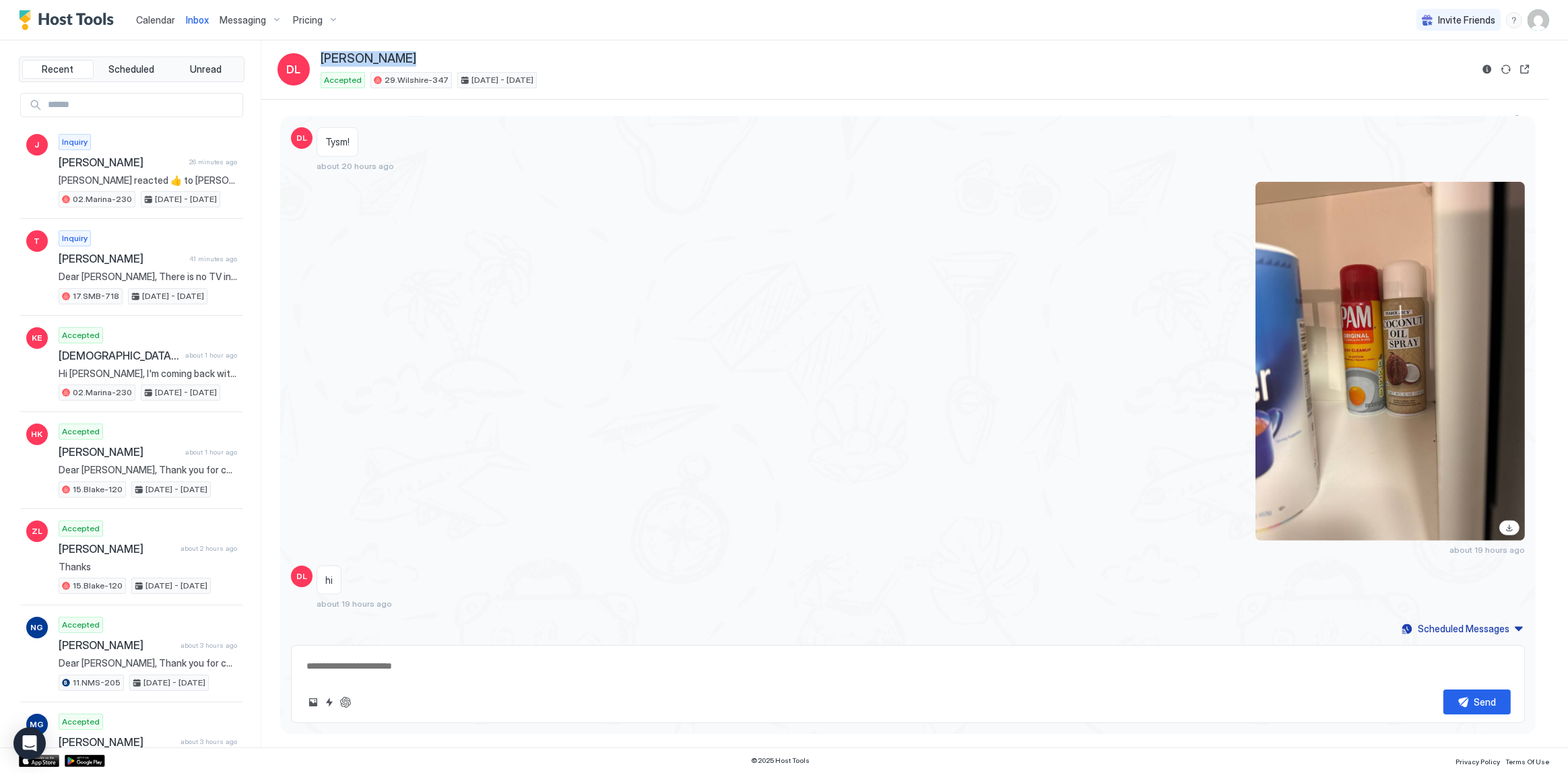
click at [348, 55] on span "[PERSON_NAME]" at bounding box center [368, 59] width 96 height 16
click at [337, 59] on span "[PERSON_NAME]" at bounding box center [368, 59] width 96 height 16
click at [159, 15] on span "Calendar" at bounding box center [155, 20] width 39 height 11
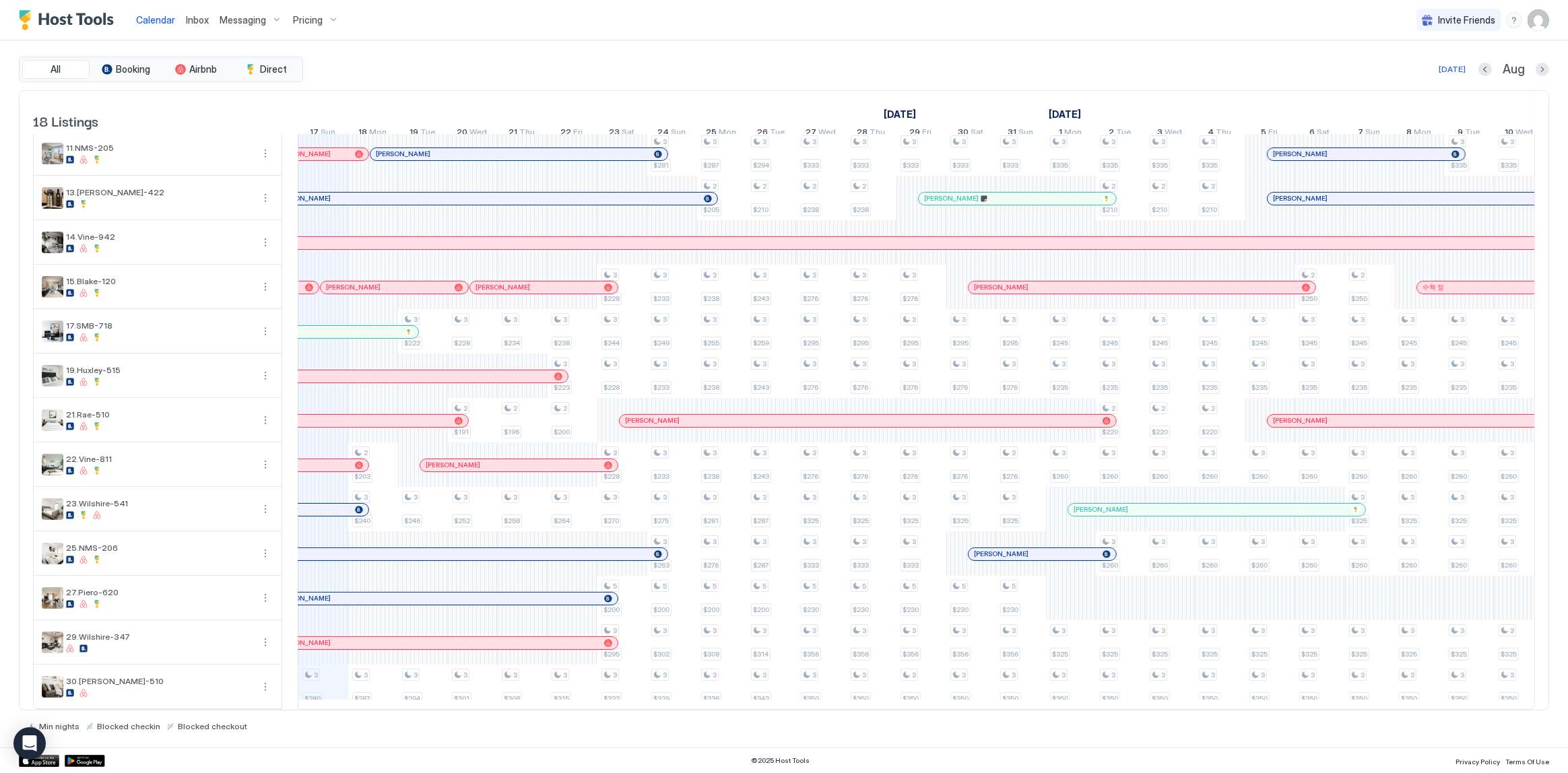
scroll to position [118, 0]
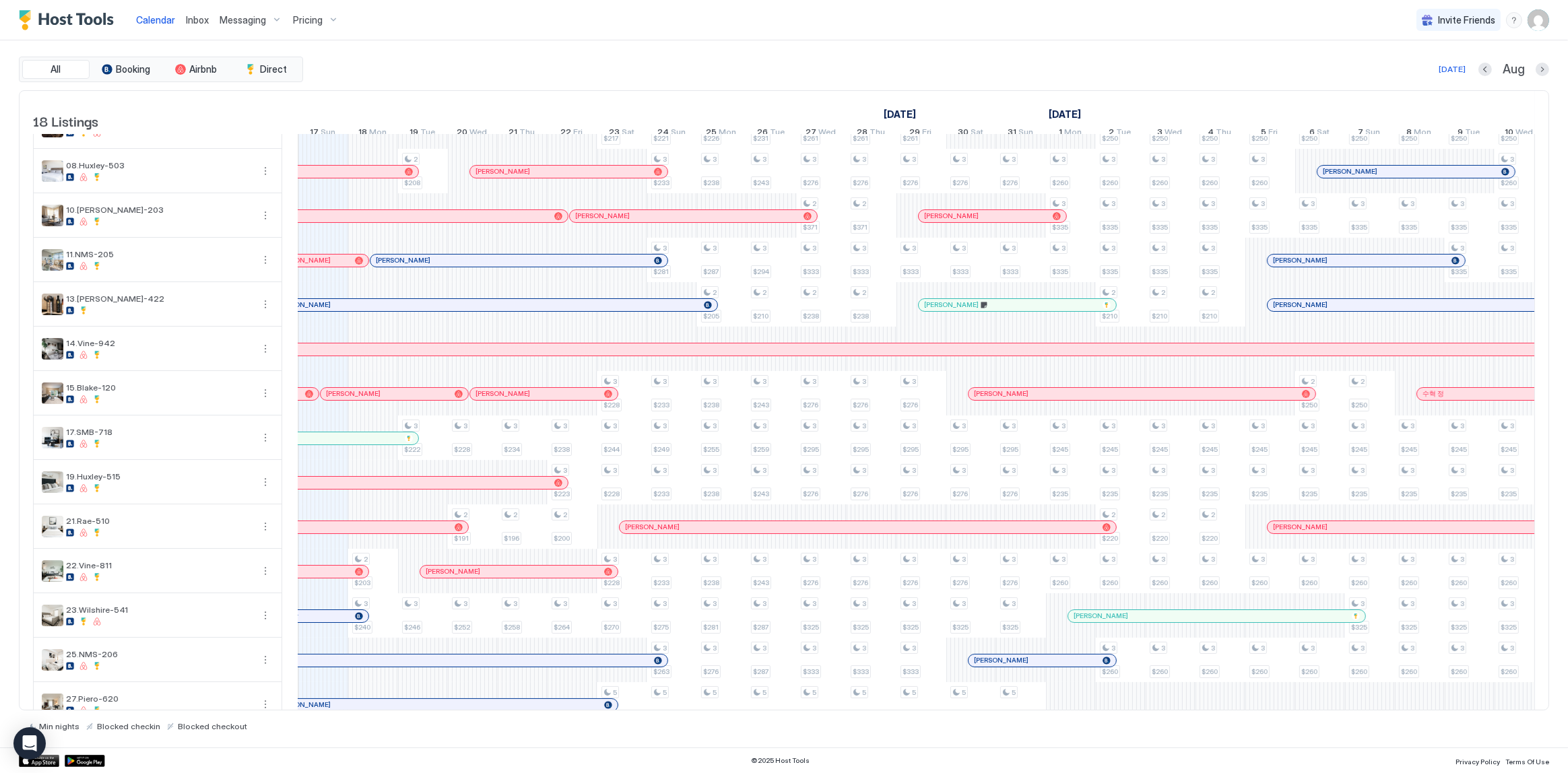
click at [415, 219] on div "[PERSON_NAME]" at bounding box center [394, 216] width 347 height 12
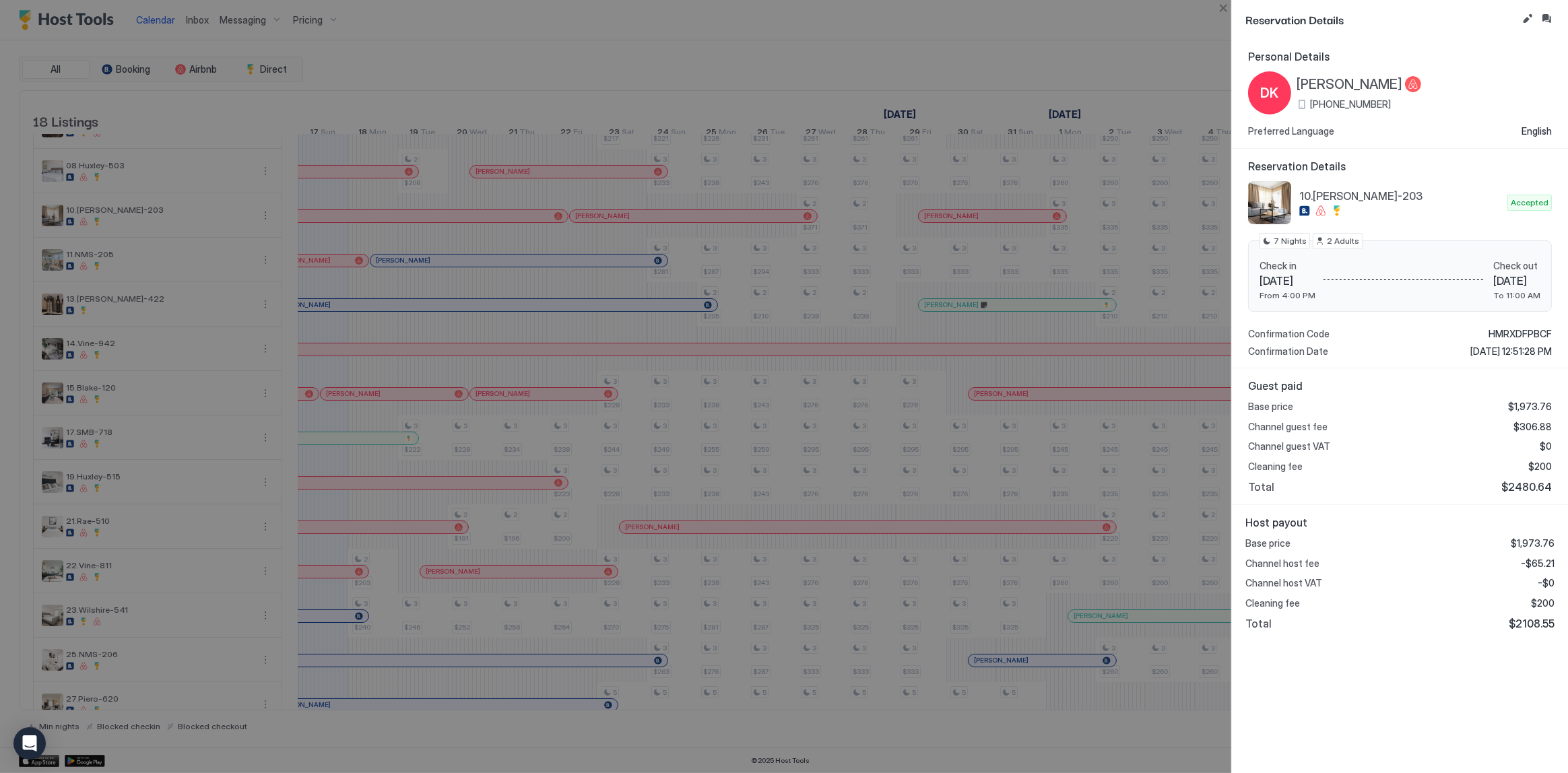
click at [1367, 99] on span "+1 (818) 321-9900" at bounding box center [1351, 104] width 81 height 12
click at [505, 196] on div at bounding box center [784, 386] width 1568 height 773
click at [1548, 21] on button "Inbox" at bounding box center [1546, 18] width 16 height 16
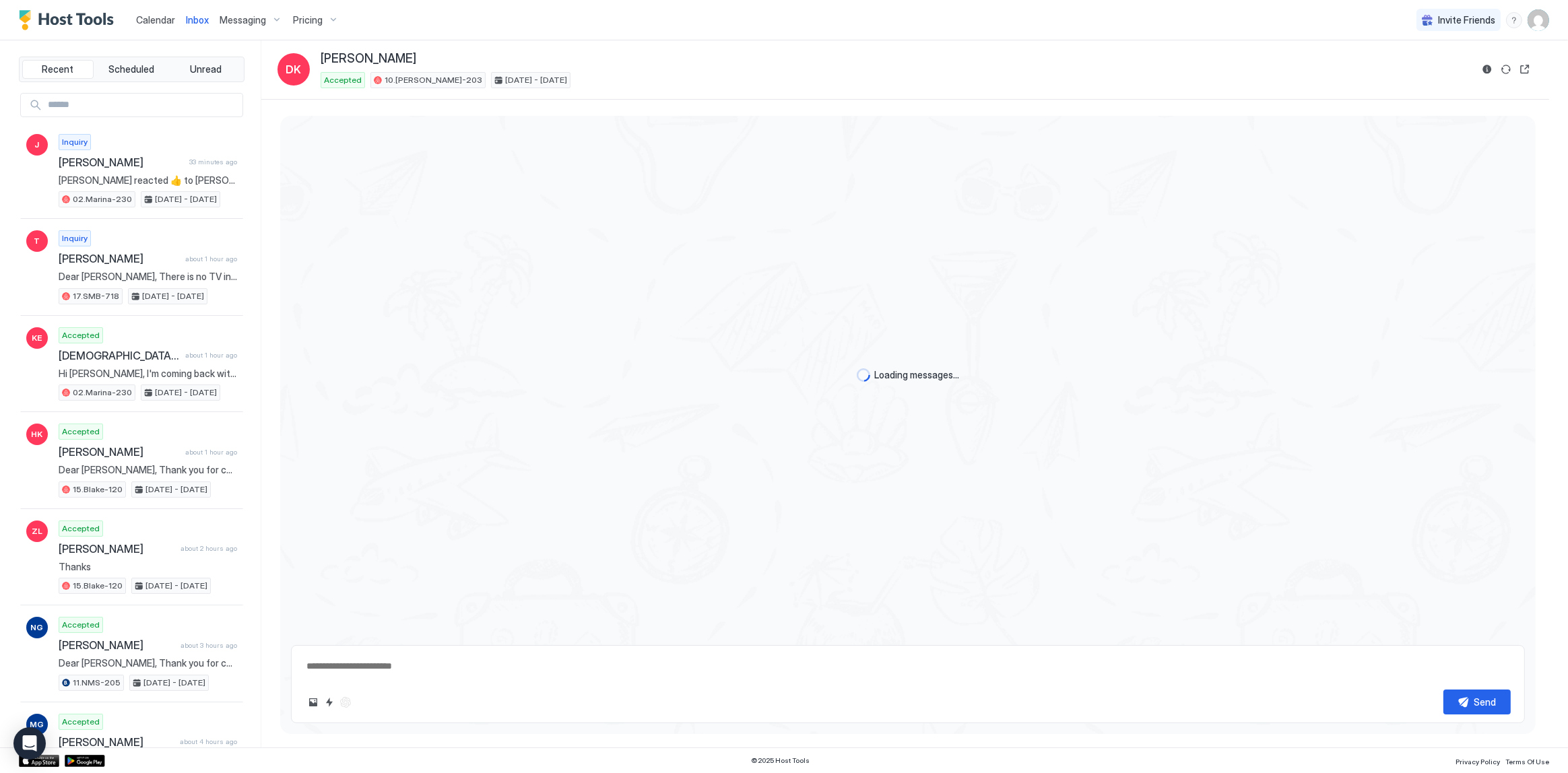
type textarea "*"
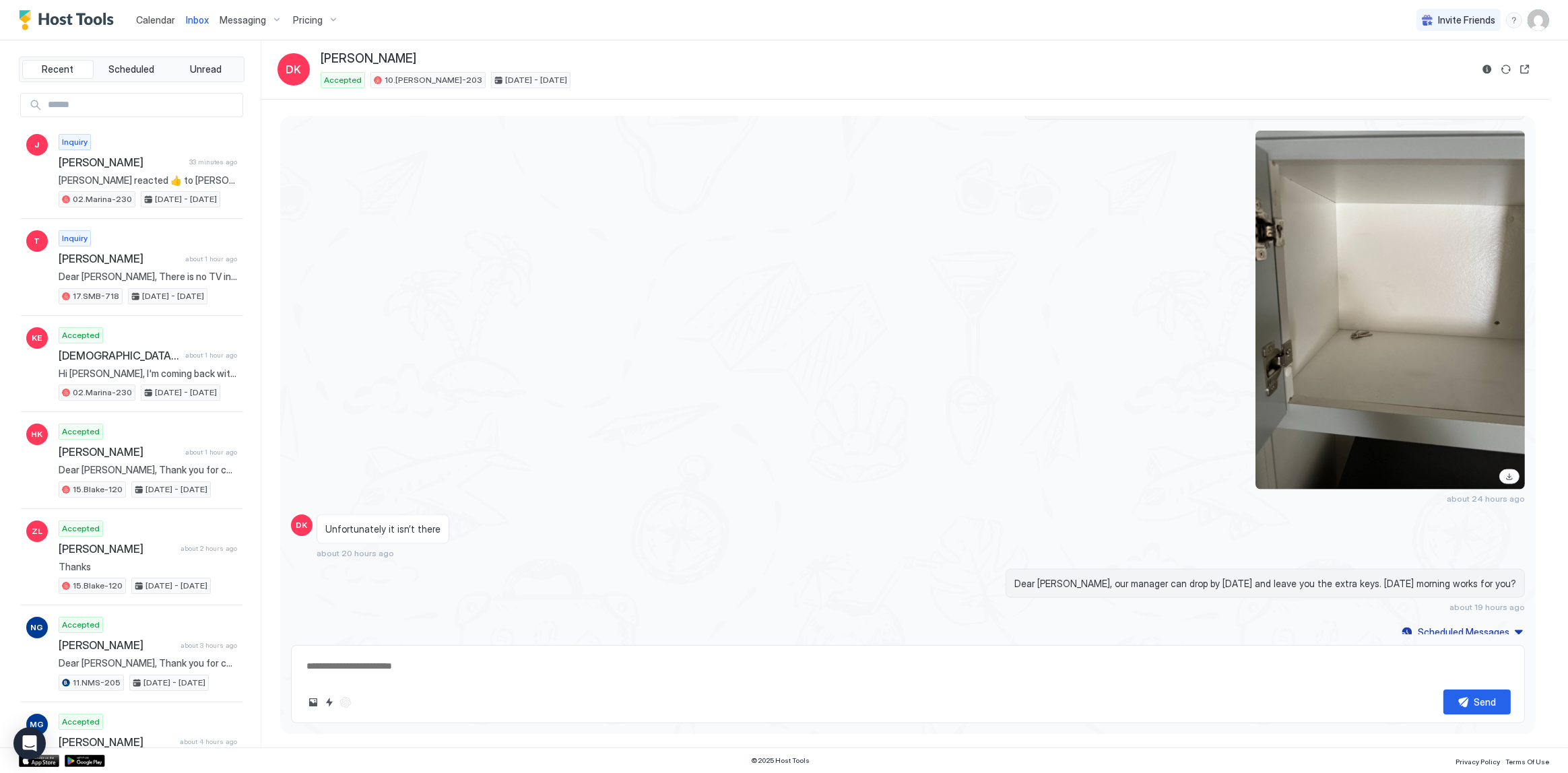
scroll to position [3050, 0]
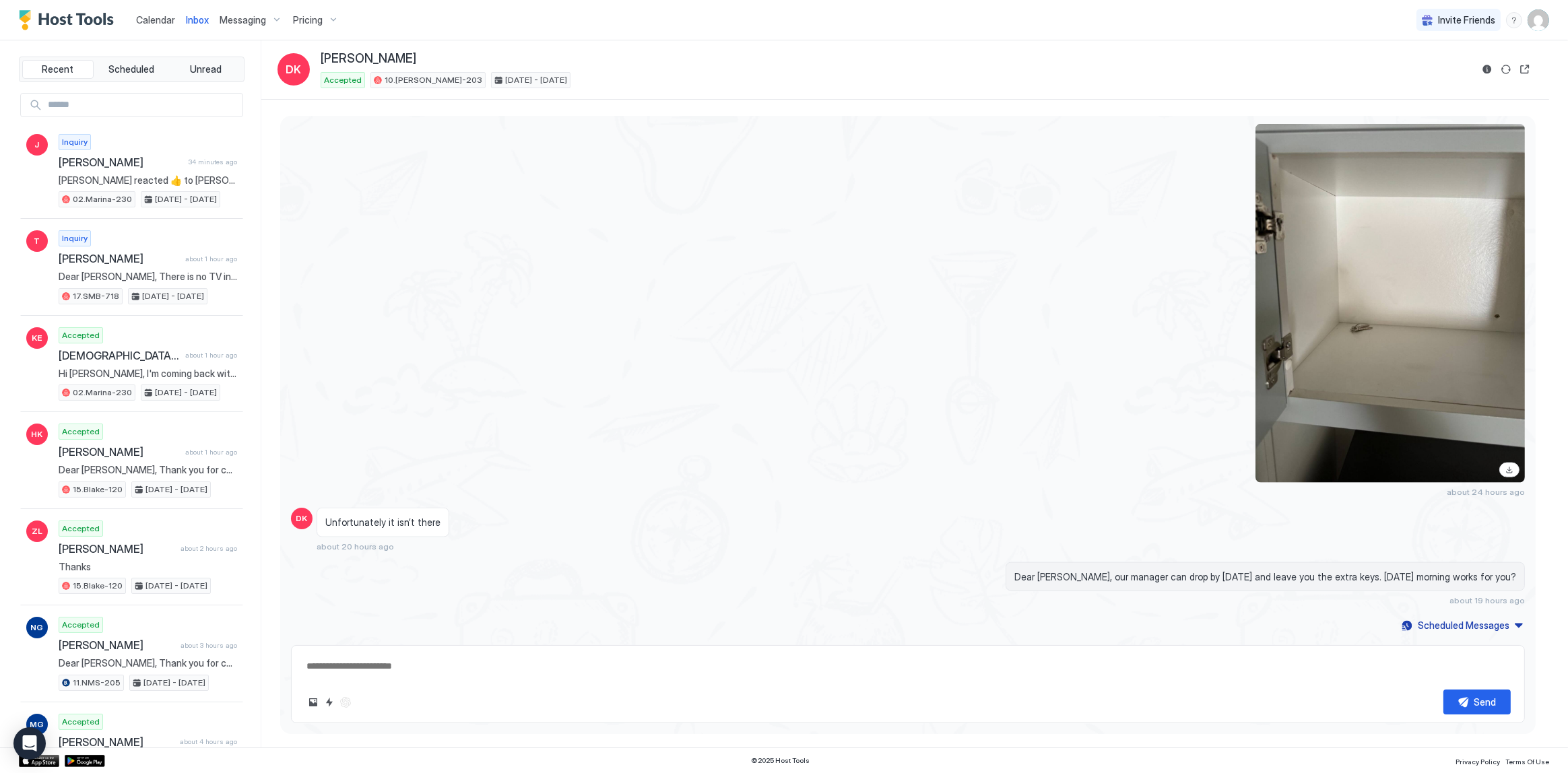
click at [626, 305] on div "about 24 hours ago" at bounding box center [908, 310] width 1234 height 373
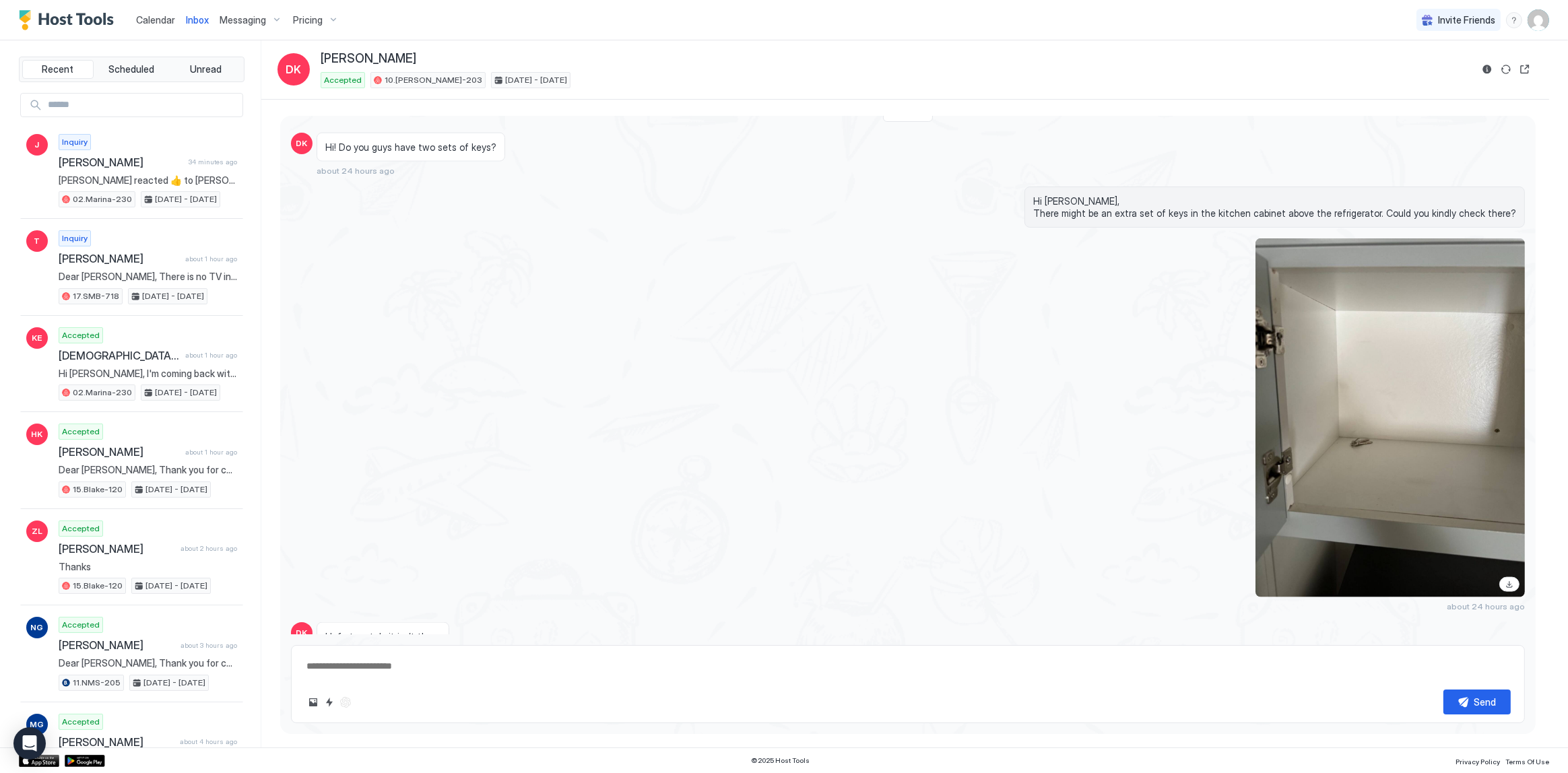
click at [1068, 209] on span "Hi [PERSON_NAME], There might be an extra set of keys in the kitchen cabinet ab…" at bounding box center [1275, 207] width 483 height 23
click at [1068, 208] on span "Hi [PERSON_NAME], There might be an extra set of keys in the kitchen cabinet ab…" at bounding box center [1275, 207] width 483 height 23
copy span "Hi Daniel, T"
click at [606, 309] on div "about 24 hours ago" at bounding box center [908, 425] width 1234 height 373
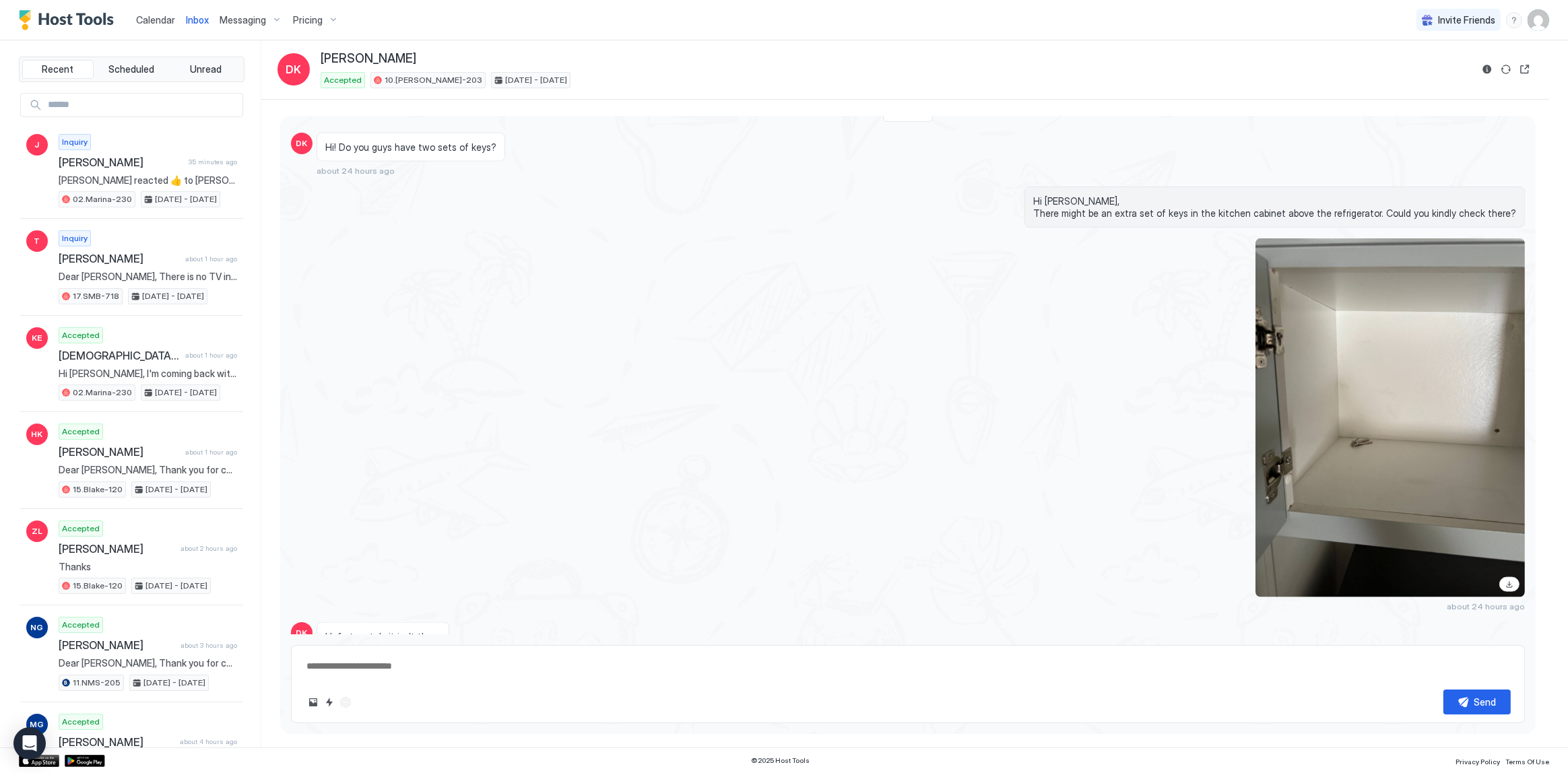
scroll to position [3050, 0]
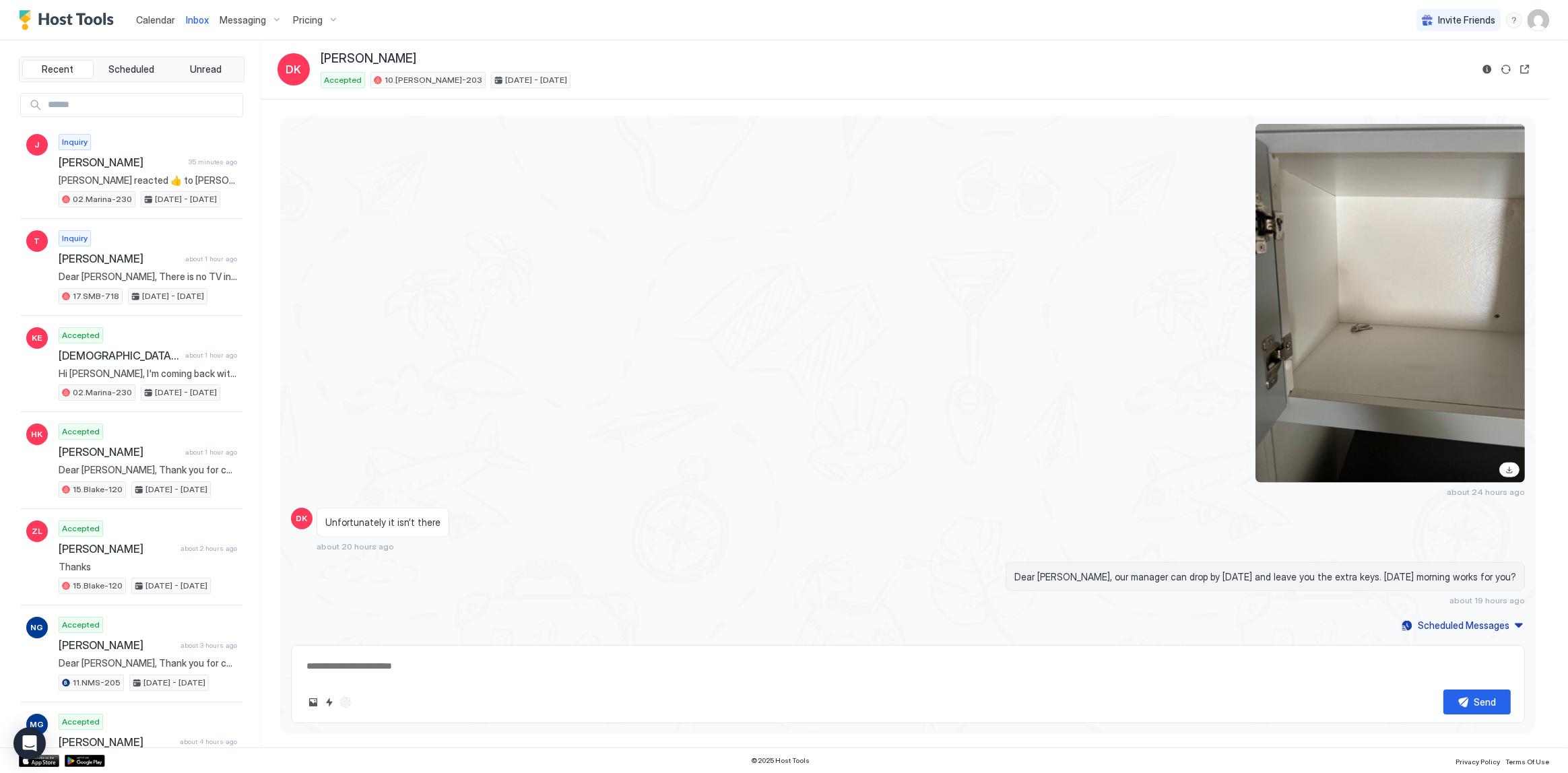
click at [696, 386] on div at bounding box center [1093, 303] width 863 height 359
click at [814, 241] on div at bounding box center [1093, 303] width 863 height 359
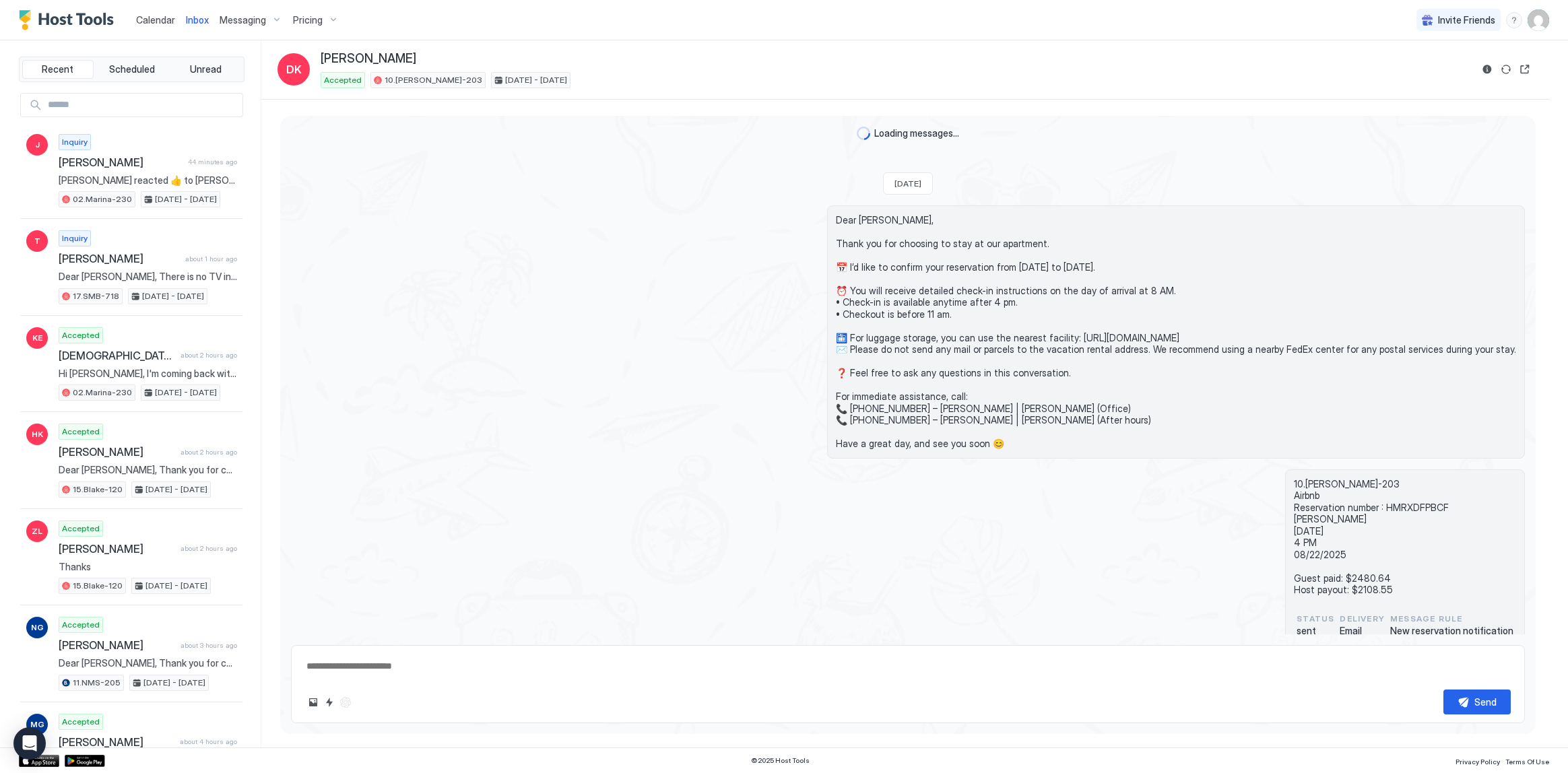
type textarea "*"
